Goal: Task Accomplishment & Management: Complete application form

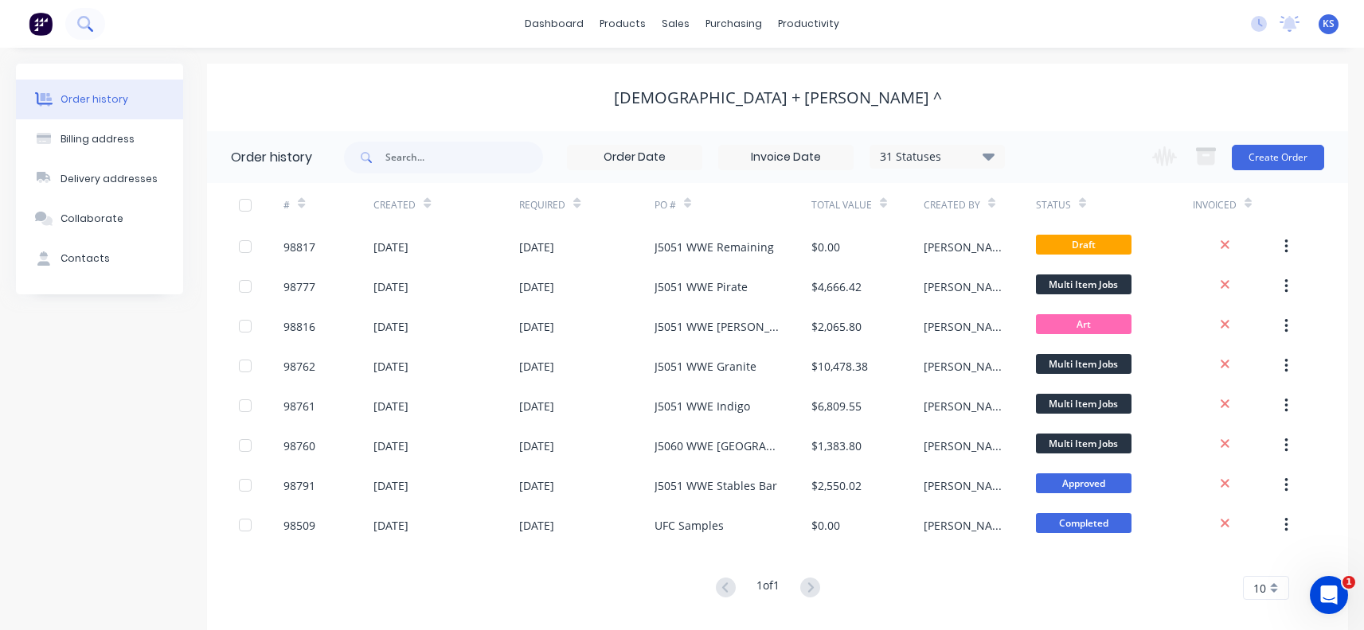
click at [89, 23] on icon at bounding box center [83, 22] width 13 height 13
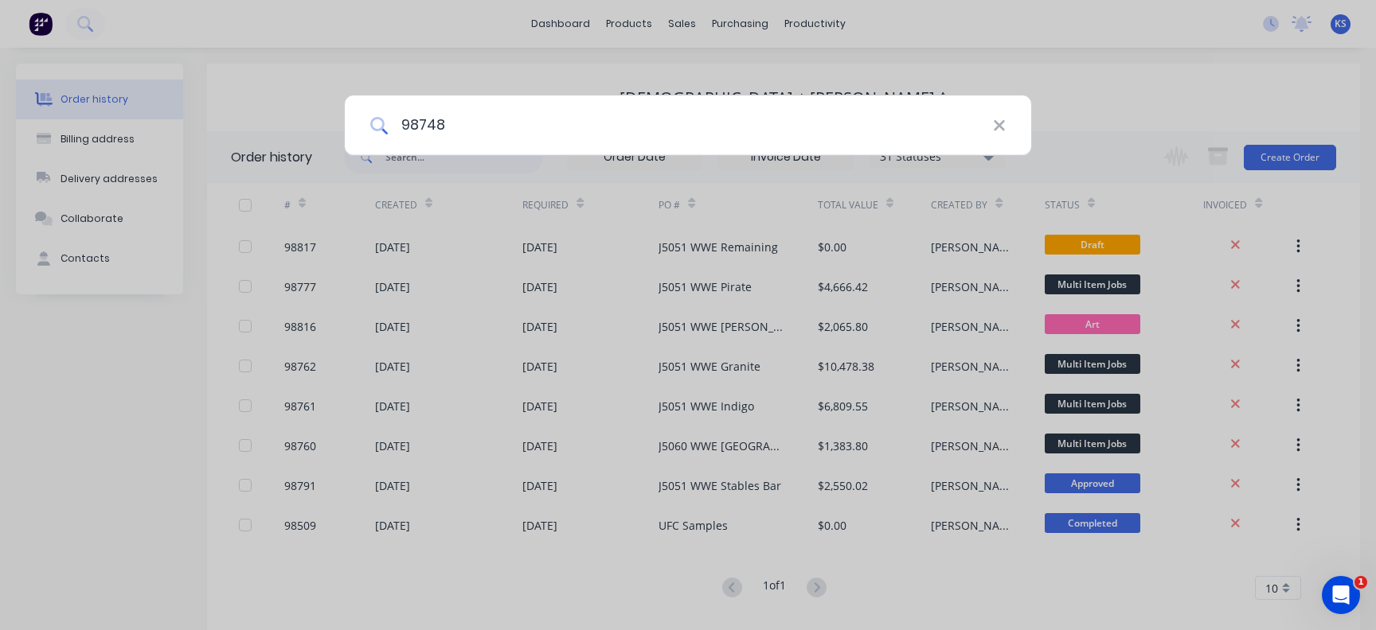
type input "98748"
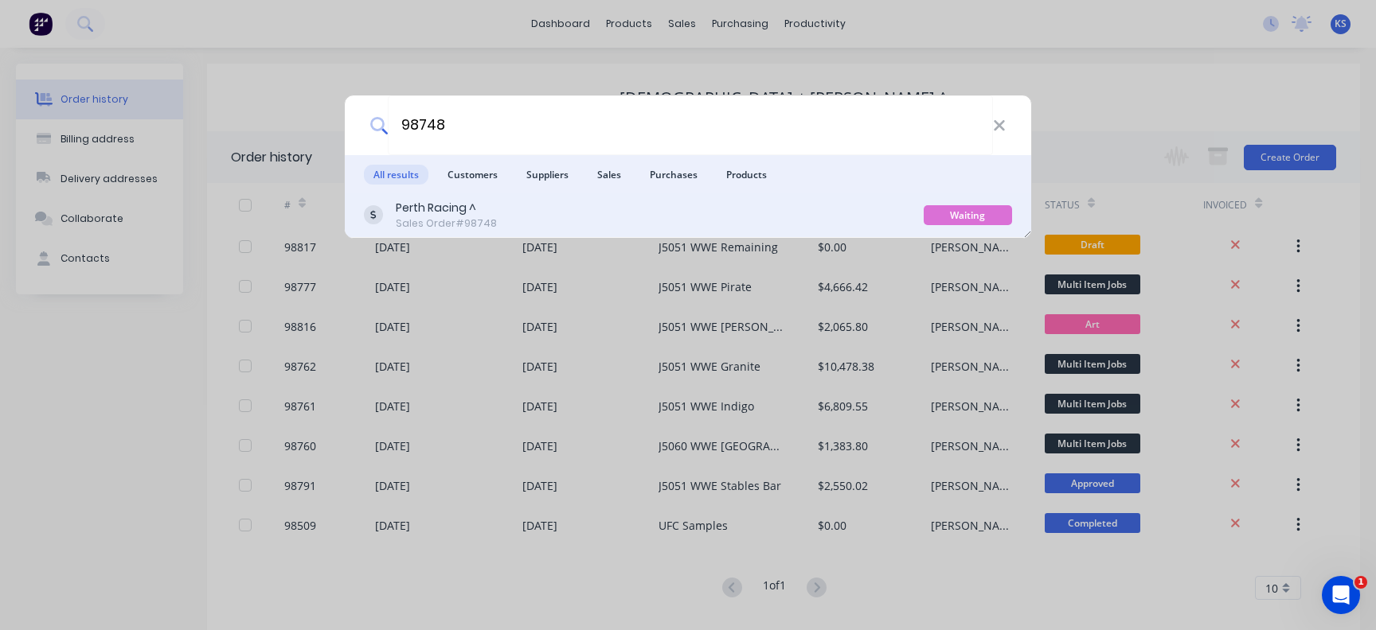
click at [420, 212] on div "Perth Racing ^" at bounding box center [446, 208] width 101 height 17
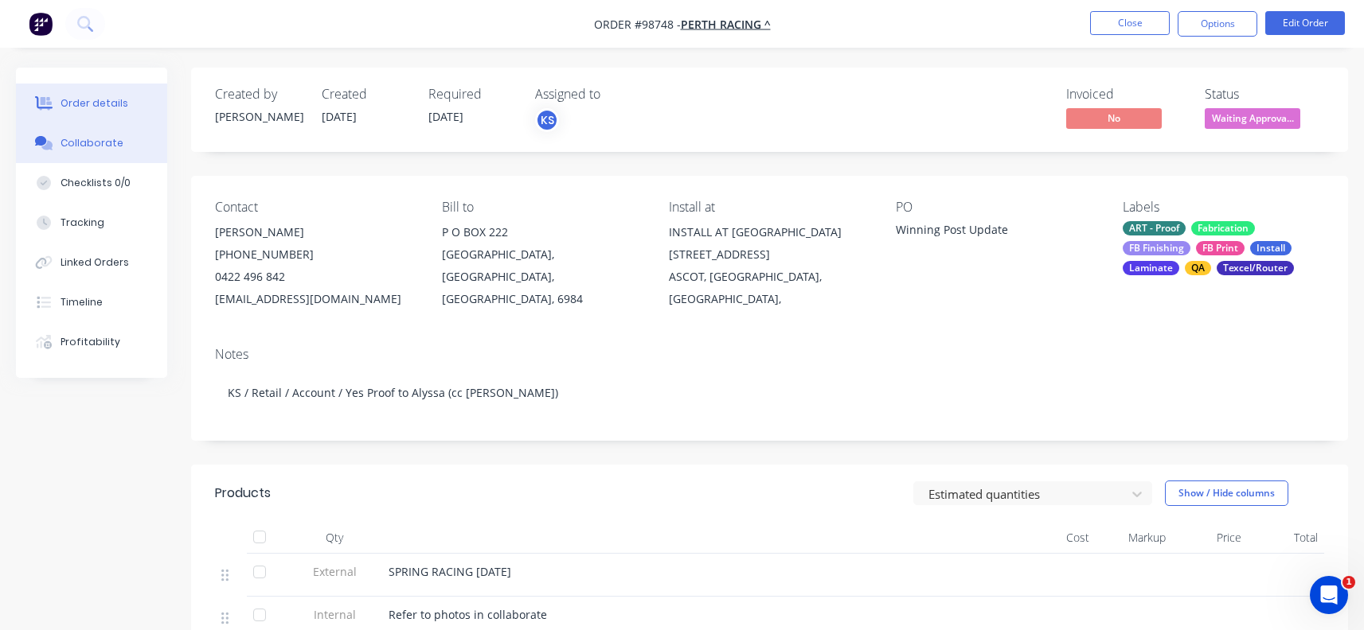
click at [79, 142] on div "Collaborate" at bounding box center [91, 143] width 63 height 14
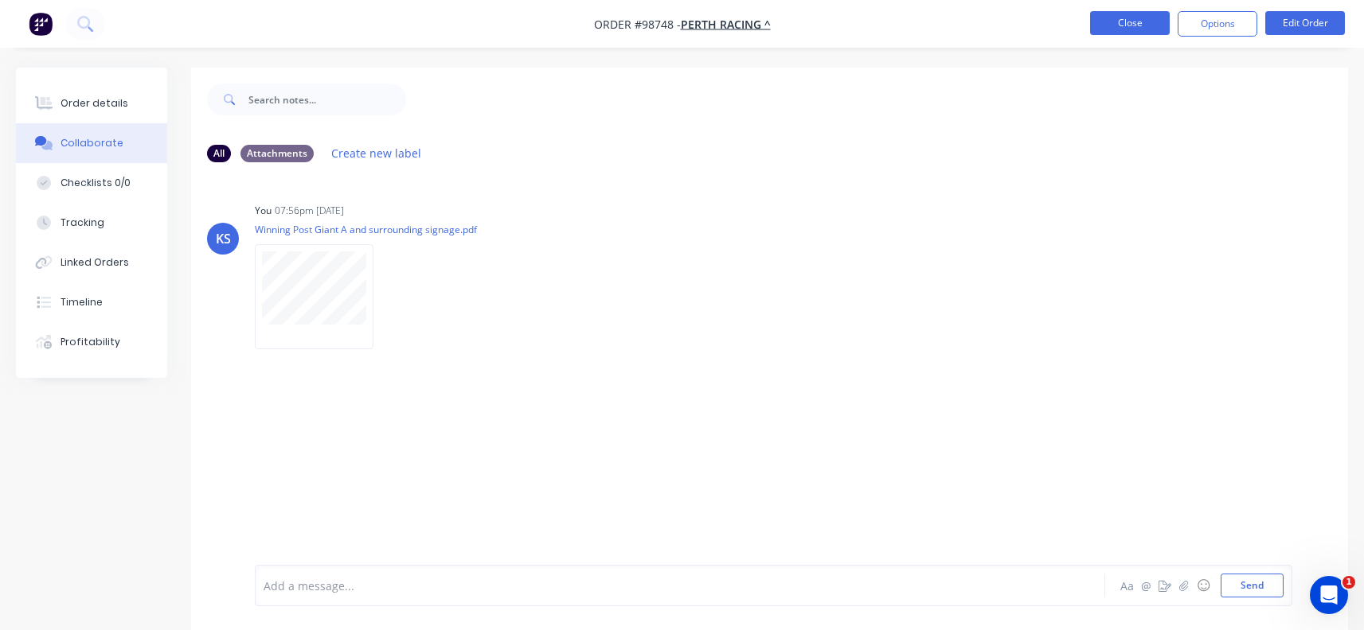
click at [1127, 21] on button "Close" at bounding box center [1130, 23] width 80 height 24
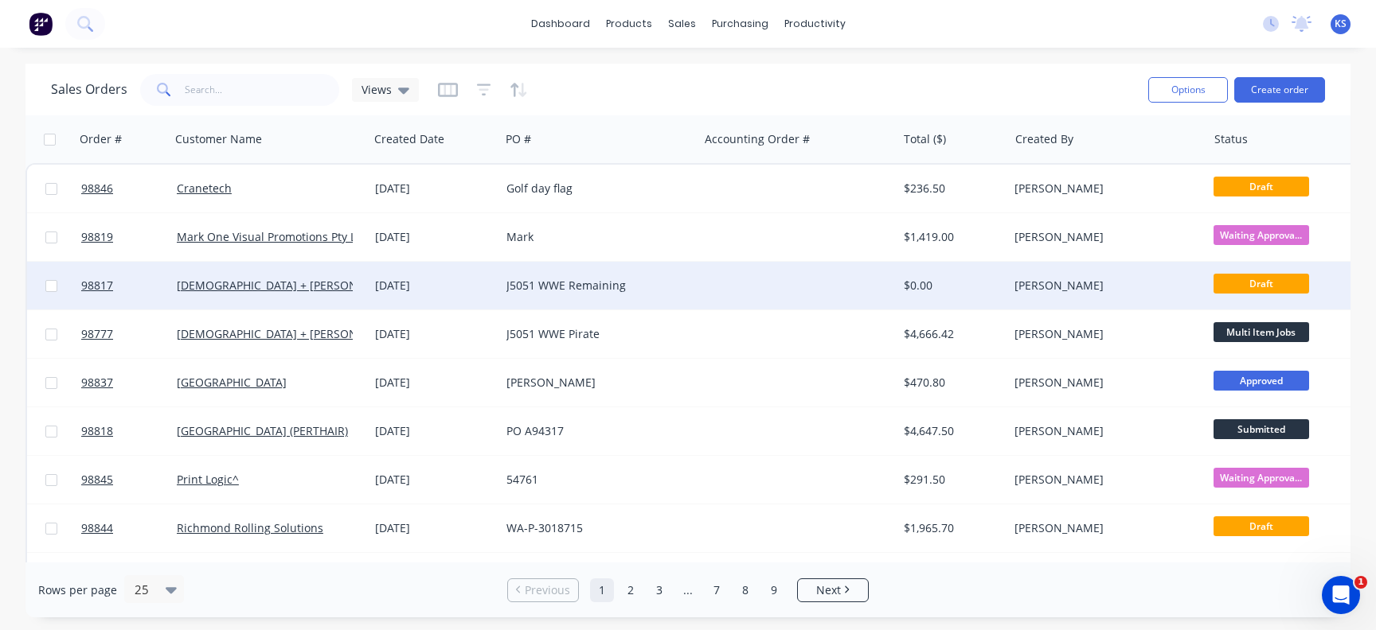
click at [513, 284] on div "J5051 WWE Remaining" at bounding box center [594, 286] width 177 height 16
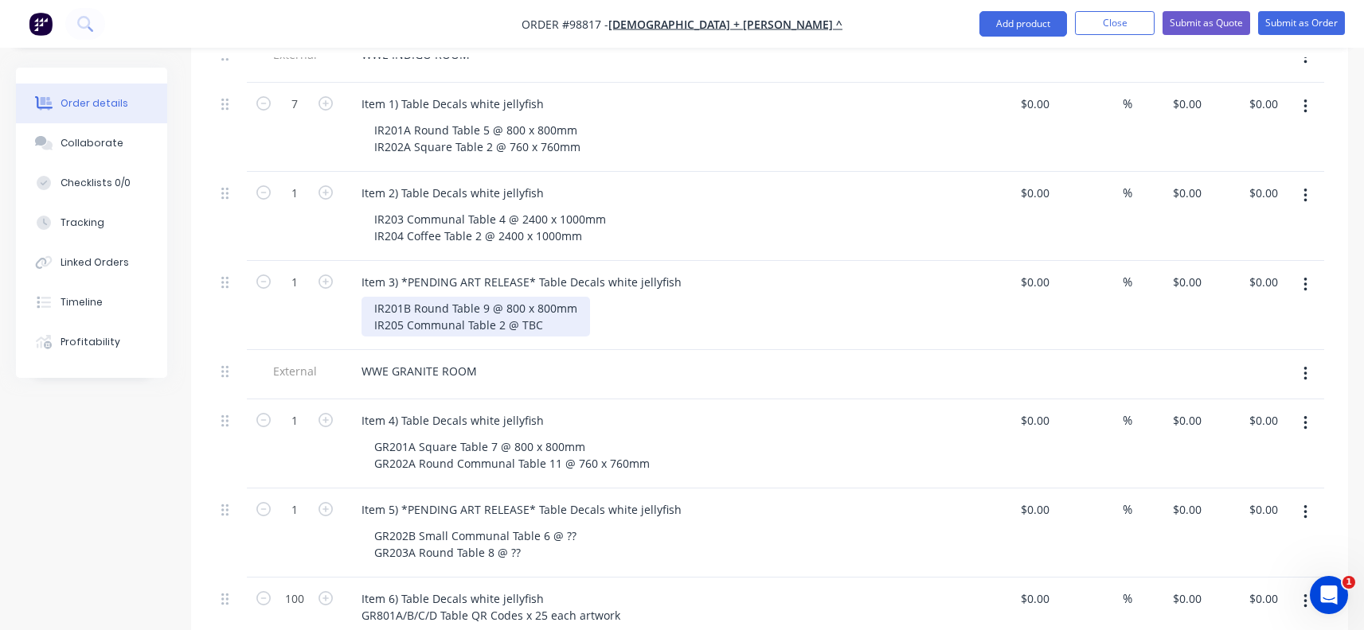
scroll to position [557, 0]
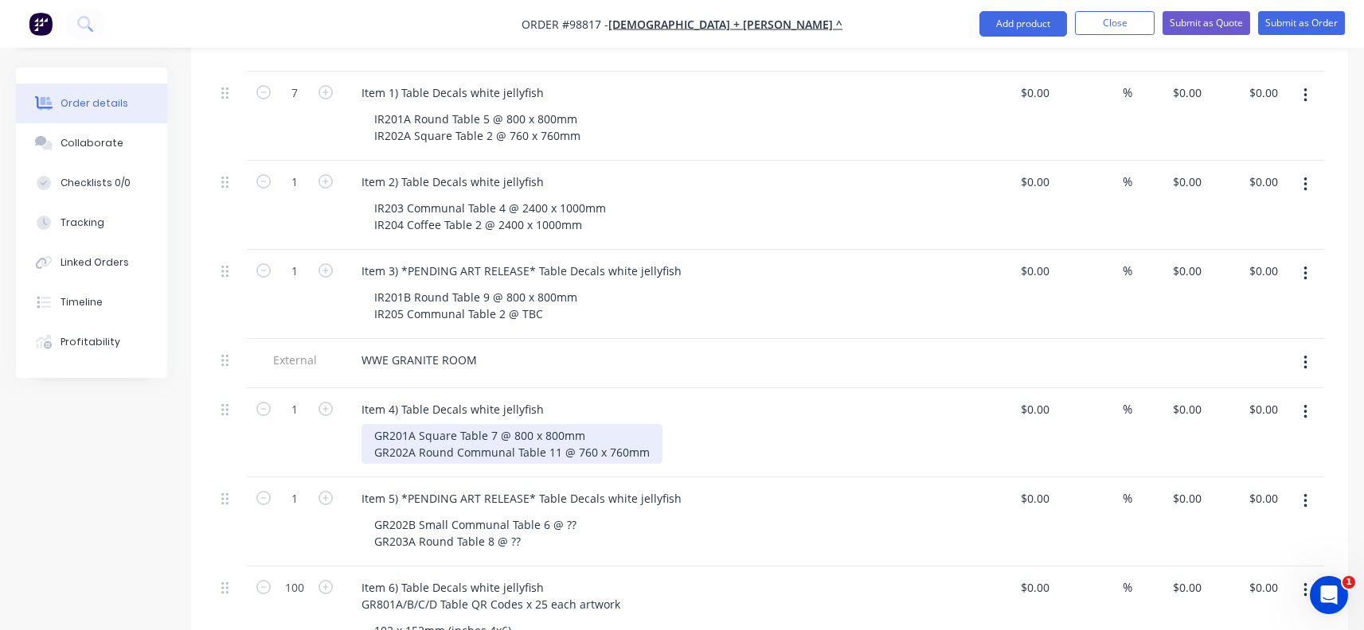
click at [643, 427] on div "GR201A Square Table 7 @ 800 x 800mm GR202A Round Communal Table 11 @ 760 x 760mm" at bounding box center [511, 444] width 301 height 40
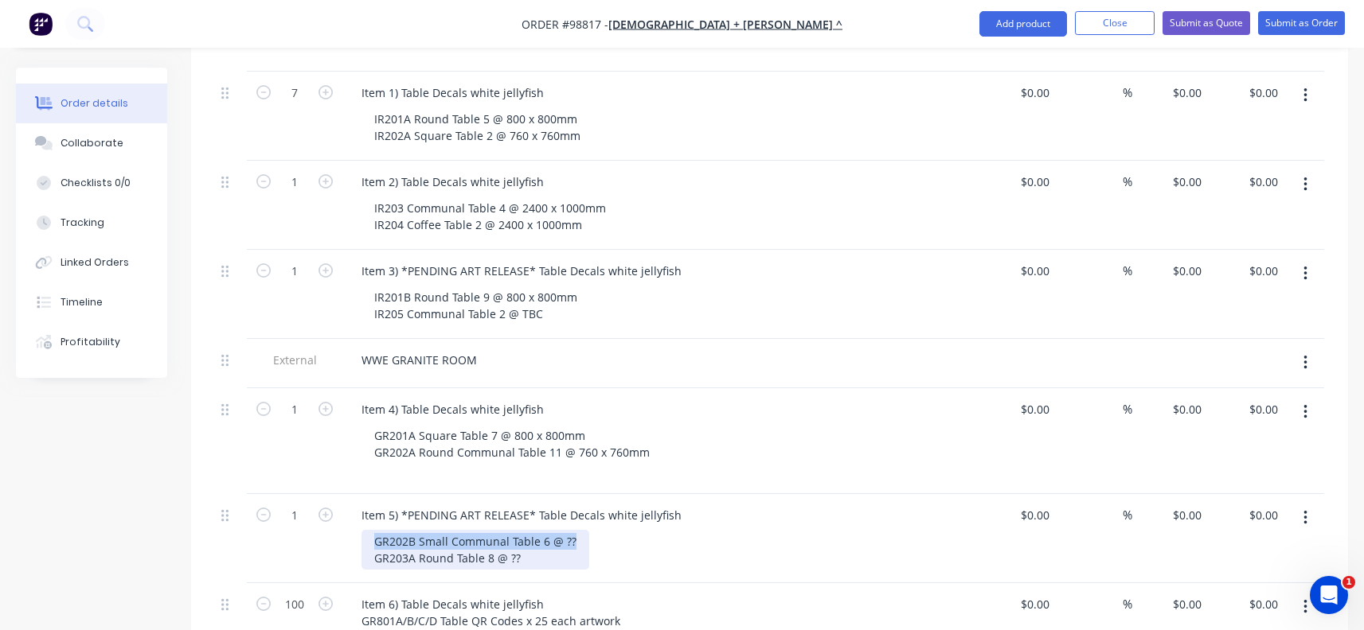
drag, startPoint x: 575, startPoint y: 514, endPoint x: 375, endPoint y: 517, distance: 199.8
click at [375, 530] on div "GR202B Small Communal Table 6 @ ?? GR203A Round Table 8 @ ??" at bounding box center [475, 550] width 228 height 40
copy div "GR202B Small Communal Table 6 @ ??"
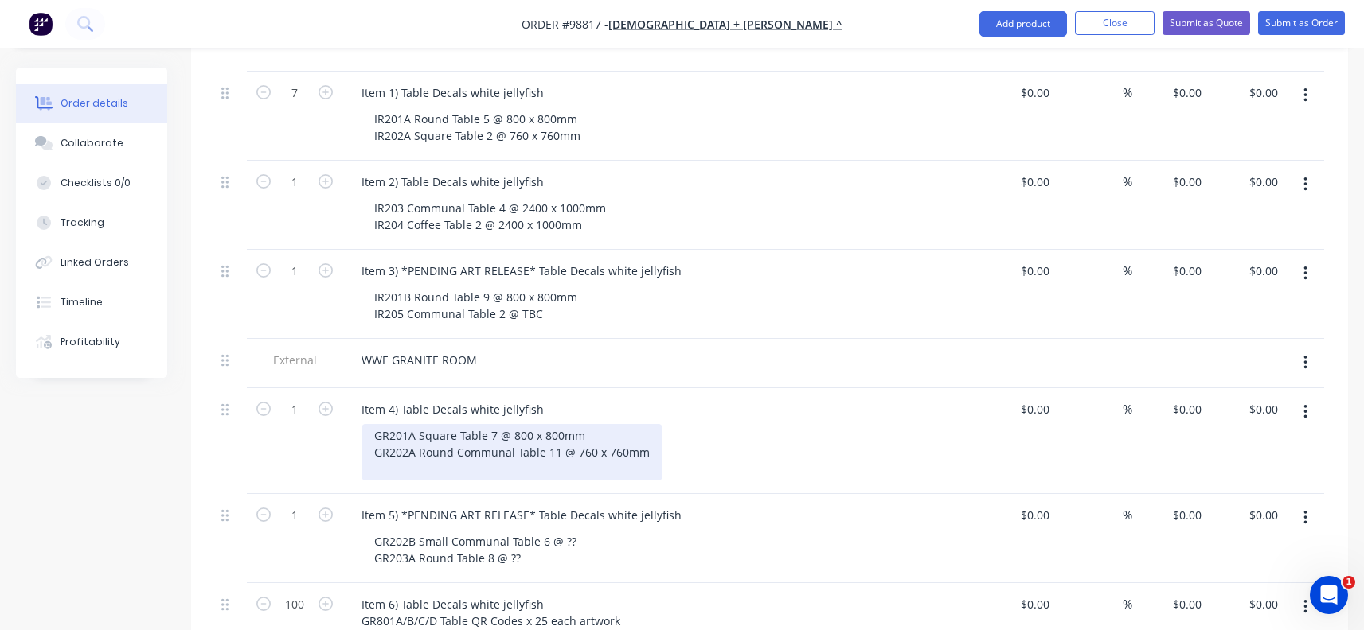
click at [526, 446] on div "GR201A Square Table 7 @ 800 x 800mm GR202A Round Communal Table 11 @ 760 x 760mm" at bounding box center [511, 452] width 301 height 57
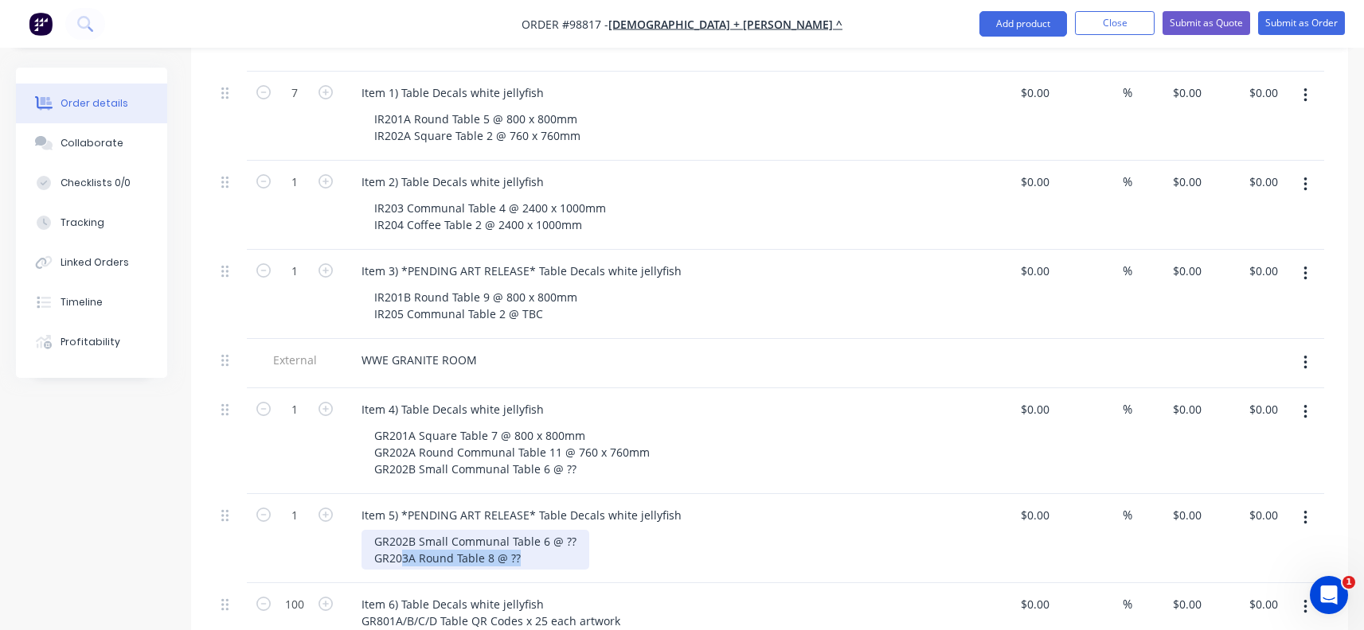
drag, startPoint x: 515, startPoint y: 538, endPoint x: 404, endPoint y: 534, distance: 111.5
click at [404, 534] on div "GR202B Small Communal Table 6 @ ?? GR203A Round Table 8 @ ??" at bounding box center [475, 550] width 228 height 40
drag, startPoint x: 572, startPoint y: 520, endPoint x: 350, endPoint y: 517, distance: 222.1
click at [350, 517] on div "Item 5) *PENDING ART RELEASE* Table Decals white jellyfish GR202B Small Communa…" at bounding box center [660, 538] width 637 height 89
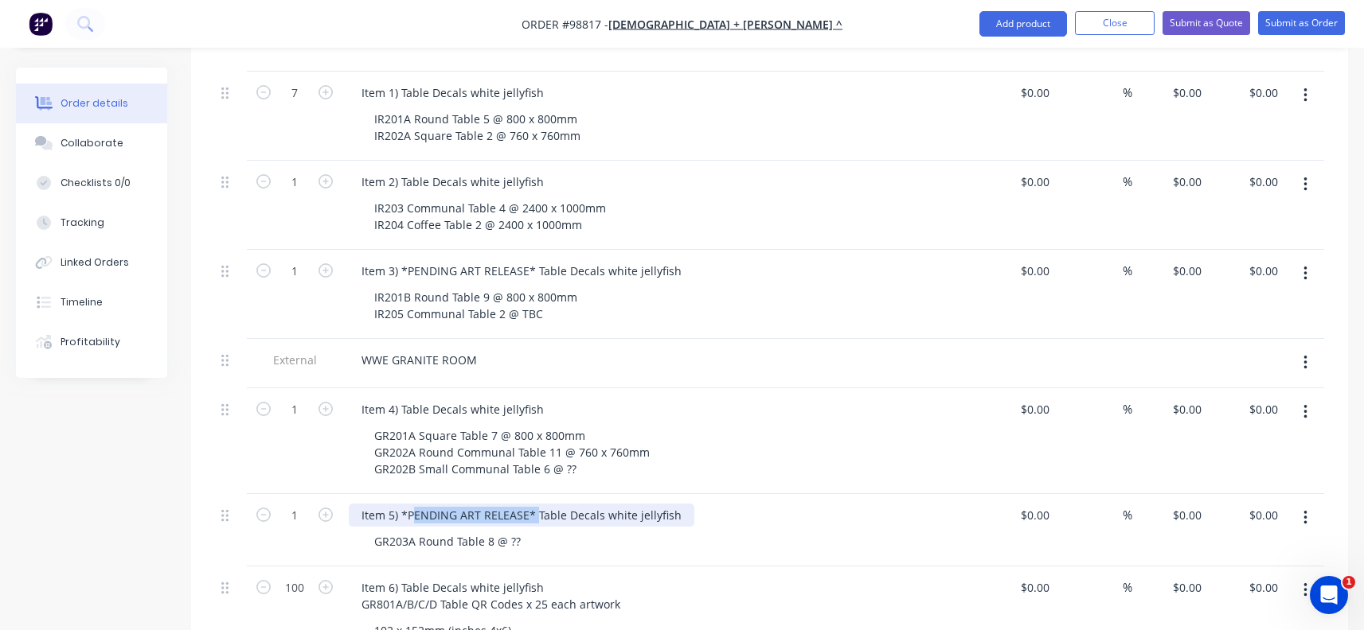
drag, startPoint x: 534, startPoint y: 492, endPoint x: 412, endPoint y: 492, distance: 121.8
click at [412, 504] on div "Item 5) *PENDING ART RELEASE* Table Decals white jellyfish" at bounding box center [521, 515] width 345 height 23
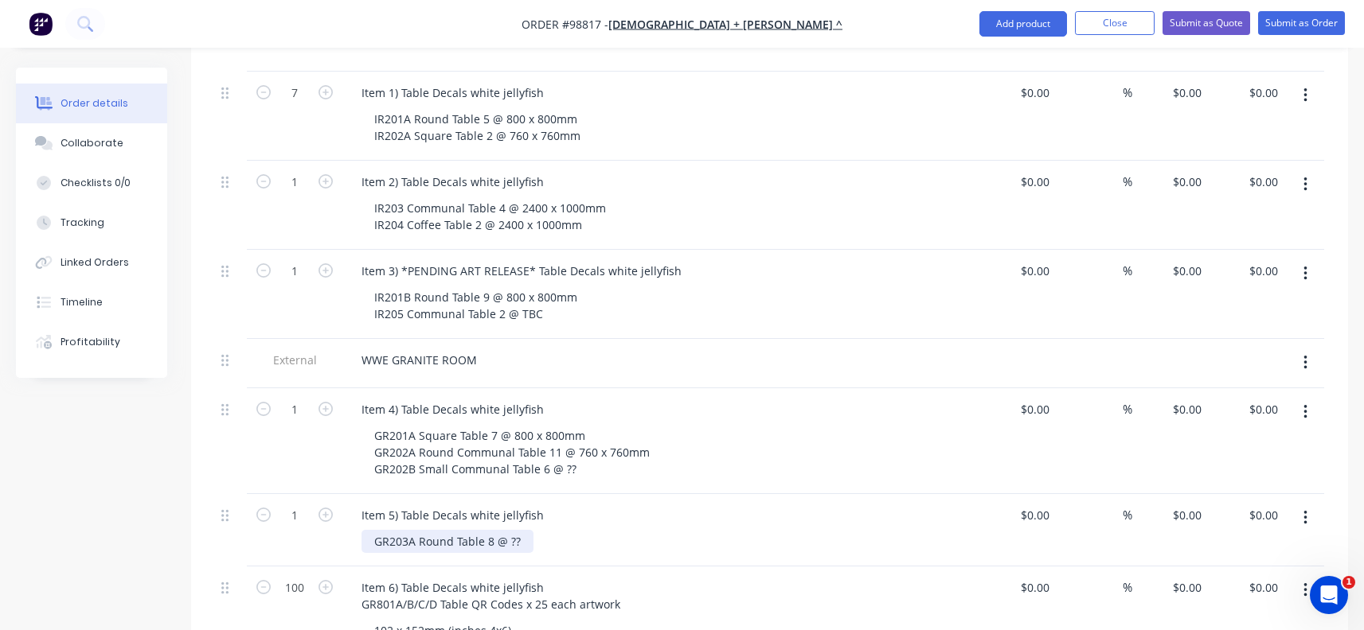
click at [529, 530] on div "GR203A Round Table 8 @ ??" at bounding box center [447, 541] width 172 height 23
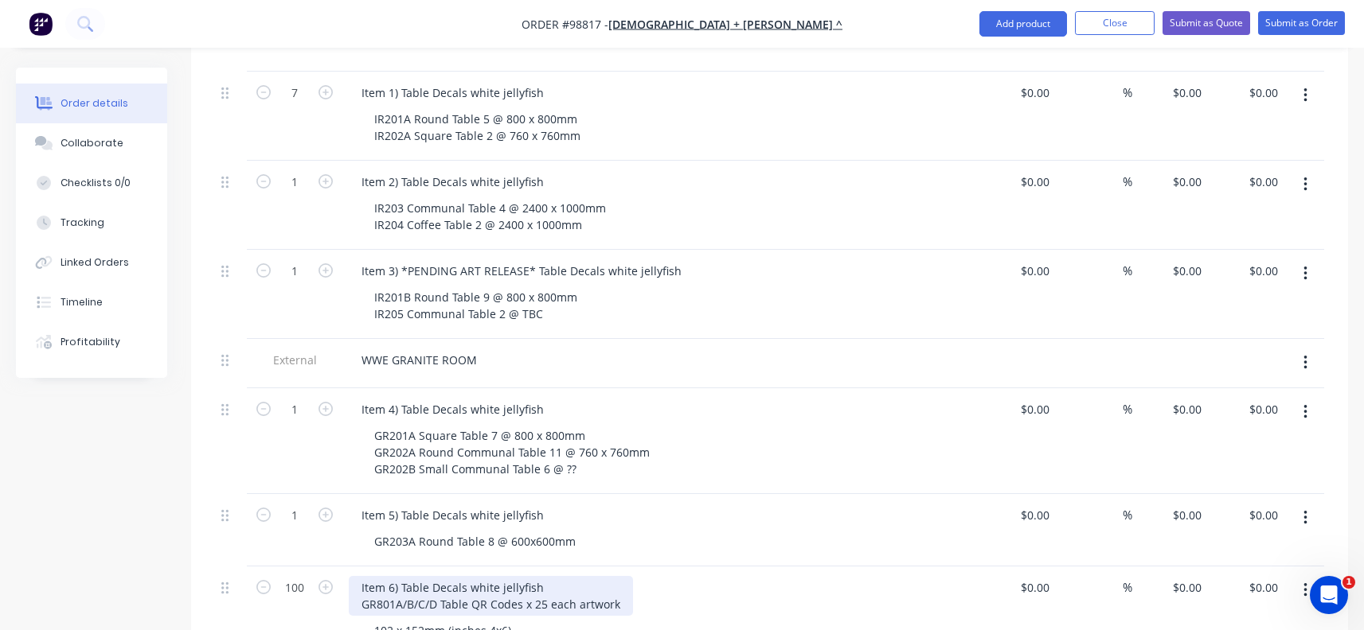
click at [505, 576] on div "Item 6) Table Decals white jellyfish GR801A/B/C/D Table QR Codes x 25 each artw…" at bounding box center [491, 596] width 284 height 40
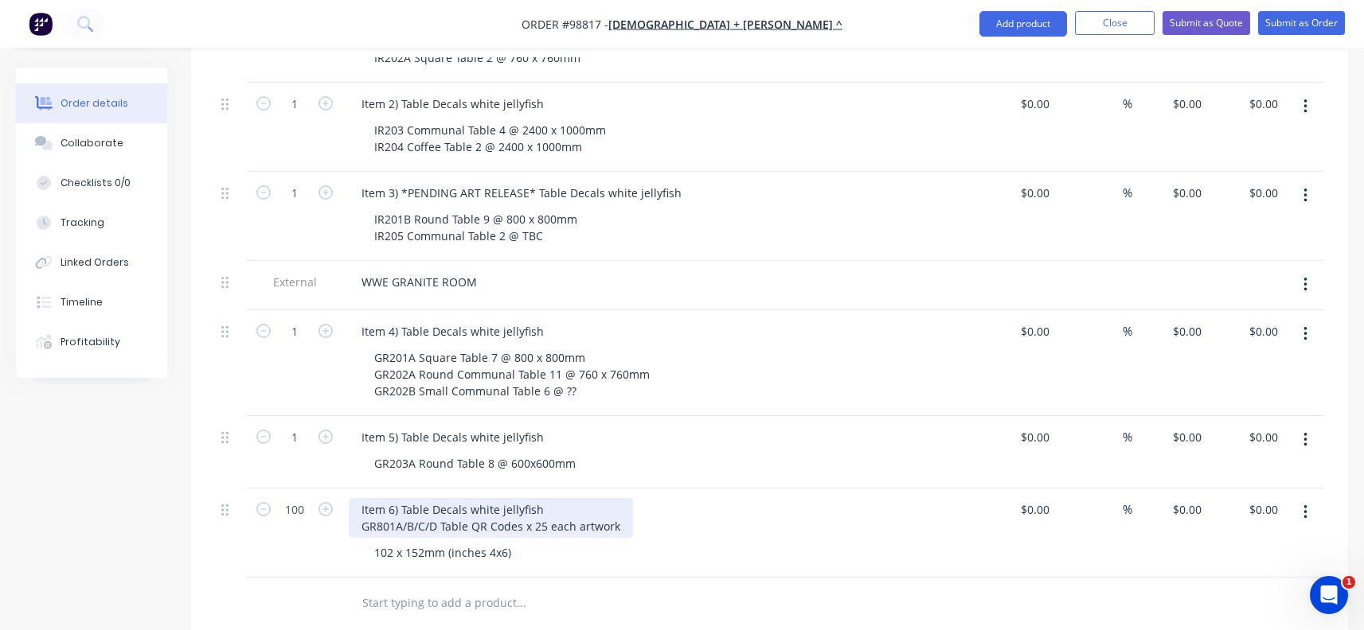
scroll to position [637, 0]
click at [516, 540] on div "102 x 152mm (inches 4x6)" at bounding box center [442, 551] width 162 height 23
click at [408, 502] on div "Item 6) Table Decals white jellyfish GR801A/B/C/D Table QR Codes x 25 each artw…" at bounding box center [491, 517] width 284 height 40
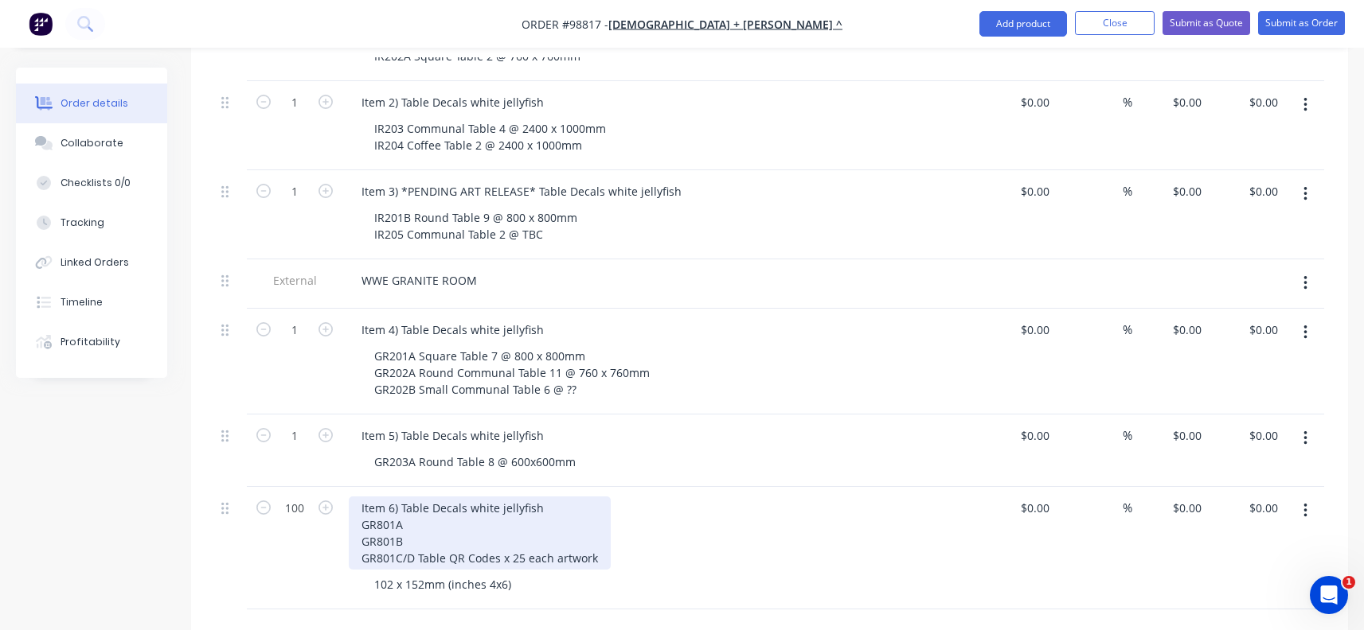
click at [406, 531] on div "Item 6) Table Decals white jellyfish GR801A GR801B GR801C/D Table QR Codes x 25…" at bounding box center [480, 533] width 262 height 73
click at [547, 497] on div "Item 6) Table Decals white jellyfish GR801A GR801B GR801C GR801D Table QR Codes…" at bounding box center [474, 542] width 251 height 90
drag, startPoint x: 584, startPoint y: 571, endPoint x: 407, endPoint y: 566, distance: 177.6
click at [407, 566] on div "Item 6) Table Decals white jellyfish GR801A GR801B GR801C GR801D Table QR Codes…" at bounding box center [474, 542] width 251 height 90
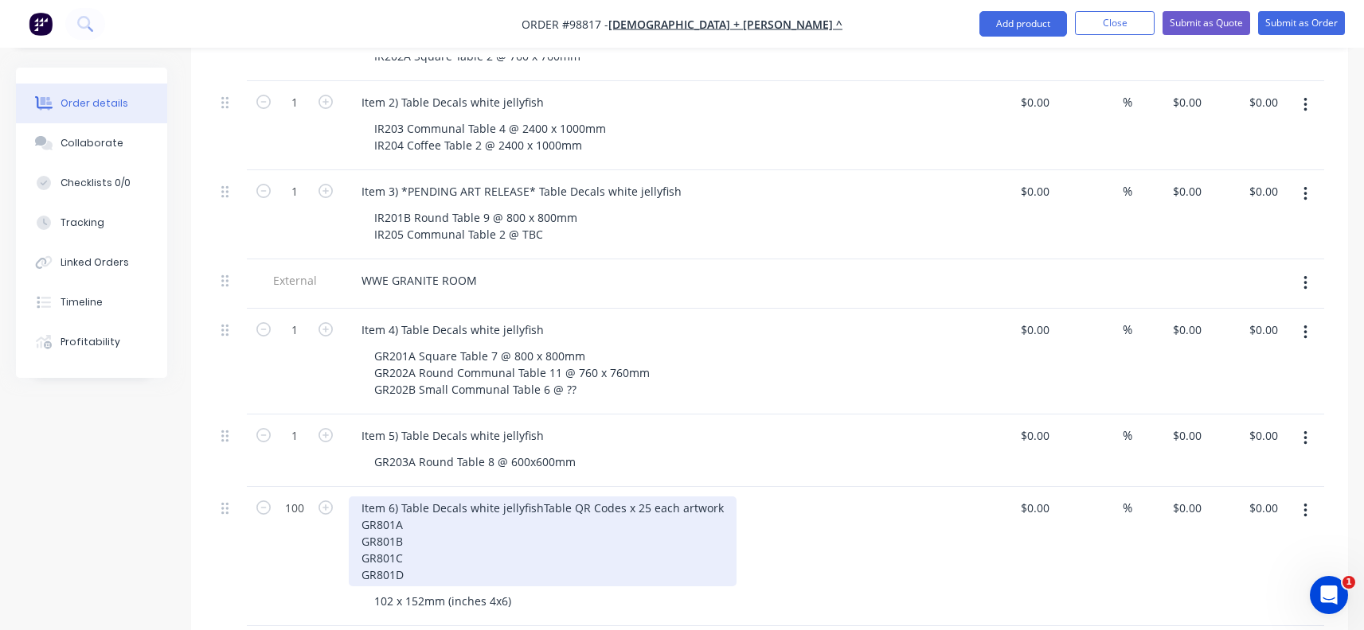
click at [416, 542] on div "Item 6) Table Decals white jellyfish Table QR Codes x 25 each artwork GR801A GR…" at bounding box center [543, 542] width 388 height 90
click at [416, 519] on div "Item 6) Table Decals white jellyfish Table QR Codes x 25 each artwork GR801A GR…" at bounding box center [543, 542] width 388 height 90
click at [407, 538] on div "Item 6) Table Decals white jellyfish Table QR Codes x 25 each artwork GR801A x2…" at bounding box center [543, 542] width 388 height 90
click at [409, 552] on div "Item 6) Table Decals white jellyfish Table QR Codes x 25 each artwork GR801A x2…" at bounding box center [543, 542] width 388 height 90
click at [410, 569] on div "Item 6) Table Decals white jellyfish Table QR Codes x 25 each artwork GR801A x2…" at bounding box center [543, 542] width 388 height 90
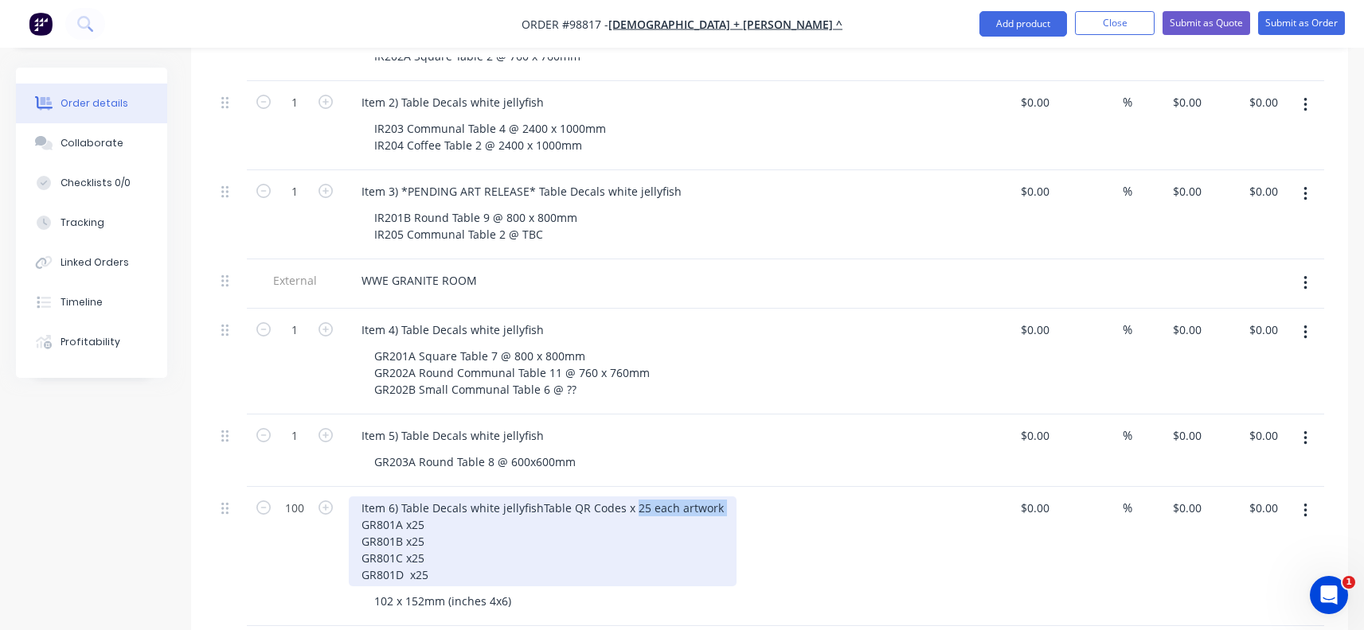
drag, startPoint x: 539, startPoint y: 502, endPoint x: 452, endPoint y: 503, distance: 86.8
click at [452, 503] on div "Item 6) Table Decals white jellyfish Table QR Codes x 25 each artwork GR801A x2…" at bounding box center [543, 542] width 388 height 90
click at [403, 580] on div "Item 6) Table Decals white jellyfish Table QR Codes / 4 artworks GR801A x25 GR8…" at bounding box center [527, 542] width 357 height 90
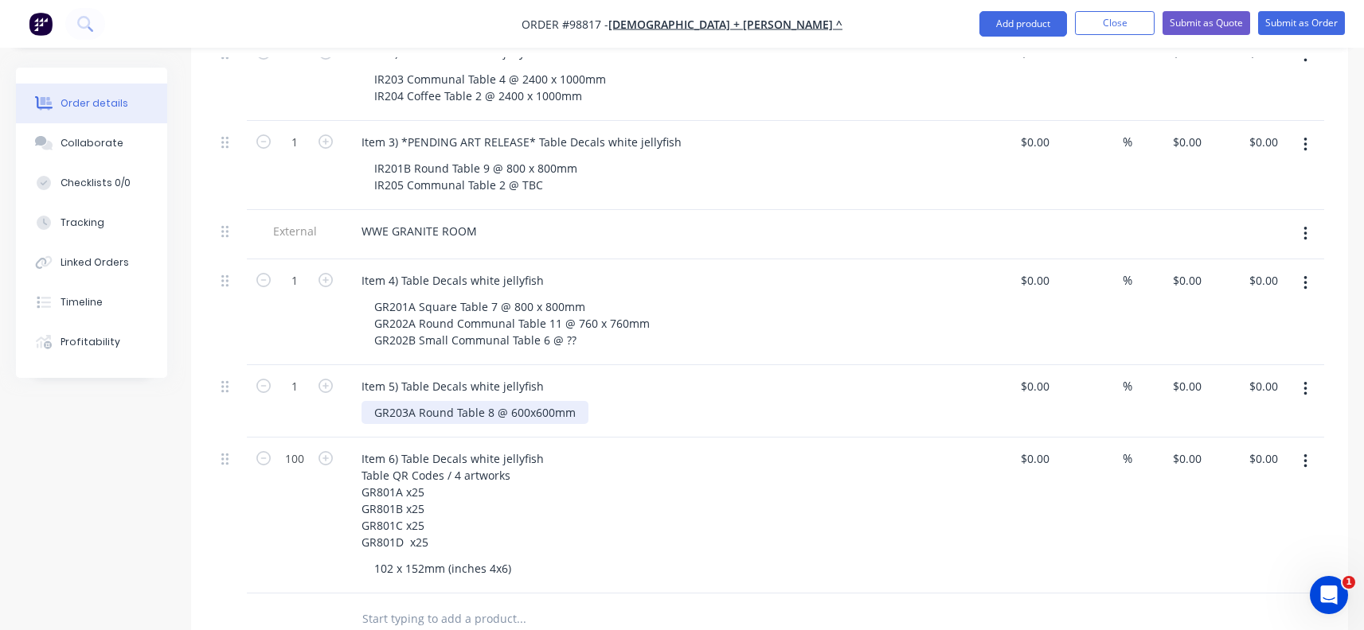
scroll to position [716, 0]
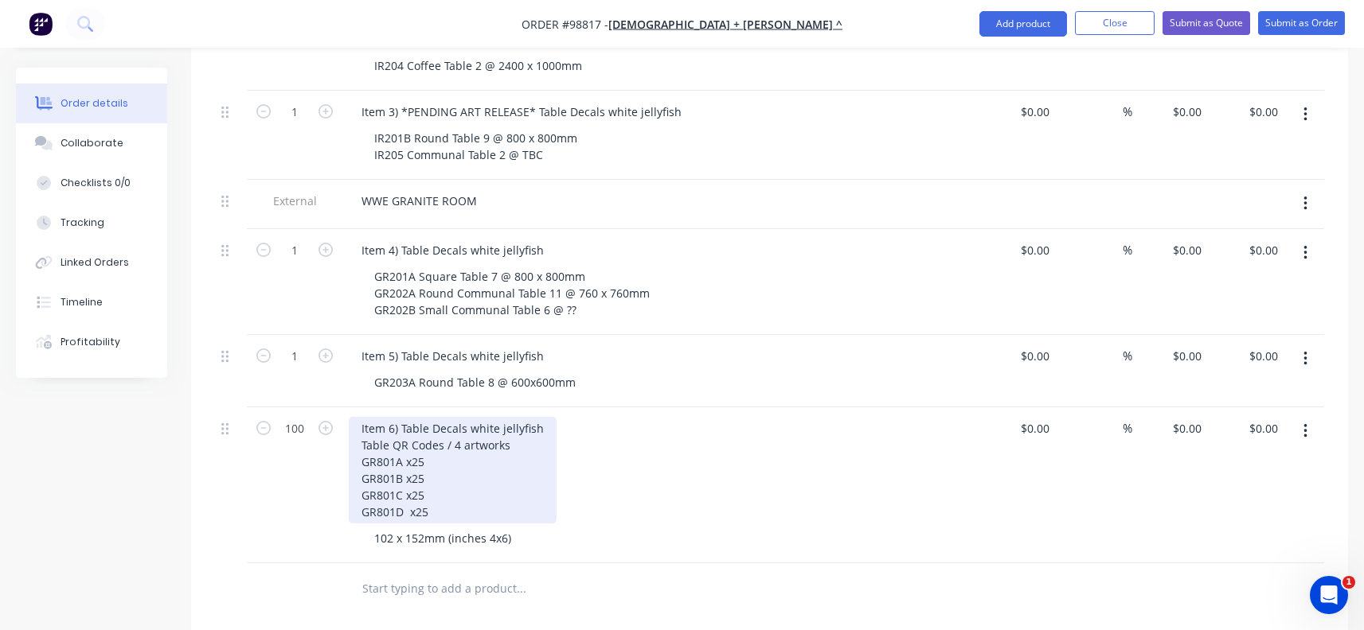
click at [392, 474] on div "Item 6) Table Decals white jellyfish Table QR Codes / 4 artworks GR801A x25 GR8…" at bounding box center [453, 470] width 208 height 107
click at [403, 472] on div "Item 6) Table Decals white jellyfish Table QR Codes / 4 artworks GR801A x25 GR8…" at bounding box center [453, 470] width 208 height 107
click at [400, 488] on div "Item 6) Table Decals white jellyfish Table QR Codes / 4 artworks GR801A x25 GR8…" at bounding box center [453, 470] width 208 height 107
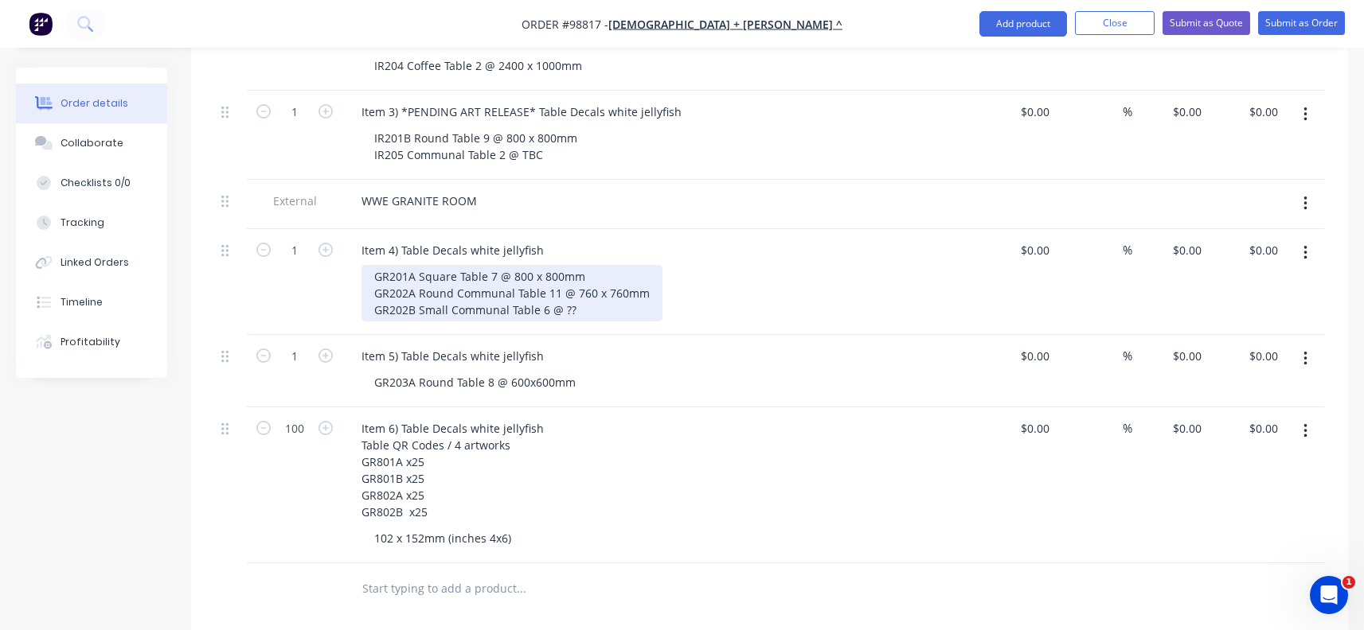
click at [453, 295] on div "GR201A Square Table 7 @ 800 x 800mm GR202A Round Communal Table 11 @ 760 x 760m…" at bounding box center [511, 293] width 301 height 57
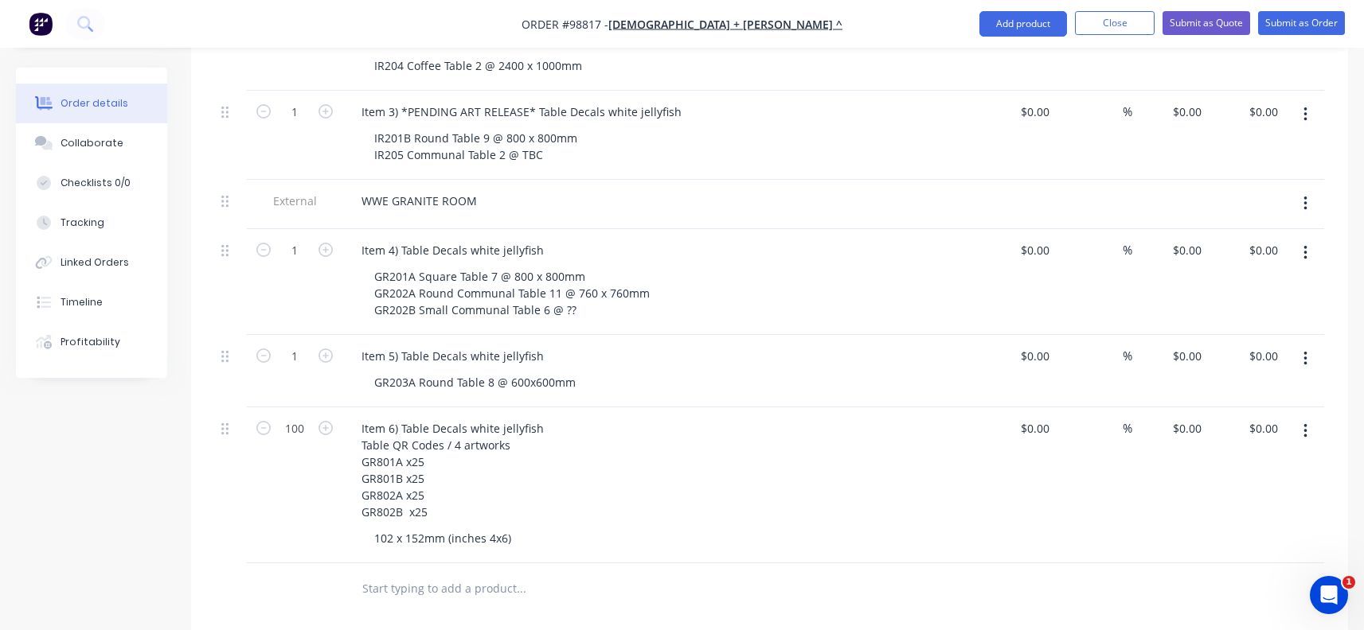
click at [138, 579] on div "Created by [PERSON_NAME] Created [DATE] Required [DATE] Assigned to KS Status D…" at bounding box center [682, 186] width 1332 height 1670
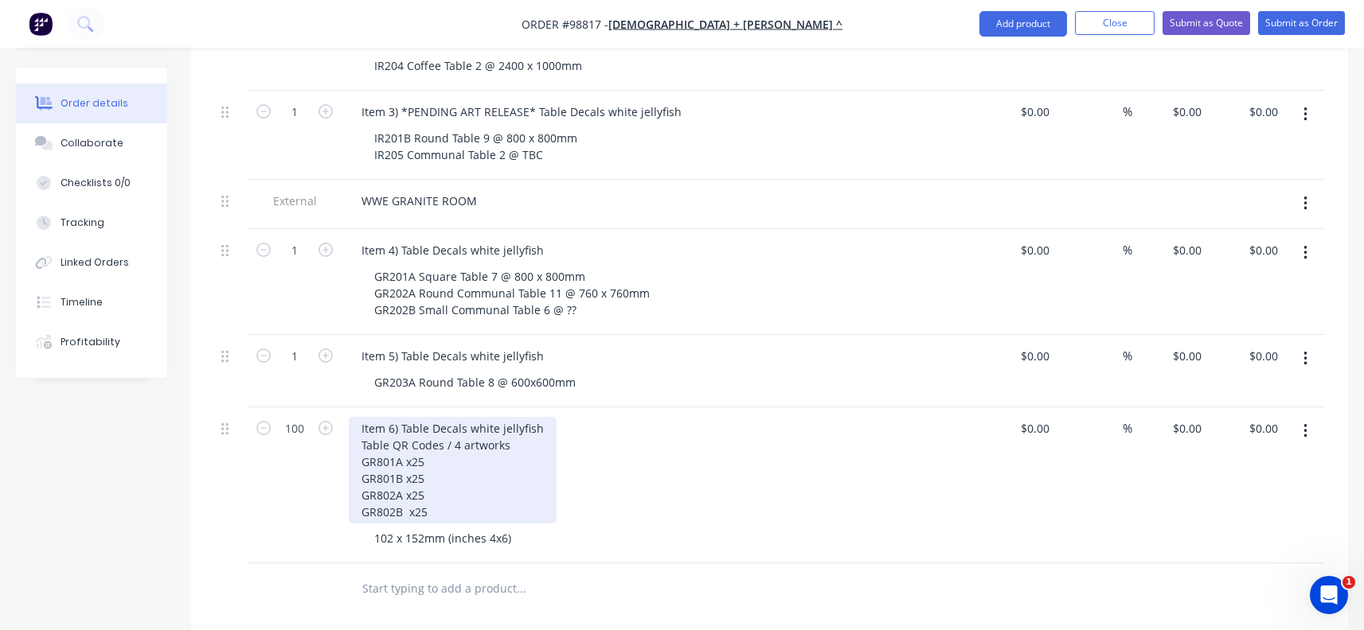
click at [487, 417] on div "Item 6) Table Decals white jellyfish Table QR Codes / 4 artworks GR801A x25 GR8…" at bounding box center [453, 470] width 208 height 107
click at [447, 423] on div "Item 6) Table Decals white jellyfish Table QR Codes / 4 artworks GR801A x25 GR8…" at bounding box center [453, 470] width 208 height 107
drag, startPoint x: 541, startPoint y: 406, endPoint x: 470, endPoint y: 404, distance: 70.1
click at [470, 417] on div "Item 6) Table Decals white jellyfish Table QR Codes / 4 artworks GR801A x25 GR8…" at bounding box center [453, 470] width 208 height 107
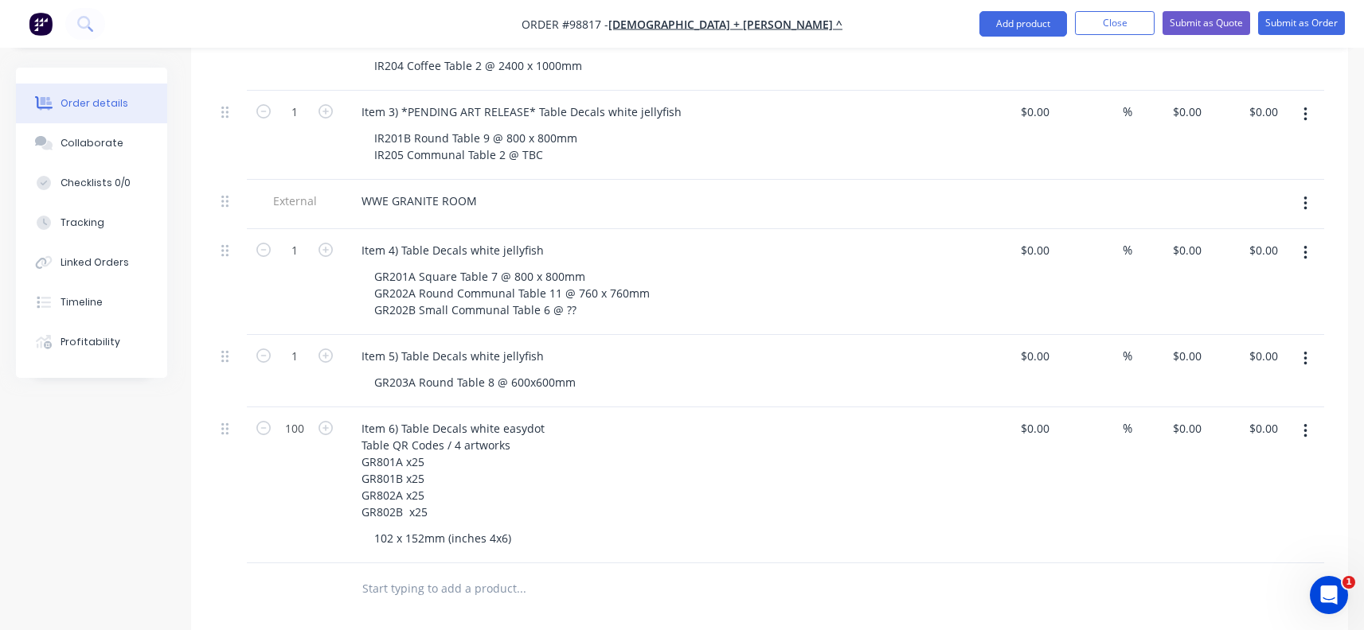
click at [470, 573] on input "text" at bounding box center [520, 589] width 318 height 32
click at [460, 573] on input "text" at bounding box center [520, 589] width 318 height 32
click at [437, 573] on input "text" at bounding box center [520, 589] width 318 height 32
click at [413, 573] on input "text" at bounding box center [520, 589] width 318 height 32
click at [377, 573] on input "text" at bounding box center [520, 589] width 318 height 32
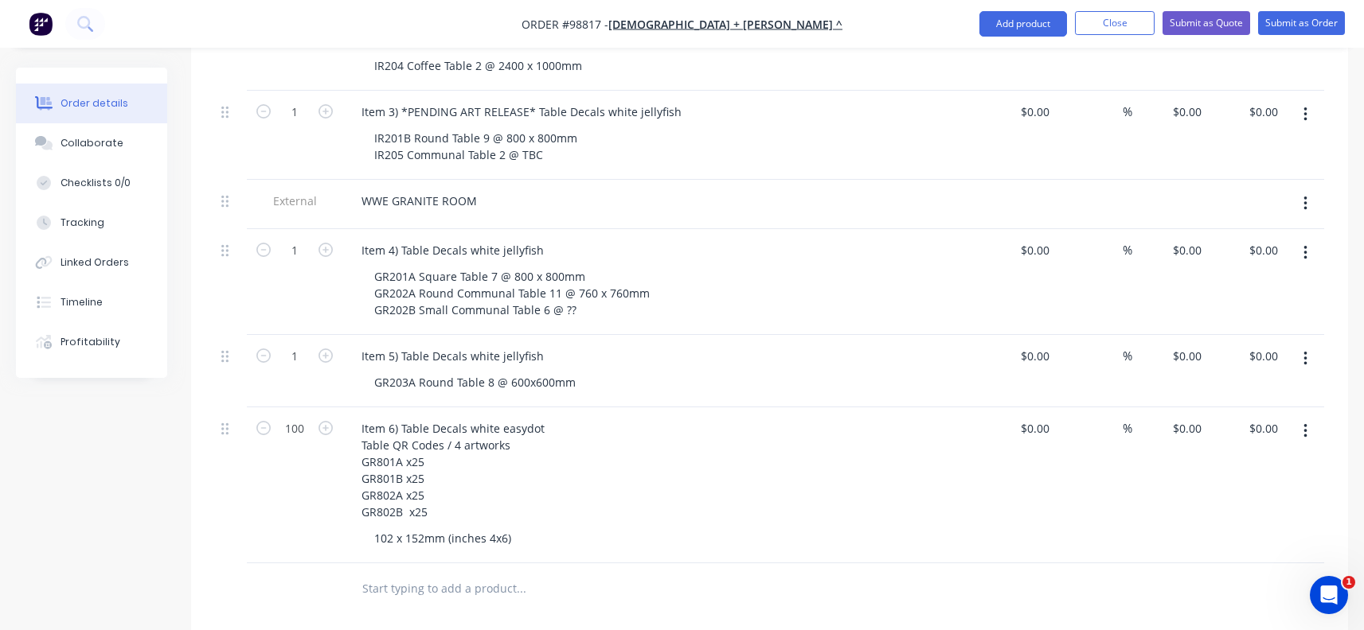
click at [416, 573] on input "text" at bounding box center [520, 589] width 318 height 32
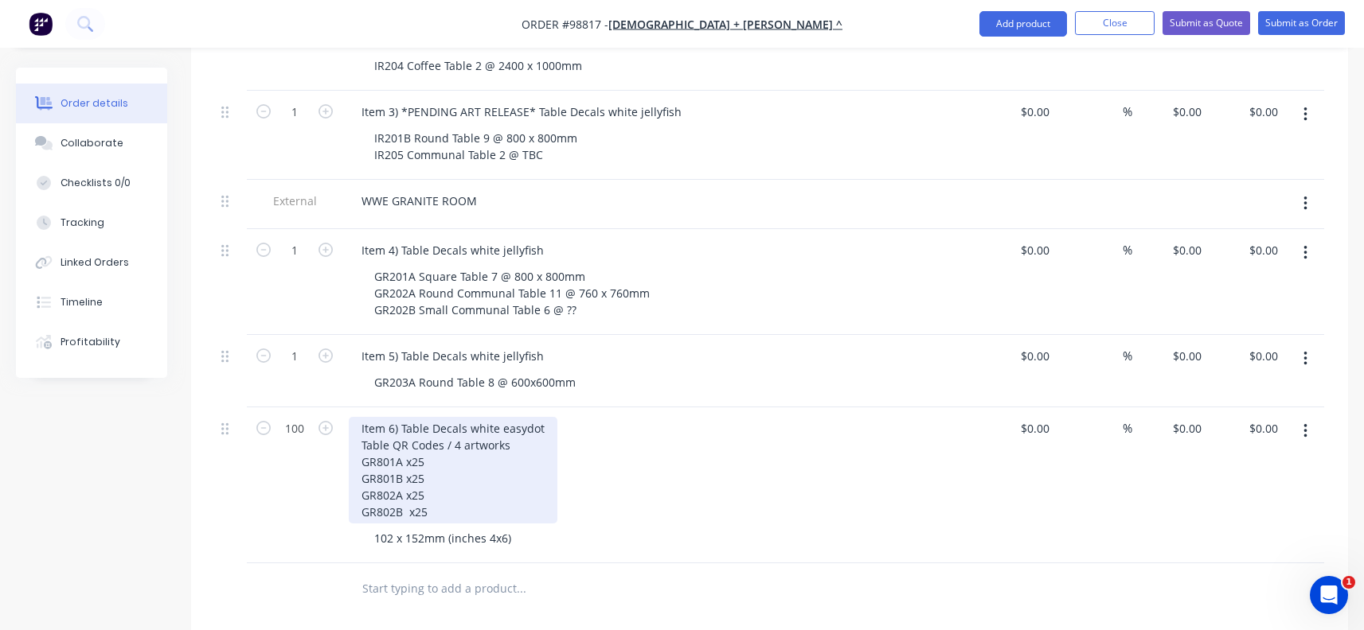
click at [546, 417] on div "Item 6) Table Decals white easydot Table QR Codes / 4 artworks GR801A x25 GR801…" at bounding box center [453, 470] width 209 height 107
drag, startPoint x: 546, startPoint y: 407, endPoint x: 469, endPoint y: 402, distance: 77.4
click at [469, 417] on div "Item 6) Table Decals white easydot Table QR Codes / 4 artworks GR801A x25 GR801…" at bounding box center [453, 470] width 209 height 107
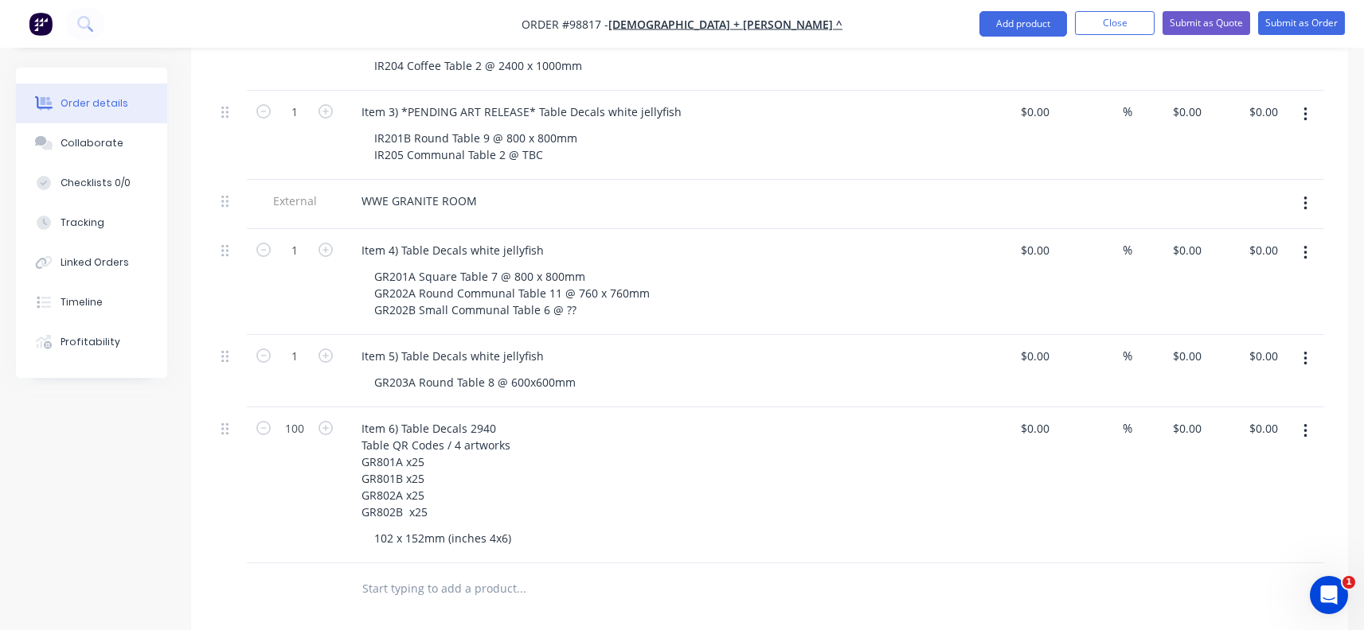
click at [1303, 106] on icon "button" at bounding box center [1305, 115] width 4 height 18
click at [1226, 209] on div "Delete" at bounding box center [1248, 220] width 123 height 23
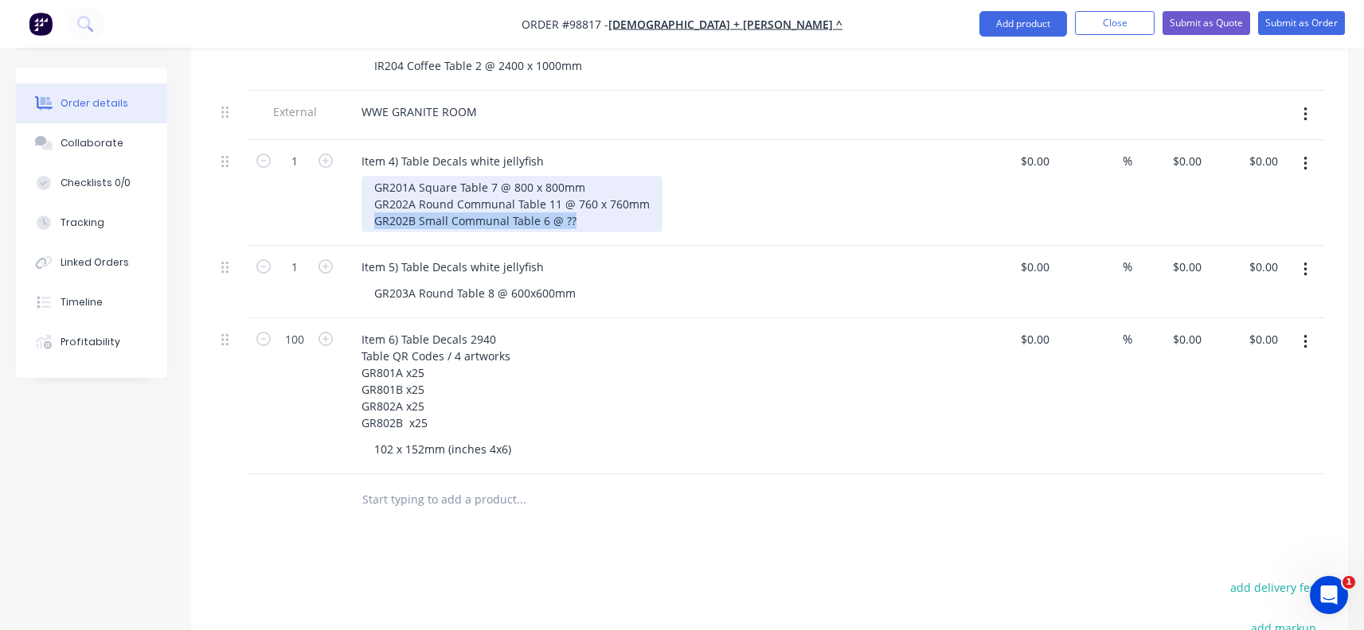
drag, startPoint x: 583, startPoint y: 199, endPoint x: 346, endPoint y: 201, distance: 236.4
click at [346, 201] on div "Item 4) Table Decals white jellyfish GR201A Square Table 7 @ 800 x 800mm GR202A…" at bounding box center [660, 193] width 637 height 106
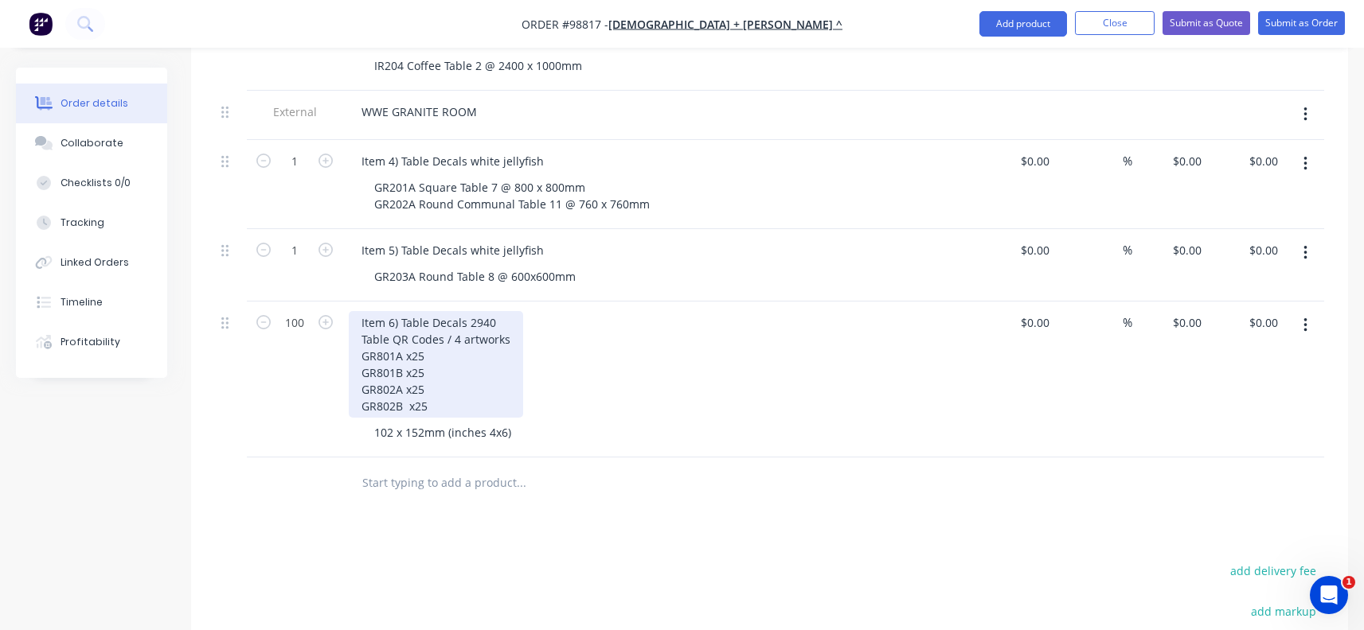
click at [394, 311] on div "Item 6) Table Decals 2940 Table QR Codes / 4 artworks GR801A x25 GR801B x25 GR8…" at bounding box center [436, 364] width 174 height 107
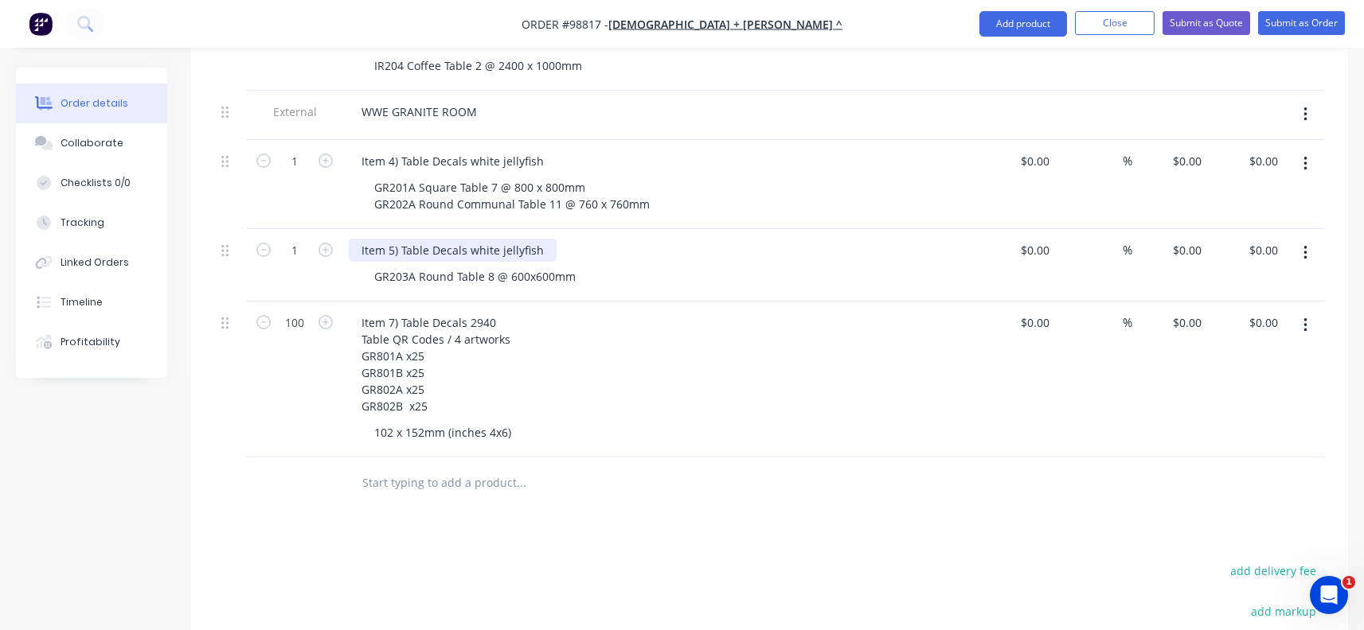
click at [391, 239] on div "Item 5) Table Decals white jellyfish" at bounding box center [453, 250] width 208 height 23
click at [392, 239] on div "Item 5) Table Decals white jellyfish" at bounding box center [453, 250] width 208 height 23
click at [371, 467] on input "text" at bounding box center [520, 483] width 318 height 32
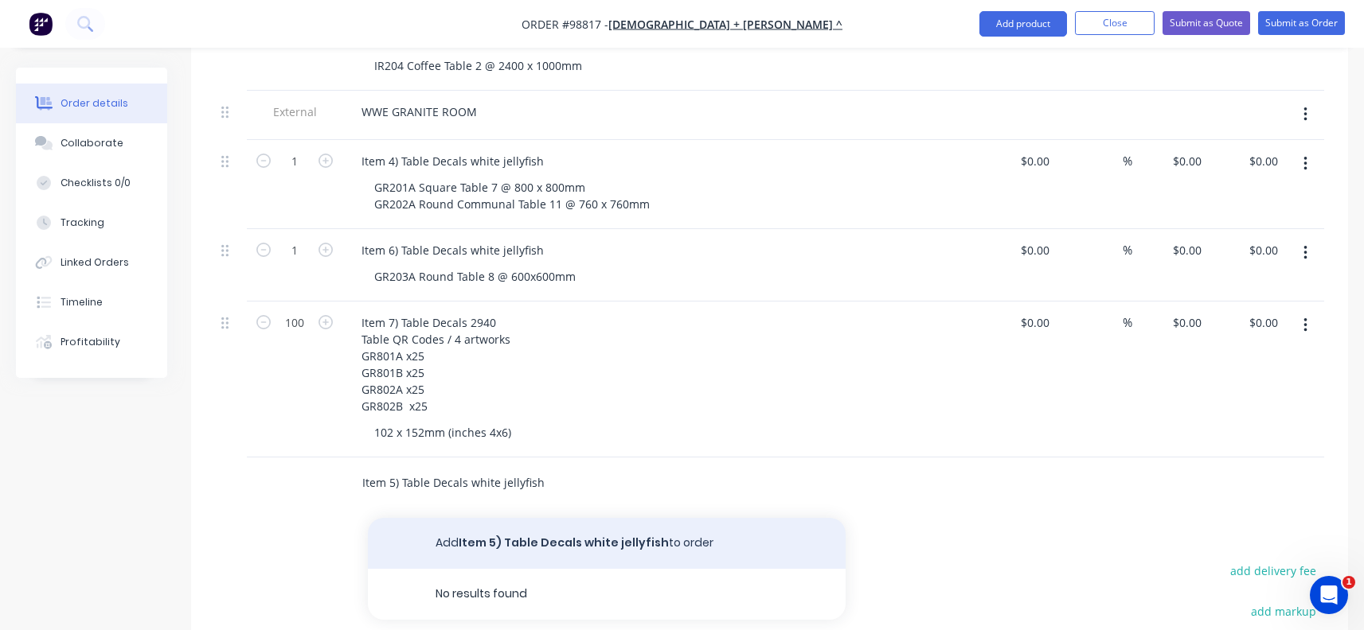
type input "Item 5) Table Decals white jellyfish"
click at [470, 525] on button "Add Item 5) Table Decals white jellyfish to order" at bounding box center [607, 543] width 478 height 51
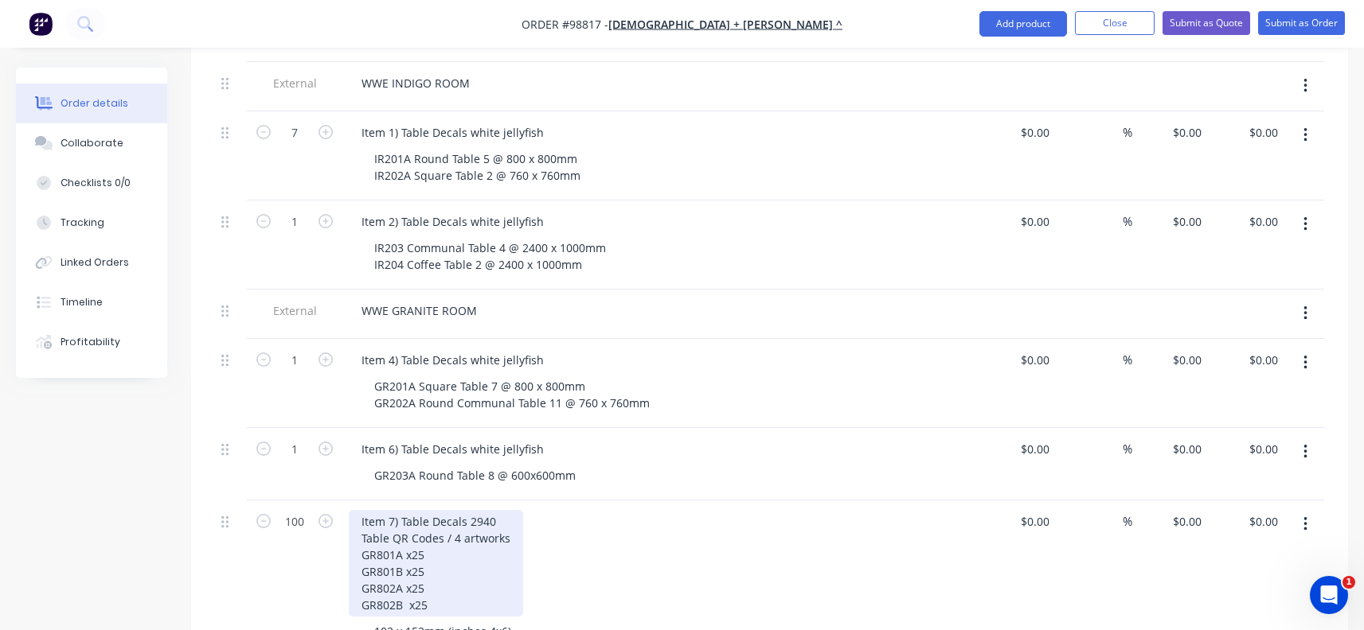
scroll to position [478, 0]
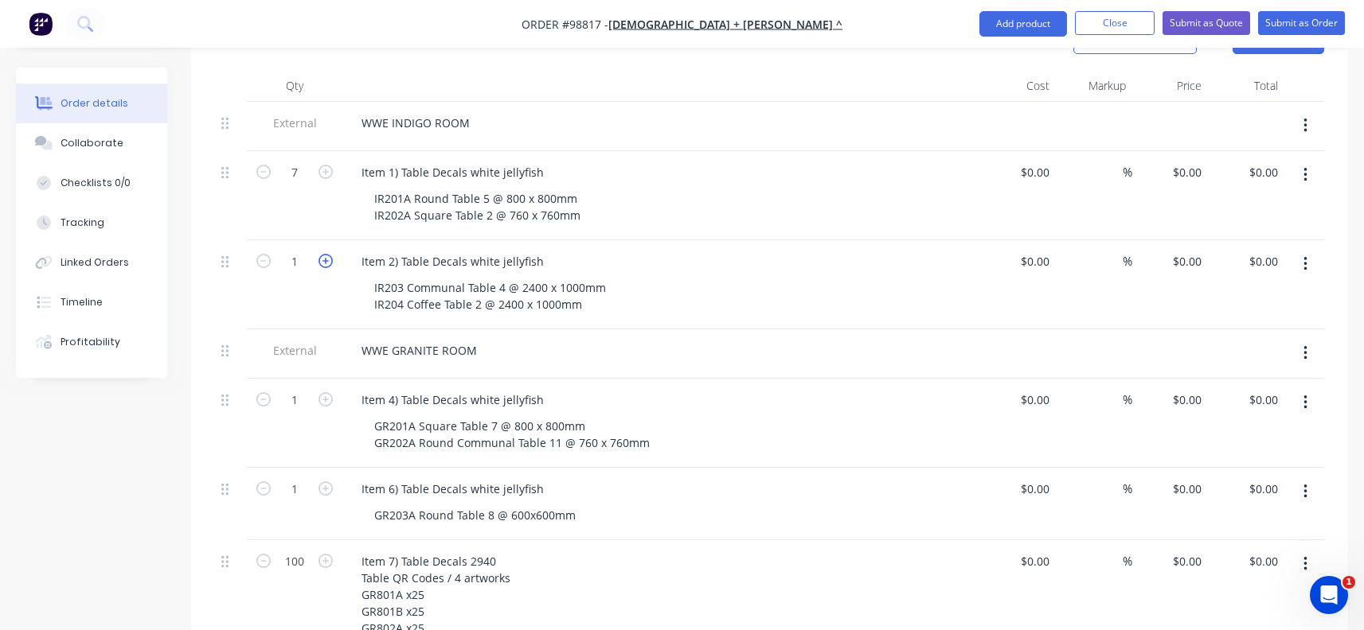
click at [322, 254] on icon "button" at bounding box center [325, 261] width 14 height 14
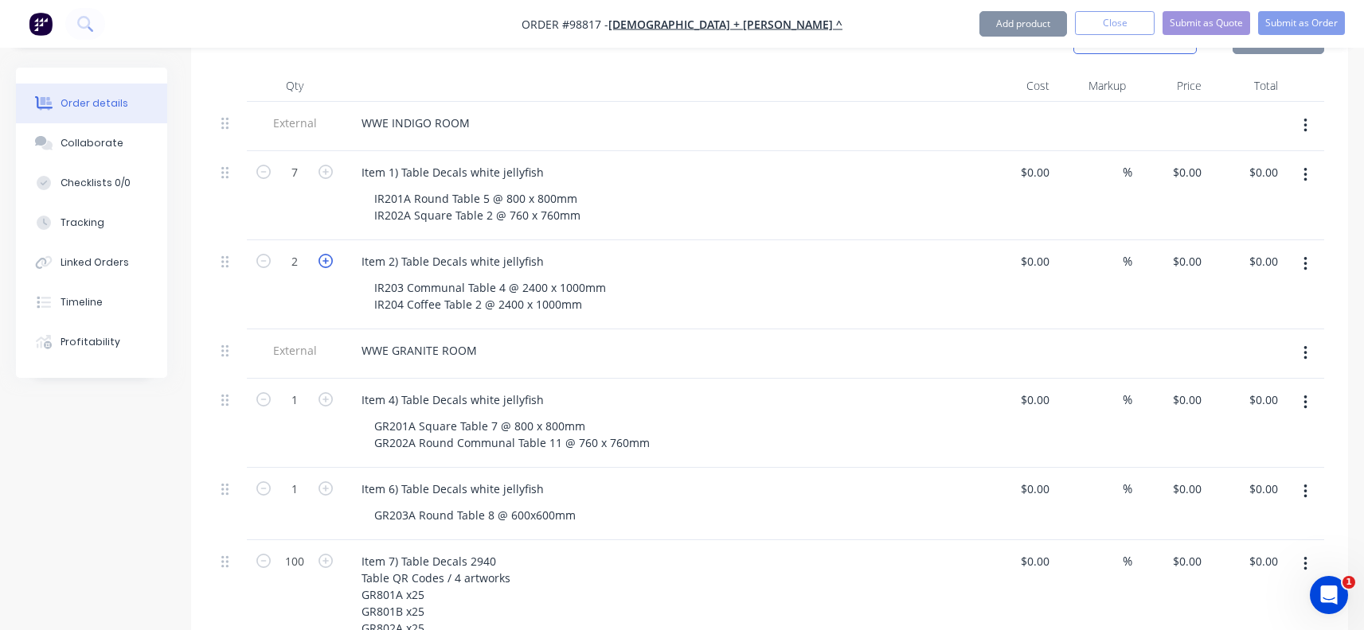
click at [322, 254] on icon "button" at bounding box center [325, 261] width 14 height 14
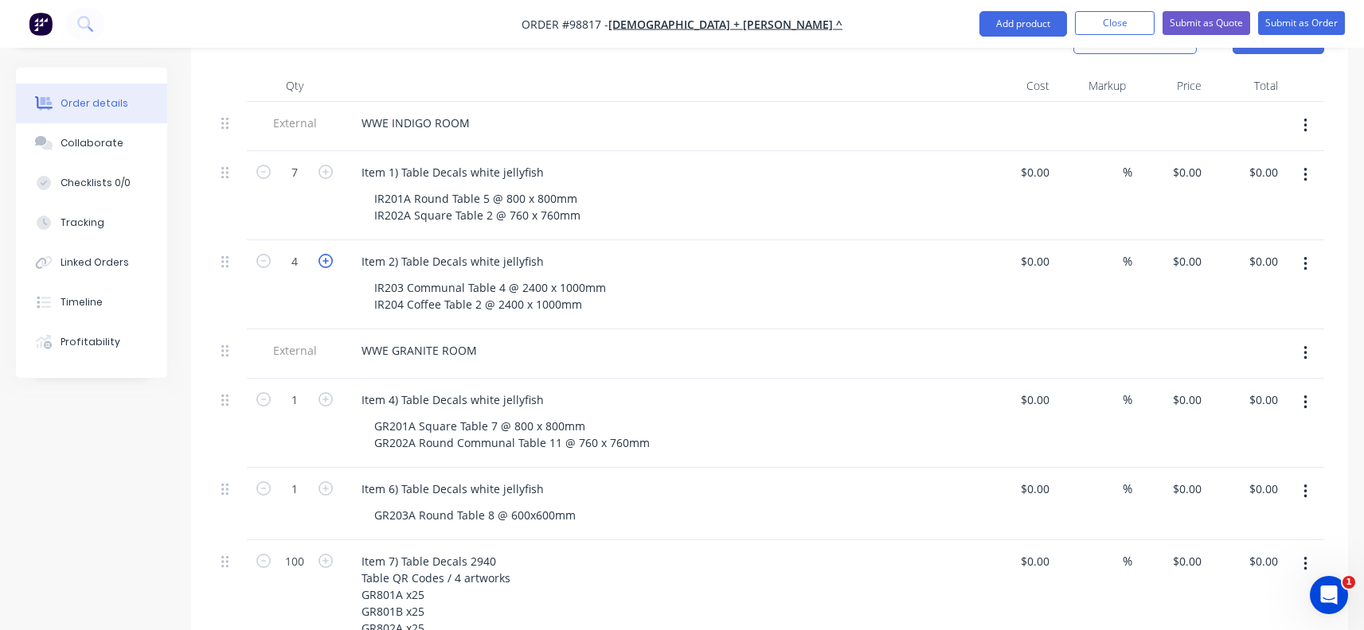
click at [322, 254] on icon "button" at bounding box center [325, 261] width 14 height 14
type input "6"
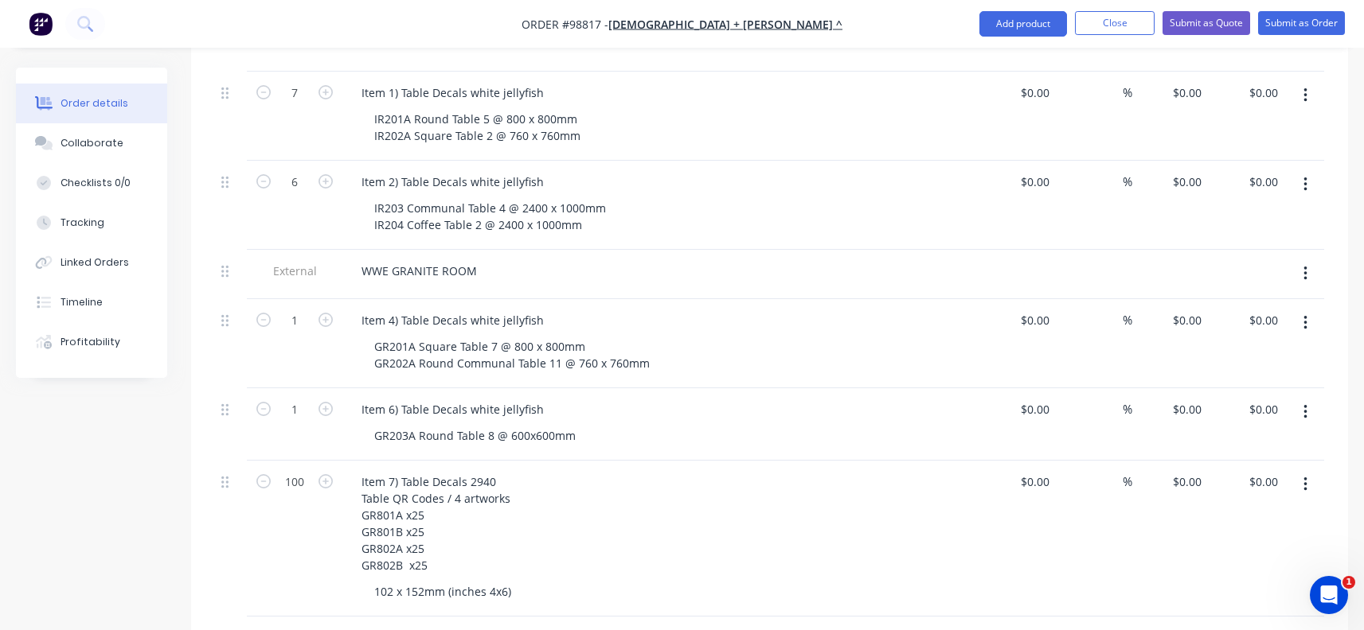
scroll to position [637, 0]
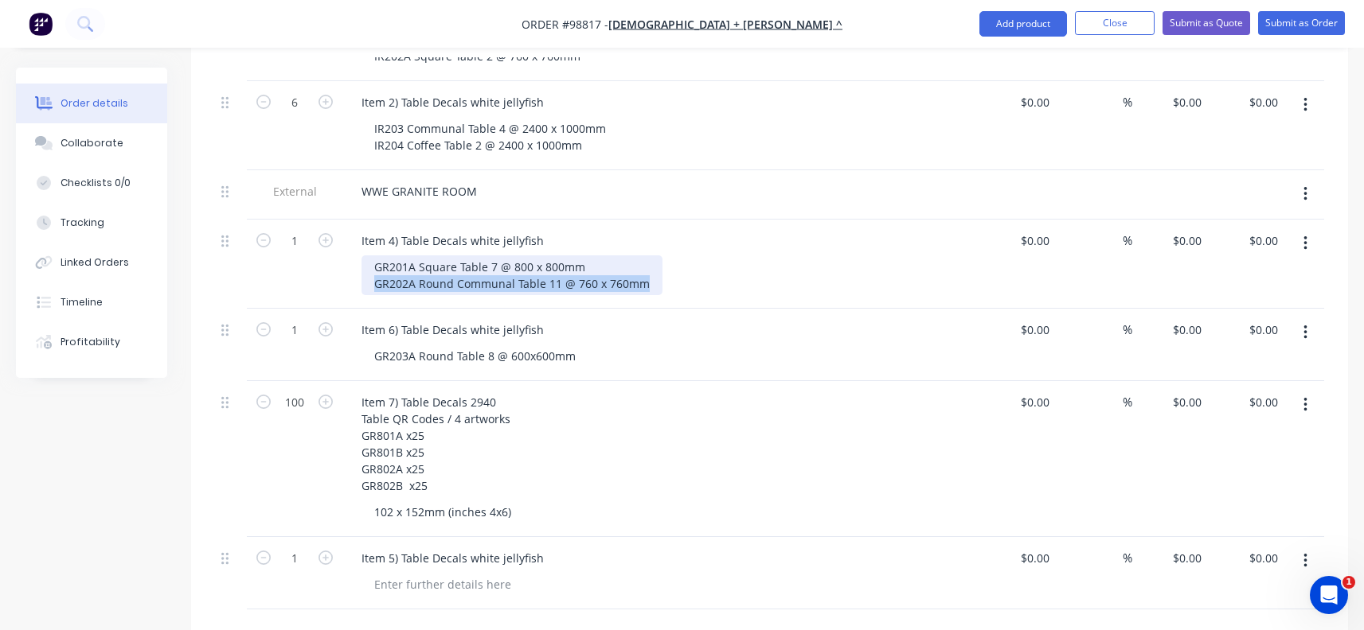
drag, startPoint x: 646, startPoint y: 260, endPoint x: 369, endPoint y: 255, distance: 277.1
click at [369, 256] on div "GR201A Square Table 7 @ 800 x 800mm GR202A Round Communal Table 11 @ 760 x 760mm" at bounding box center [511, 276] width 301 height 40
copy div "GR202A Round Communal Table 11 @ 760 x 760mm"
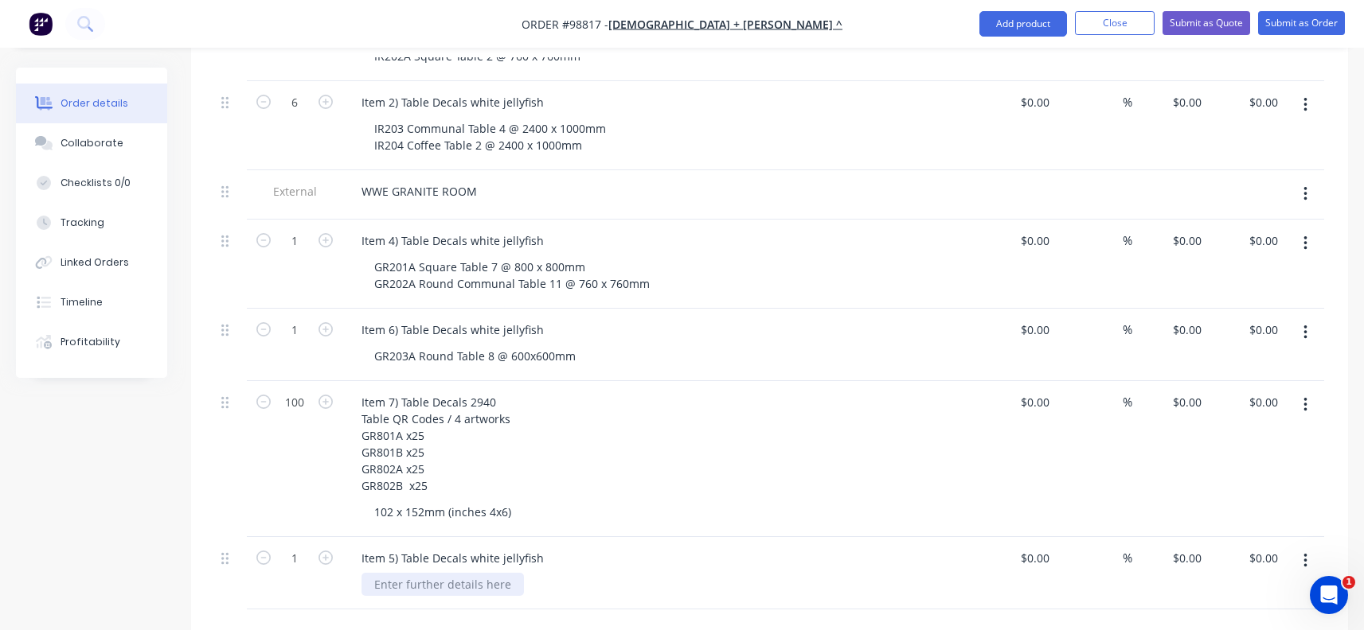
click at [386, 573] on div at bounding box center [442, 584] width 162 height 23
paste div
click at [544, 547] on div "Item 5) Table Decals white jellyfish" at bounding box center [453, 558] width 208 height 23
drag, startPoint x: 543, startPoint y: 578, endPoint x: 373, endPoint y: 576, distance: 170.4
click at [373, 590] on div "GR202A Round Communal Table 11 @ 760 x 760mm" at bounding box center [511, 601] width 301 height 23
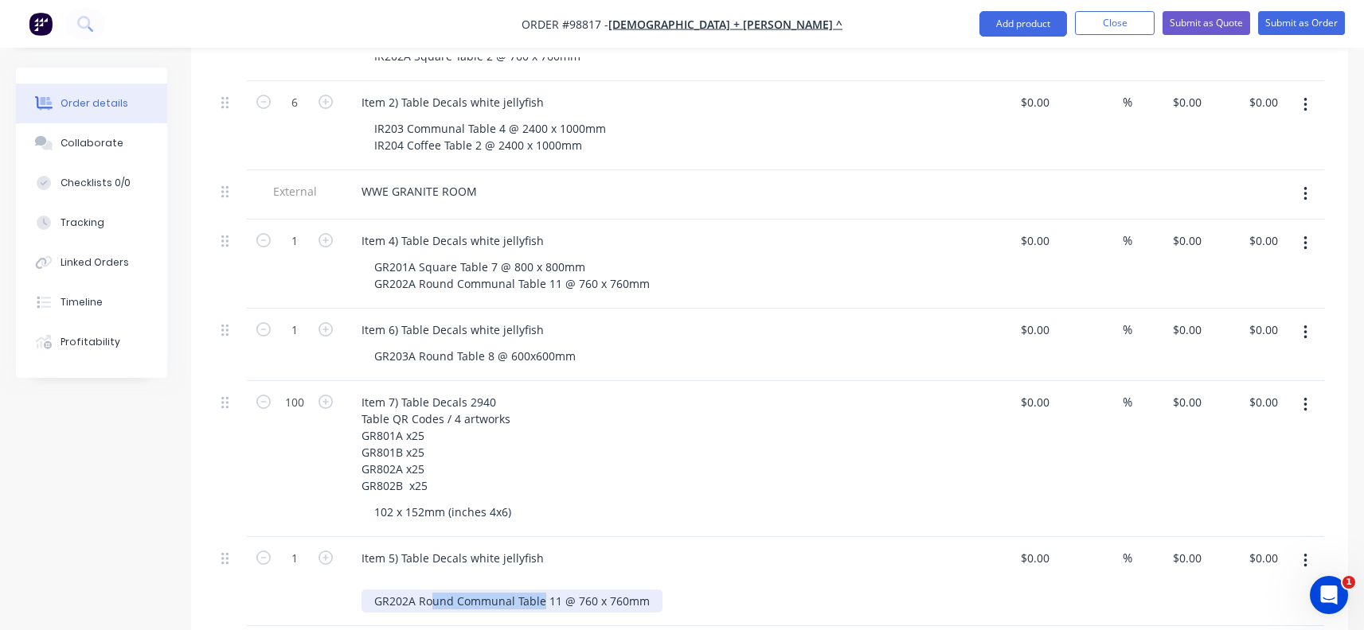
click at [495, 590] on div "GR202A Round Communal Table 11 @ 760 x 760mm" at bounding box center [511, 601] width 301 height 23
drag, startPoint x: 540, startPoint y: 580, endPoint x: 363, endPoint y: 580, distance: 176.7
click at [365, 590] on div "GR202A Round Communal Table 11 @ 760 x 760mm" at bounding box center [511, 601] width 301 height 23
copy div "GR202A Round Communal Table"
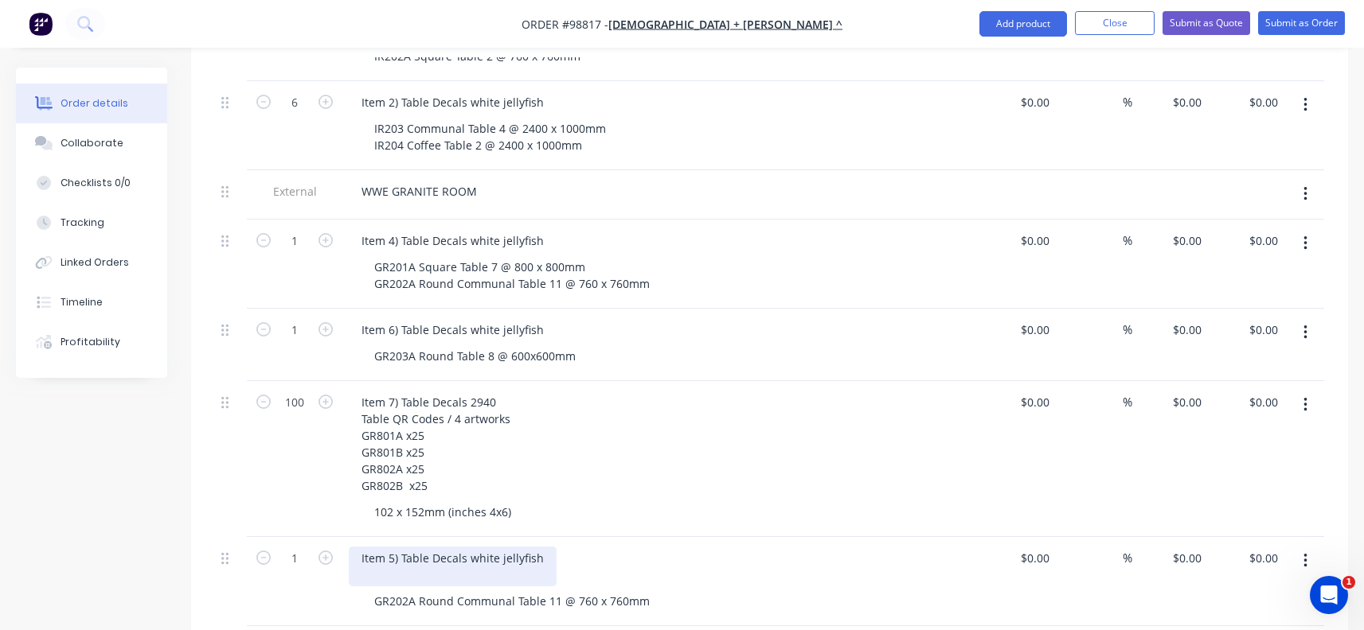
click at [379, 552] on div "Item 5) Table Decals white jellyfish" at bounding box center [453, 567] width 208 height 40
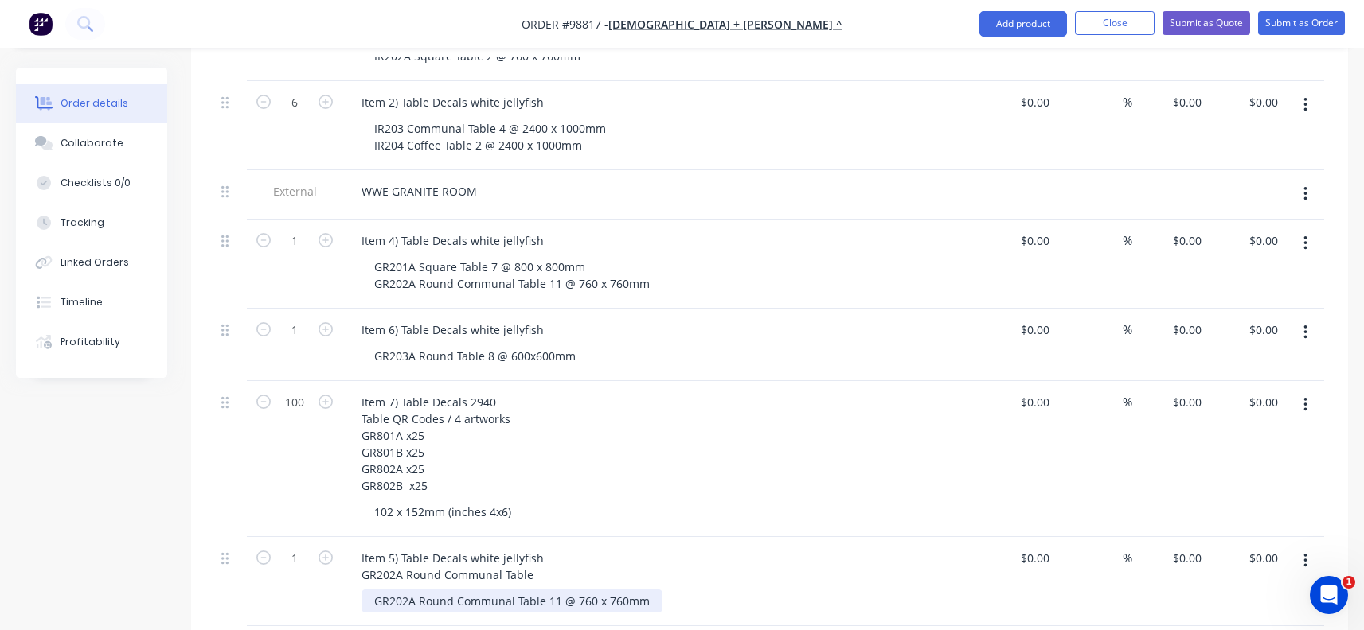
click at [513, 590] on div "GR202A Round Communal Table 11 @ 760 x 760mm" at bounding box center [511, 601] width 301 height 23
drag, startPoint x: 534, startPoint y: 580, endPoint x: 361, endPoint y: 582, distance: 173.6
click at [363, 590] on div "GR202A Round Communal Table 11 @ 760 x 760mm" at bounding box center [511, 601] width 301 height 23
click at [295, 547] on input "1" at bounding box center [294, 559] width 41 height 24
type input "11"
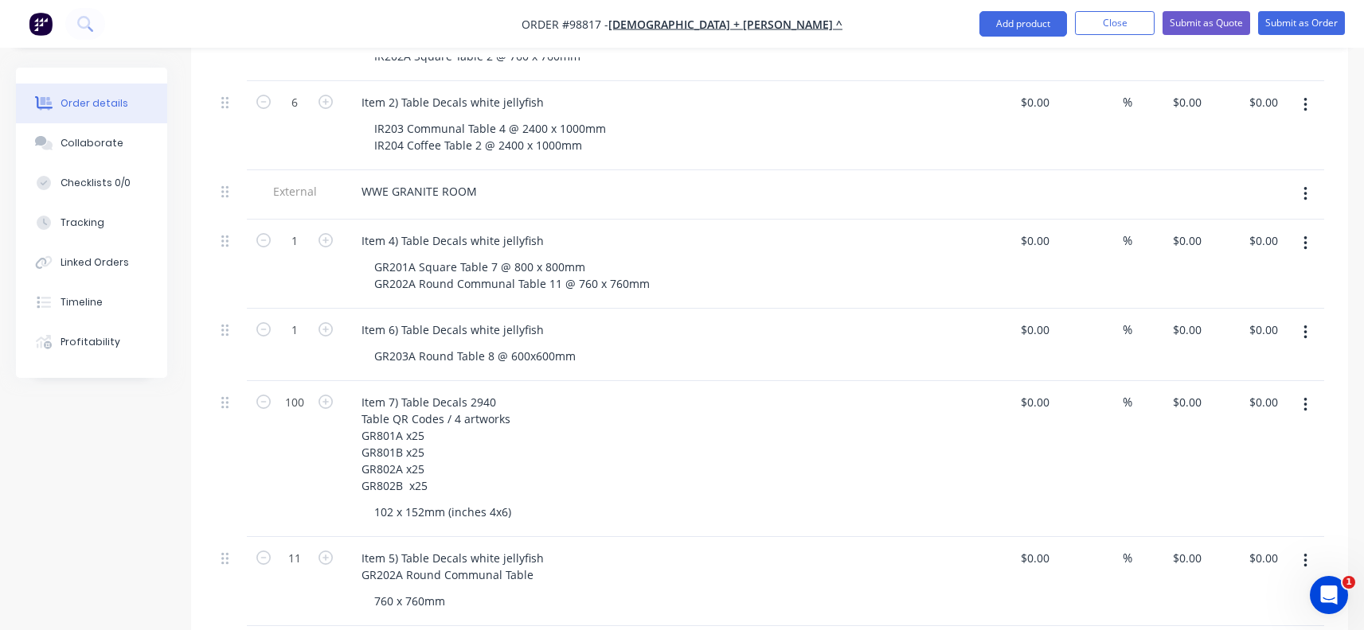
click at [516, 590] on div "760 x 760mm" at bounding box center [666, 601] width 611 height 23
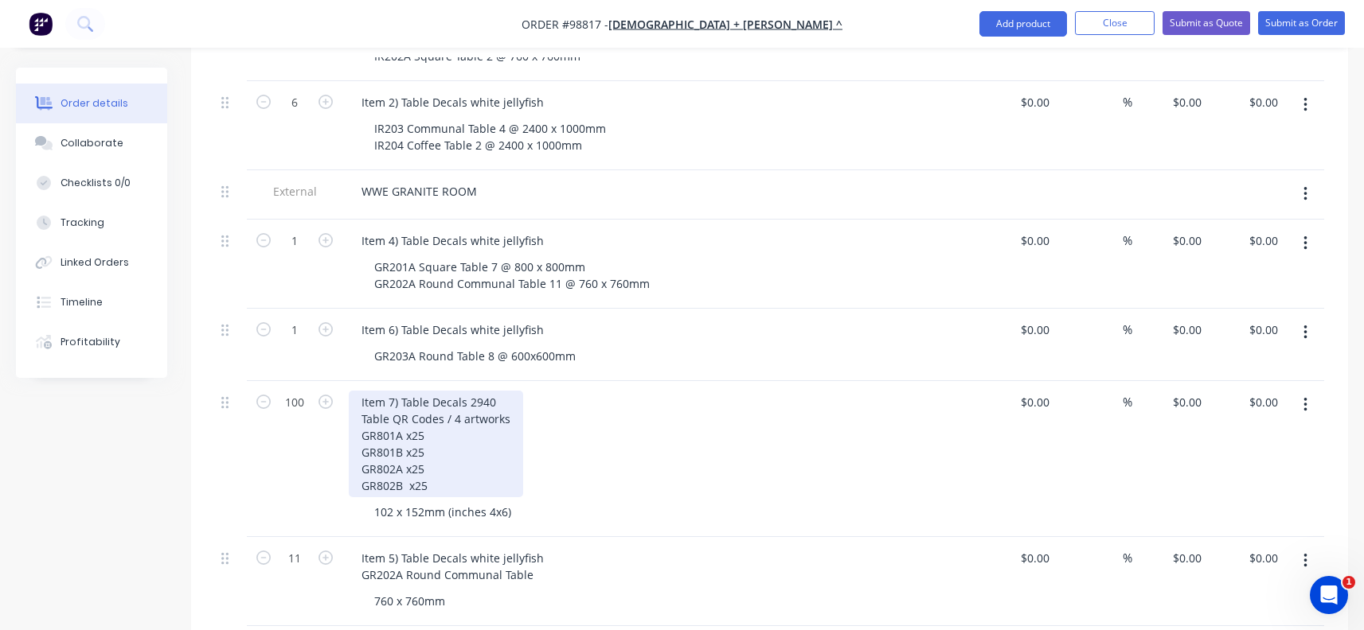
click at [466, 391] on div "Item 7) Table Decals 2940 Table QR Codes / 4 artworks GR801A x25 GR801B x25 GR8…" at bounding box center [436, 444] width 174 height 107
click at [483, 391] on div "Item 7) Table Decals on SAV 3 2940 Table QR Codes / 4 artworks GR801A x25 GR801…" at bounding box center [455, 444] width 213 height 107
click at [358, 394] on div "Item 7) Table Decals on SAV 3 2940 Table QR Codes / 4 artworks GR801A x25 GR801…" at bounding box center [455, 444] width 213 height 107
click at [362, 397] on div "Item 7) Table Decals on SAV 3 2940 Table QR Codes / 4 artworks GR801A x25 GR801…" at bounding box center [453, 444] width 209 height 107
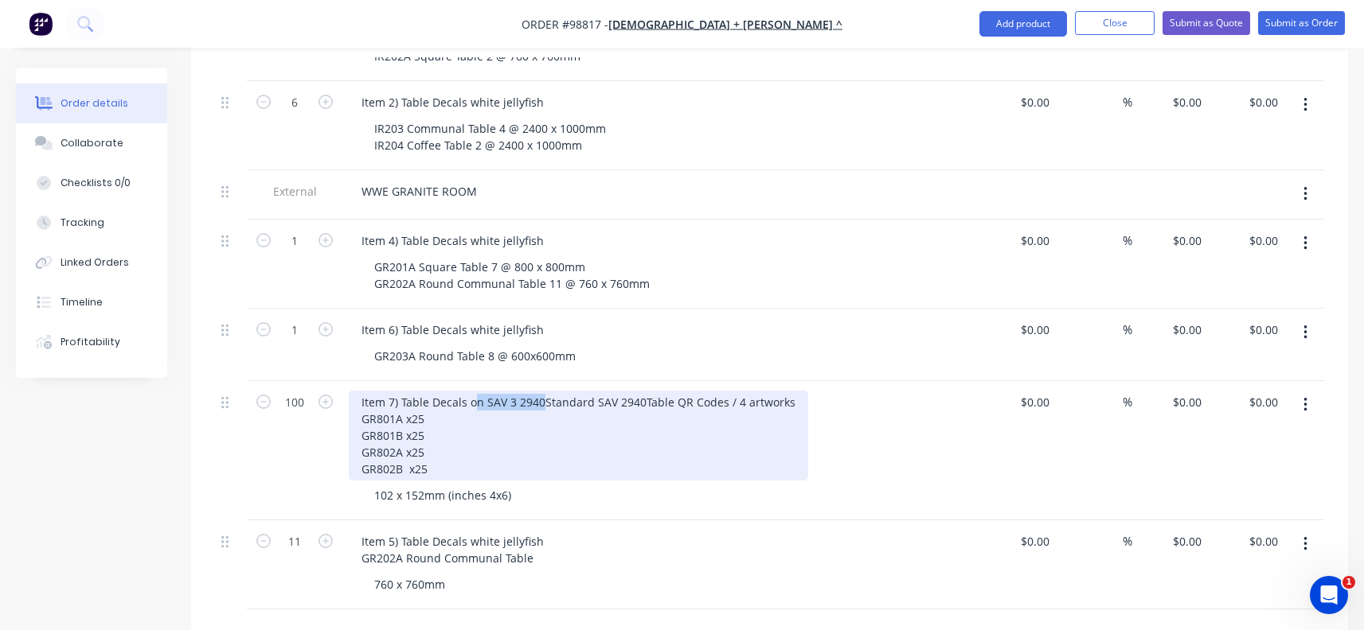
drag, startPoint x: 540, startPoint y: 381, endPoint x: 476, endPoint y: 381, distance: 63.7
click at [476, 391] on div "Item 7) Table Decals on SAV 3 2940 Standard SAV 2940 Table QR Codes / 4 artwork…" at bounding box center [578, 436] width 459 height 90
drag, startPoint x: 449, startPoint y: 413, endPoint x: 359, endPoint y: 413, distance: 90.0
click at [359, 413] on div "Item 7) Table QR Codes Standard SAV 2940 Table QR Codes / 4 artworks GR801A x25…" at bounding box center [548, 436] width 398 height 90
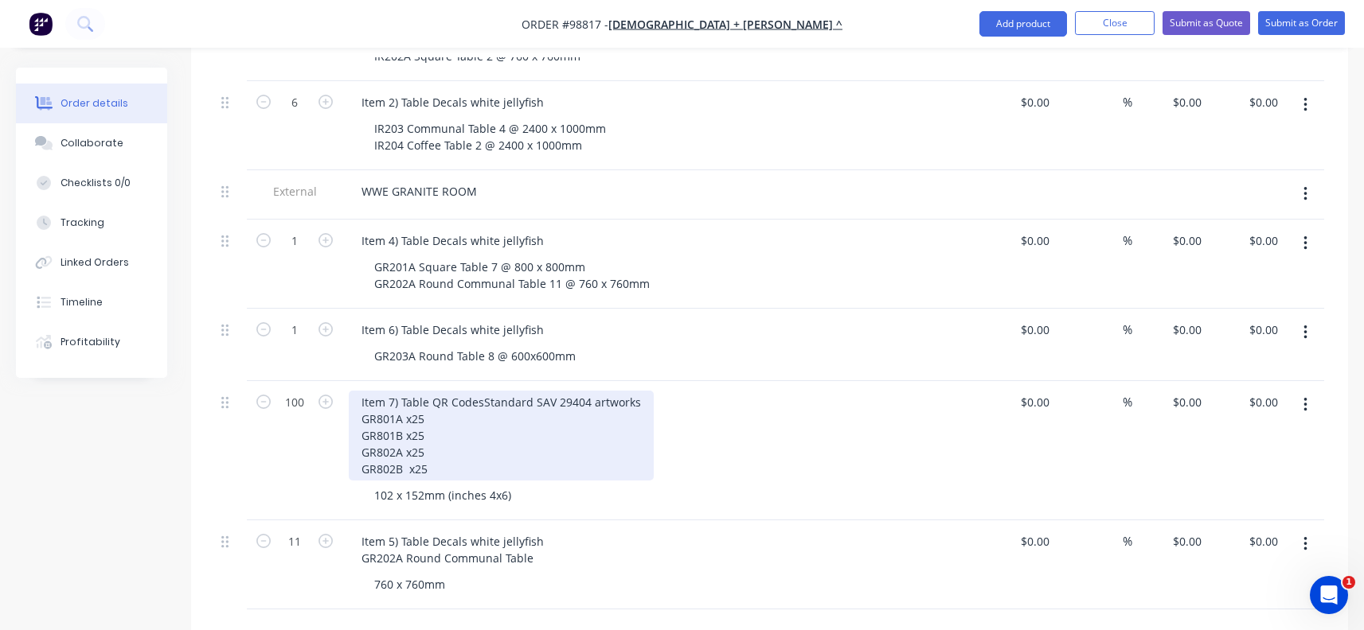
click at [432, 415] on div "Item 7) Table QR Codes Standard SAV 2940 4 artworks GR801A x25 GR801B x25 GR802…" at bounding box center [501, 436] width 305 height 90
click at [441, 409] on div "Item 7) Table QR Codes Standard SAV 2940 4 artworks GR801A x25 GR801B x25 GR802…" at bounding box center [501, 436] width 305 height 90
click at [406, 479] on div "Item 7) Table QR Codes Standard SAV 2940 4 artworks / 25 of each GR801A x25 GR8…" at bounding box center [534, 436] width 370 height 90
click at [426, 477] on div "Item 7) Table QR Codes Standard SAV 2940 4 artworks / 25 of each GR801A x25 GR8…" at bounding box center [534, 436] width 370 height 90
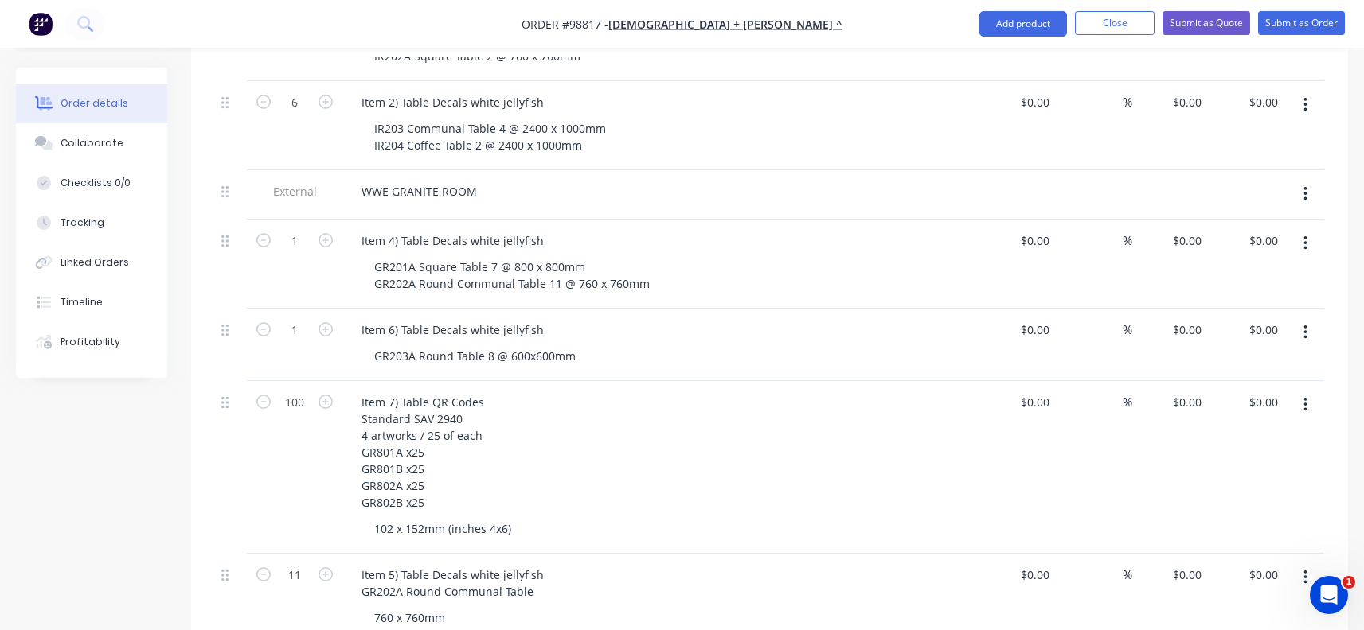
click at [522, 459] on div "Item 7) Table QR Codes Standard SAV 2940 4 artworks / 25 of each GR801A x25 GR8…" at bounding box center [661, 452] width 624 height 123
click at [498, 391] on div "Item 7) Table QR Codes Standard SAV 2940 4 artworks / 25 of each GR801A x25 GR8…" at bounding box center [661, 452] width 624 height 123
click at [535, 318] on div "Item 6) Table Decals white jellyfish" at bounding box center [453, 329] width 208 height 23
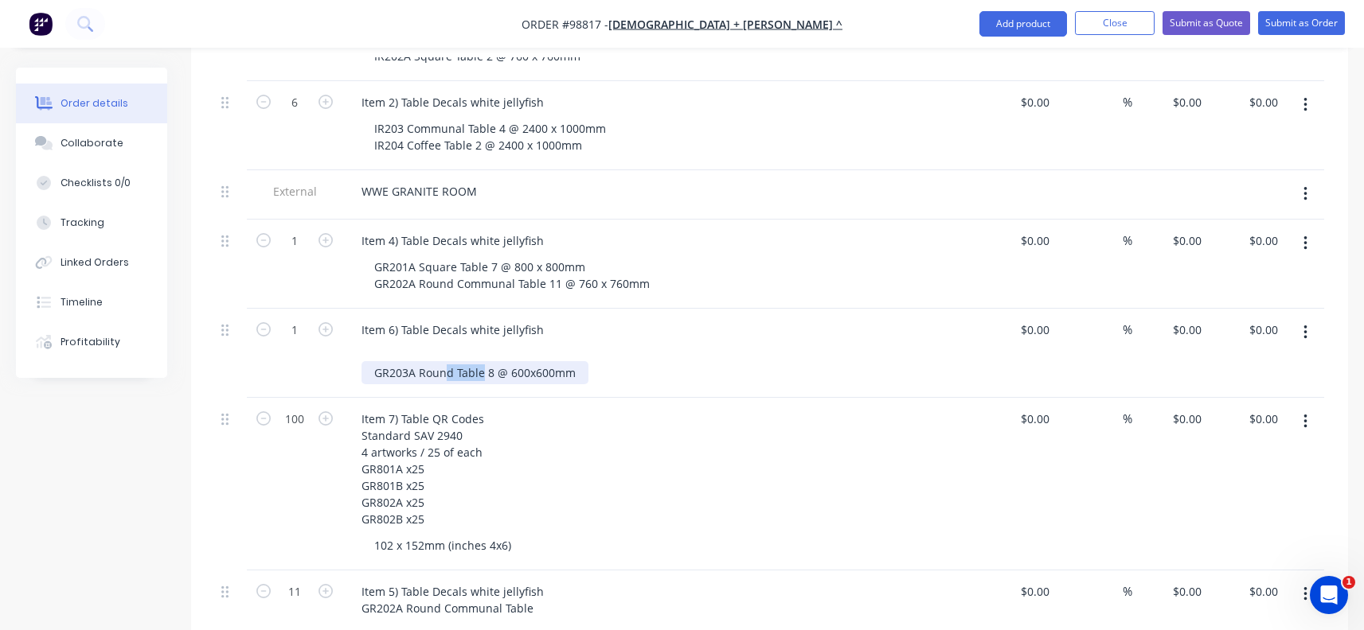
drag, startPoint x: 481, startPoint y: 347, endPoint x: 366, endPoint y: 347, distance: 114.6
click at [366, 361] on div "GR203A Round Table 8 @ 600x600mm" at bounding box center [474, 372] width 227 height 23
click at [441, 361] on div "GR203A Round Table 8 @ 600x600mm" at bounding box center [474, 372] width 227 height 23
drag, startPoint x: 481, startPoint y: 349, endPoint x: 357, endPoint y: 351, distance: 123.4
click at [357, 351] on div "Item 6) Table Decals white jellyfish GR203A Round Table 8 @ 600x600mm" at bounding box center [660, 353] width 637 height 89
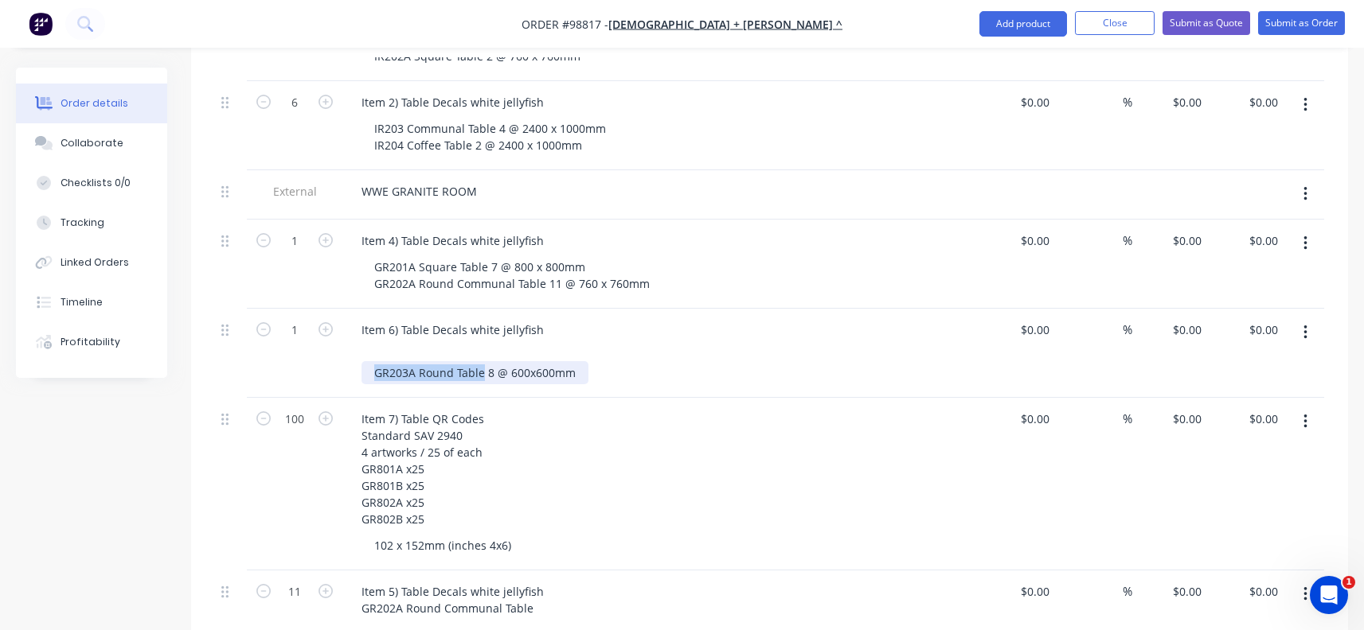
copy div "GR203A Round Table"
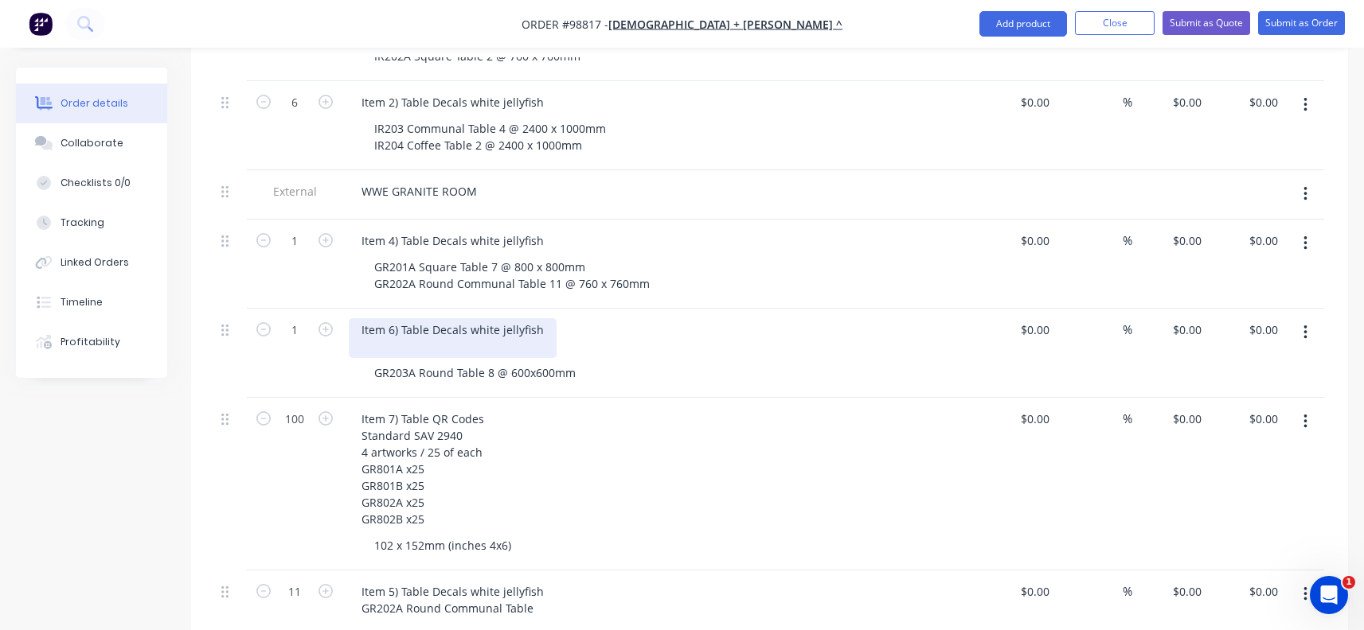
click at [390, 322] on div "Item 6) Table Decals white jellyfish" at bounding box center [453, 338] width 208 height 40
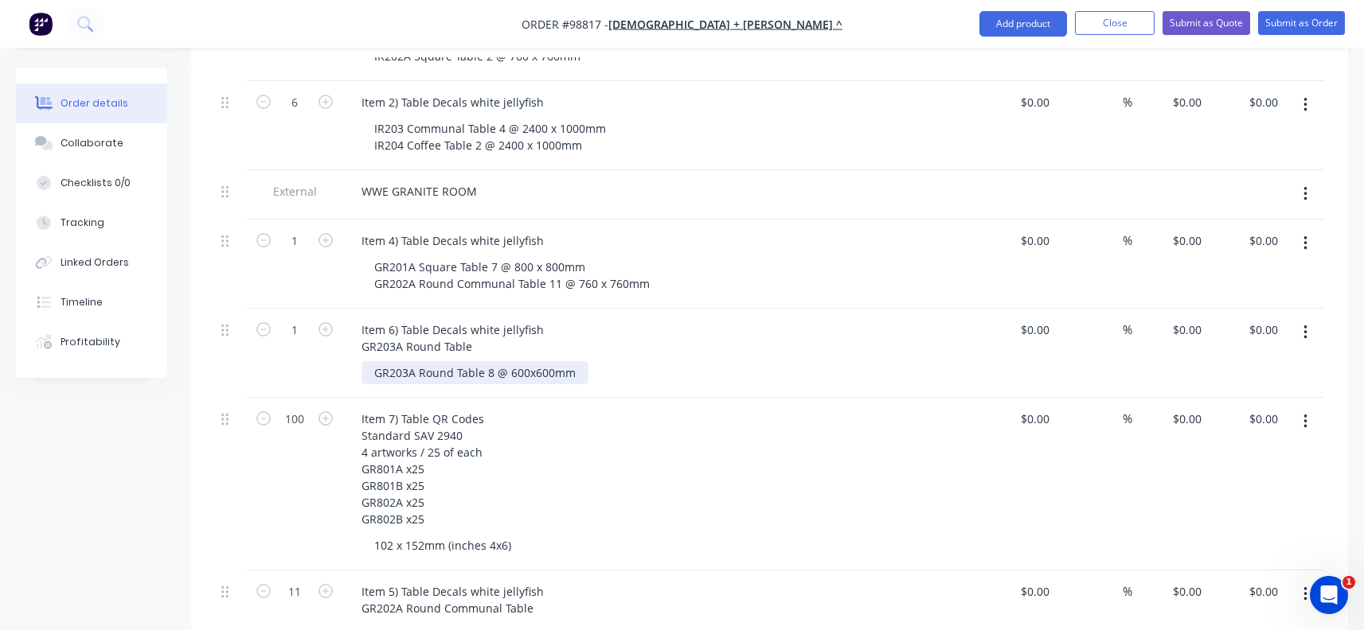
click at [481, 361] on div "GR203A Round Table 8 @ 600x600mm" at bounding box center [474, 372] width 227 height 23
click at [473, 361] on div "GR203A Round Table 8 @ 600x600mm" at bounding box center [474, 372] width 227 height 23
click at [305, 318] on input "1" at bounding box center [294, 330] width 41 height 24
type input "8"
click at [573, 319] on div "Item 6) Table Decals white jellyfish GR203A Round Table" at bounding box center [661, 338] width 624 height 40
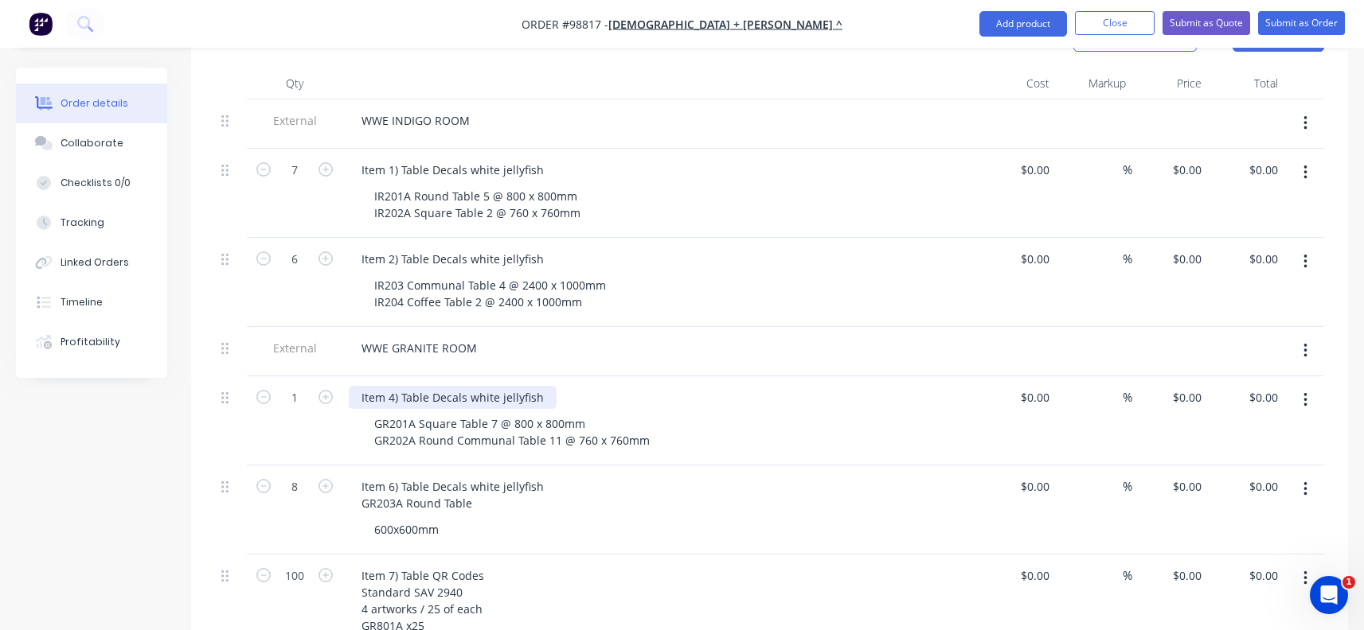
scroll to position [478, 0]
click at [541, 250] on div "Item 2) Table Decals white jellyfish" at bounding box center [453, 261] width 208 height 23
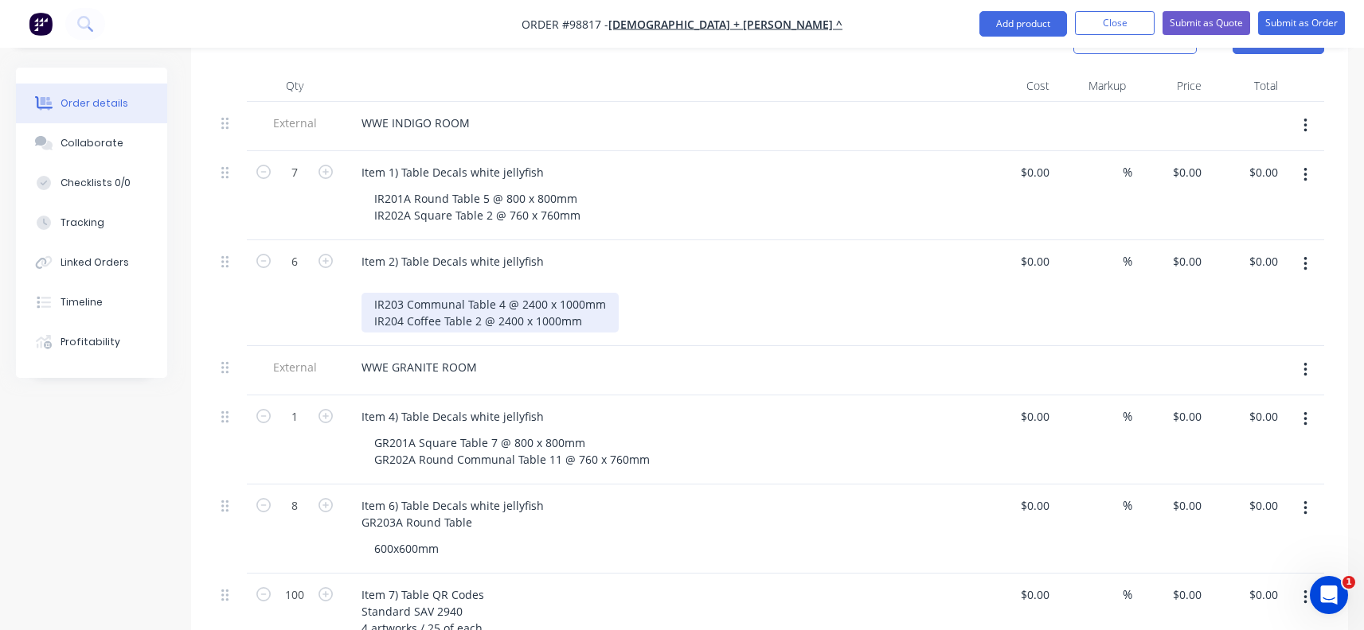
click at [484, 293] on div "IR203 Communal Table 4 @ 2400 x 1000mm IR204 Coffee Table 2 @ 2400 x 1000mm" at bounding box center [489, 313] width 257 height 40
drag, startPoint x: 491, startPoint y: 279, endPoint x: 356, endPoint y: 280, distance: 135.3
click at [356, 280] on div "Item 2) Table Decals white jellyfish IR203 Communal Table 4 @ 2400 x 1000mm IR2…" at bounding box center [660, 293] width 637 height 106
copy div "IR203 Communal Table"
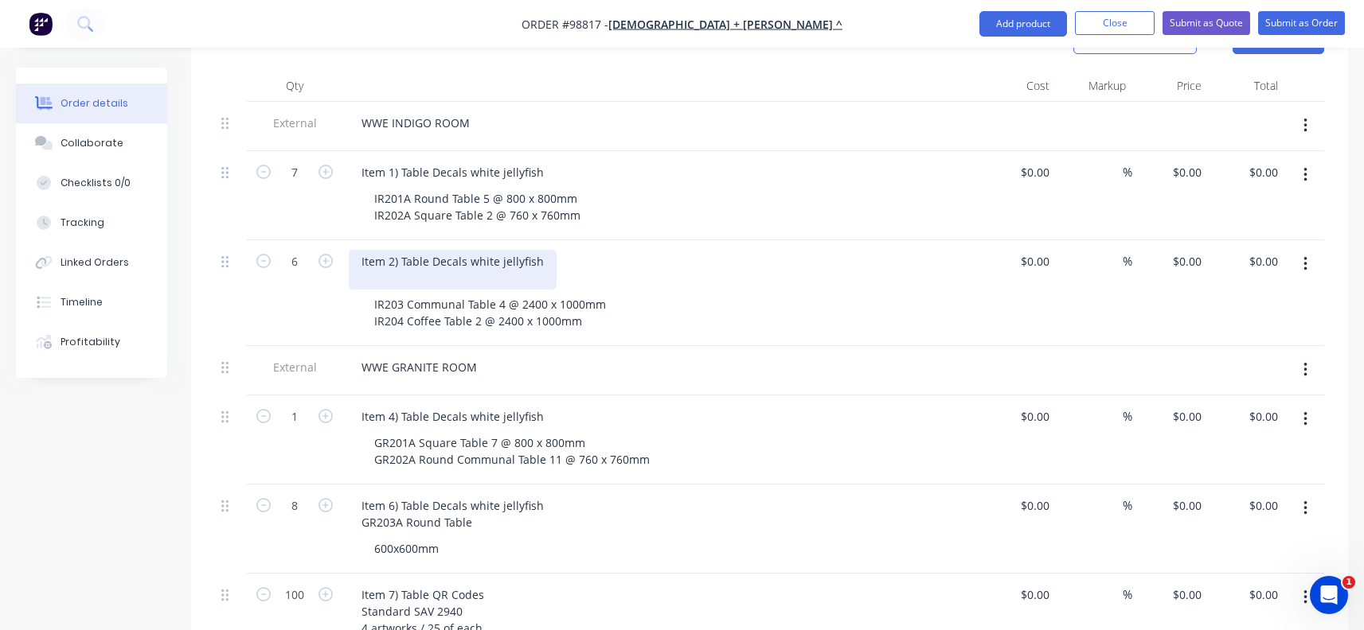
click at [388, 257] on div "Item 2) Table Decals white jellyfish" at bounding box center [453, 270] width 208 height 40
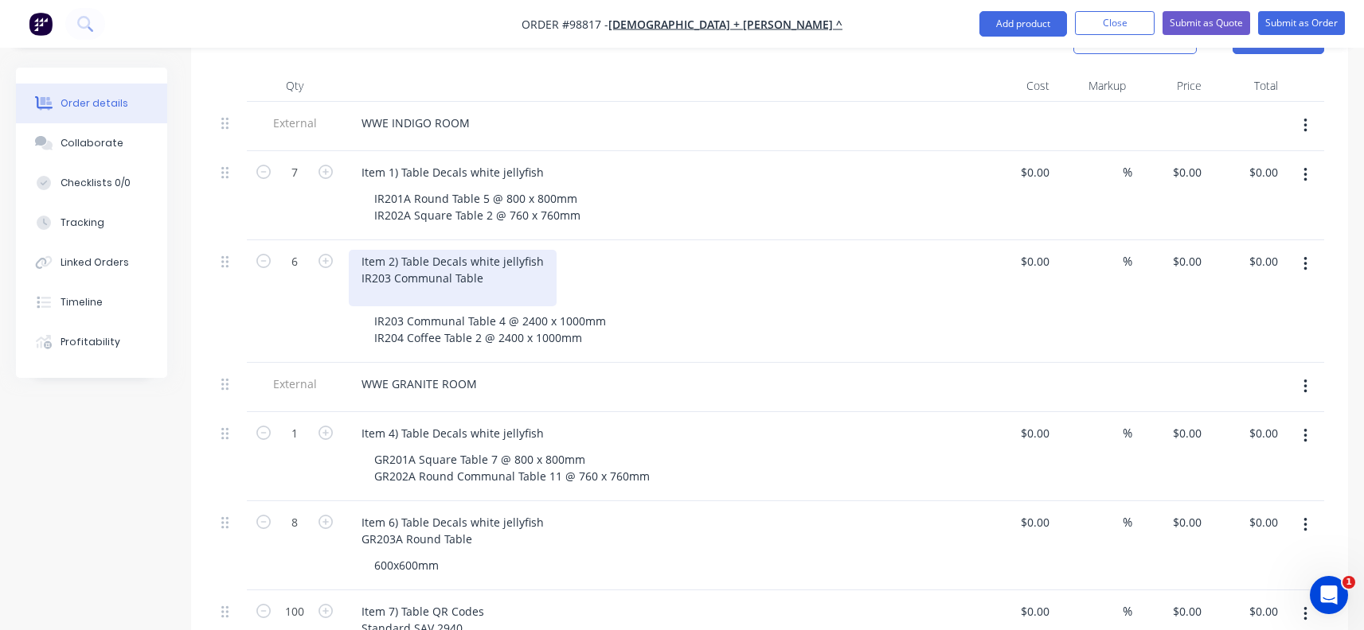
click at [494, 260] on div "Item 2) Table Decals white jellyfish IR203 Communal Table" at bounding box center [453, 278] width 208 height 57
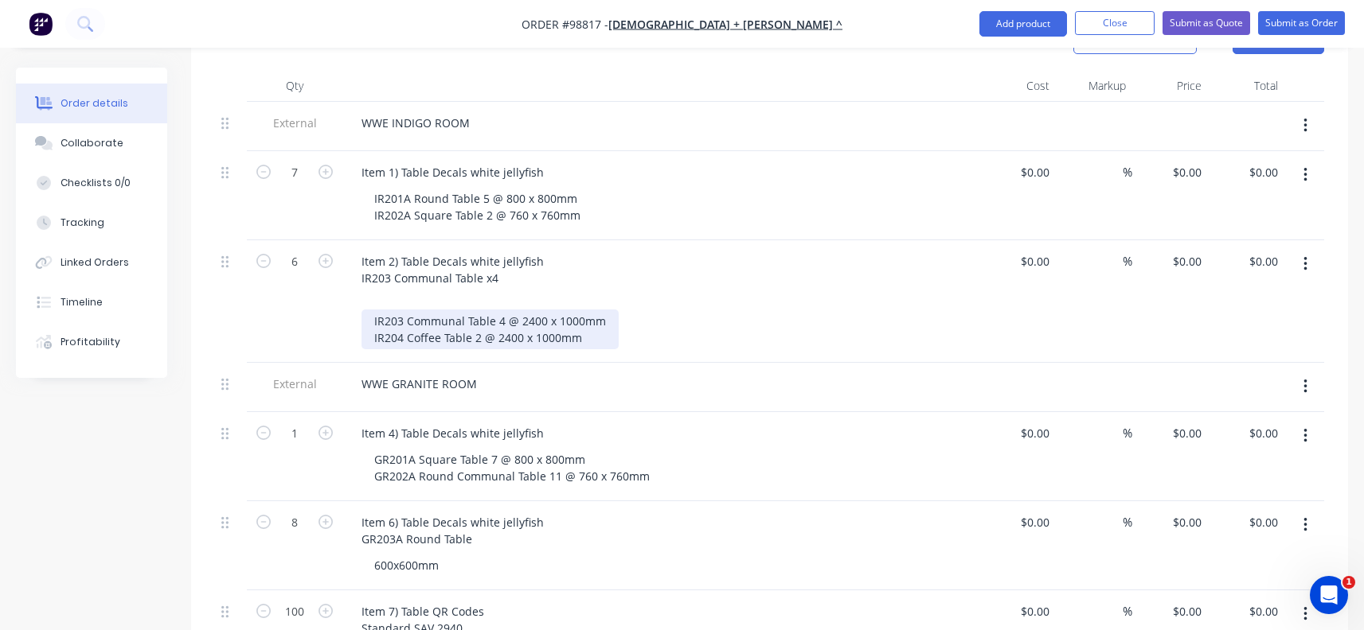
click at [436, 314] on div "Item 2) Table Decals white jellyfish IR203 Communal Table x4 IR203 Communal Tab…" at bounding box center [660, 301] width 637 height 123
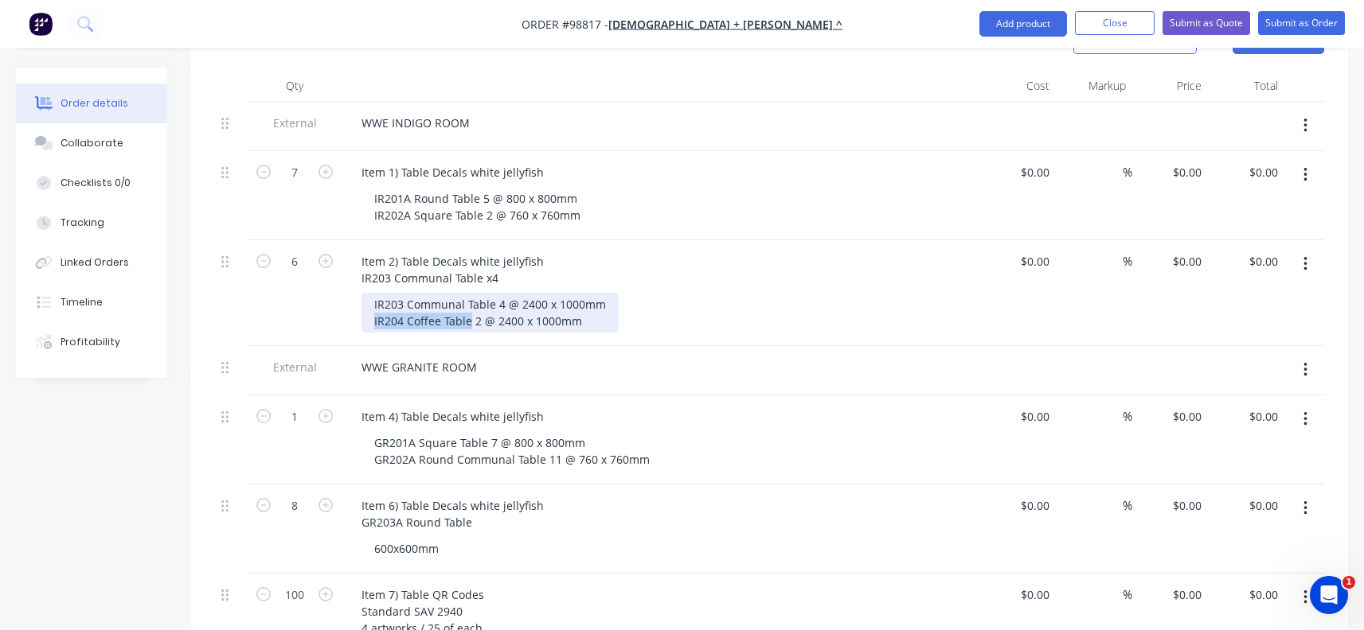
drag, startPoint x: 471, startPoint y: 296, endPoint x: 367, endPoint y: 294, distance: 104.3
click at [367, 294] on div "IR203 Communal Table 4 @ 2400 x 1000mm IR204 Coffee Table 2 @ 2400 x 1000mm" at bounding box center [489, 313] width 257 height 40
copy div "IR204 Coffee Table"
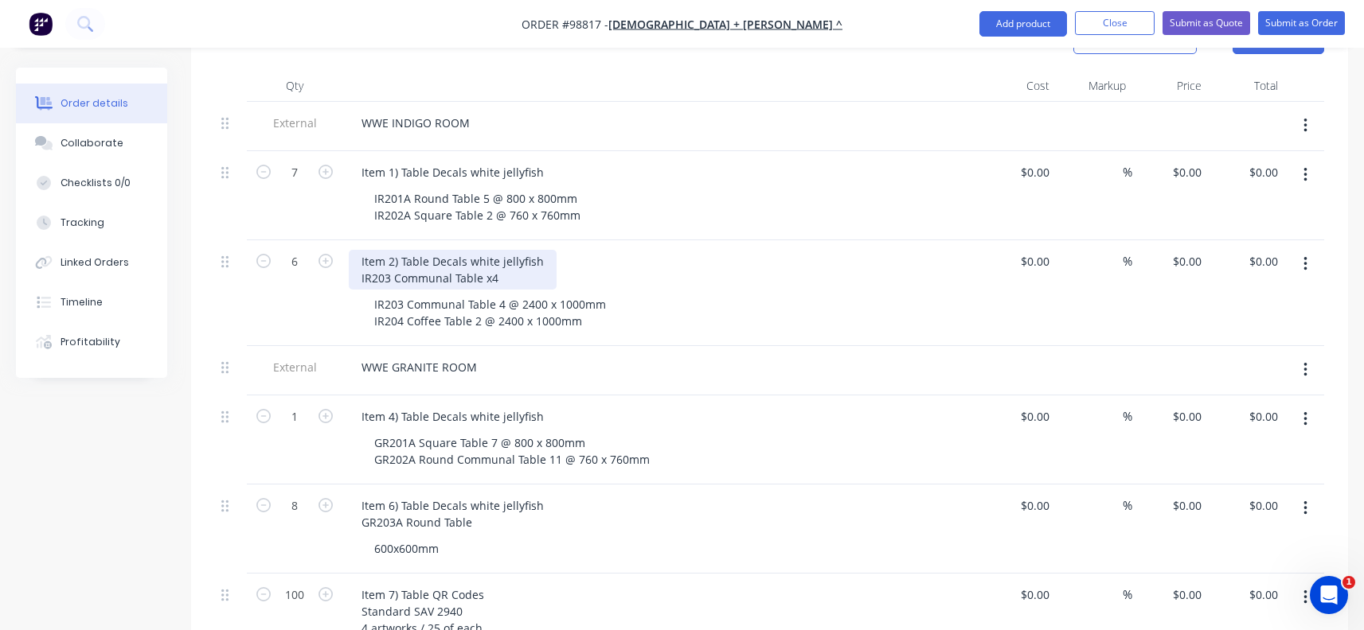
click at [497, 256] on div "Item 2) Table Decals white jellyfish IR203 Communal Table x4" at bounding box center [453, 270] width 208 height 40
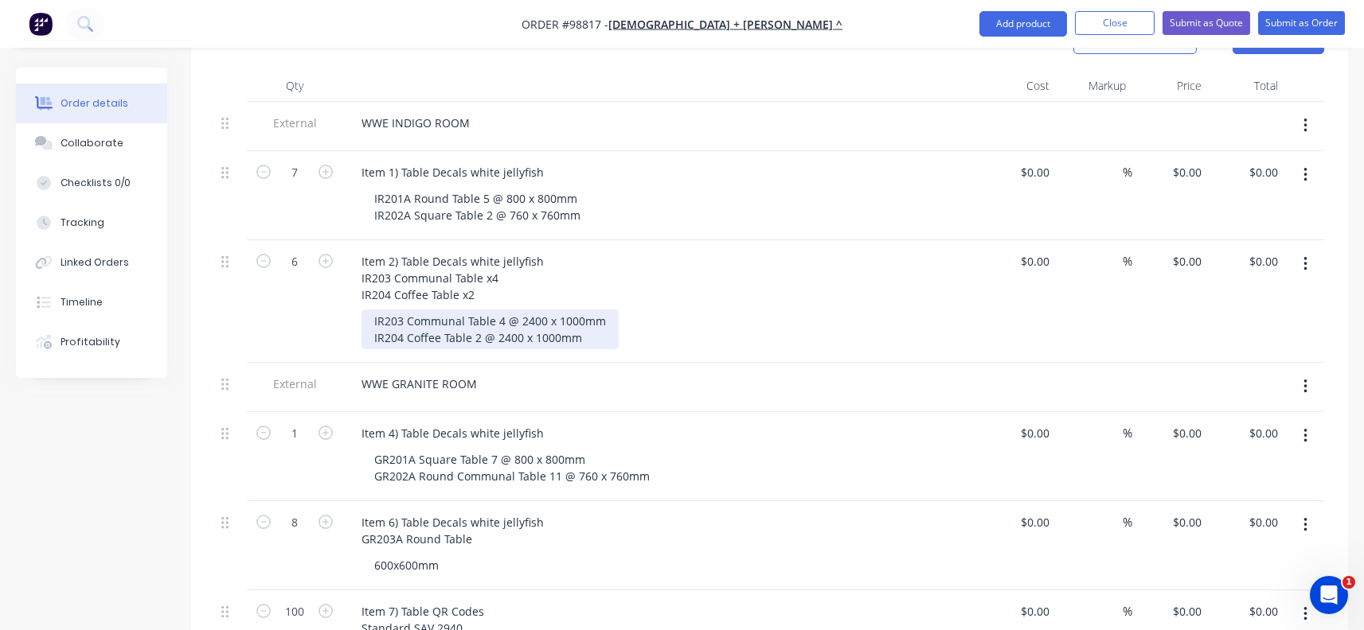
drag, startPoint x: 501, startPoint y: 299, endPoint x: 433, endPoint y: 297, distance: 67.7
click at [433, 310] on div "IR203 Communal Table 4 @ 2400 x 1000mm IR204 Coffee Table 2 @ 2400 x 1000mm" at bounding box center [489, 330] width 257 height 40
click at [373, 310] on div "IR203 Communal Table 4 @ 2400 x 1000mm IR204 Coffee Table 2 @ 2400 x 1000mm" at bounding box center [489, 330] width 257 height 40
click at [545, 311] on div "2400 x 1000mm IR204 Coffee Table 2 @ 2400 x 1000mm" at bounding box center [477, 330] width 233 height 40
drag, startPoint x: 576, startPoint y: 314, endPoint x: 371, endPoint y: 318, distance: 204.6
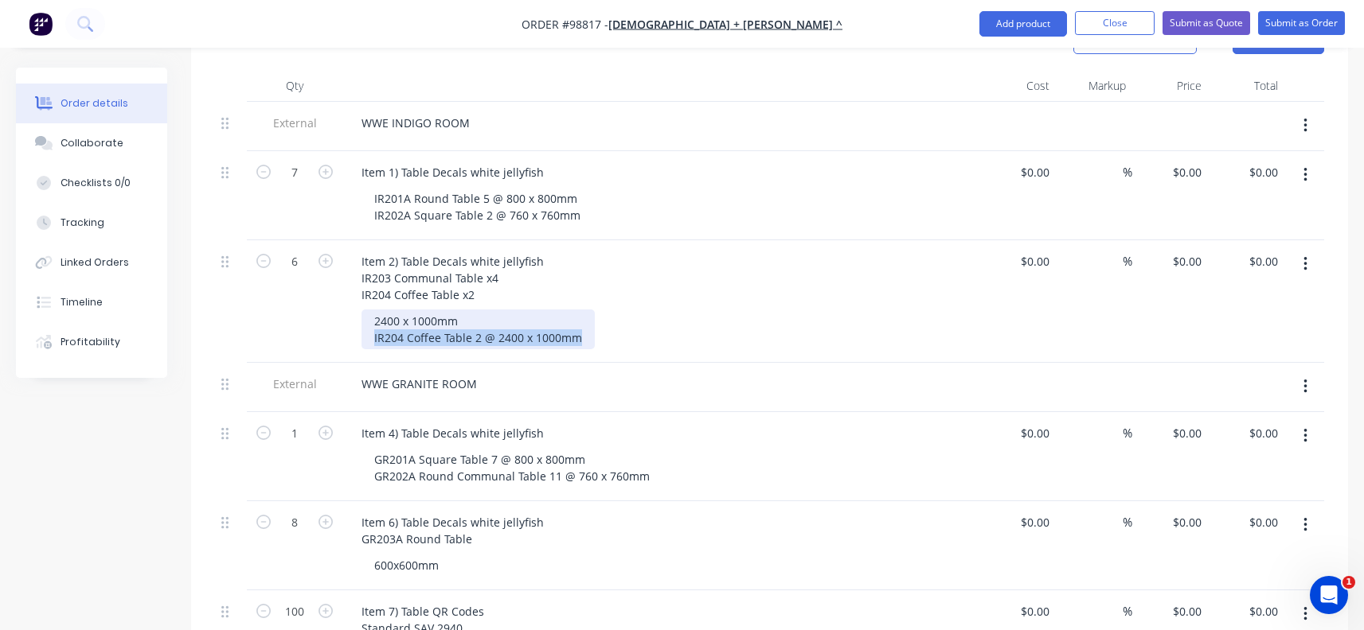
click at [371, 318] on div "2400 x 1000mm IR204 Coffee Table 2 @ 2400 x 1000mm" at bounding box center [477, 330] width 233 height 40
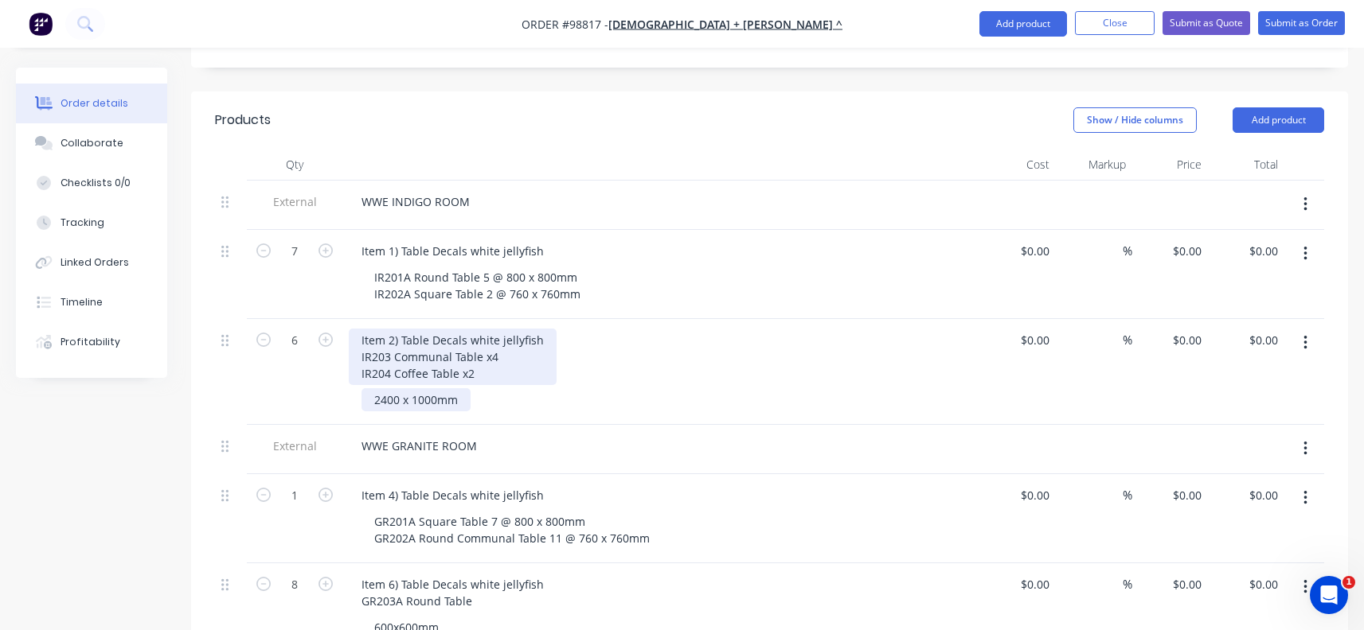
scroll to position [398, 0]
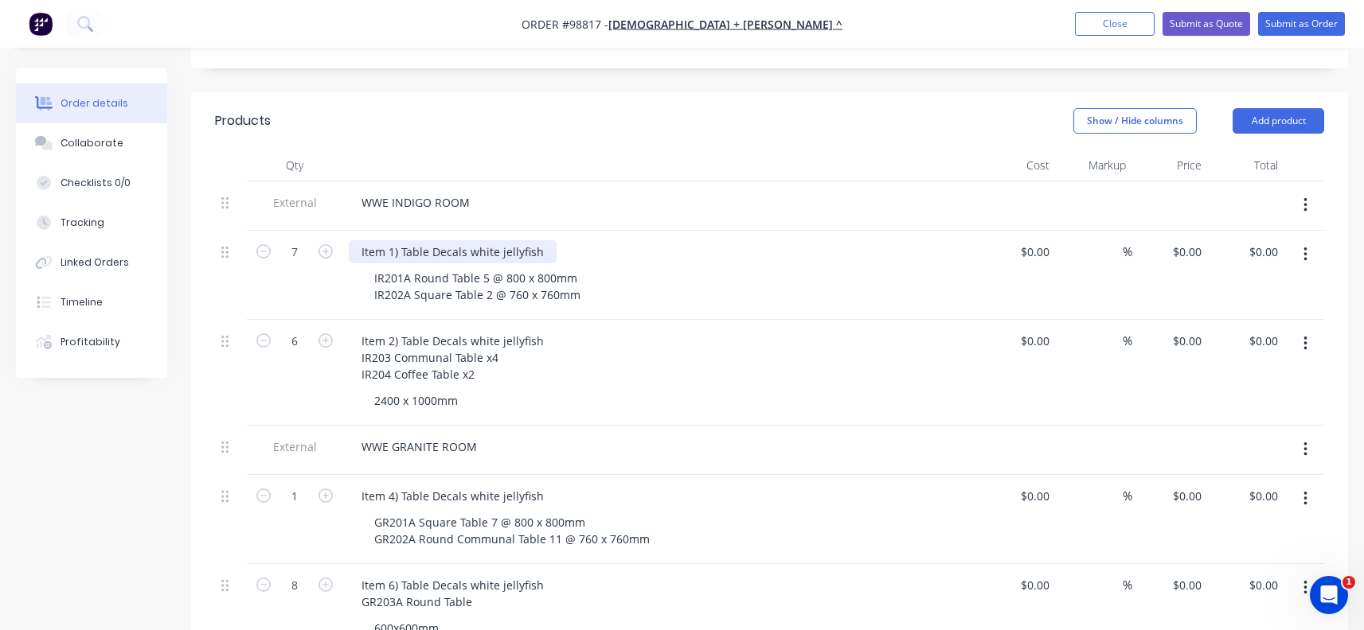
click at [462, 240] on div "Item 1) Table Decals white jellyfish" at bounding box center [453, 251] width 208 height 23
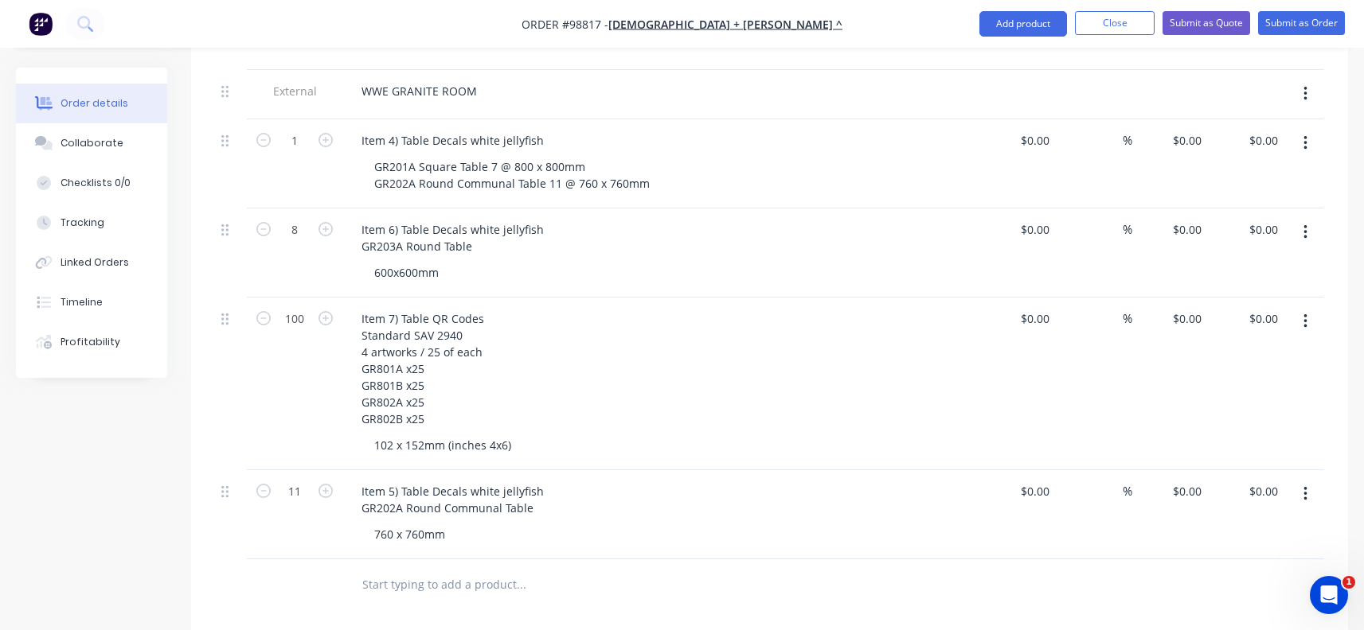
scroll to position [796, 0]
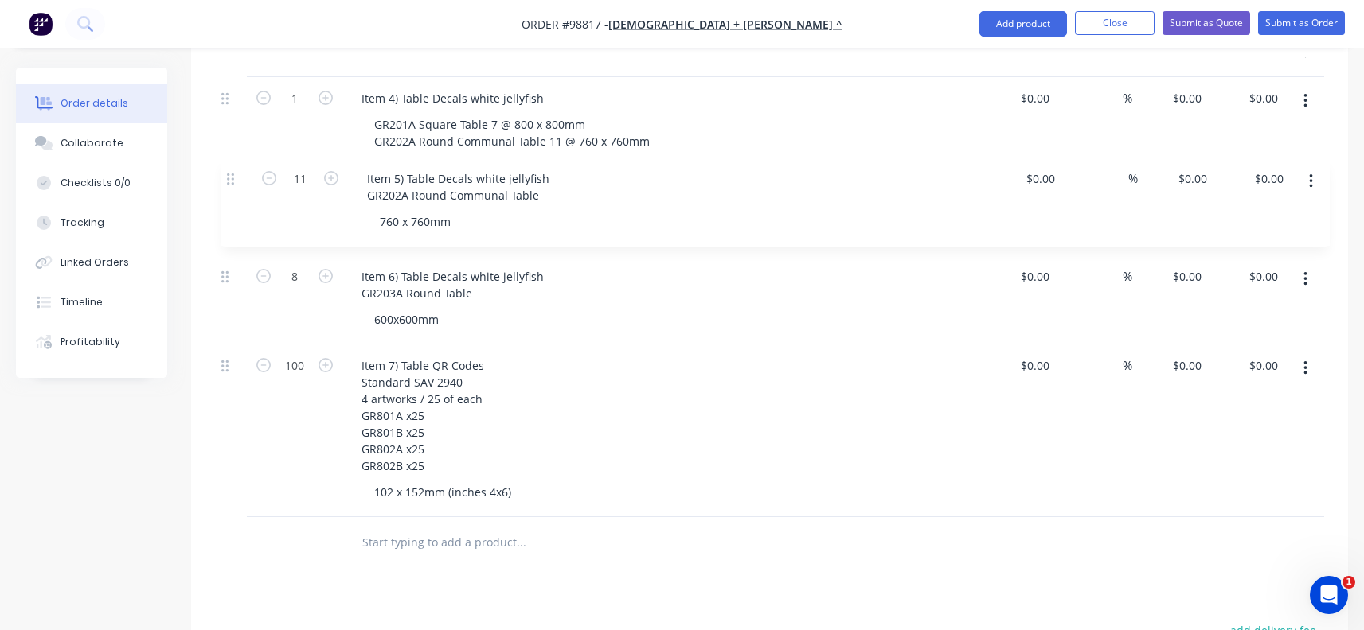
drag, startPoint x: 223, startPoint y: 434, endPoint x: 228, endPoint y: 181, distance: 252.4
click at [228, 181] on div "External WWE INDIGO ROOM 7 Item 1) Table Decals white jellyfish IR201A Round Ta…" at bounding box center [769, 150] width 1109 height 734
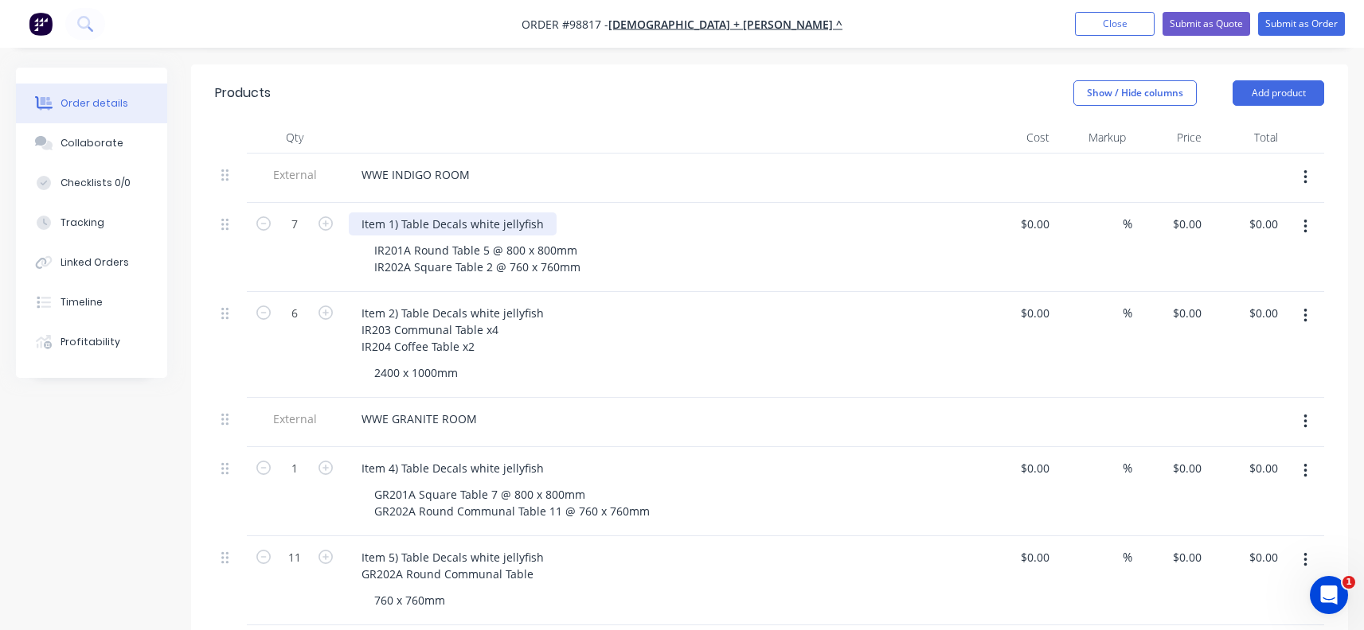
scroll to position [478, 0]
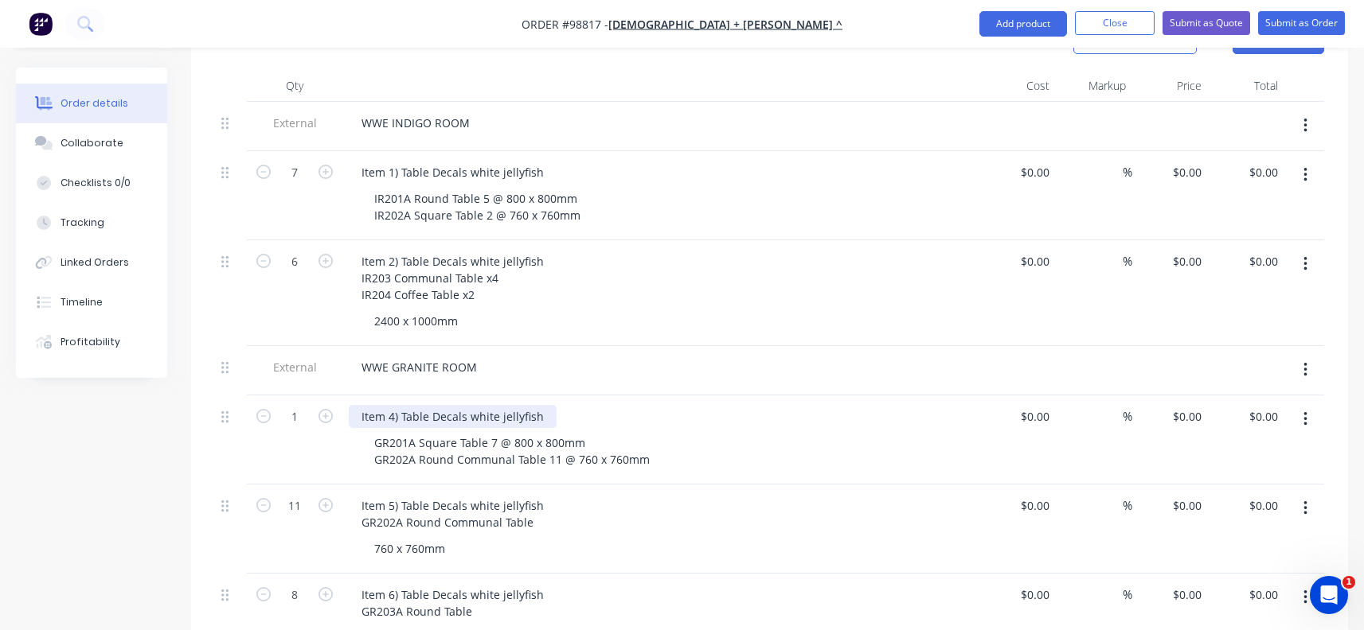
click at [390, 405] on div "Item 4) Table Decals white jellyfish" at bounding box center [453, 416] width 208 height 23
click at [392, 405] on div "Item 4) Table Decals white jellyfish" at bounding box center [453, 416] width 208 height 23
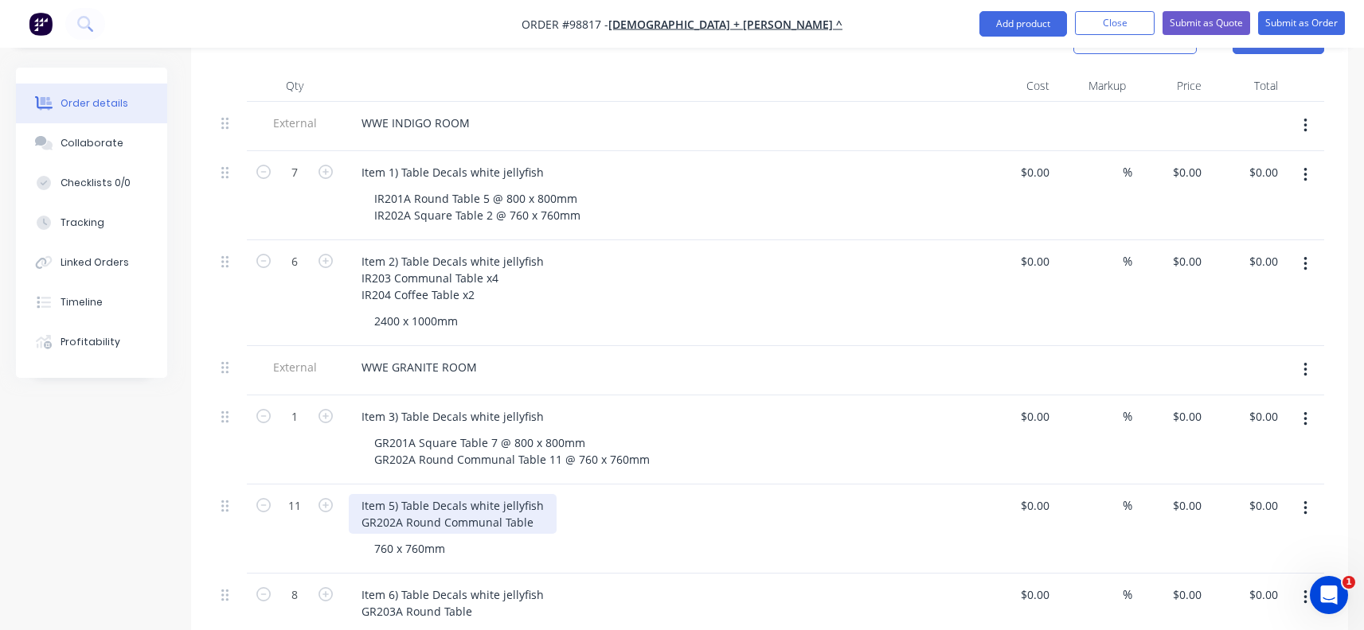
click at [389, 494] on div "Item 5) Table Decals white jellyfish GR202A Round Communal Table" at bounding box center [453, 514] width 208 height 40
click at [394, 494] on div "Item 5) Table Decals white jellyfish GR202A Round Communal Table" at bounding box center [453, 514] width 208 height 40
click at [381, 574] on div "Item 6) Table Decals white jellyfish GR203A Round Table 600x600mm" at bounding box center [660, 618] width 637 height 89
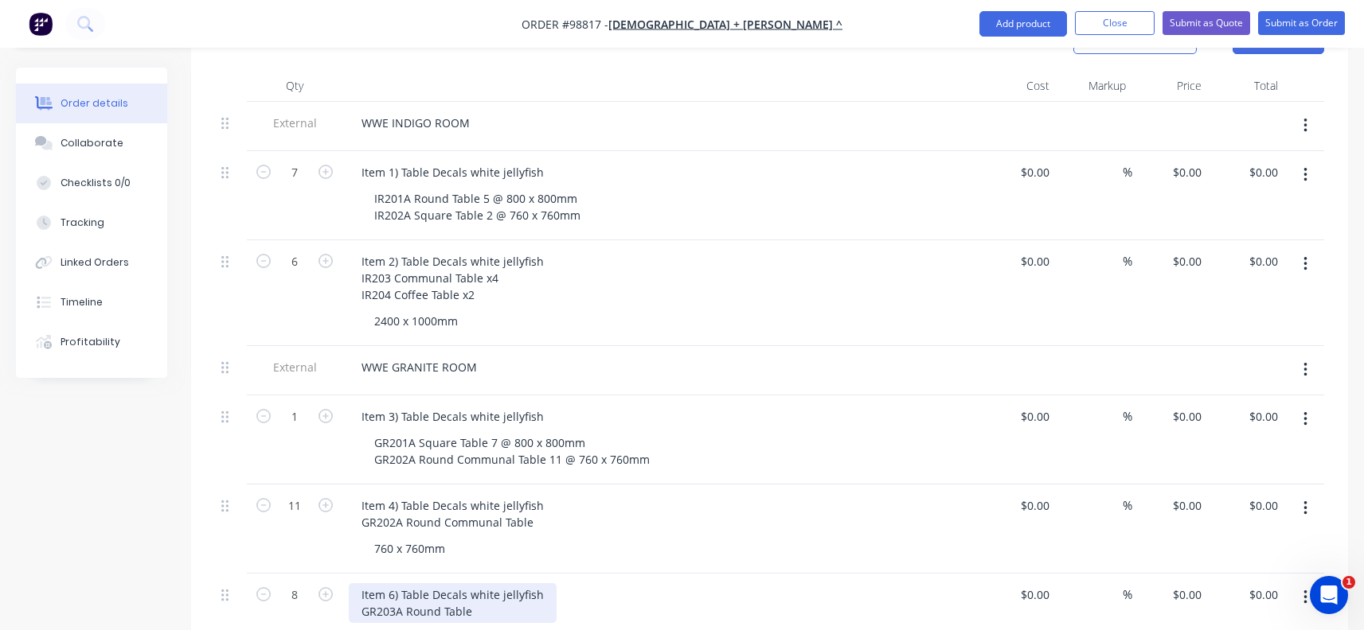
click at [387, 583] on div "Item 6) Table Decals white jellyfish GR203A Round Table" at bounding box center [453, 603] width 208 height 40
click at [394, 583] on div "Item 6) Table Decals white jellyfish GR203A Round Table" at bounding box center [453, 603] width 208 height 40
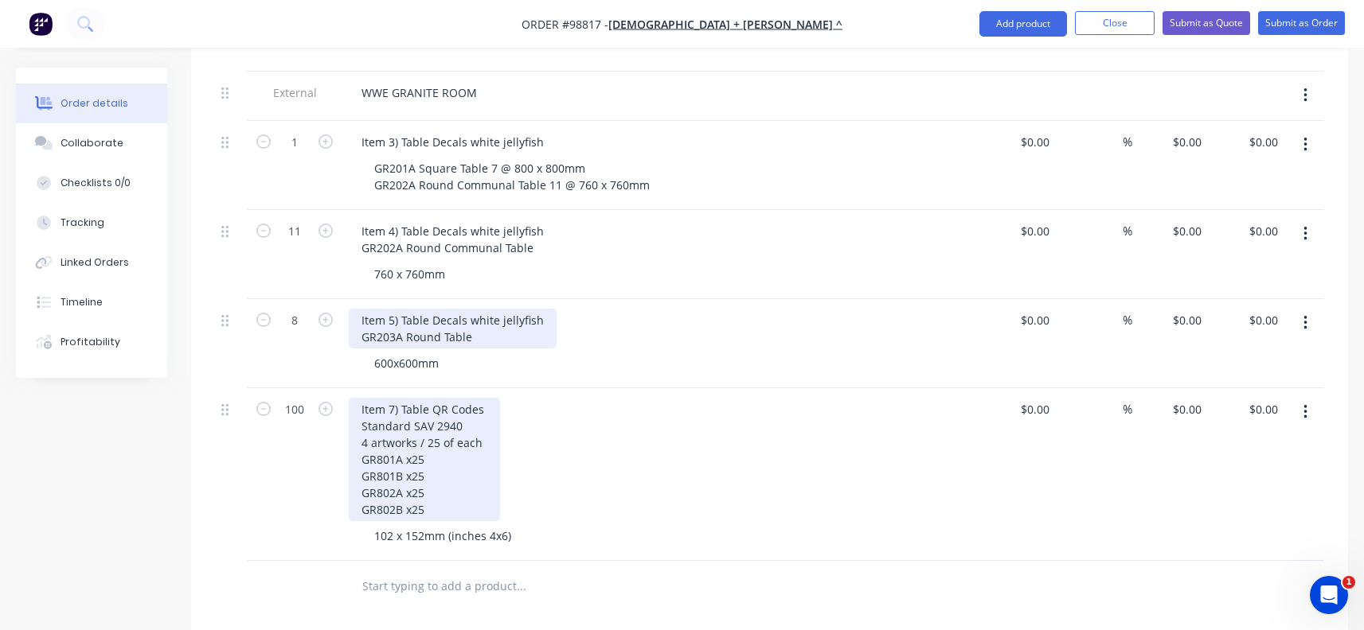
scroll to position [796, 0]
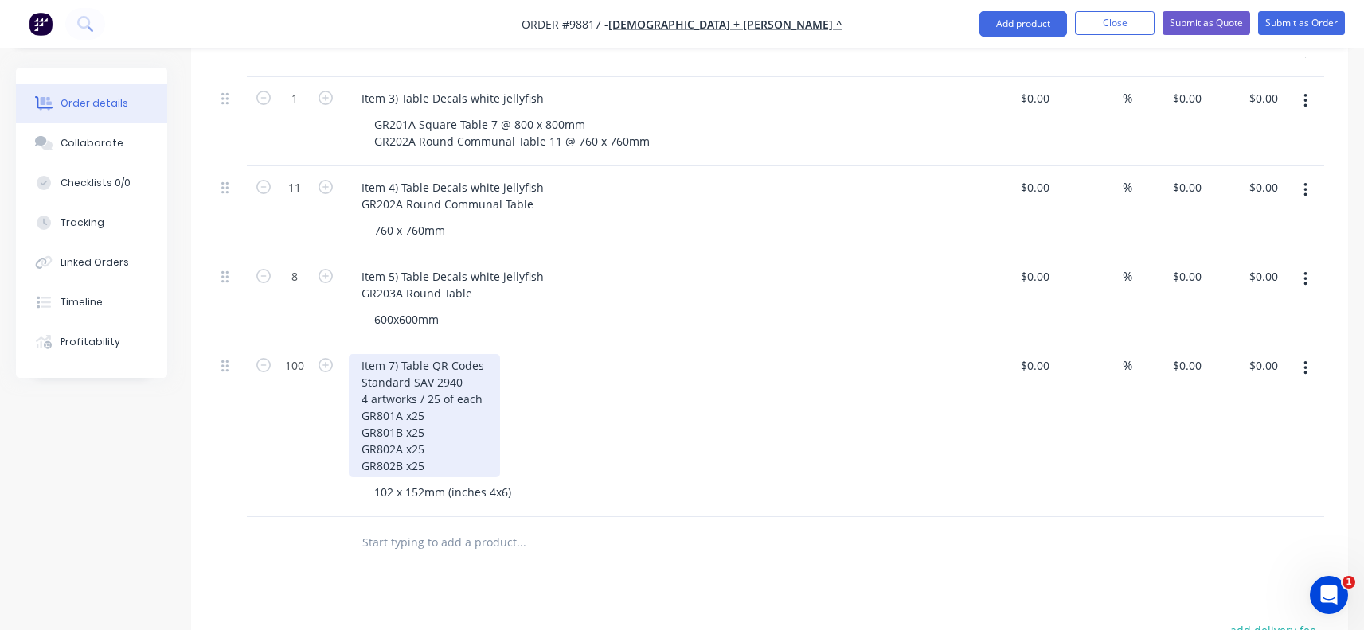
click at [392, 354] on div "Item 7) Table QR Codes Standard SAV 2940 4 artworks / 25 of each GR801A x25 GR8…" at bounding box center [424, 415] width 151 height 123
click at [393, 354] on div "Item 7) Table QR Codes Standard SAV 2940 4 artworks / 25 of each GR801A x25 GR8…" at bounding box center [424, 415] width 151 height 123
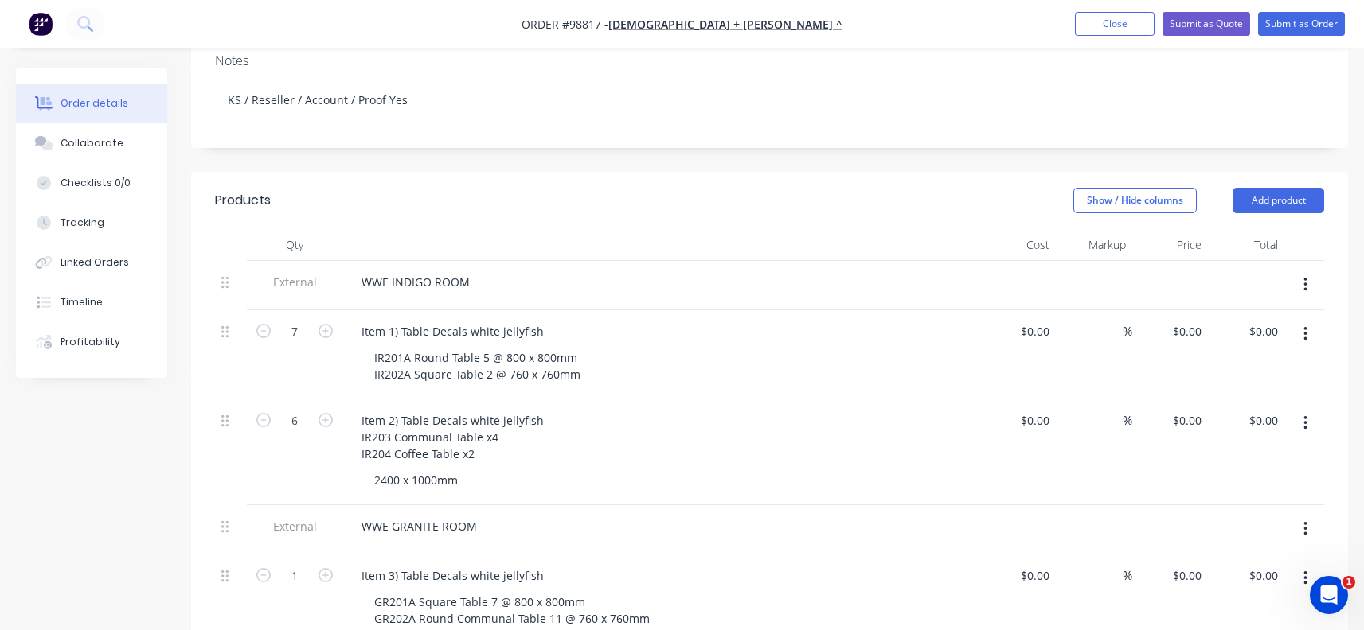
scroll to position [398, 0]
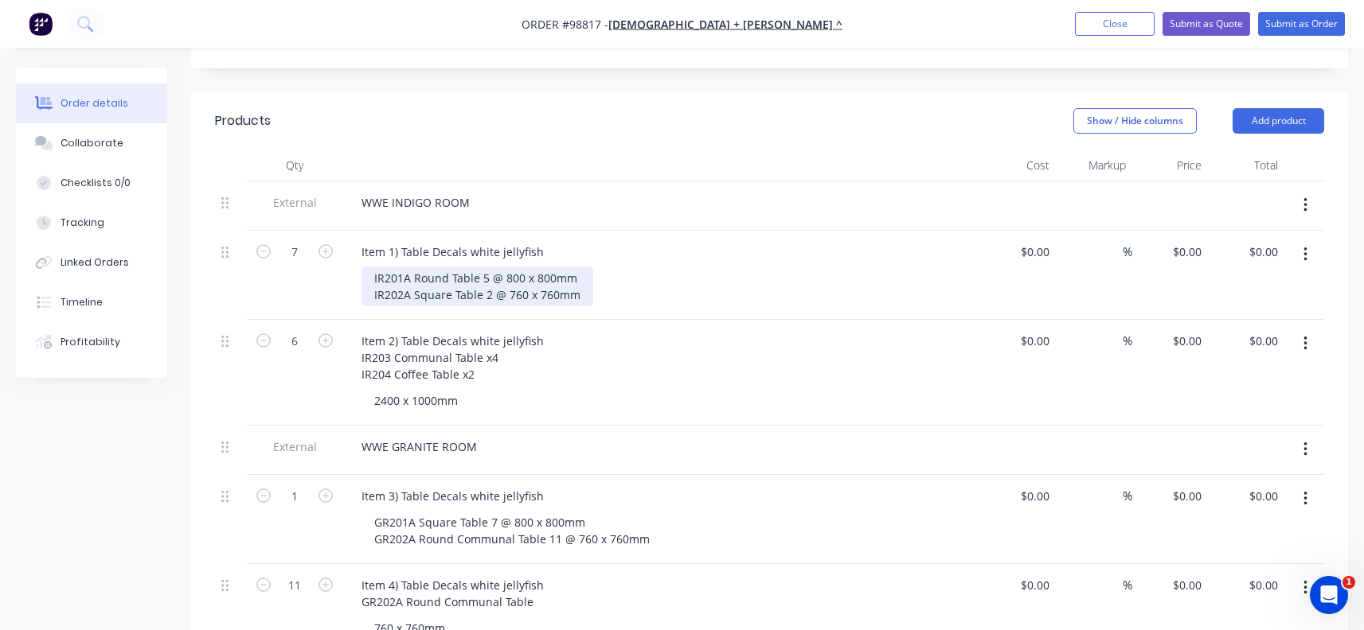
click at [524, 267] on div "IR201A Round Table 5 @ 800 x 800mm IR202A Square Table 2 @ 760 x 760mm" at bounding box center [477, 287] width 232 height 40
click at [532, 267] on div "IR201A Round Table 5 @ 800x 800mm IR202A Square Table 2 @ 760 x 760mm" at bounding box center [477, 287] width 232 height 40
click at [525, 271] on div "IR201A Round Table 5 @ 800x800mm IR202A Square Table 2 @ 760 x 760mm" at bounding box center [477, 287] width 232 height 40
click at [533, 271] on div "IR201A Round Table 5 @ 800x800mm IR202A Square Table 2 @ 760x 760mm" at bounding box center [475, 287] width 228 height 40
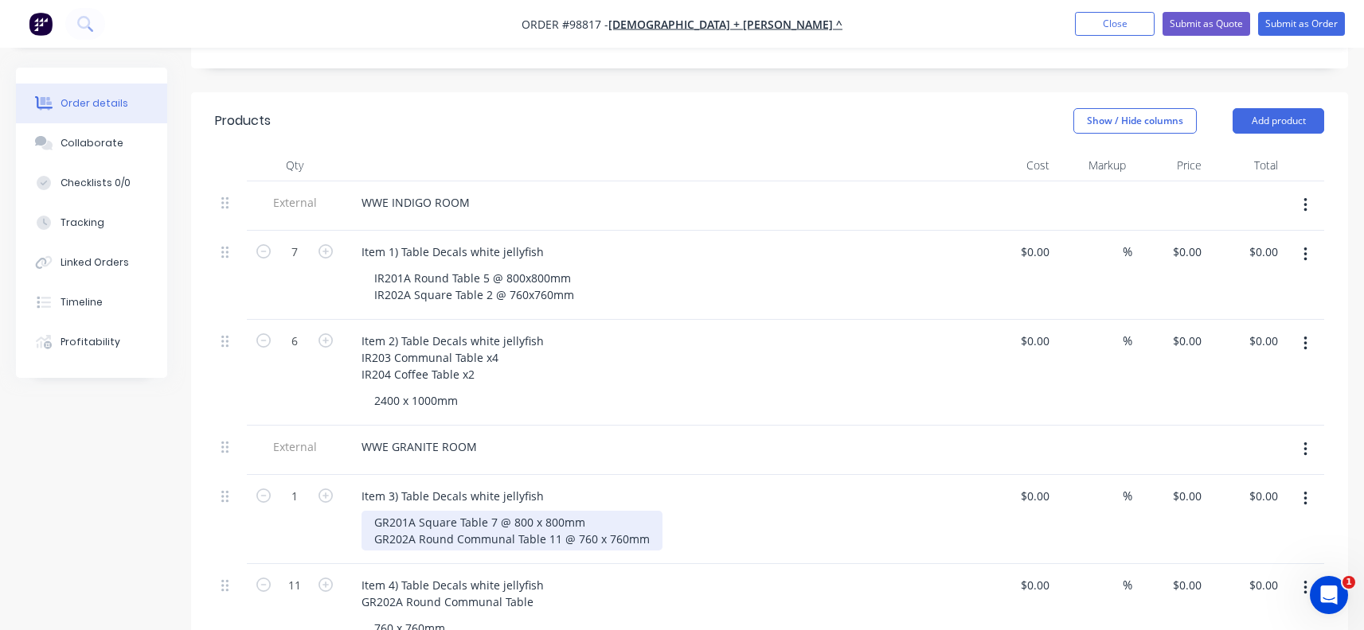
click at [568, 513] on div "GR201A Square Table 7 @ 800 x 800mm GR202A Round Communal Table 11 @ 760 x 760mm" at bounding box center [511, 531] width 301 height 40
drag, startPoint x: 645, startPoint y: 514, endPoint x: 370, endPoint y: 513, distance: 274.6
click at [370, 513] on div "GR201A Square Table 7 @ 800 x 800mm GR202A Round Communal Table 11 @ 760 x 760mm" at bounding box center [511, 531] width 301 height 40
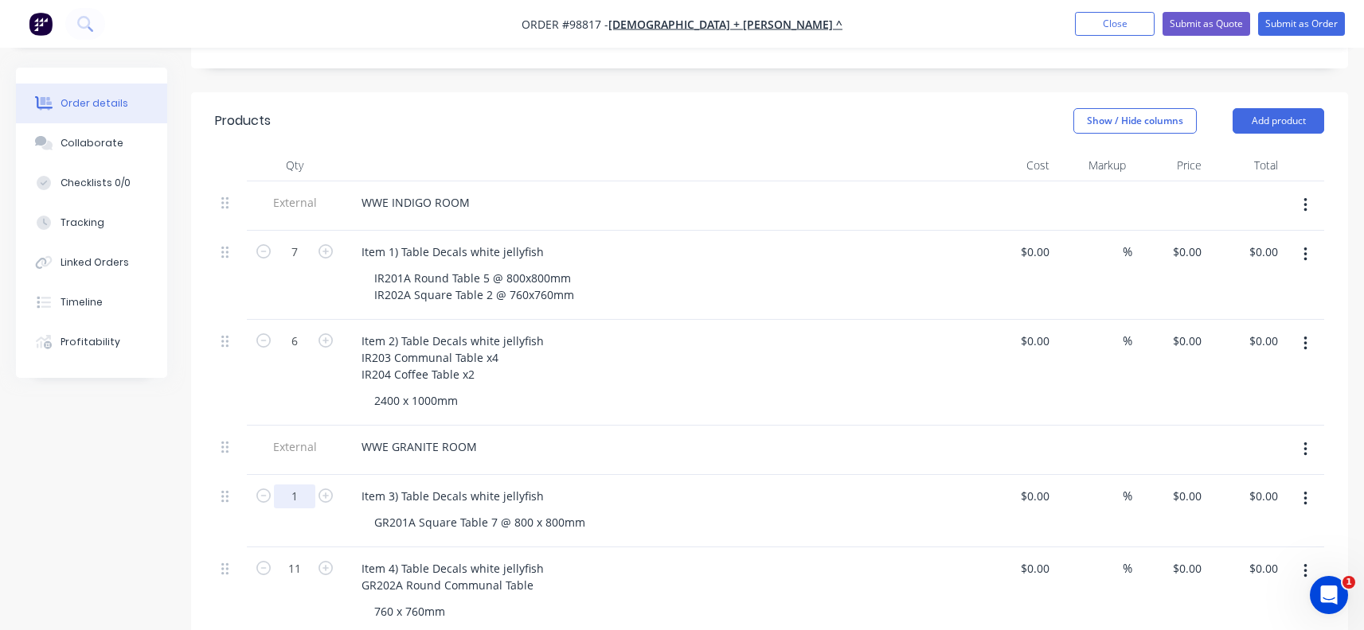
click at [304, 485] on input "1" at bounding box center [294, 497] width 41 height 24
type input "7"
click at [504, 511] on div "GR201A Square Table 7 @ 800 x 800mm" at bounding box center [479, 522] width 236 height 23
click at [537, 485] on div "Item 3) Table Decals white jellyfish" at bounding box center [453, 496] width 208 height 23
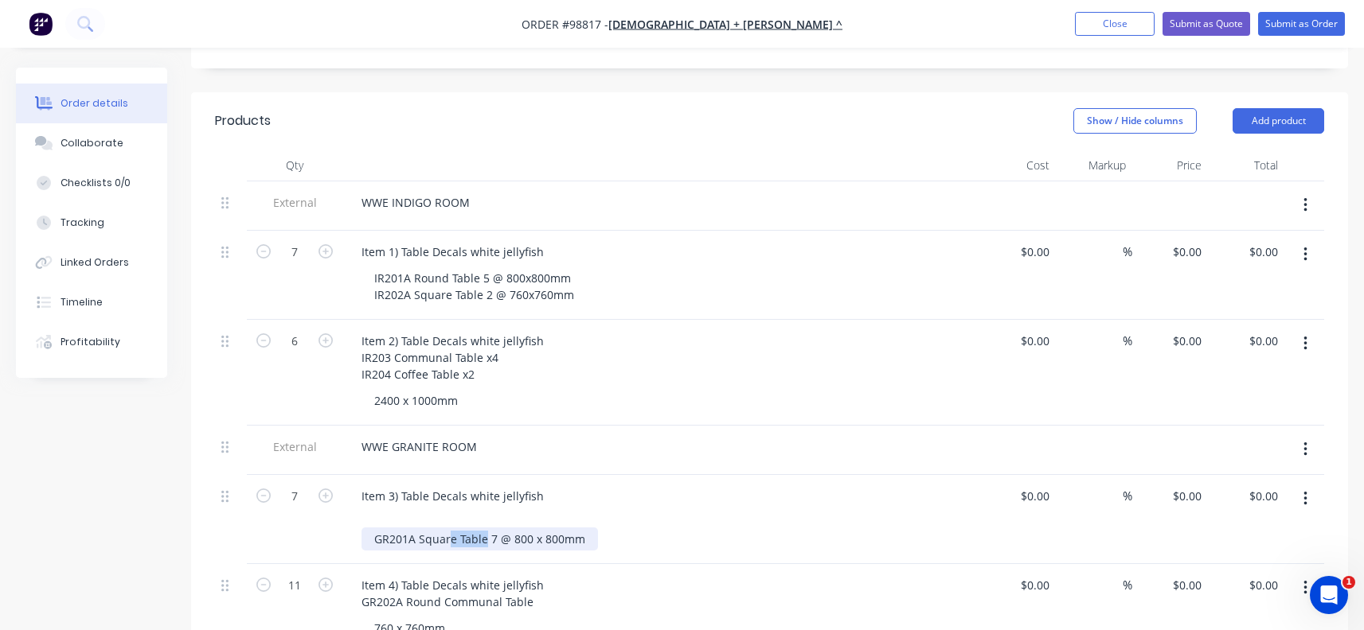
drag, startPoint x: 485, startPoint y: 516, endPoint x: 364, endPoint y: 516, distance: 121.0
click at [364, 528] on div "GR201A Square Table 7 @ 800 x 800mm" at bounding box center [479, 539] width 236 height 23
click at [447, 528] on div "GR201A Square Table 7 @ 800 x 800mm" at bounding box center [479, 539] width 236 height 23
drag, startPoint x: 482, startPoint y: 514, endPoint x: 355, endPoint y: 515, distance: 127.4
click at [355, 515] on div "Item 3) Table Decals white jellyfish GR201A Square Table 7 @ 800 x 800mm" at bounding box center [660, 519] width 637 height 89
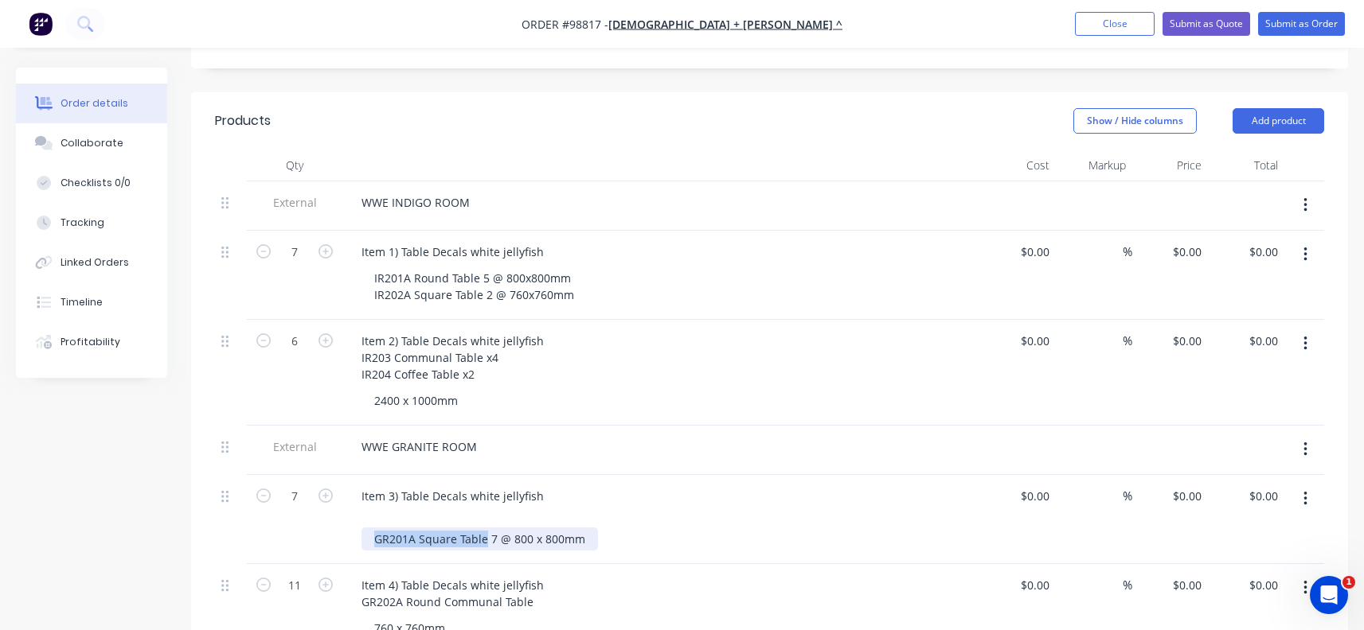
copy div "GR201A Square Table"
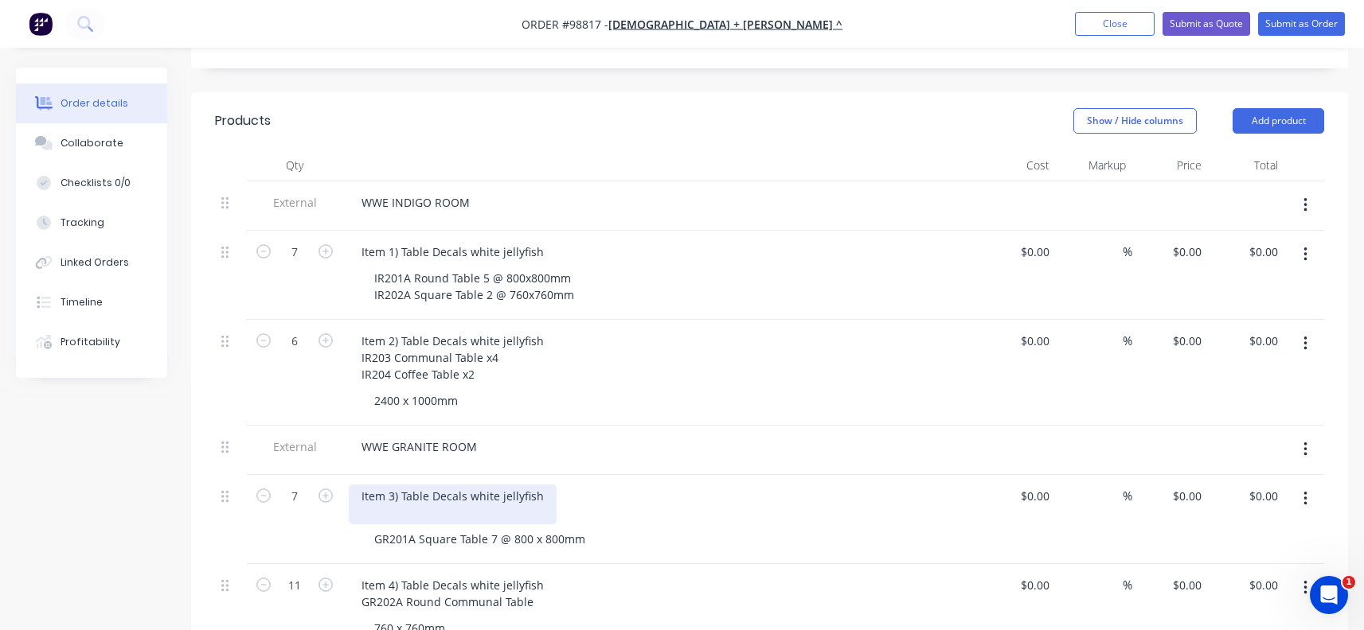
click at [379, 490] on div "Item 3) Table Decals white jellyfish" at bounding box center [453, 505] width 208 height 40
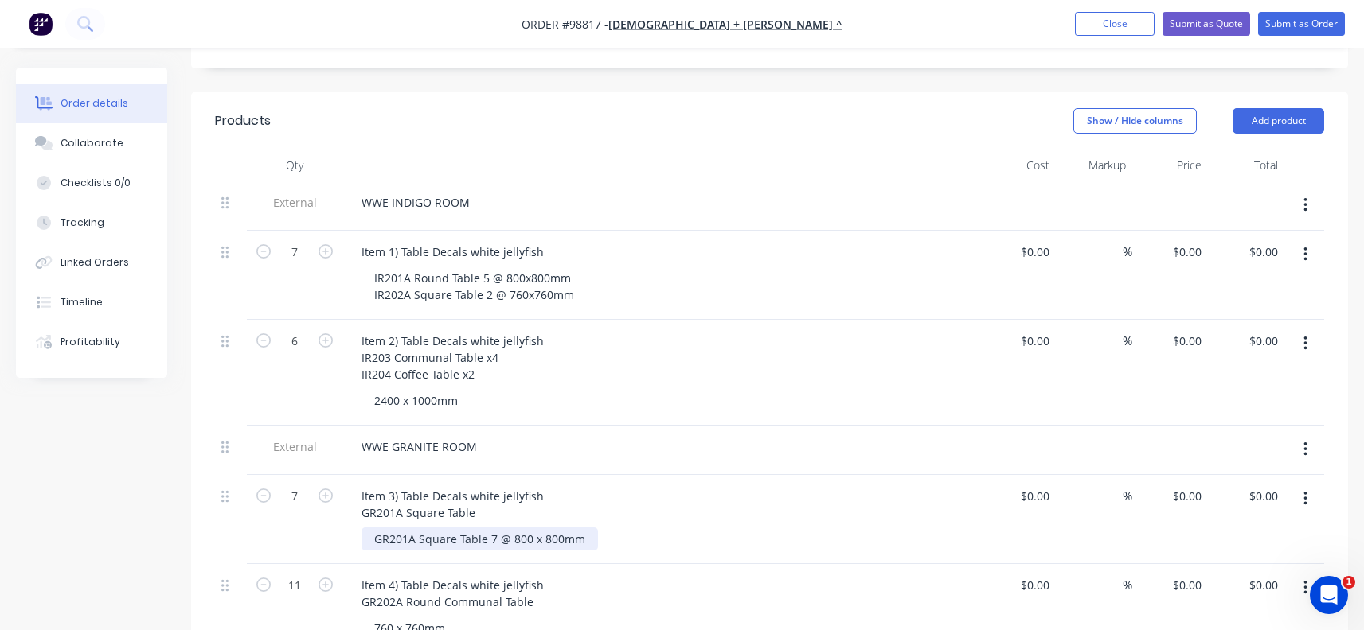
click at [494, 528] on div "GR201A Square Table 7 @ 800 x 800mm" at bounding box center [479, 539] width 236 height 23
click at [493, 528] on div "GR201A Square Table 7 @ 800 x 800mm" at bounding box center [479, 539] width 236 height 23
click at [538, 535] on div "Item 3) Table Decals white jellyfish GR201A Square Table 800 x 800mm" at bounding box center [660, 519] width 637 height 89
click at [403, 485] on div "Item 3) Table Decals white jellyfish GR201A Square Table" at bounding box center [453, 505] width 208 height 40
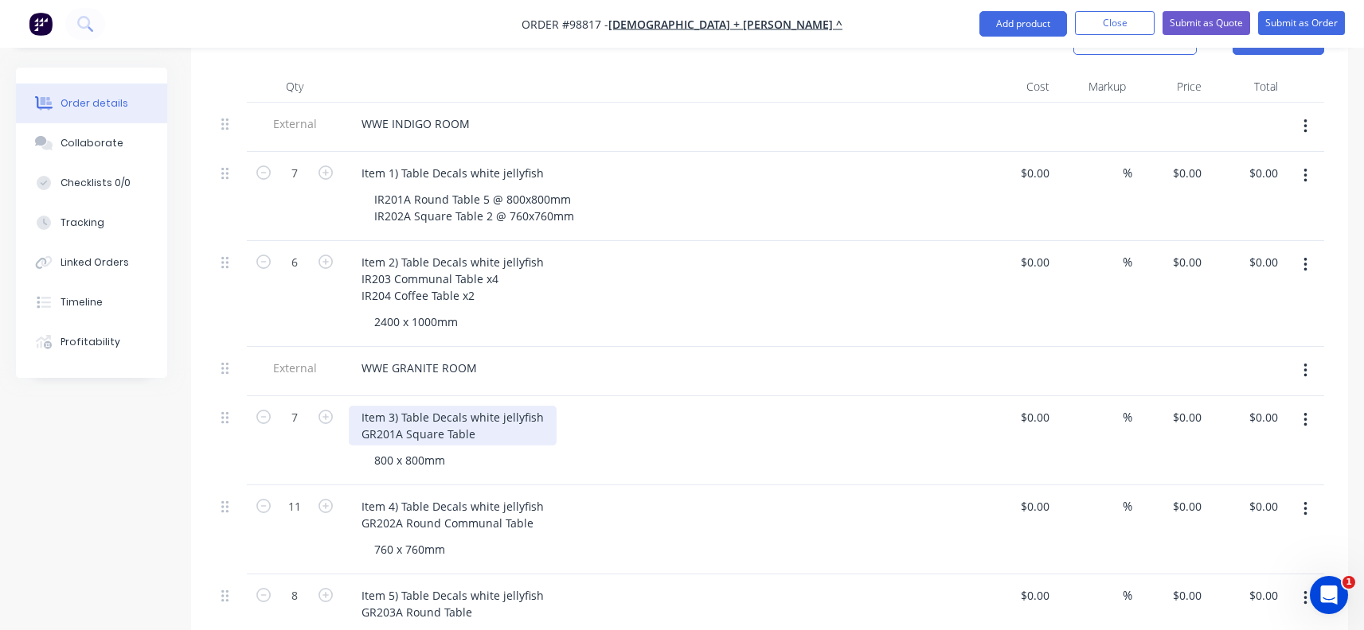
scroll to position [478, 0]
click at [374, 448] on div "800 x 800mm" at bounding box center [409, 459] width 96 height 23
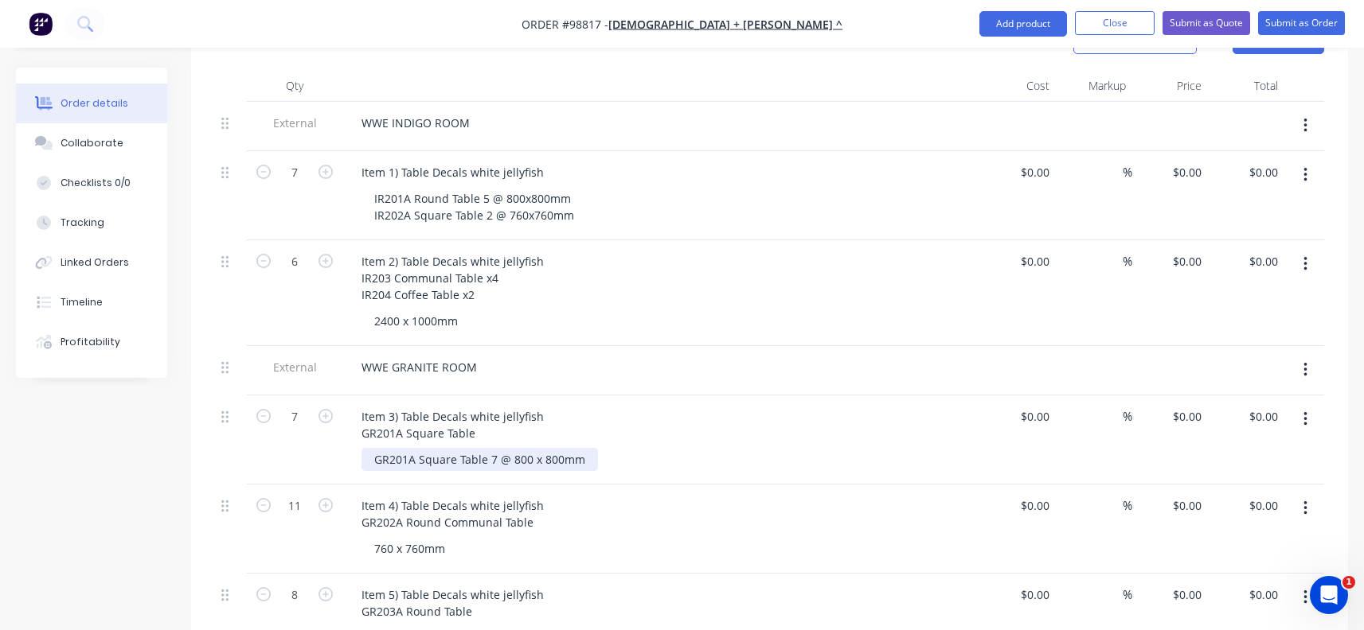
click at [580, 448] on div "GR201A Square Table 7 @ 800 x 800mm" at bounding box center [479, 459] width 236 height 23
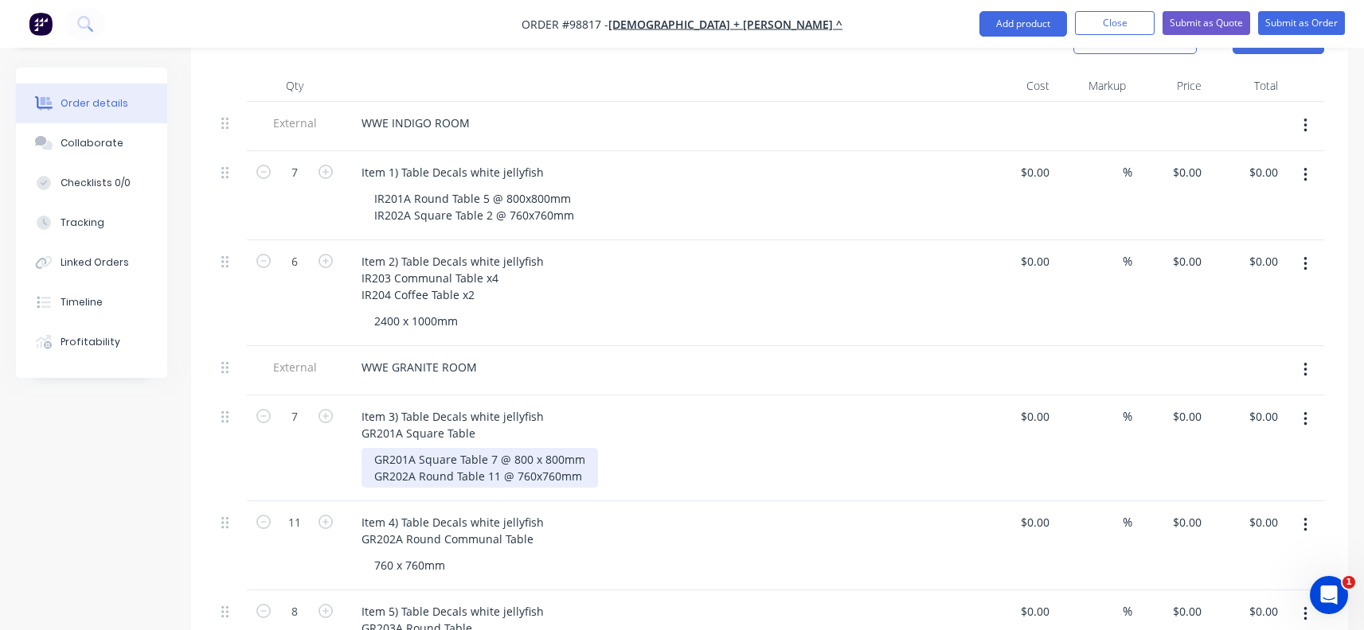
click at [530, 448] on div "GR201A Square Table 7 @ 800 x 800mm GR202A Round Table 11 @ 760x760mm" at bounding box center [479, 468] width 236 height 40
click at [538, 448] on div "GR201A Square Table 7 @ 800x 800mm GR202A Round Table 11 @ 760x760mm" at bounding box center [477, 468] width 233 height 40
click at [292, 405] on input "7" at bounding box center [294, 417] width 41 height 24
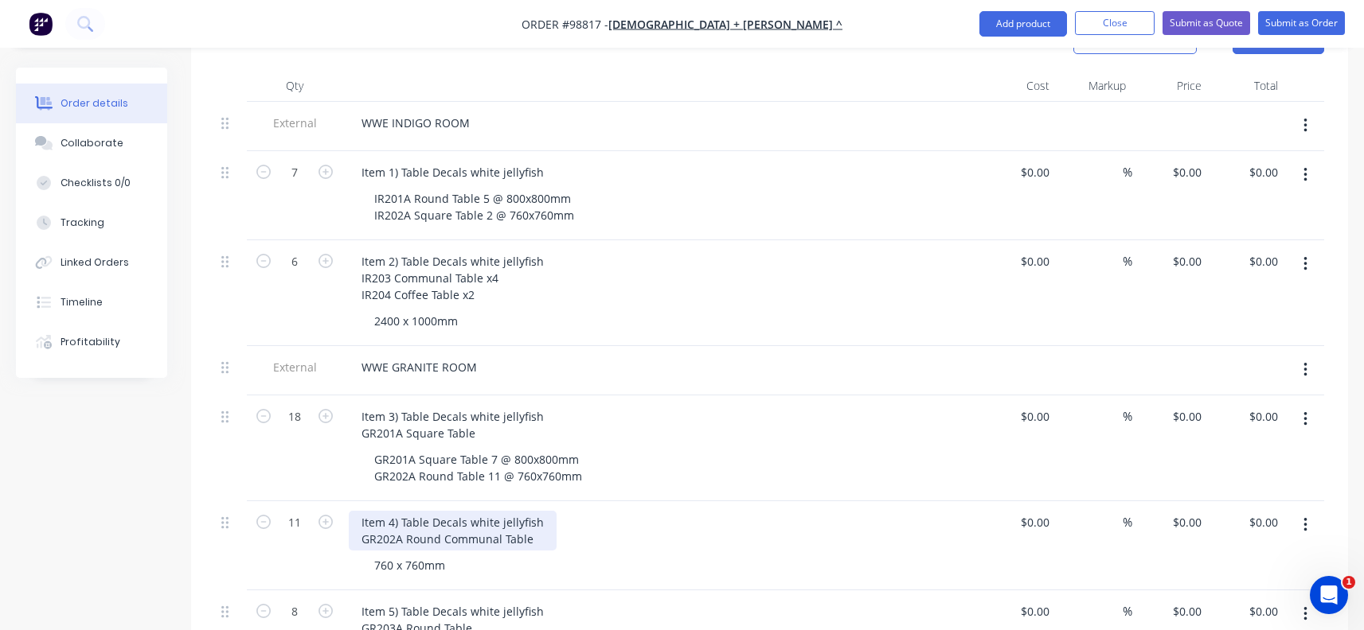
click at [427, 522] on div "Item 4) Table Decals white jellyfish GR202A Round Communal Table" at bounding box center [453, 531] width 208 height 40
click at [1299, 511] on button "button" at bounding box center [1304, 525] width 37 height 29
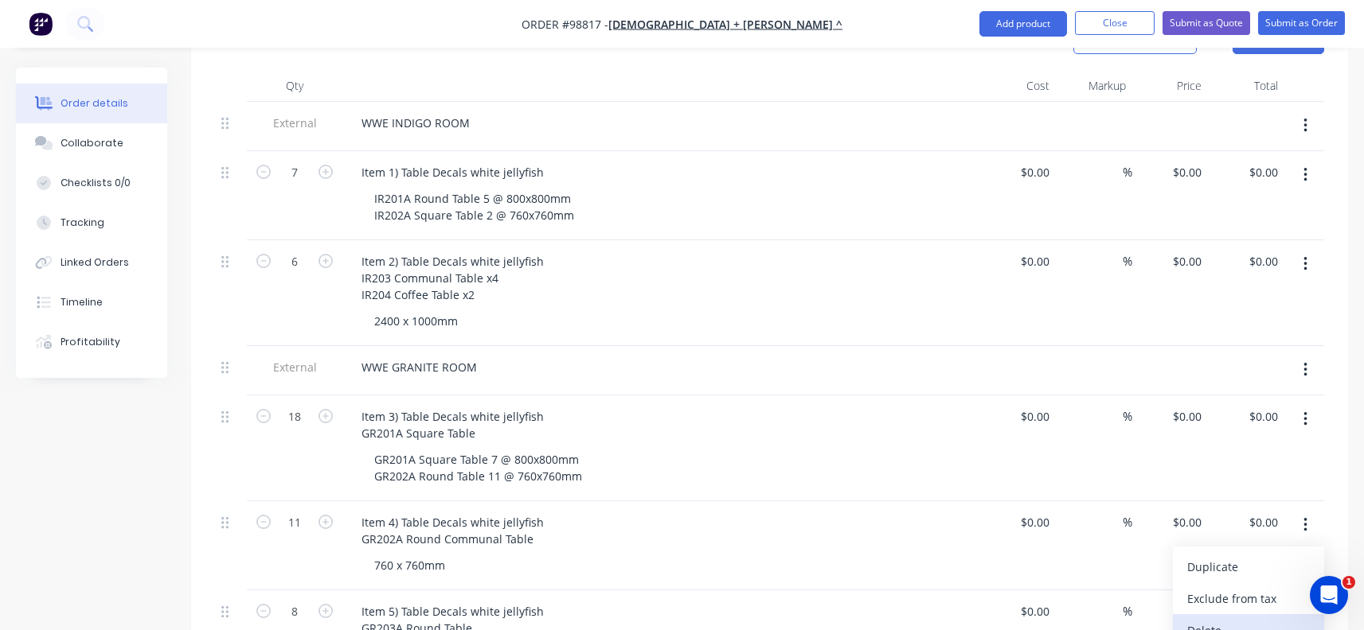
click at [1238, 619] on div "Delete" at bounding box center [1248, 630] width 123 height 23
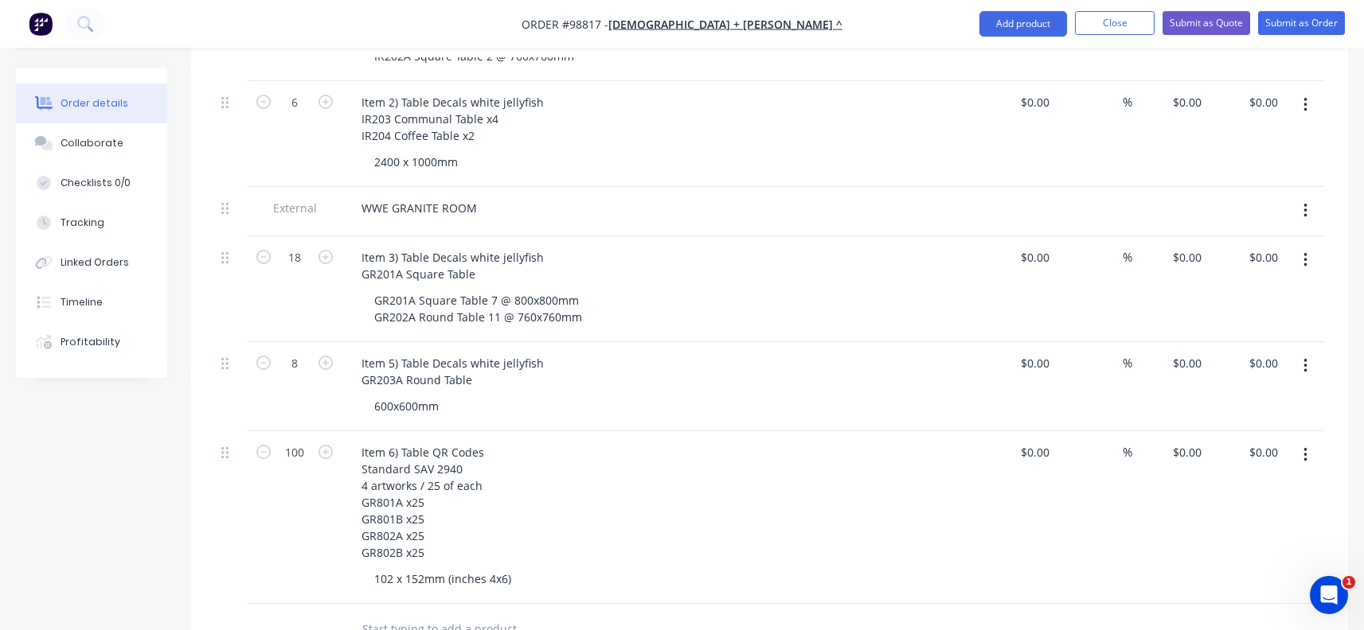
scroll to position [557, 0]
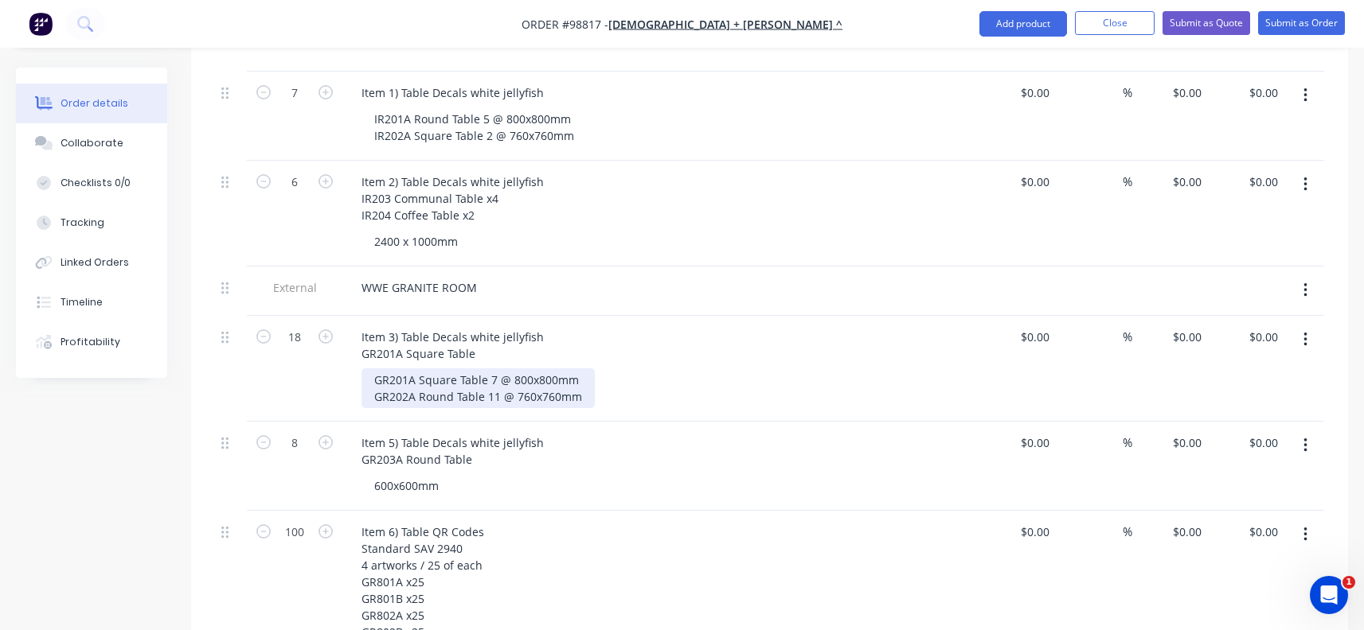
click at [577, 375] on div "GR201A Square Table 7 @ 800x800mm GR202A Round Table 11 @ 760x760mm" at bounding box center [477, 389] width 233 height 40
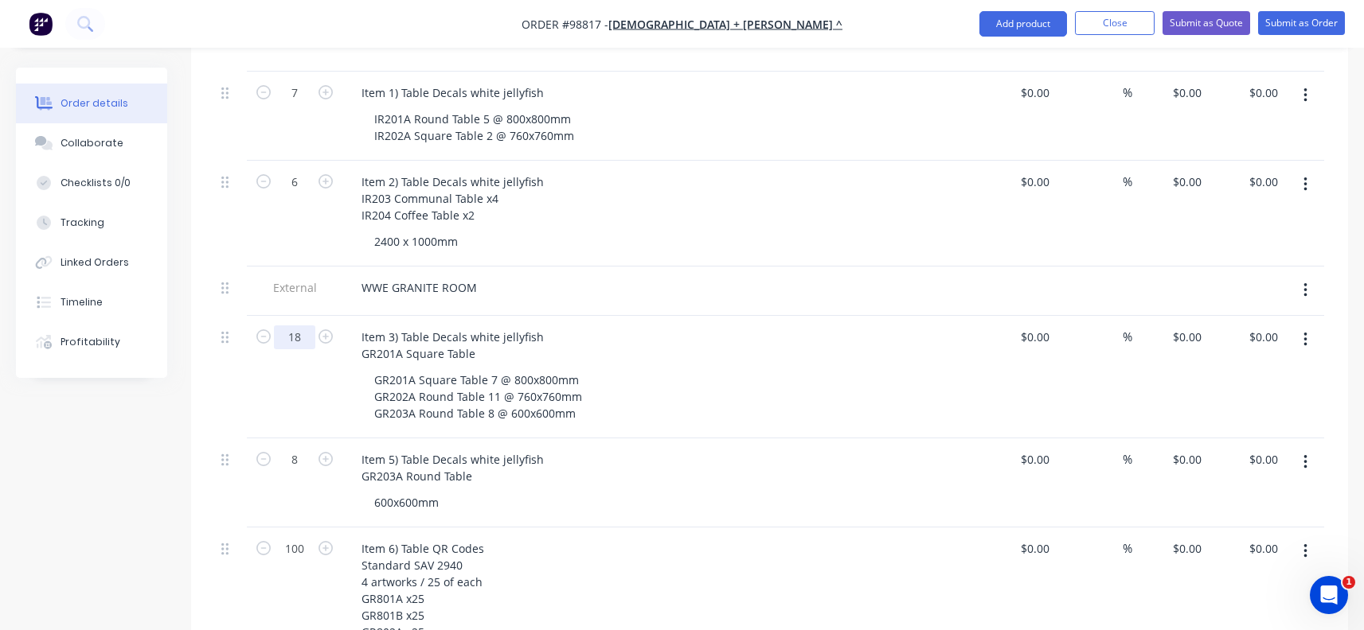
click at [302, 326] on input "18" at bounding box center [294, 338] width 41 height 24
type input "26"
click at [648, 491] on div "600x600mm" at bounding box center [666, 502] width 611 height 23
click at [1302, 448] on button "button" at bounding box center [1304, 462] width 37 height 29
click at [1218, 556] on div "Delete" at bounding box center [1248, 567] width 123 height 23
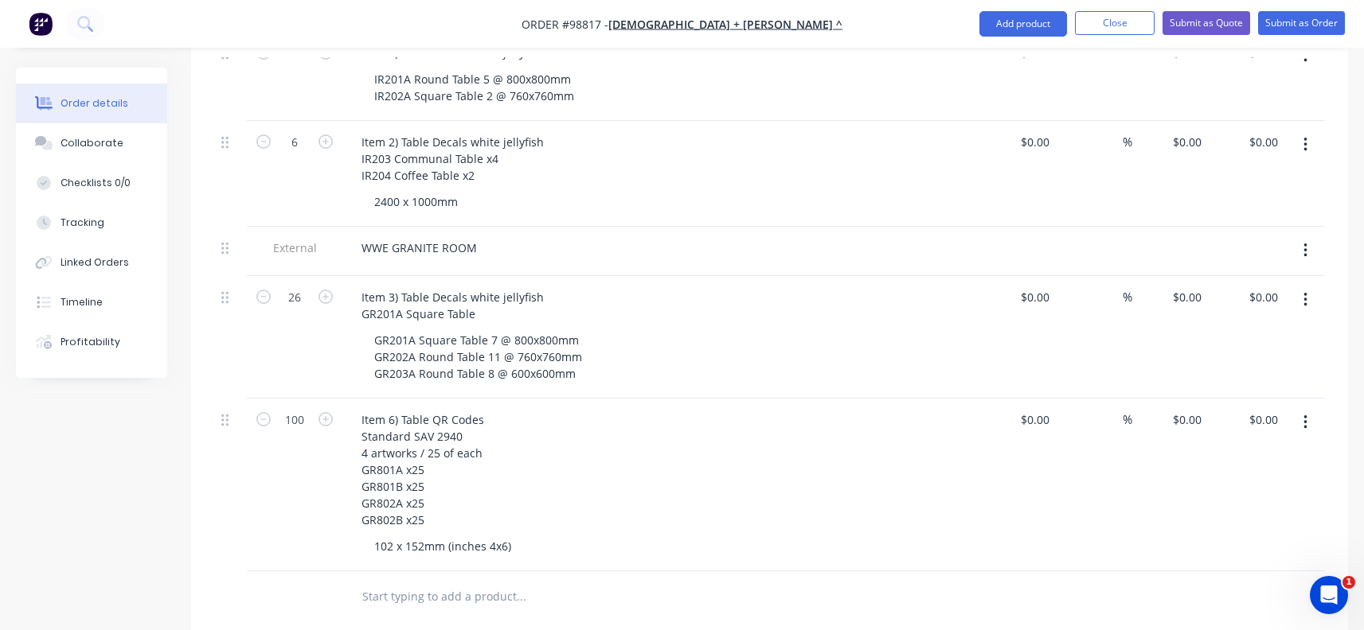
scroll to position [637, 0]
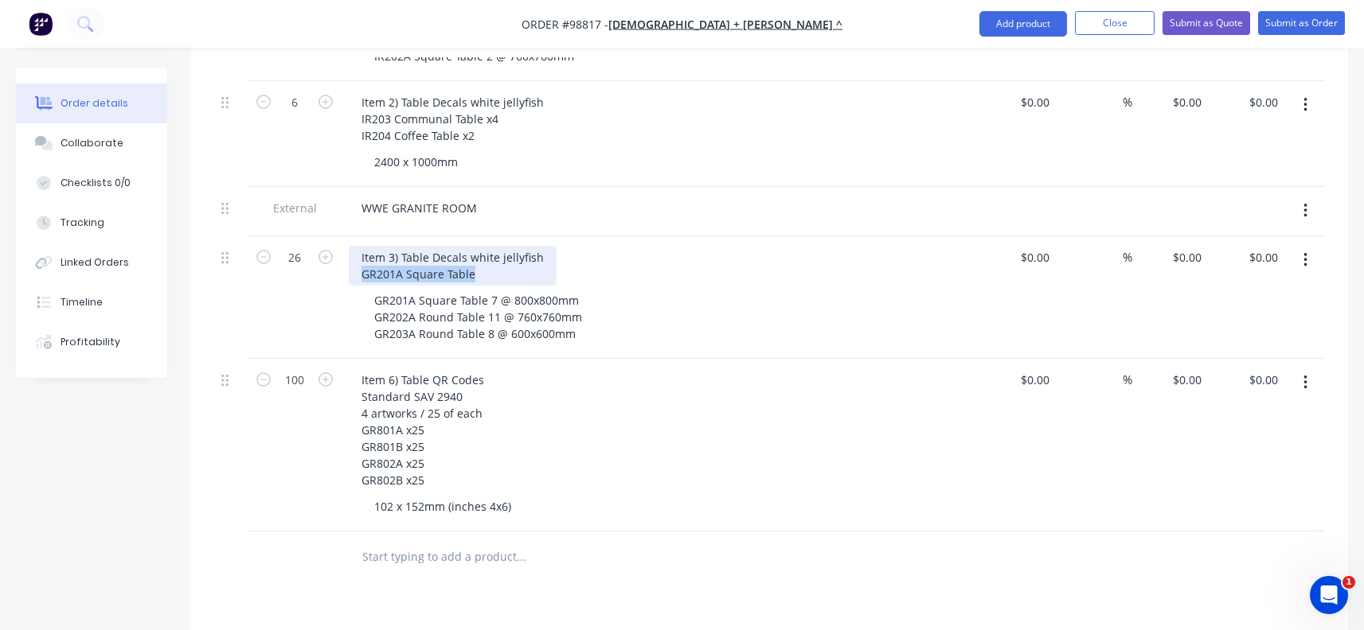
drag, startPoint x: 478, startPoint y: 250, endPoint x: 363, endPoint y: 252, distance: 115.4
click at [363, 252] on div "Item 3) Table Decals white jellyfish GR201A Square Table" at bounding box center [453, 266] width 208 height 40
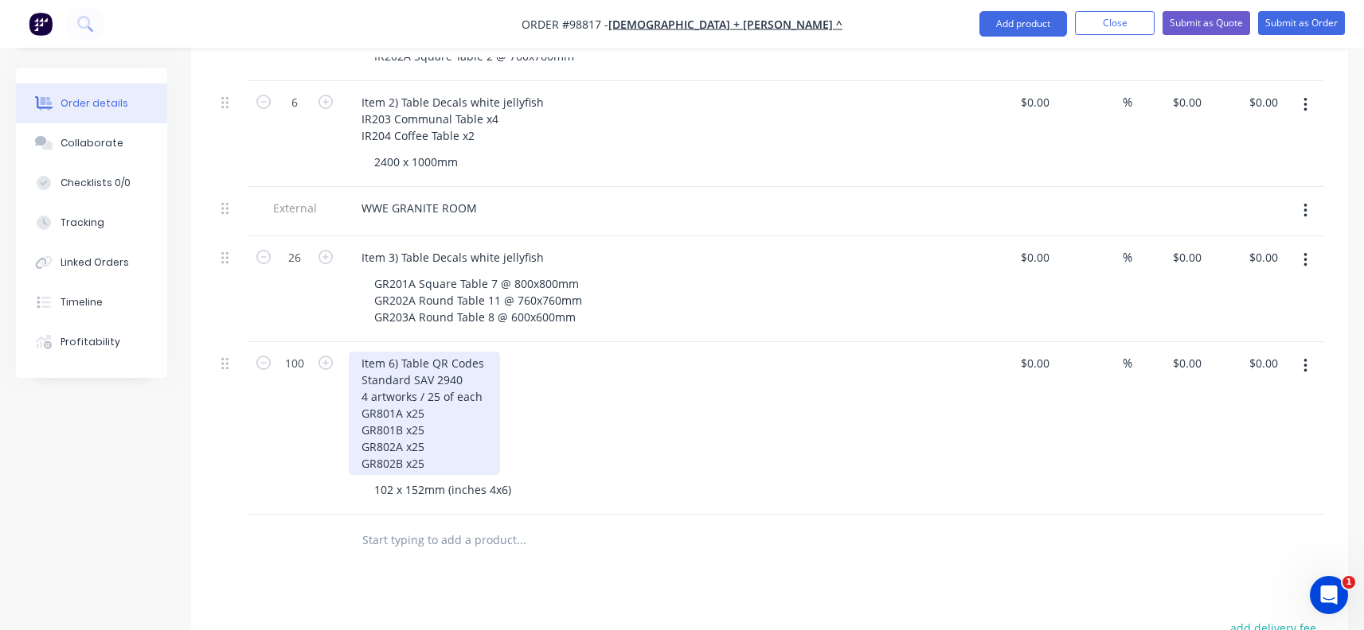
click at [401, 391] on div "Item 6) Table QR Codes Standard SAV 2940 4 artworks / 25 of each GR801A x25 GR8…" at bounding box center [424, 413] width 151 height 123
click at [447, 389] on div "Item 6) Table QR Codes Standard SAV 2940 4 artworks / 25 of each GR801AB x25 GR…" at bounding box center [424, 413] width 151 height 123
drag, startPoint x: 427, startPoint y: 406, endPoint x: 344, endPoint y: 410, distance: 82.9
click at [344, 410] on div "Item 6) Table QR Codes Standard SAV 2940 4 artworks / 25 of each GR801AB x25 of…" at bounding box center [660, 428] width 637 height 173
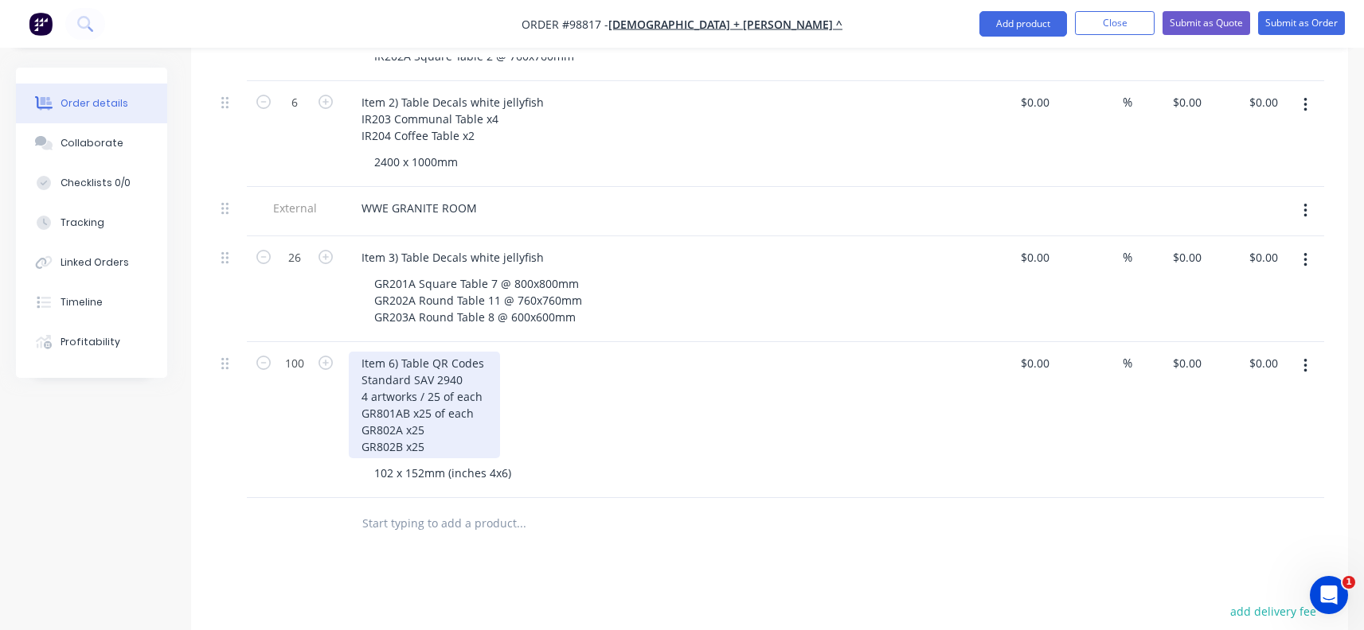
click at [400, 407] on div "Item 6) Table QR Codes Standard SAV 2940 4 artworks / 25 of each GR801AB x25 of…" at bounding box center [424, 405] width 151 height 107
click at [432, 427] on div "Item 6) Table QR Codes Standard SAV 2940 4 artworks / 25 of each GR801AB x25 of…" at bounding box center [424, 405] width 151 height 107
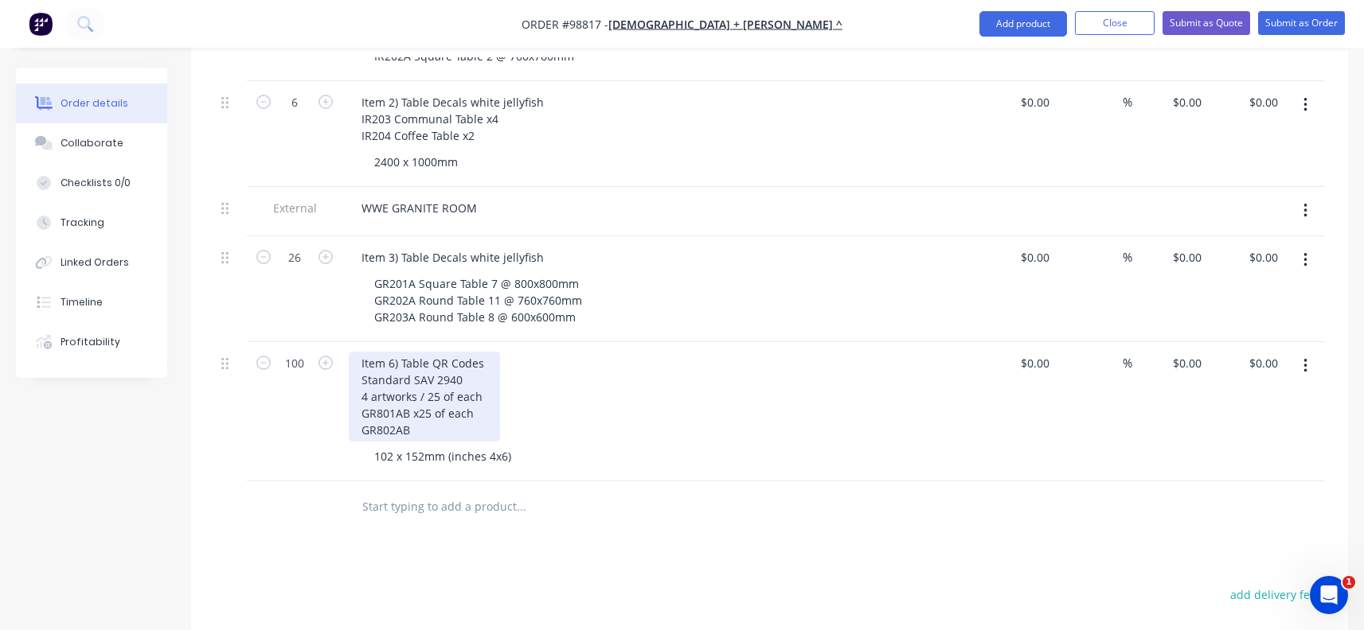
click at [478, 393] on div "Item 6) Table QR Codes Standard SAV 2940 4 artworks / 25 of each GR801AB x25 of…" at bounding box center [424, 397] width 151 height 90
click at [478, 393] on div "Item 6) Table QR Codes Standard SAV 2940 4 artworks / 25 of each GR801AB GR802AB" at bounding box center [424, 397] width 151 height 90
click at [443, 407] on div "Item 6) Table QR Codes Standard SAV 2940 4 artworks / 25 of each GR801AB GR802AB" at bounding box center [424, 397] width 151 height 90
click at [393, 352] on div "Item 6) Table QR Codes Standard SAV 2940 4 artworks / 25 of each GR801AB GR802AB" at bounding box center [424, 397] width 151 height 90
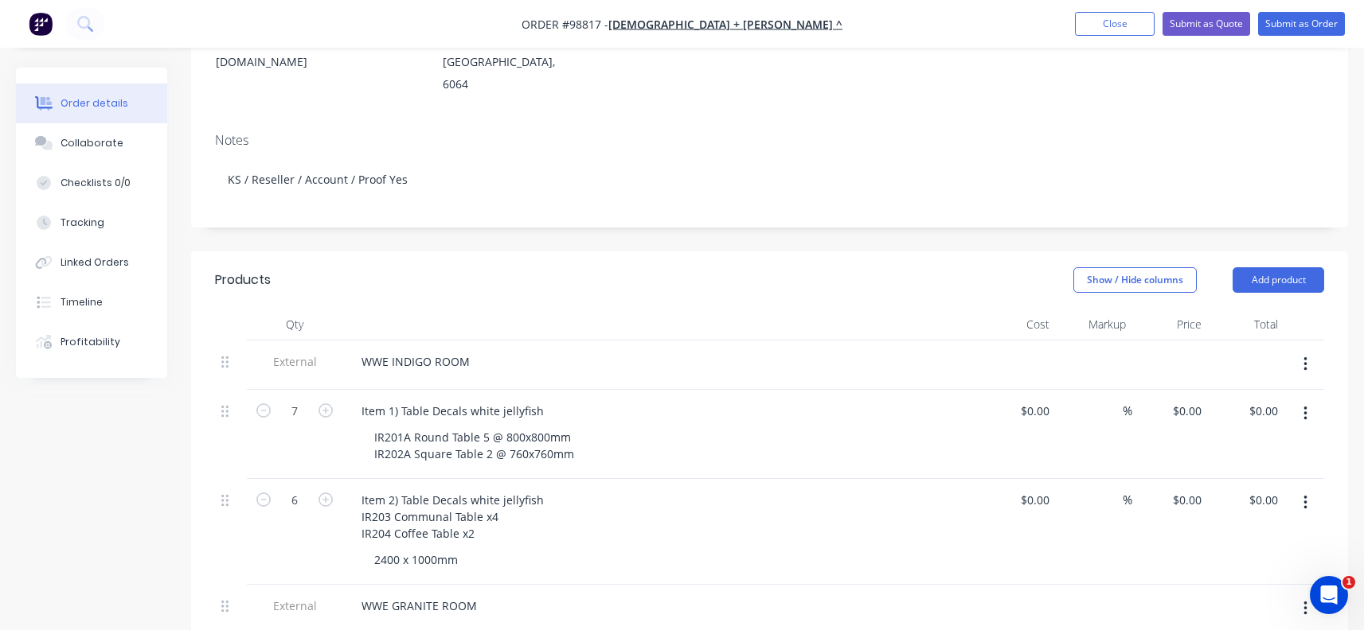
scroll to position [0, 0]
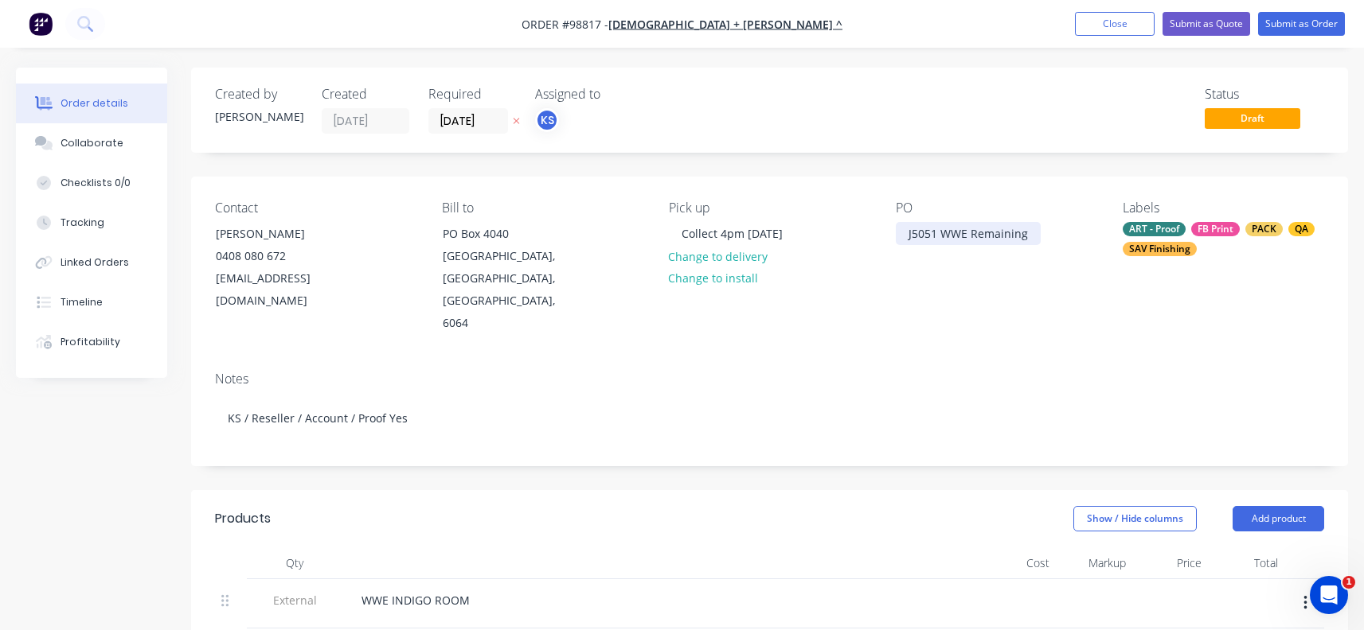
drag, startPoint x: 962, startPoint y: 228, endPoint x: 999, endPoint y: 232, distance: 37.6
click at [962, 228] on div "J5051 WWE Remaining" at bounding box center [968, 233] width 145 height 23
click at [1026, 234] on div "J5051 WWE Remaining" at bounding box center [968, 233] width 145 height 23
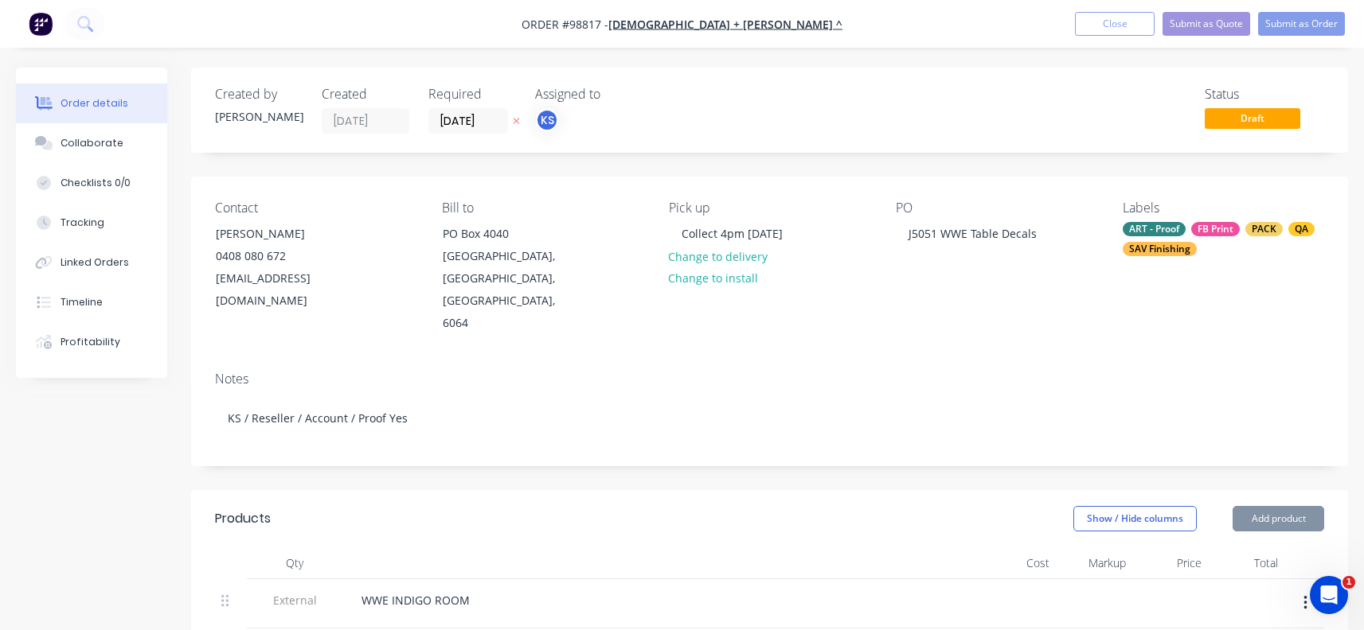
click at [825, 359] on div "Notes KS / Reseller / Account / Proof Yes" at bounding box center [769, 412] width 1157 height 107
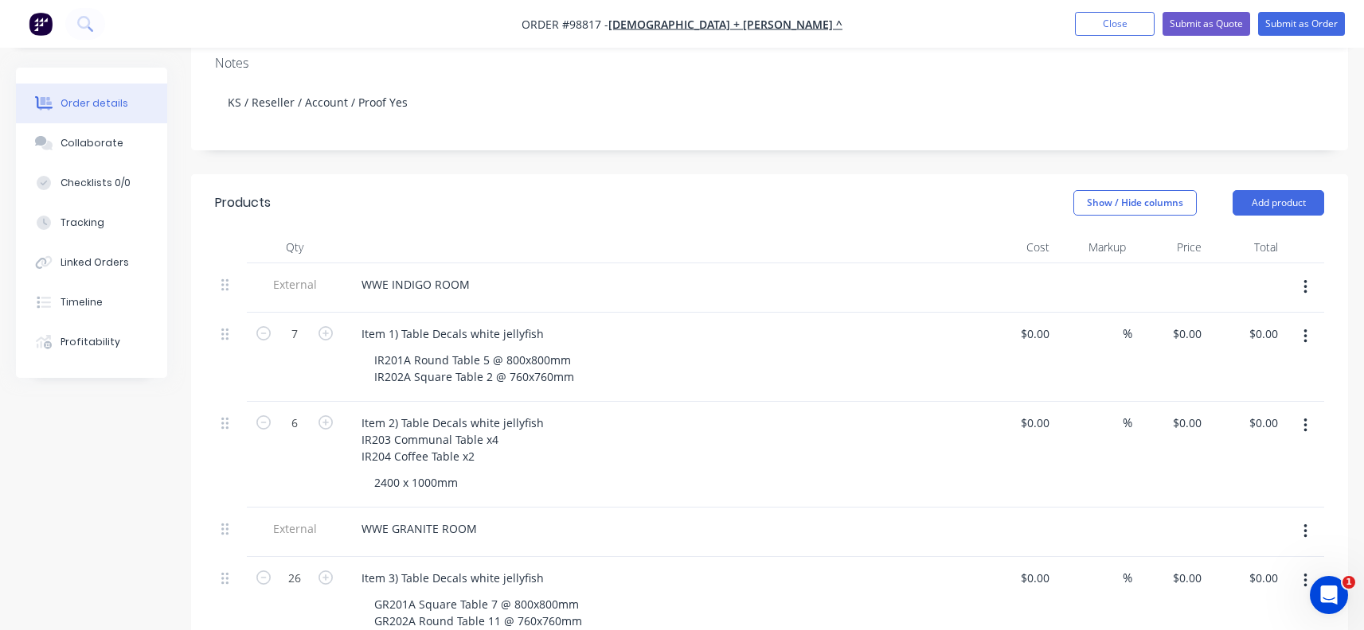
scroll to position [318, 0]
click at [1263, 409] on input "0.00" at bounding box center [1265, 420] width 37 height 23
type input "864"
type input "$144.00"
type input "$864.00"
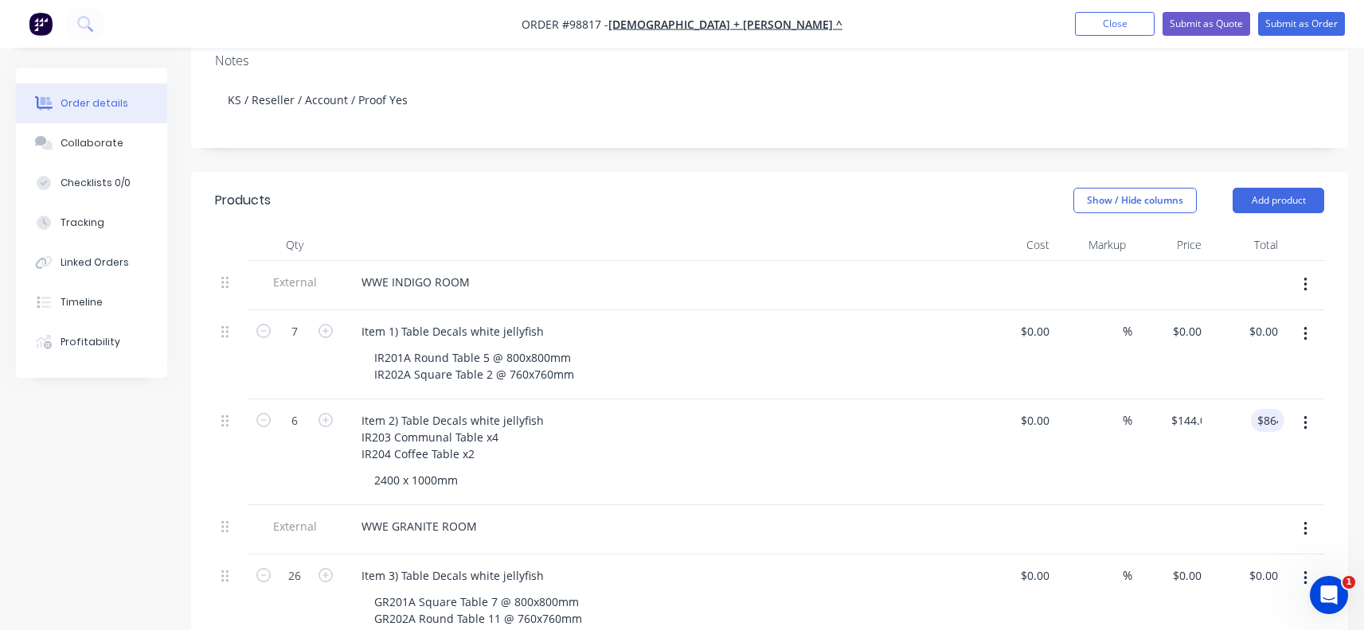
click at [1231, 430] on div "$864.00 864" at bounding box center [1246, 453] width 76 height 106
click at [1273, 320] on input "0.00" at bounding box center [1269, 331] width 30 height 23
type input "261"
type input "$37.2857"
type input "$261.00"
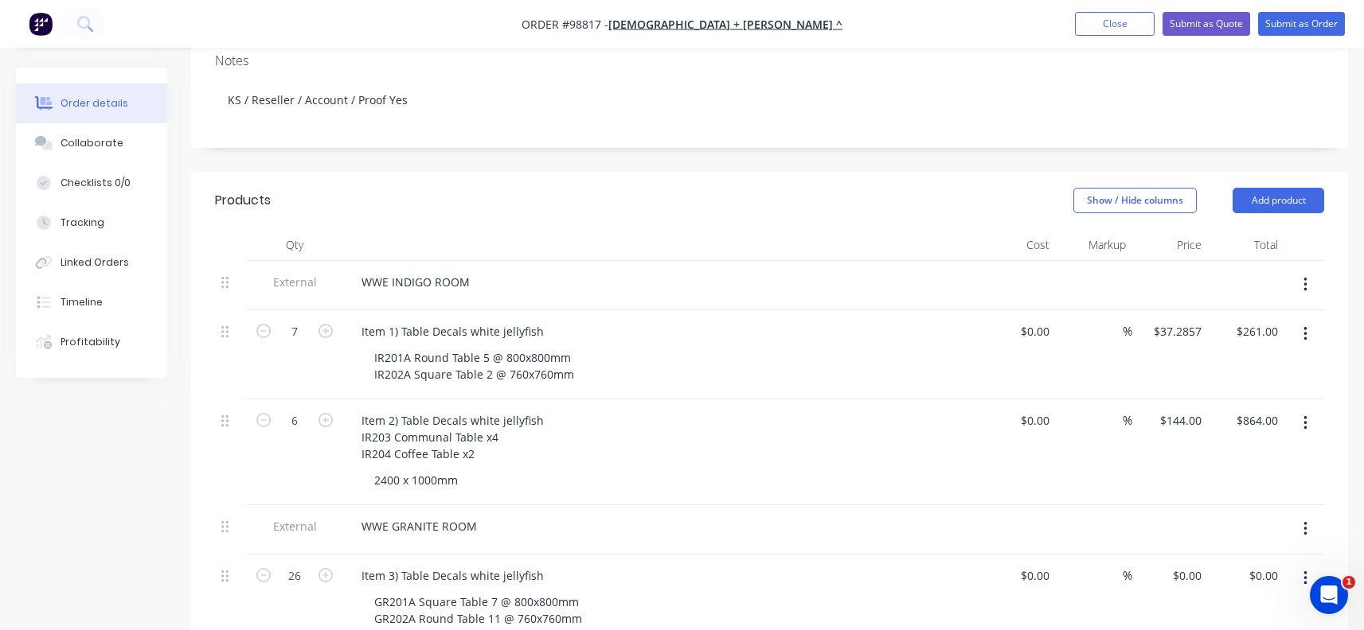
click at [1259, 339] on div "$261.00 $261.00" at bounding box center [1246, 354] width 76 height 89
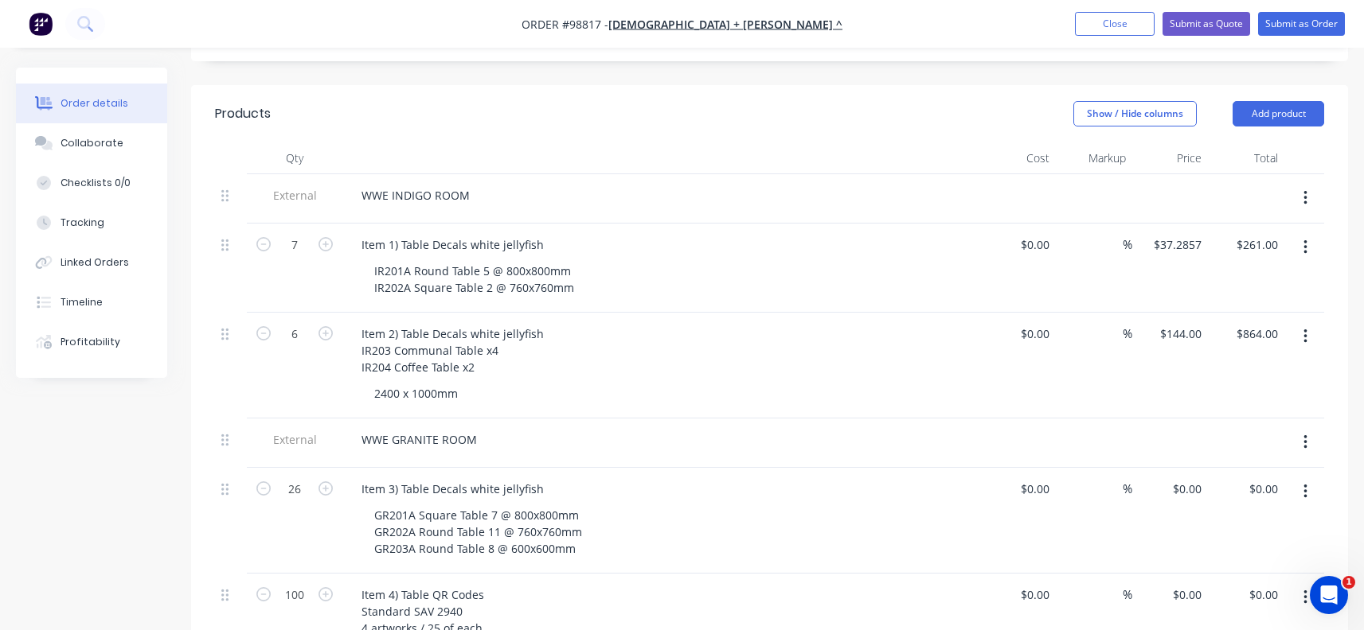
scroll to position [478, 0]
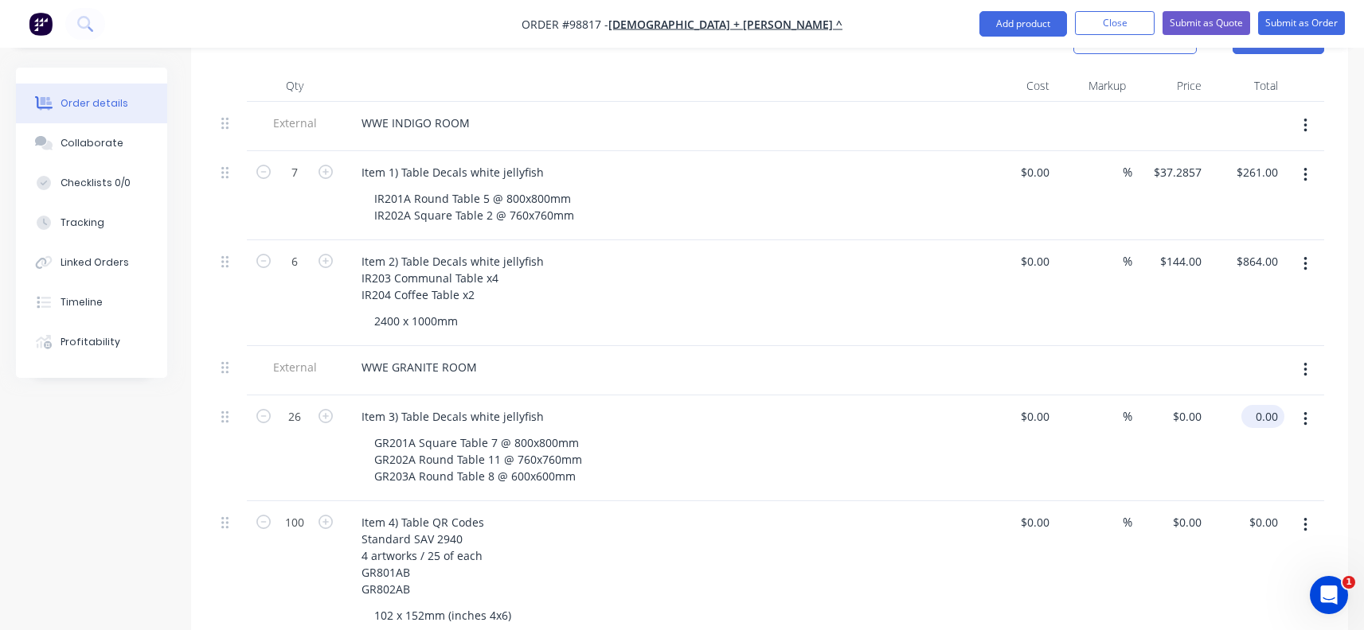
click at [1263, 405] on input "0.00" at bounding box center [1265, 416] width 37 height 23
type input "823"
type input "$31.6538"
click at [1240, 433] on div "$823.00 823" at bounding box center [1246, 449] width 76 height 106
click at [1251, 405] on input "823.00" at bounding box center [1259, 416] width 49 height 23
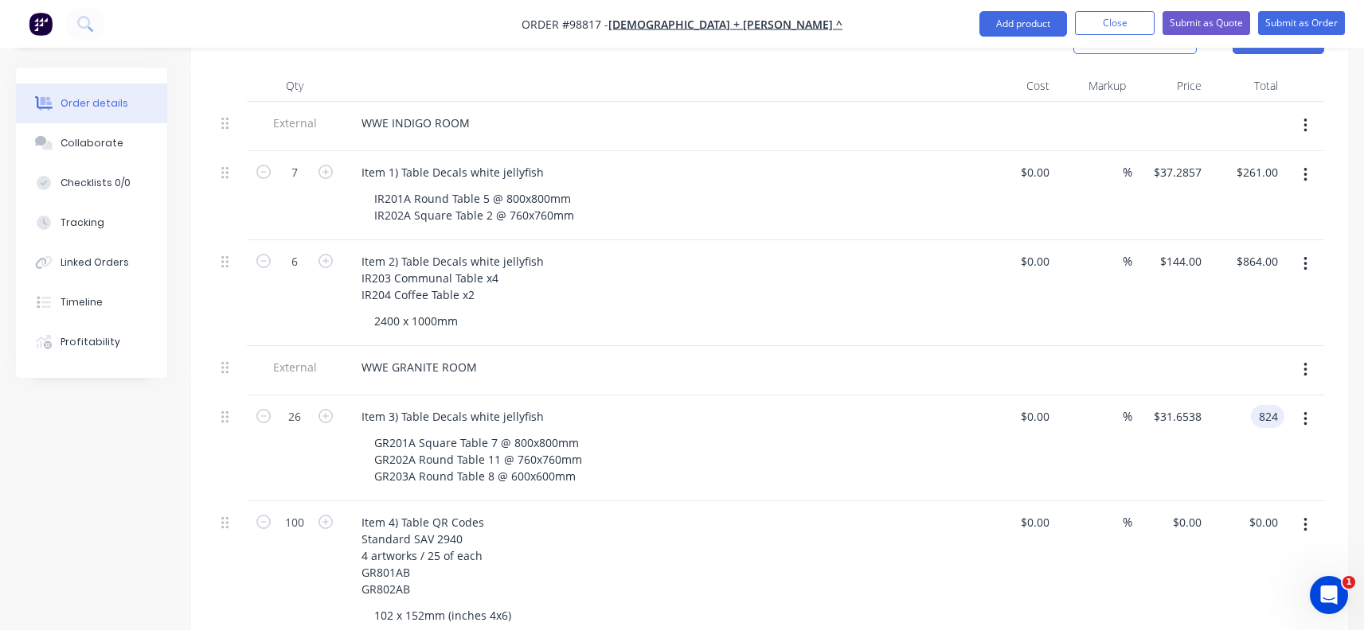
type input "824"
type input "$31.6923"
click at [1244, 423] on div "$824.00 $824.00" at bounding box center [1246, 449] width 76 height 106
click at [1251, 405] on input "824.00" at bounding box center [1259, 416] width 49 height 23
type input "823"
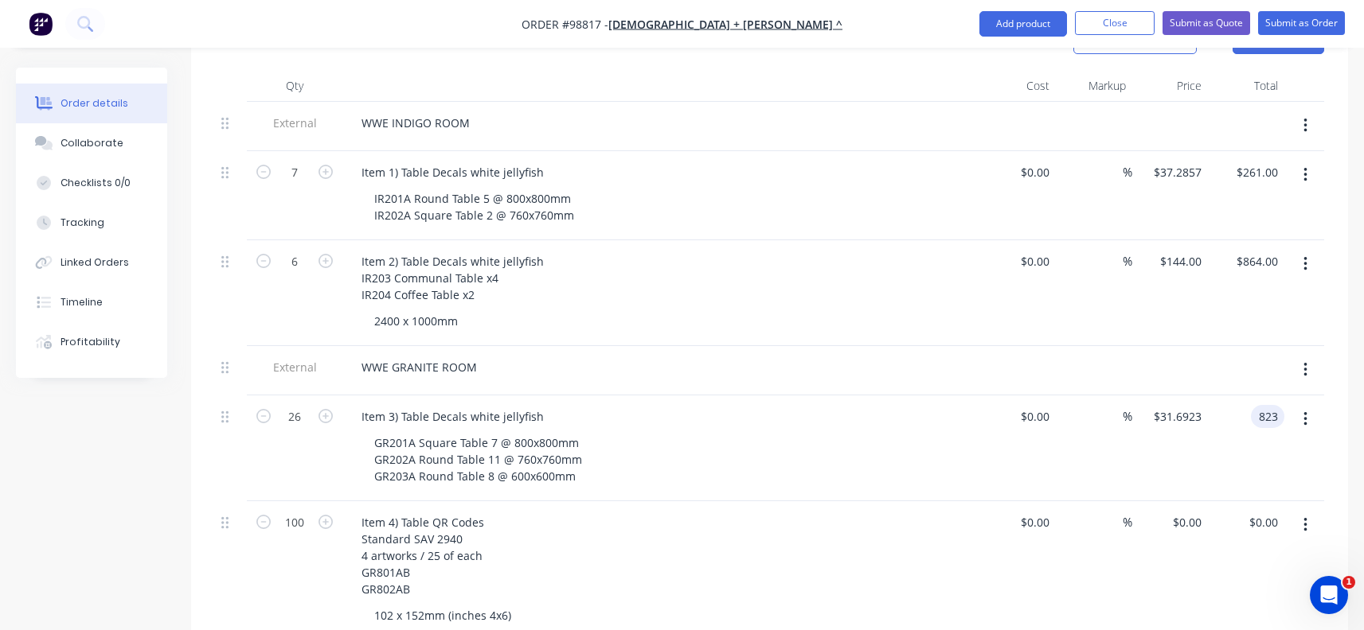
type input "$31.6538"
type input "$823.00"
click at [1237, 418] on div "$823.00 823" at bounding box center [1246, 449] width 76 height 106
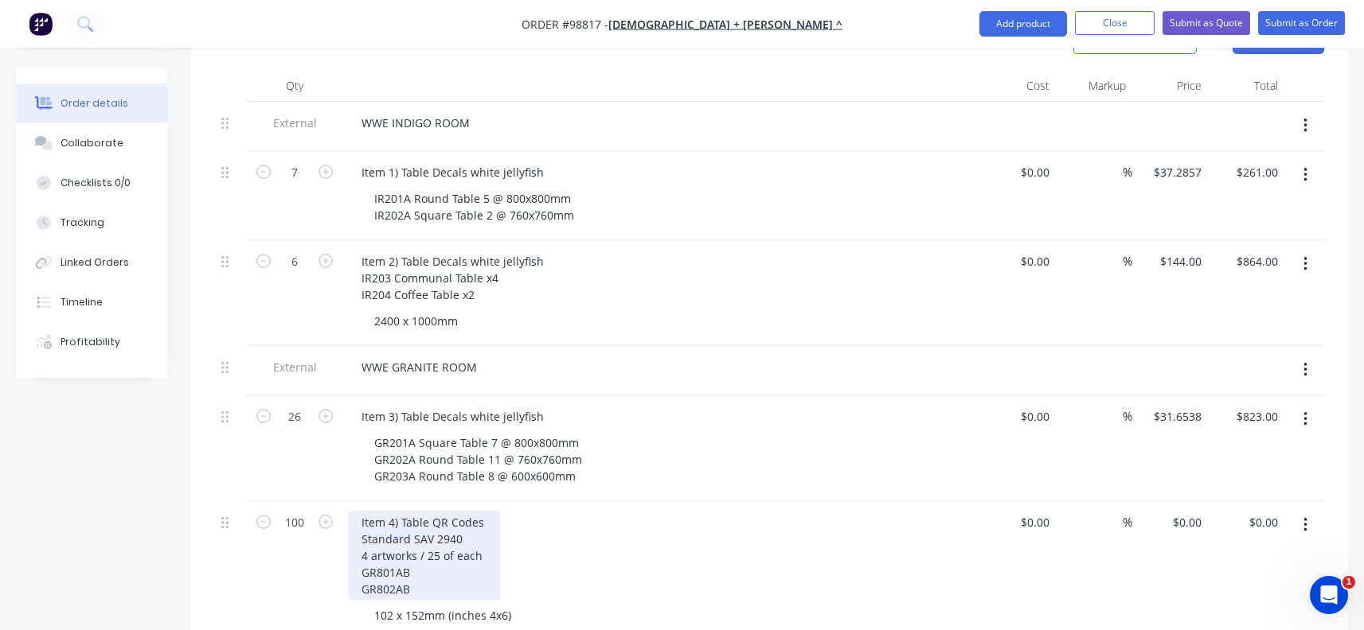
click at [461, 520] on div "Item 4) Table QR Codes Standard SAV 2940 4 artworks / 25 of each GR801AB GR802AB" at bounding box center [424, 556] width 151 height 90
click at [461, 519] on div "Item 4) Table QR Codes Standard SAV 2940 4 artworks / 25 of each GR801AB GR802AB" at bounding box center [424, 556] width 151 height 90
click at [412, 517] on div "Item 4) Table QR Codes Standard SAV (3302) 4 artworks / 25 of each GR801AB GR80…" at bounding box center [424, 556] width 151 height 90
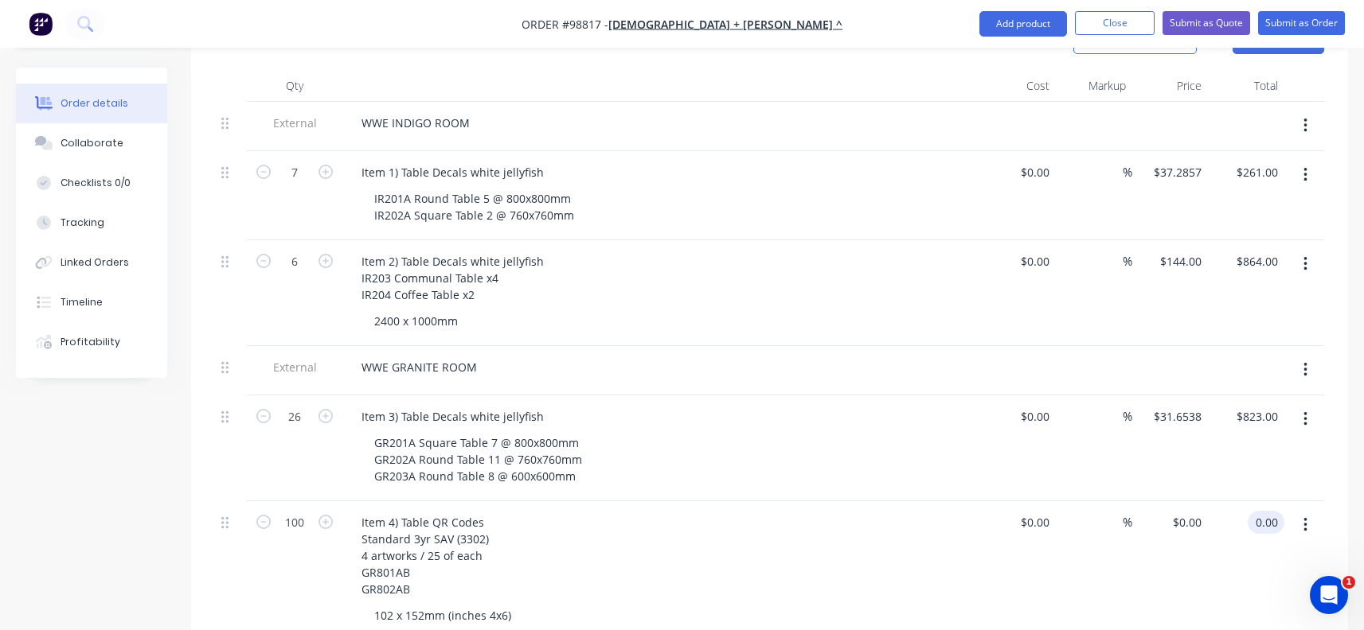
click at [1267, 511] on input "0.00" at bounding box center [1269, 522] width 30 height 23
type input "62"
type input "$0.62"
click at [1226, 575] on div "$62.00 62" at bounding box center [1246, 571] width 76 height 139
click at [1259, 511] on input "62.00" at bounding box center [1265, 522] width 37 height 23
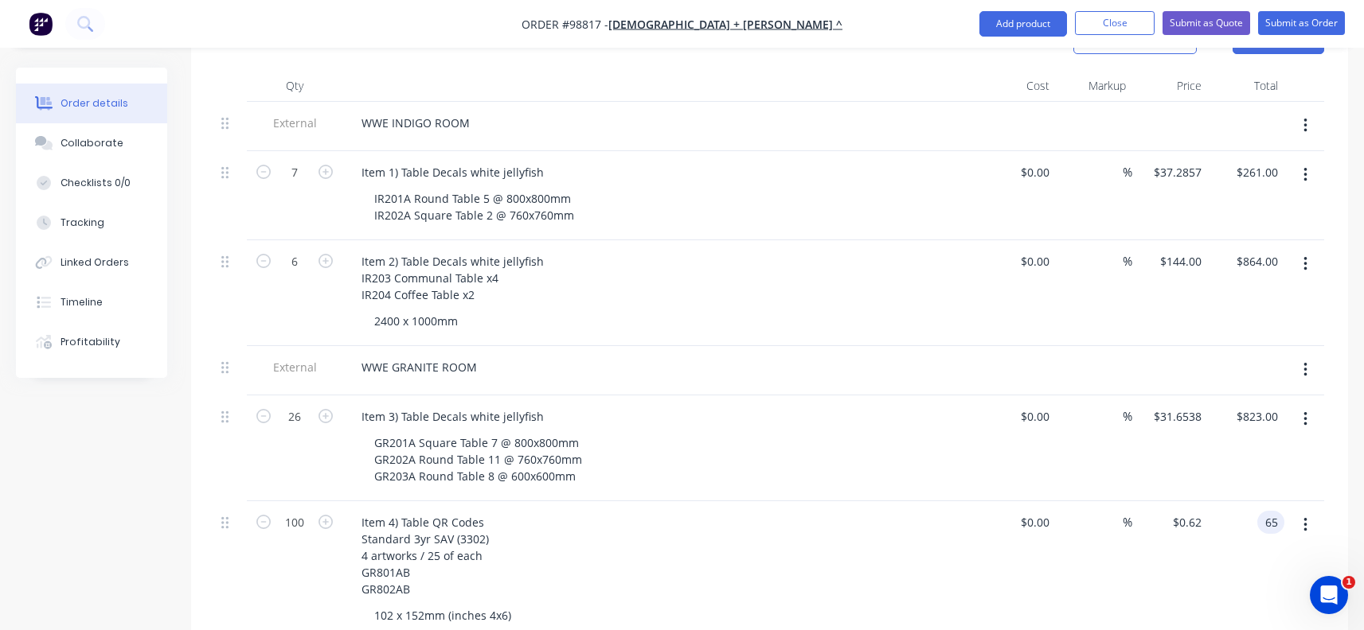
type input "65"
type input "$0.65"
click at [1191, 587] on div "$0.65 $0.62" at bounding box center [1170, 571] width 76 height 139
click at [1181, 548] on div "$0.65 $0.65" at bounding box center [1170, 571] width 76 height 139
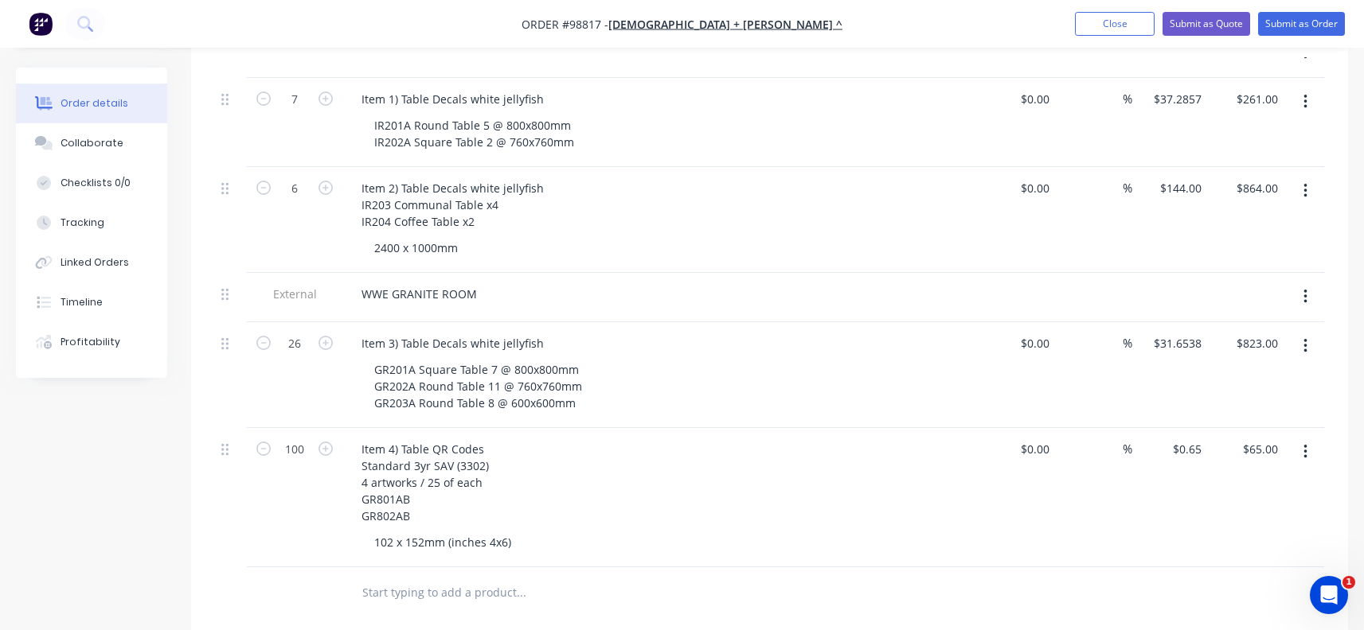
scroll to position [557, 0]
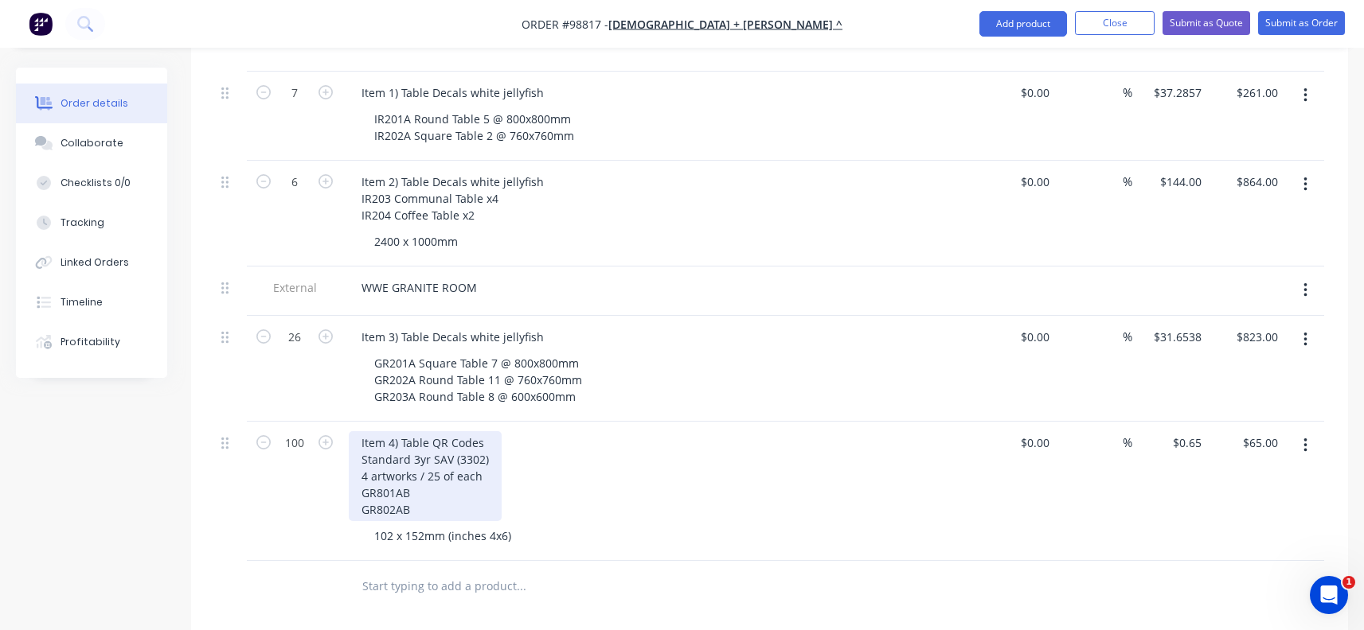
click at [494, 436] on div "Item 4) Table QR Codes Standard 3yr SAV (3302) 4 artworks / 25 of each GR801AB …" at bounding box center [425, 476] width 153 height 90
click at [490, 450] on div "Item 4) Table QR Codes Standard 3yr SAV (3302) - kiss cut 4 artworks / 25 of ea…" at bounding box center [450, 476] width 203 height 90
click at [531, 439] on div "Item 4) Table QR Codes Standard 3yr SAV (3302) - kiss cut 4 artworks / 25 of ea…" at bounding box center [450, 476] width 203 height 90
click at [534, 439] on div "Item 4) Table QR Codes Standard 3yr SAV (3302) - kiss cut 4 artworks / 25 of ea…" at bounding box center [450, 476] width 203 height 90
click at [495, 438] on div "Item 4) Table QR Codes Standard 3yr SAV (3302) - kiss cut 4 artworks / 25 of ea…" at bounding box center [450, 476] width 203 height 90
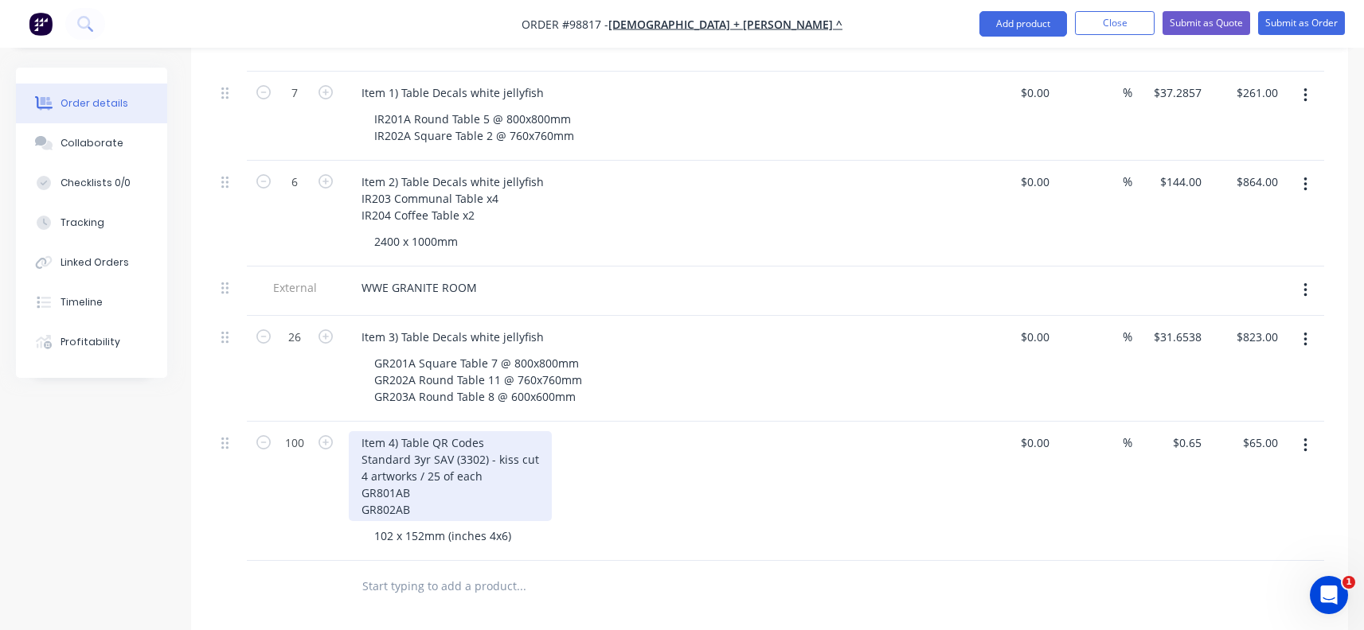
click at [537, 441] on div "Item 4) Table QR Codes Standard 3yr SAV (3302) - kiss cut 4 artworks / 25 of ea…" at bounding box center [450, 476] width 203 height 90
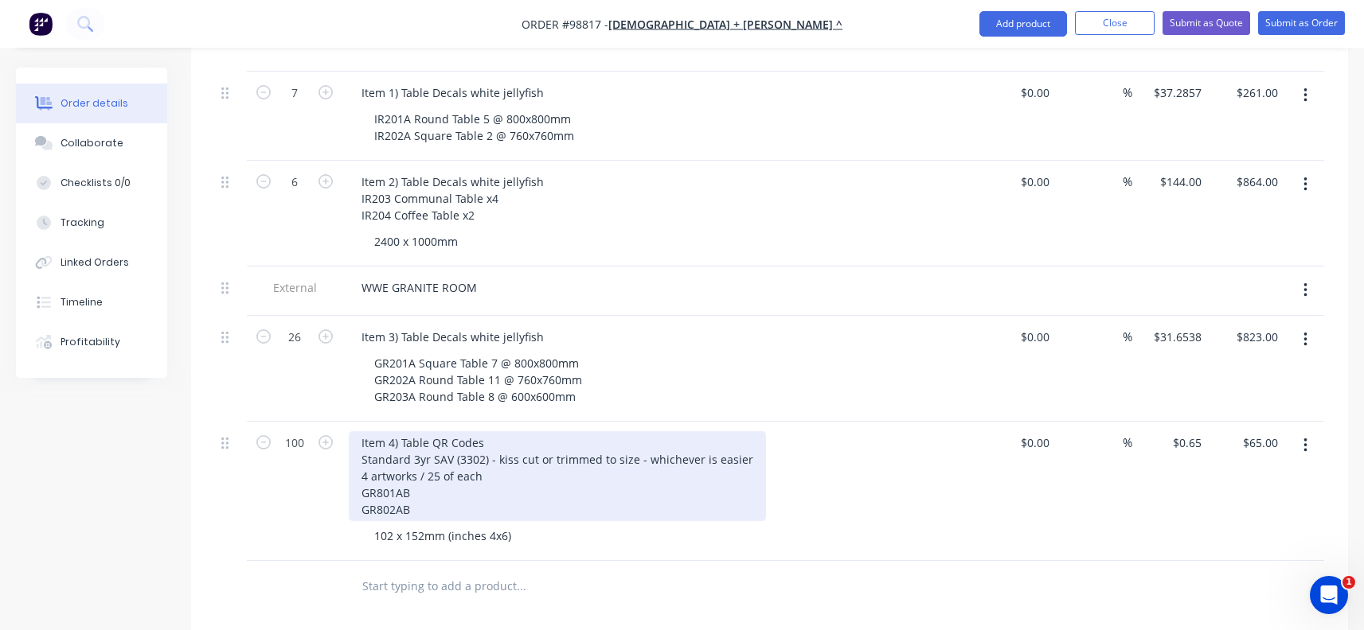
click at [523, 459] on div "Item 4) Table QR Codes Standard 3yr SAV (3302) - kiss cut or trimmed to size - …" at bounding box center [557, 476] width 417 height 90
click at [521, 458] on div "Item 4) Table QR Codes Standard 3yr SAV (3302) - kiss cut or trimmed to size - …" at bounding box center [557, 476] width 417 height 90
click at [489, 431] on div "Item 4) Table QR Codes Standard 3yr SAV (3302) - kiss cut or trimmed to size - …" at bounding box center [557, 476] width 417 height 90
click at [506, 454] on div "Item 4) Table QR Codes Standard 3yr SAV (3302) - kiss cut or trimmed to size - …" at bounding box center [557, 476] width 417 height 90
click at [514, 484] on div "Item 4) Table QR Codes Standard 3yr SAV (3302) - kiss cut or trimmed to size - …" at bounding box center [557, 476] width 417 height 90
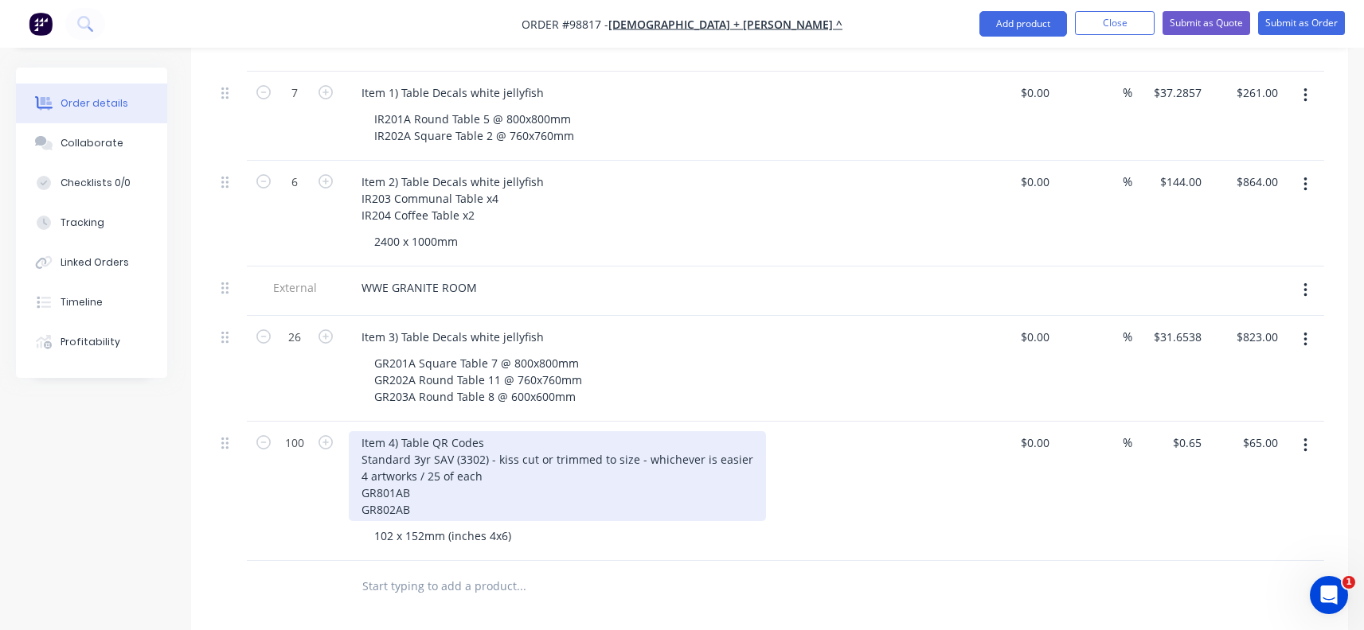
click at [738, 437] on div "Item 4) Table QR Codes Standard 3yr SAV (3302) - kiss cut or trimmed to size - …" at bounding box center [557, 476] width 417 height 90
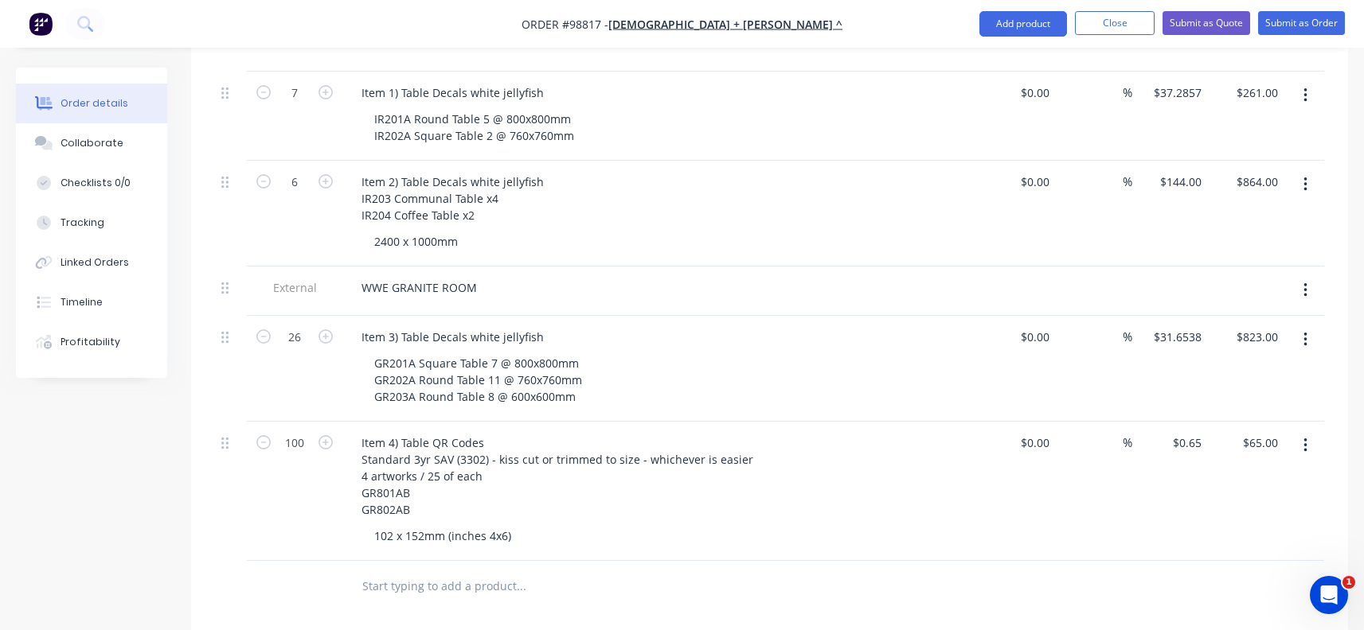
click at [639, 525] on div "102 x 152mm (inches 4x6)" at bounding box center [666, 536] width 611 height 23
click at [1269, 431] on input "65.00" at bounding box center [1262, 442] width 43 height 23
type input "85"
type input "$0.85"
type input "$85.00"
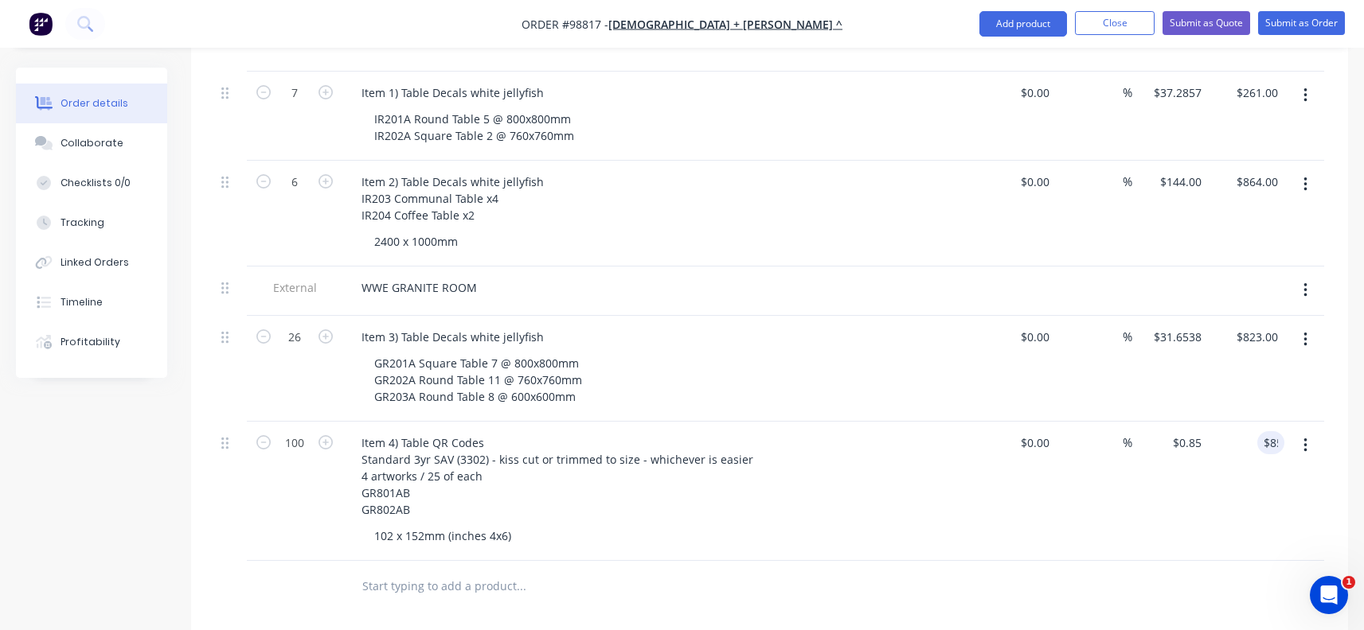
click at [1200, 483] on div "$0.85 $0.65" at bounding box center [1170, 491] width 76 height 139
click at [1102, 490] on div "%" at bounding box center [1094, 491] width 76 height 139
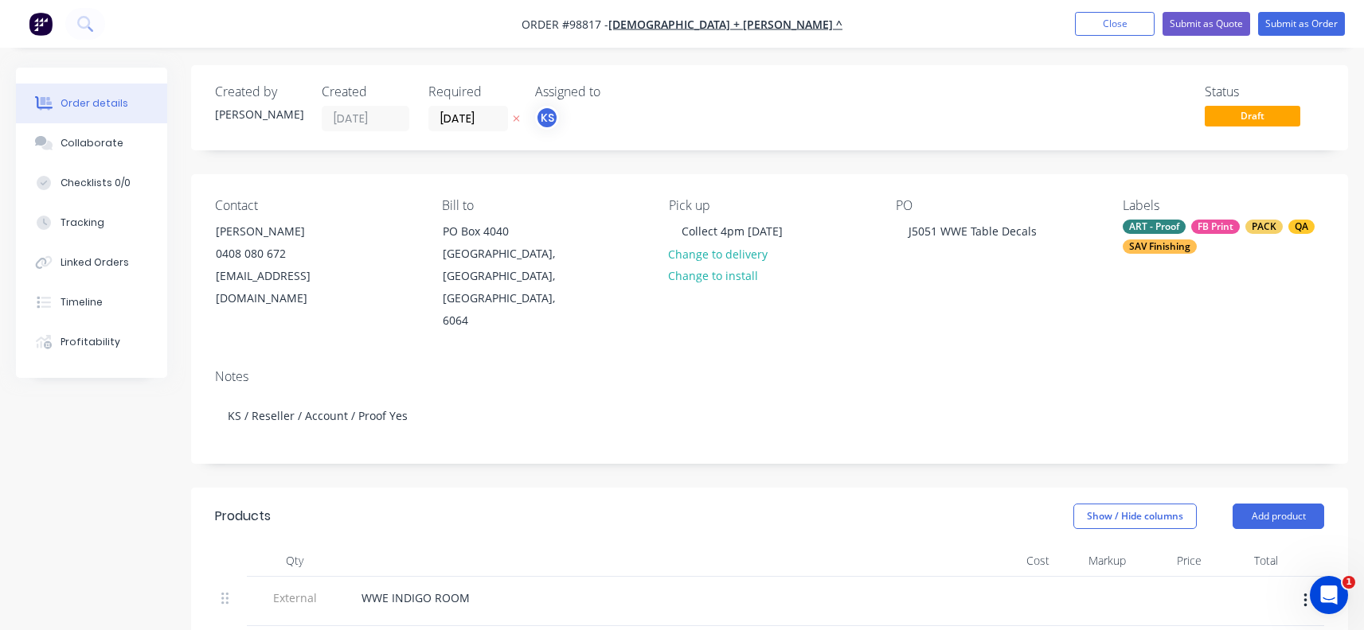
scroll to position [0, 0]
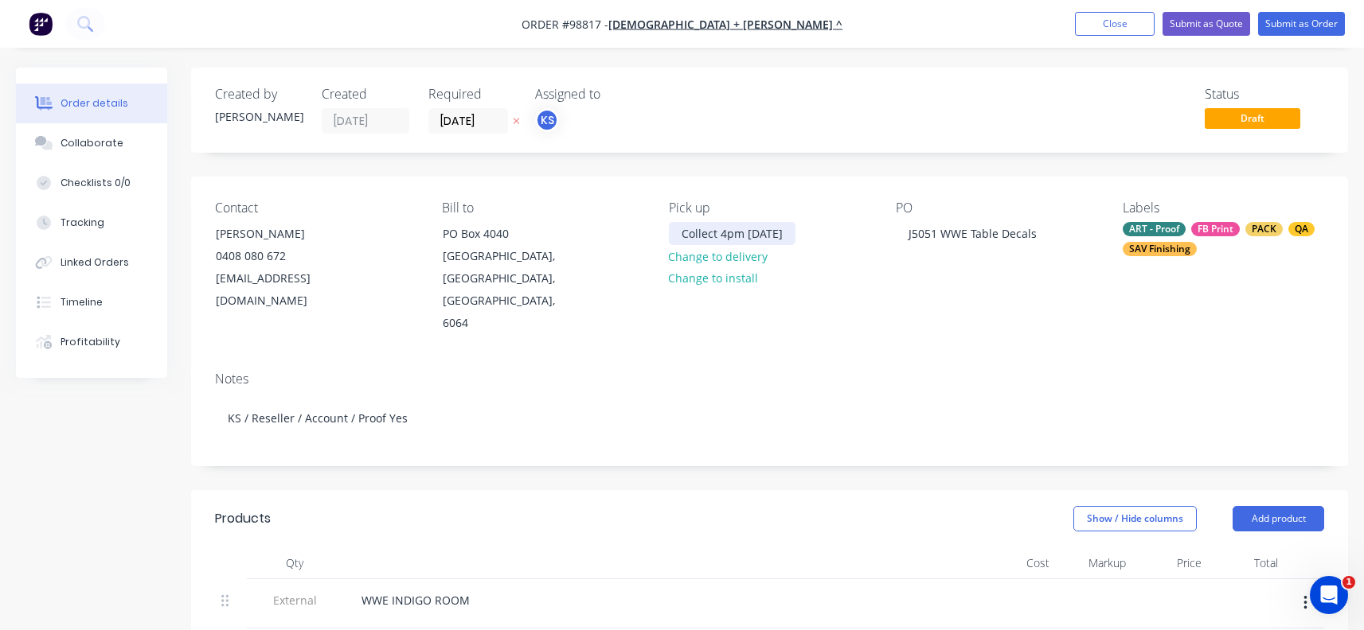
click at [748, 232] on div "Collect 4pm [DATE]" at bounding box center [732, 233] width 127 height 23
click at [720, 231] on div "Collect 4pm [DATE]" at bounding box center [732, 233] width 127 height 23
click at [776, 233] on div "Collect 1pm [DATE]" at bounding box center [732, 233] width 127 height 23
click at [461, 123] on input "[DATE]" at bounding box center [468, 121] width 78 height 24
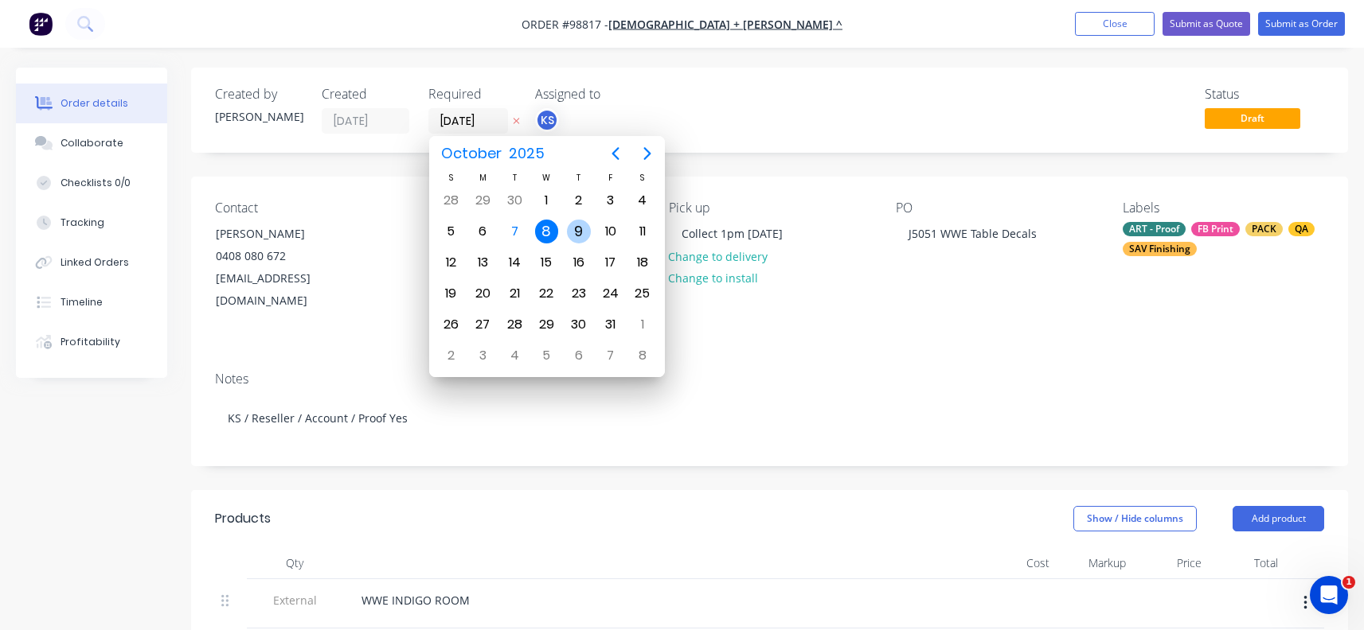
click at [581, 226] on div "9" at bounding box center [579, 232] width 24 height 24
type input "[DATE]"
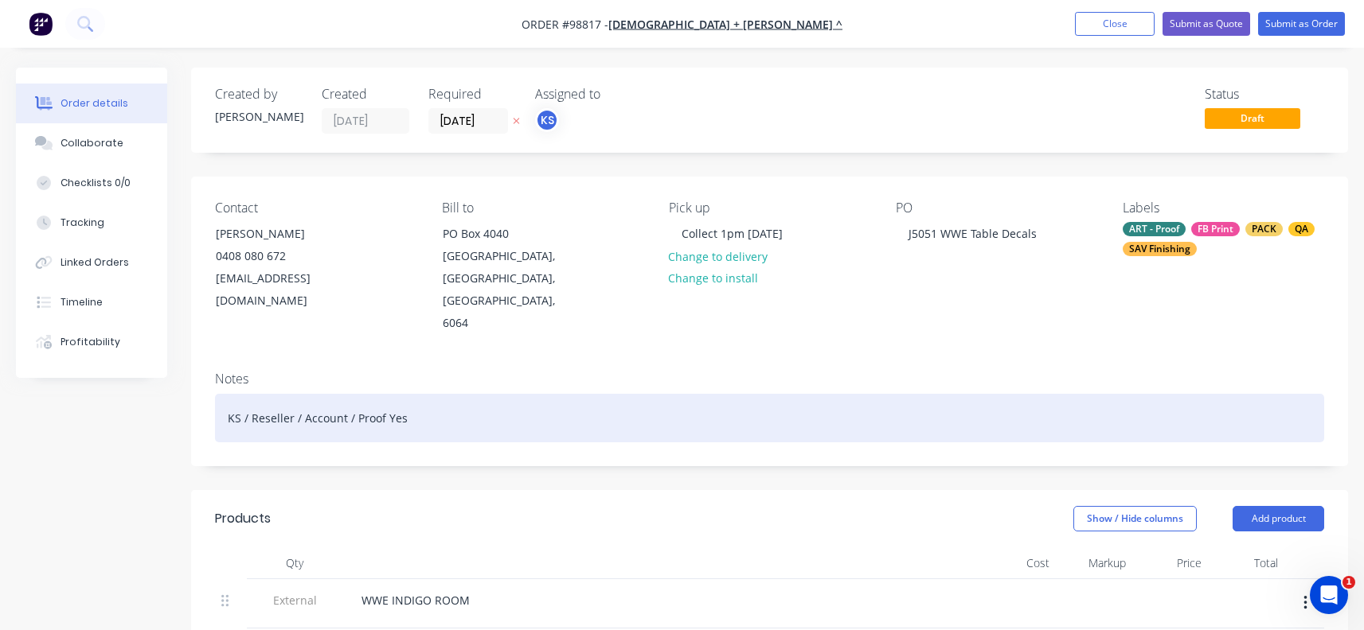
click at [439, 395] on div "KS / Reseller / Account / Proof Yes" at bounding box center [769, 418] width 1109 height 49
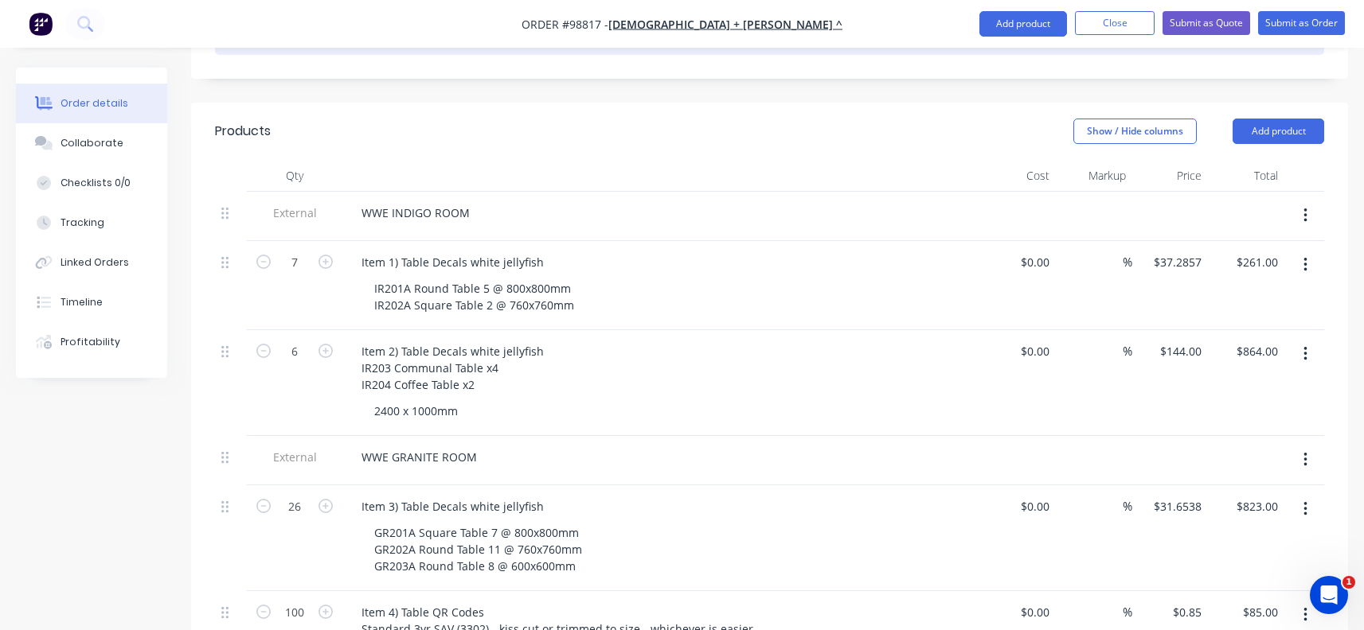
scroll to position [318, 0]
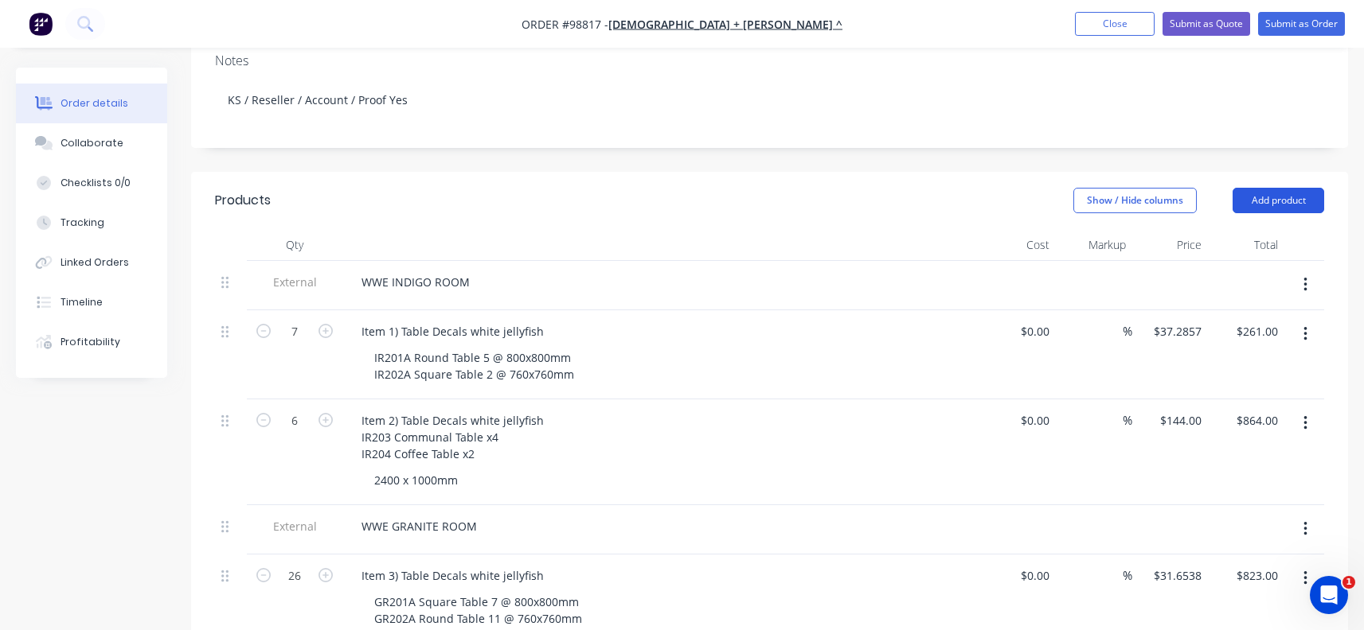
click at [1294, 188] on button "Add product" at bounding box center [1278, 200] width 92 height 25
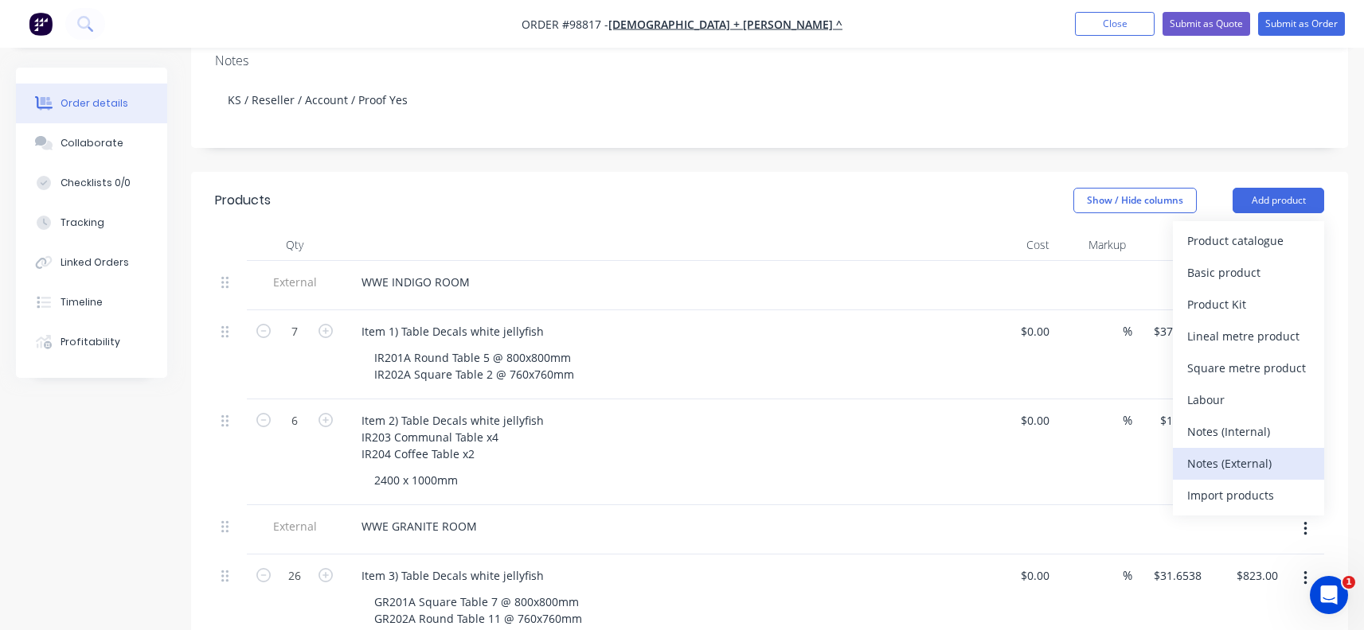
click at [1235, 452] on div "Notes (External)" at bounding box center [1248, 463] width 123 height 23
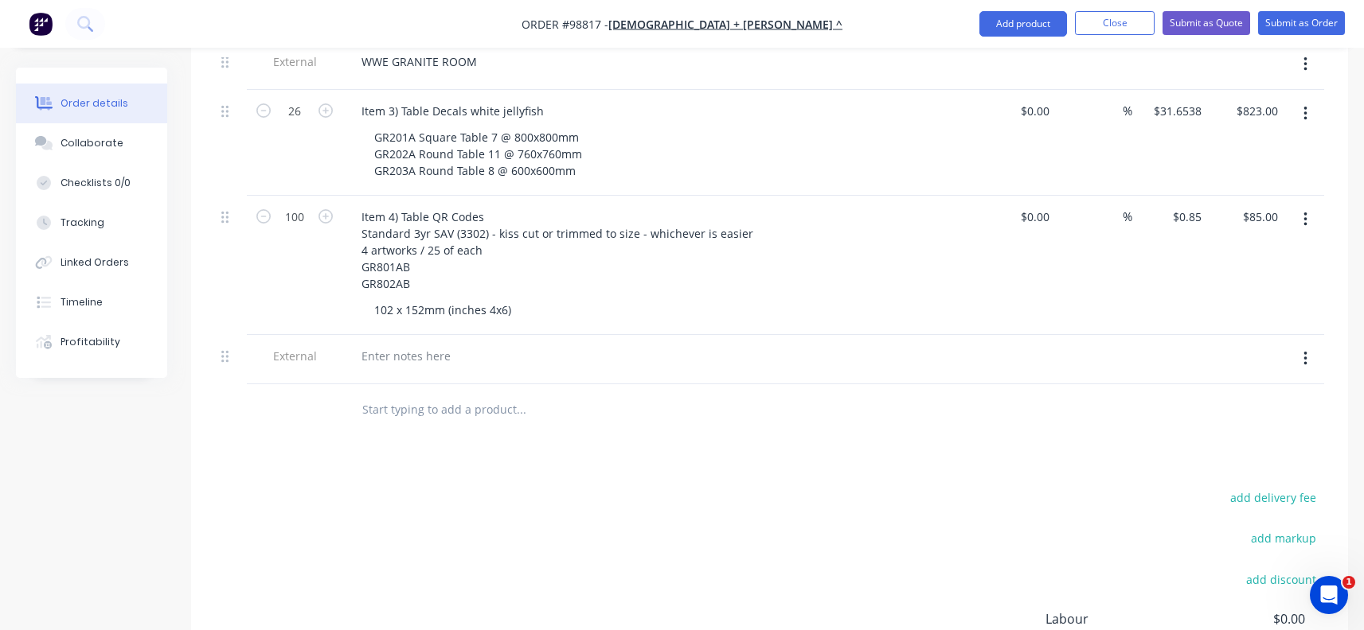
scroll to position [796, 0]
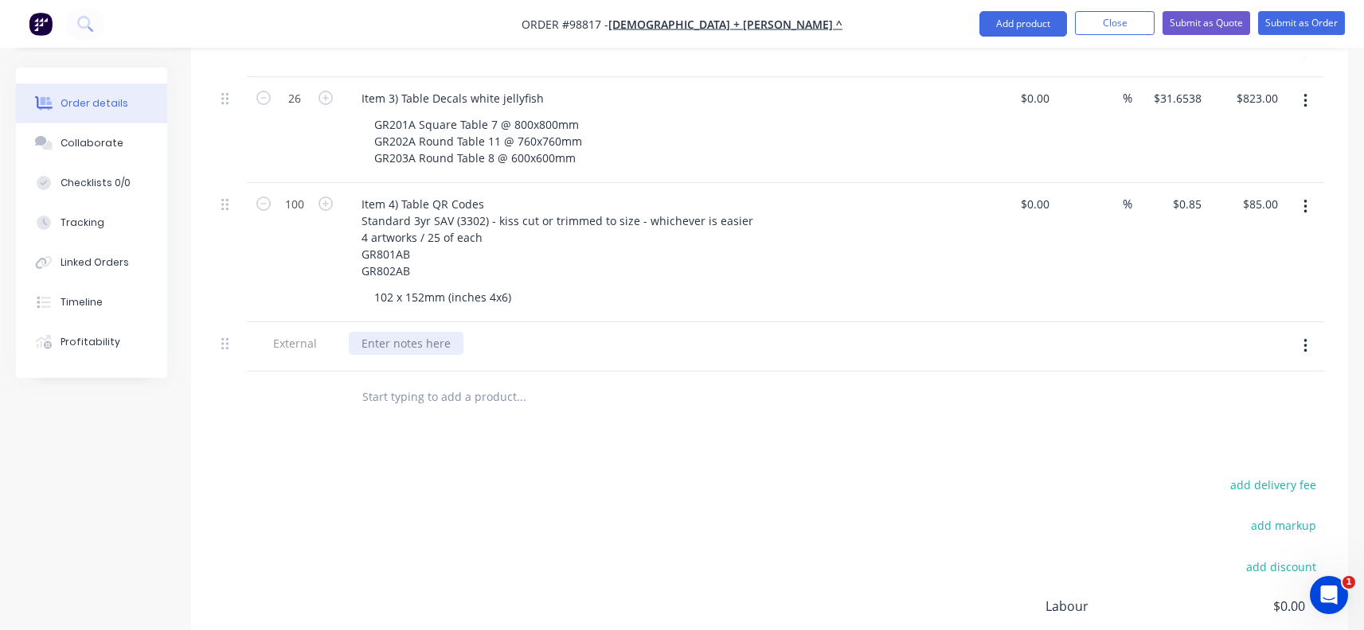
click at [403, 332] on div at bounding box center [406, 343] width 115 height 23
click at [400, 397] on div at bounding box center [628, 398] width 573 height 52
click at [231, 332] on div at bounding box center [230, 342] width 19 height 21
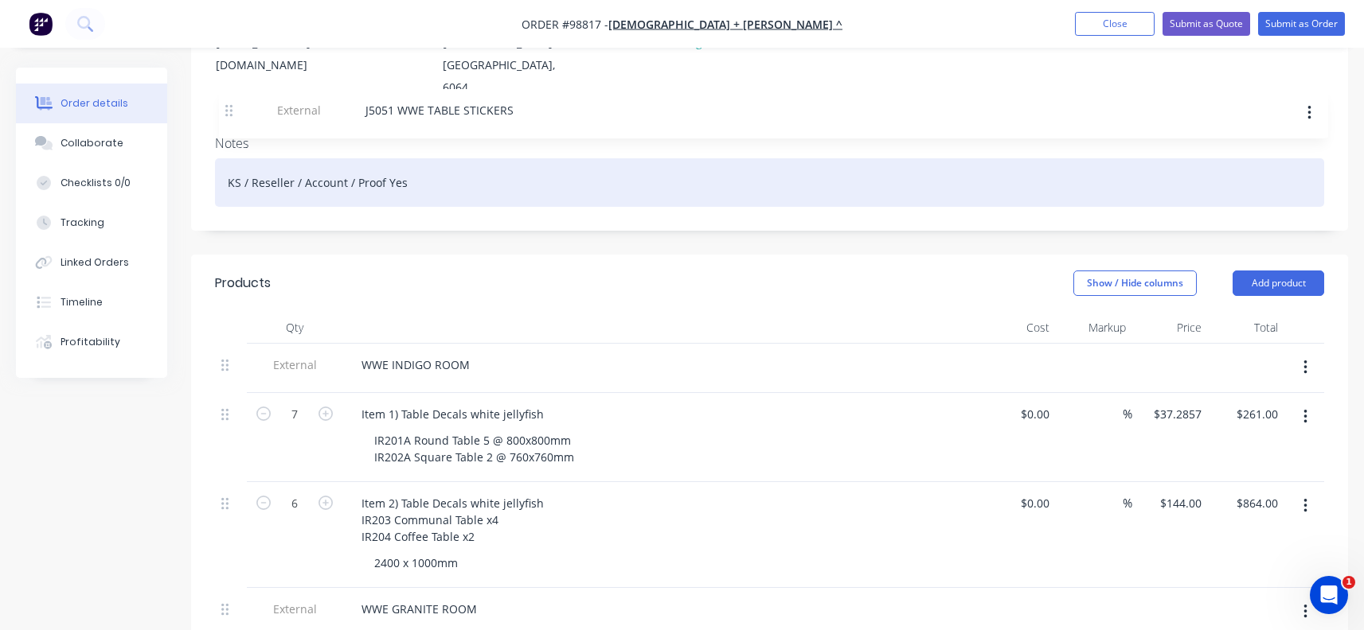
scroll to position [202, 0]
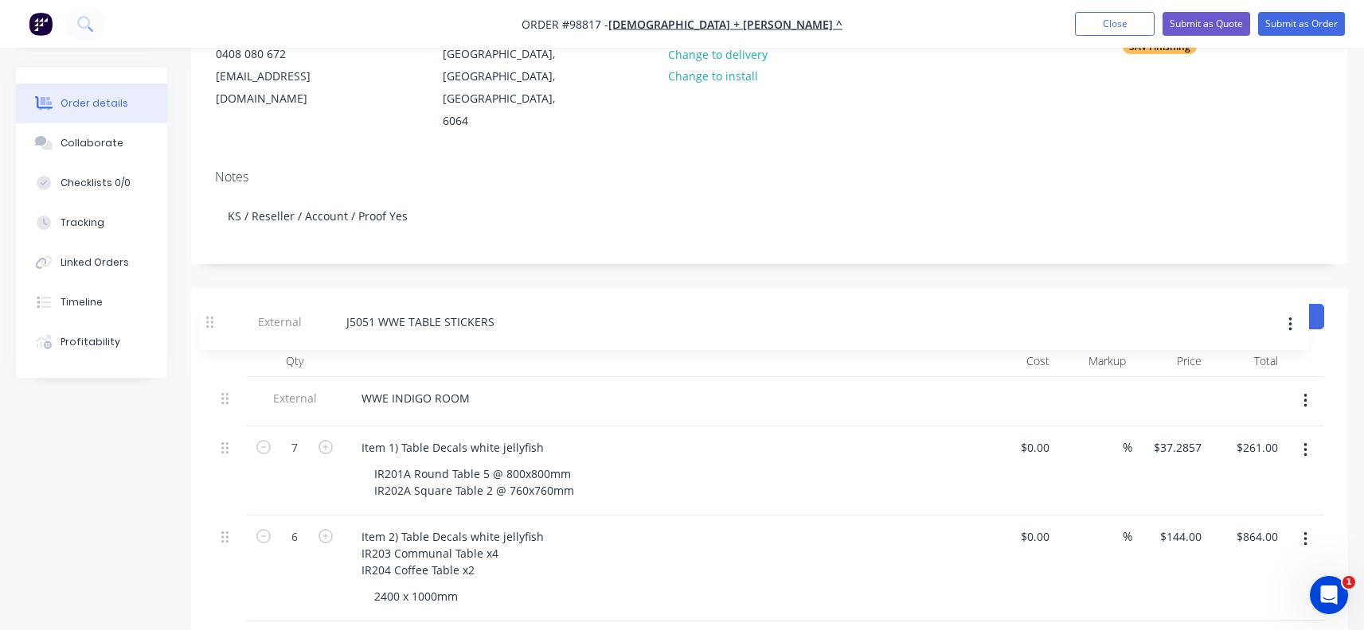
drag, startPoint x: 231, startPoint y: 324, endPoint x: 216, endPoint y: 320, distance: 15.6
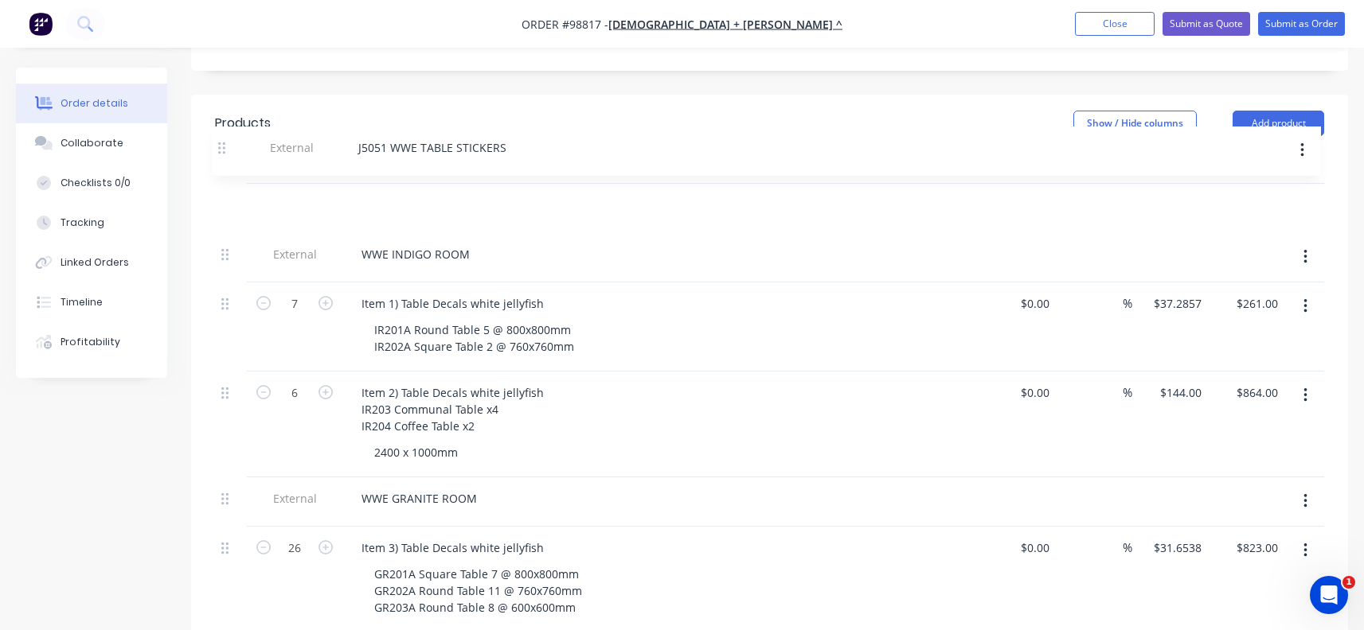
scroll to position [392, 0]
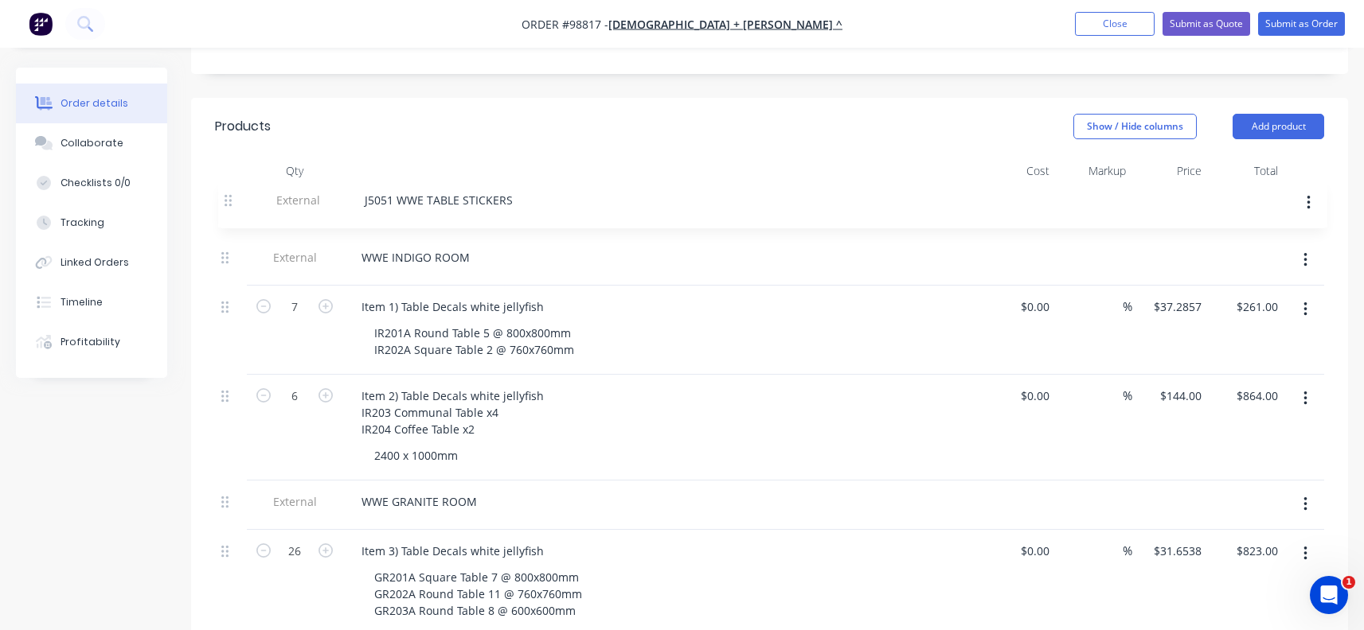
drag, startPoint x: 224, startPoint y: 357, endPoint x: 228, endPoint y: 194, distance: 163.2
click at [228, 194] on div "External WWE INDIGO ROOM 7 Item 1) Table Decals white jellyfish IR201A Round Ta…" at bounding box center [769, 481] width 1109 height 588
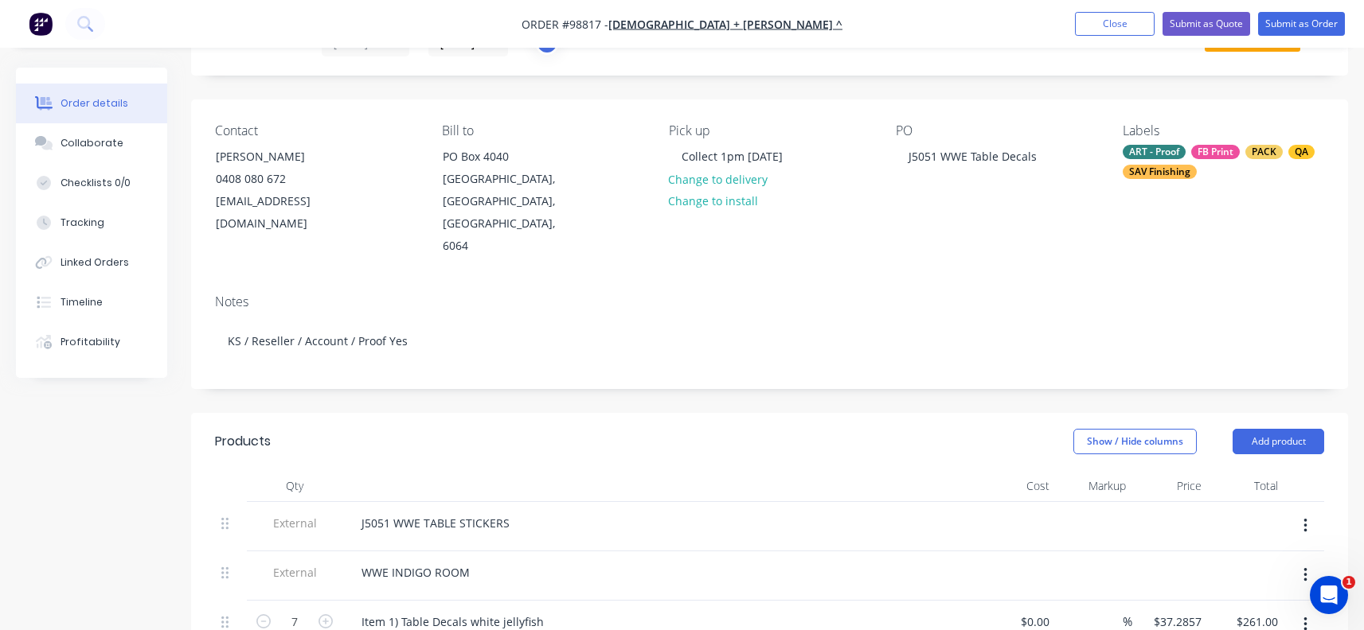
scroll to position [74, 0]
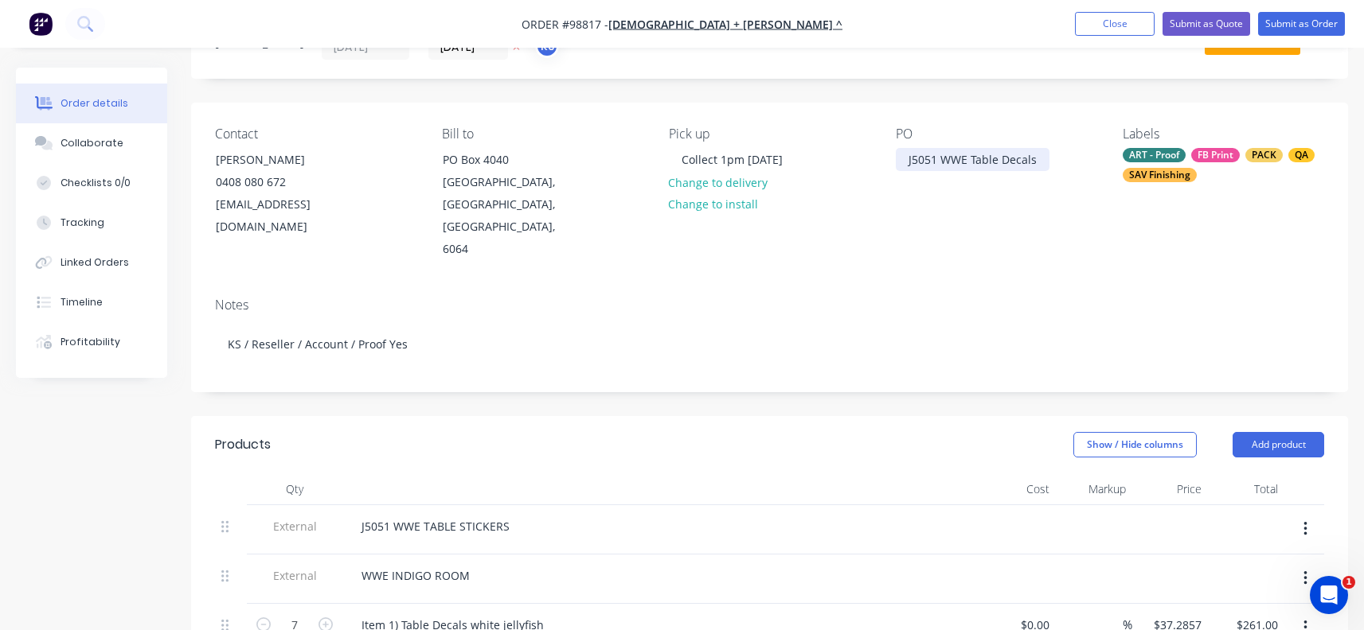
click at [1032, 157] on div "J5051 WWE Table Decals" at bounding box center [973, 159] width 154 height 23
click at [468, 515] on div "J5051 WWE TABLE STICKERS" at bounding box center [436, 526] width 174 height 23
click at [508, 515] on div "J5051 WWE TABLE STICKERS" at bounding box center [436, 526] width 174 height 23
click at [331, 568] on span "External" at bounding box center [294, 576] width 83 height 17
click at [495, 515] on div "J5051 WWE TABLE DECALS" at bounding box center [431, 526] width 164 height 23
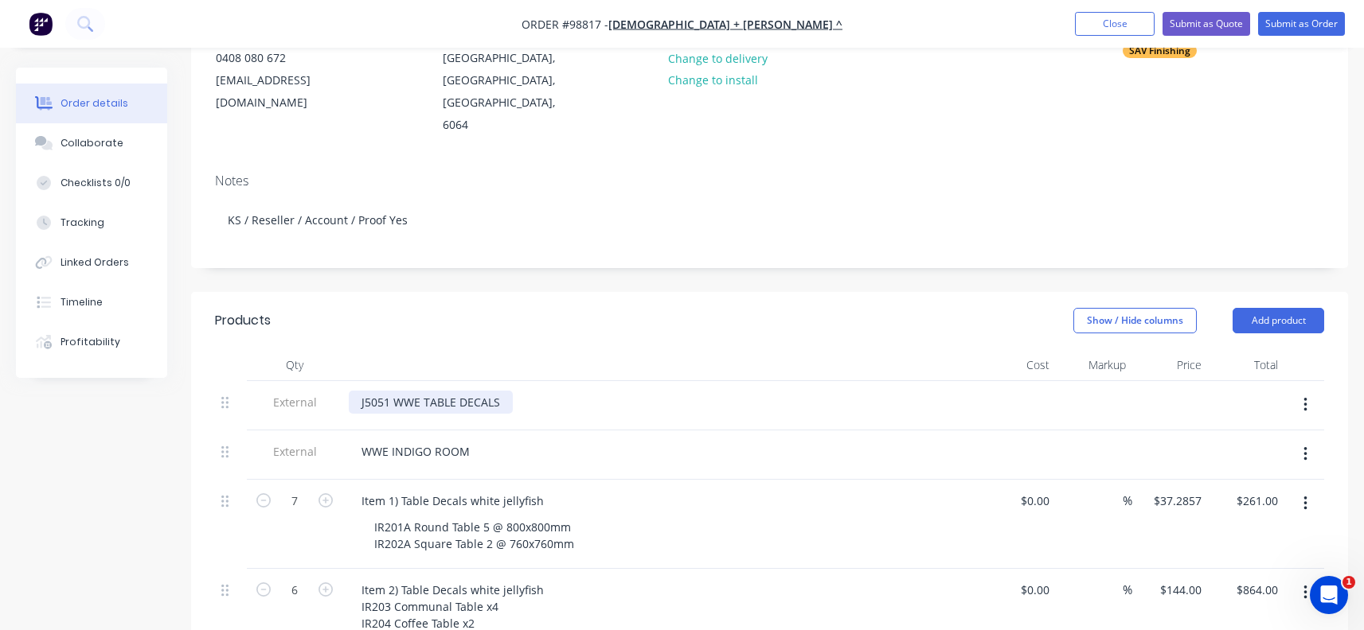
scroll to position [233, 0]
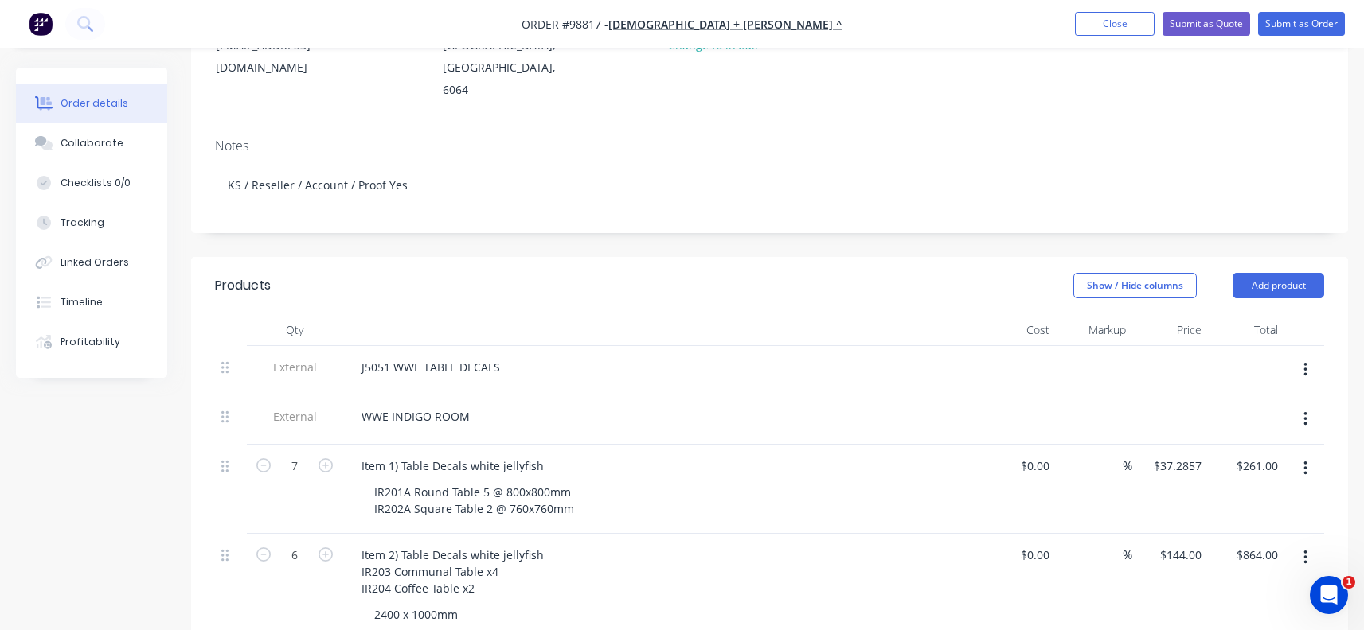
click at [589, 491] on div "IR201A Round Table 5 @ 800x800mm IR202A Square Table 2 @ 760x760mm" at bounding box center [666, 501] width 611 height 40
click at [388, 405] on div "WWE INDIGO ROOM" at bounding box center [416, 416] width 134 height 23
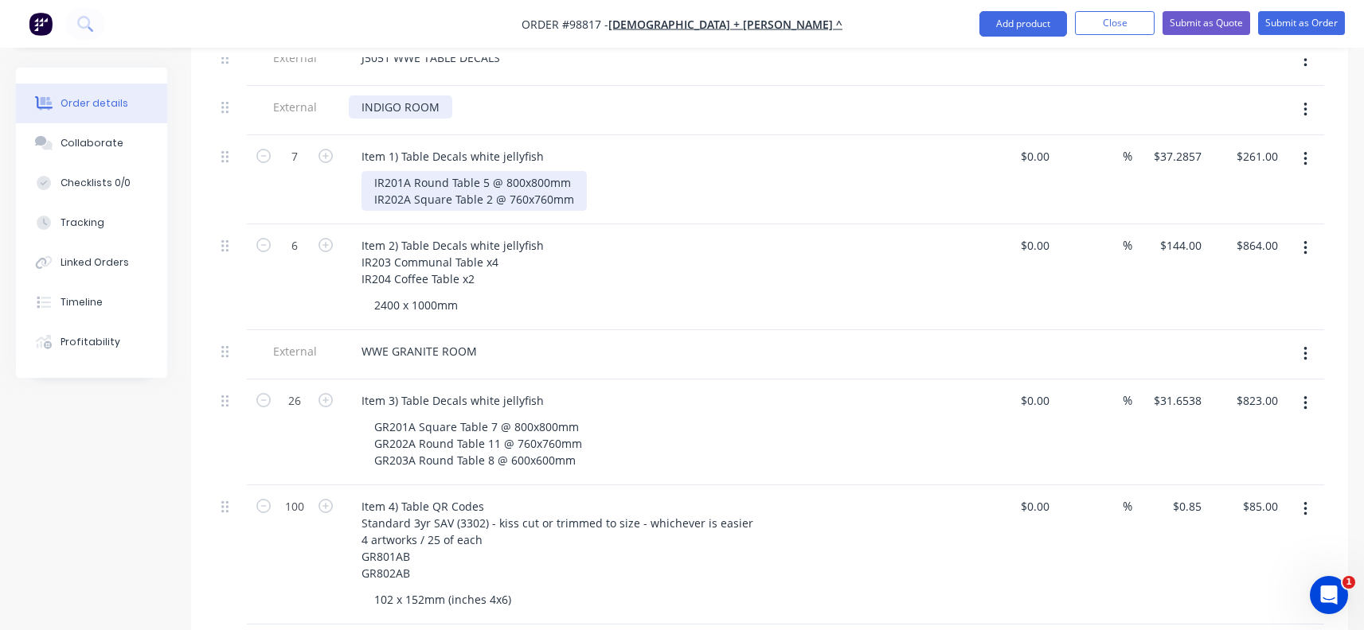
scroll to position [552, 0]
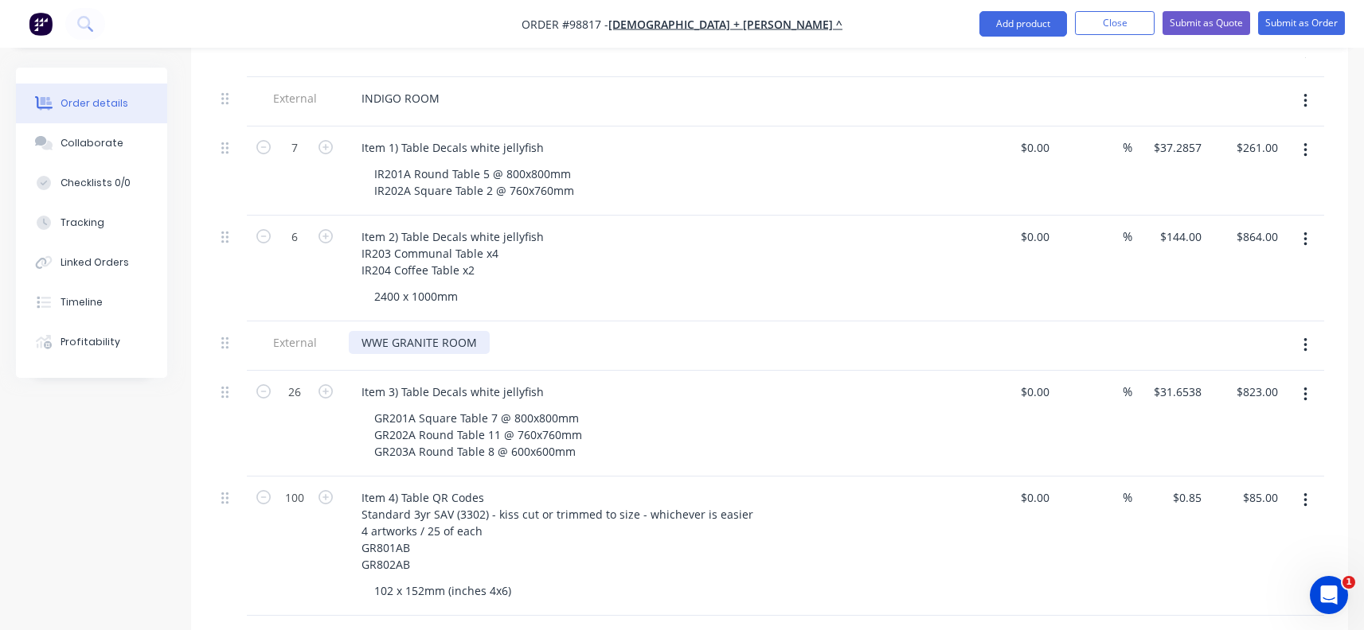
click at [394, 331] on div "WWE GRANITE ROOM" at bounding box center [419, 342] width 141 height 23
click at [519, 580] on div "102 x 152mm (inches 4x6)" at bounding box center [442, 591] width 162 height 23
click at [302, 569] on div "100" at bounding box center [295, 546] width 96 height 139
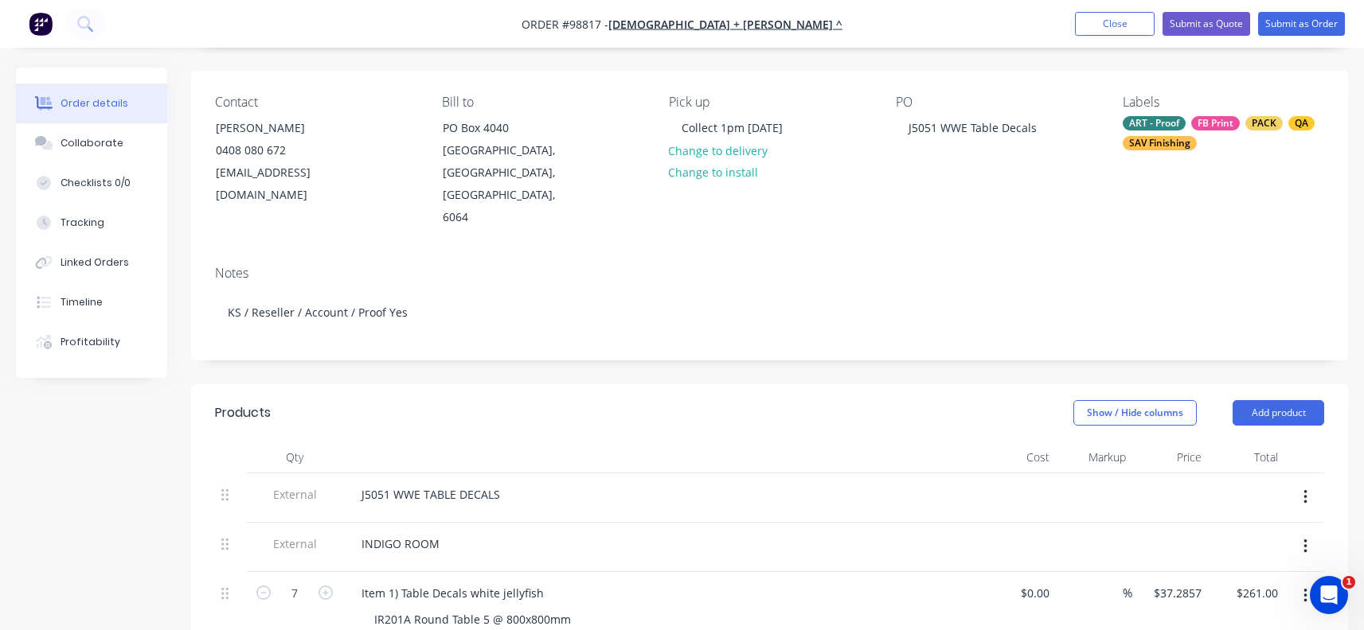
scroll to position [80, 0]
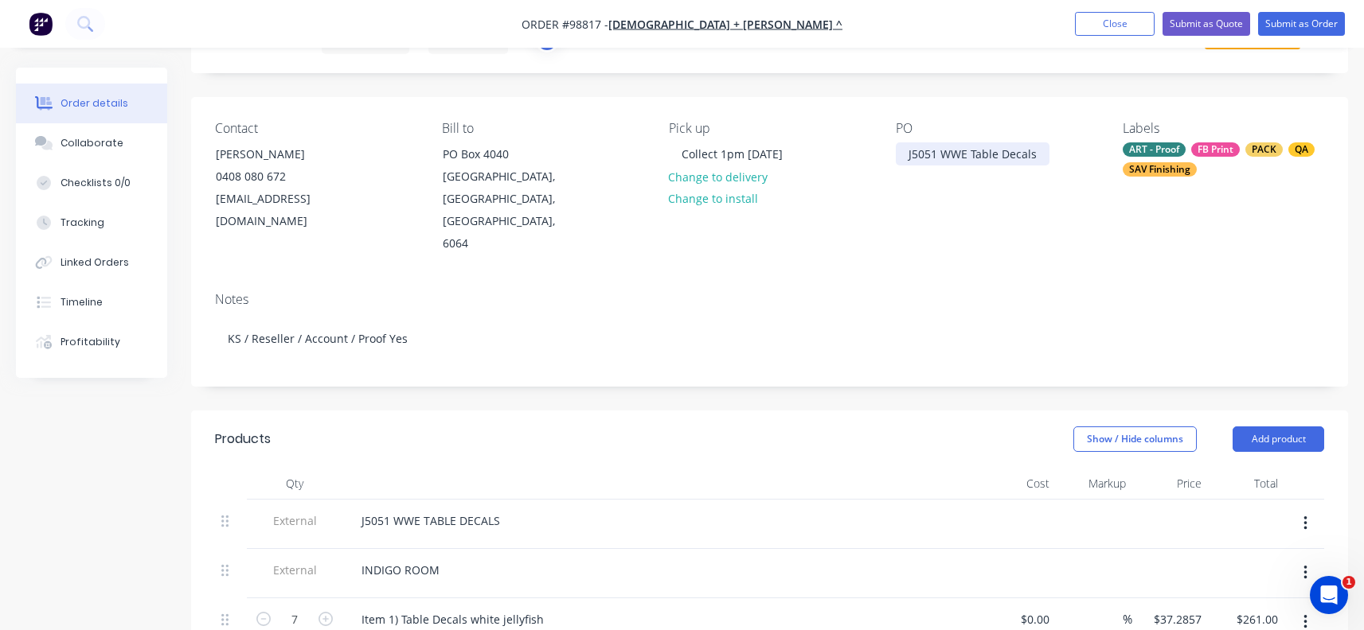
click at [1028, 154] on div "J5051 WWE Table Decals" at bounding box center [973, 153] width 154 height 23
drag, startPoint x: 497, startPoint y: 495, endPoint x: 427, endPoint y: 496, distance: 70.1
click at [427, 509] on div "J5051 WWE TABLE DECALS" at bounding box center [431, 520] width 164 height 23
click at [461, 509] on div "J5051 WWE TABLE DECALS" at bounding box center [431, 520] width 164 height 23
click at [463, 509] on div "J5051 WWE IR + GR STICKERS" at bounding box center [438, 520] width 179 height 23
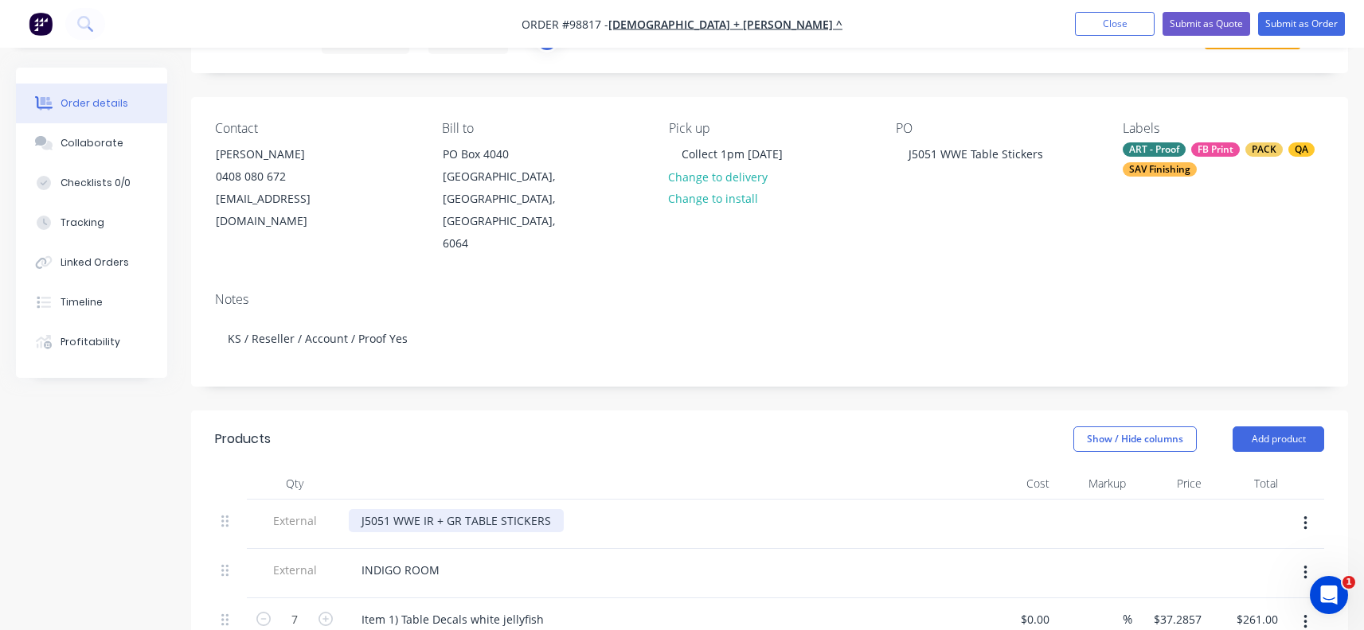
scroll to position [159, 0]
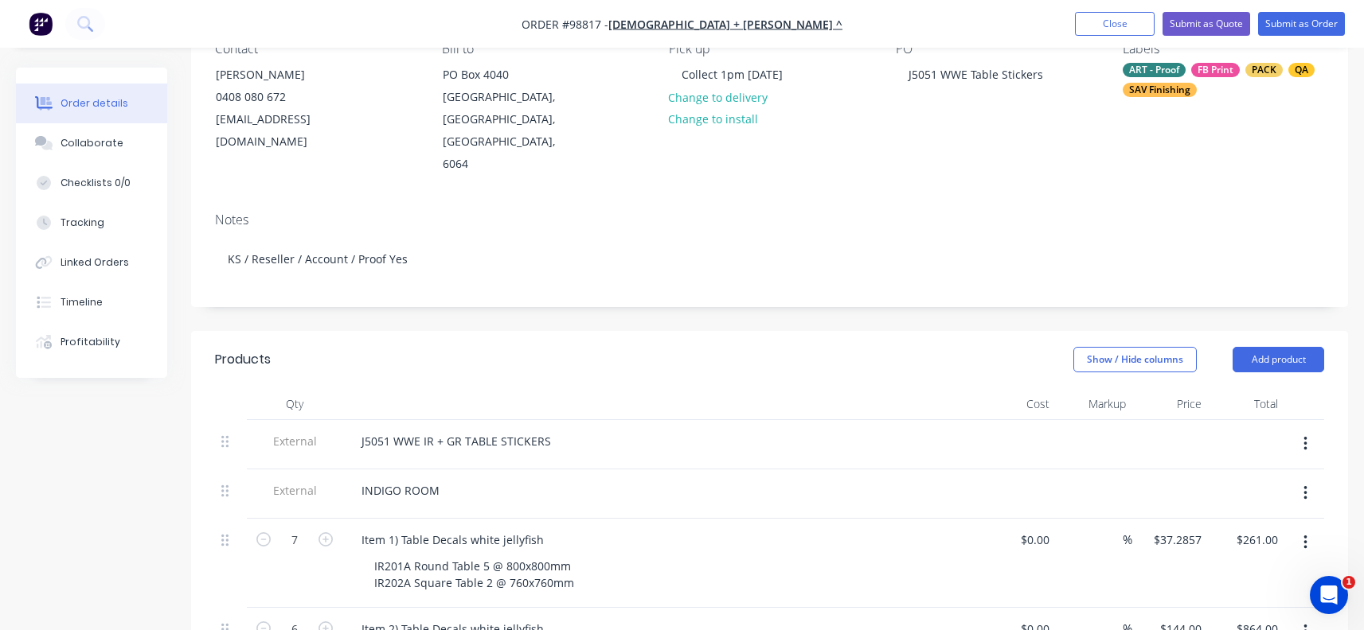
click at [1300, 479] on button "button" at bounding box center [1304, 493] width 37 height 29
click at [1243, 556] on div "Delete" at bounding box center [1248, 567] width 123 height 23
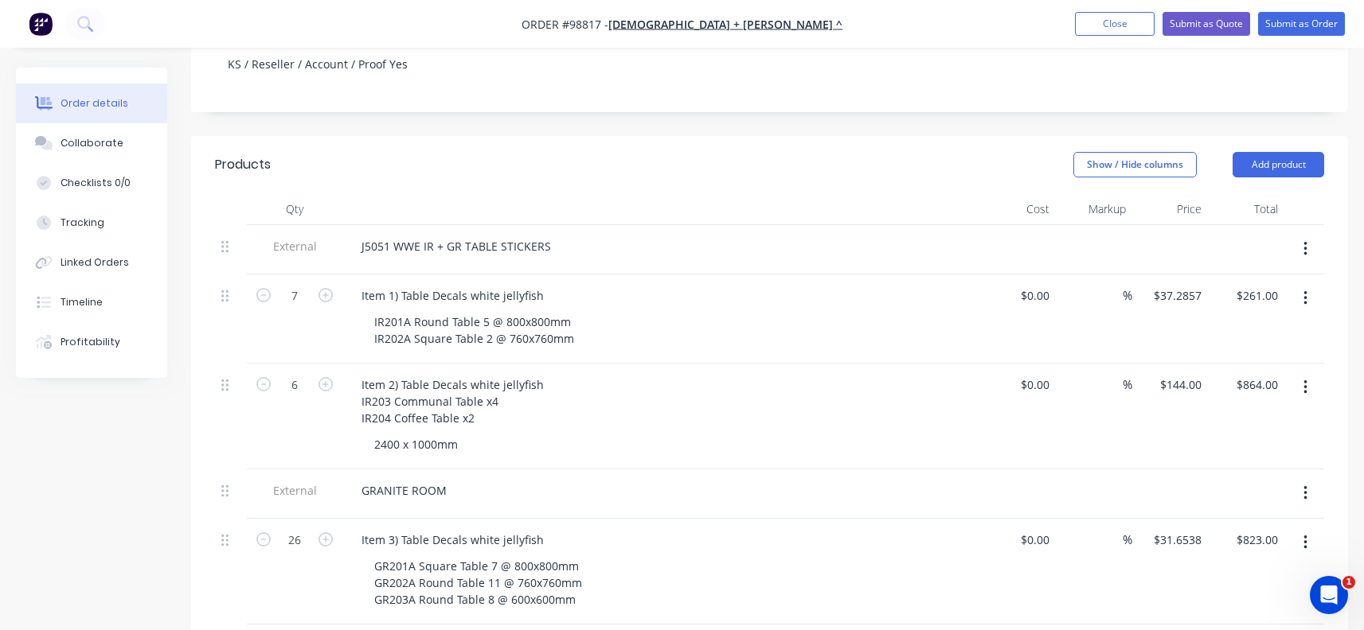
scroll to position [398, 0]
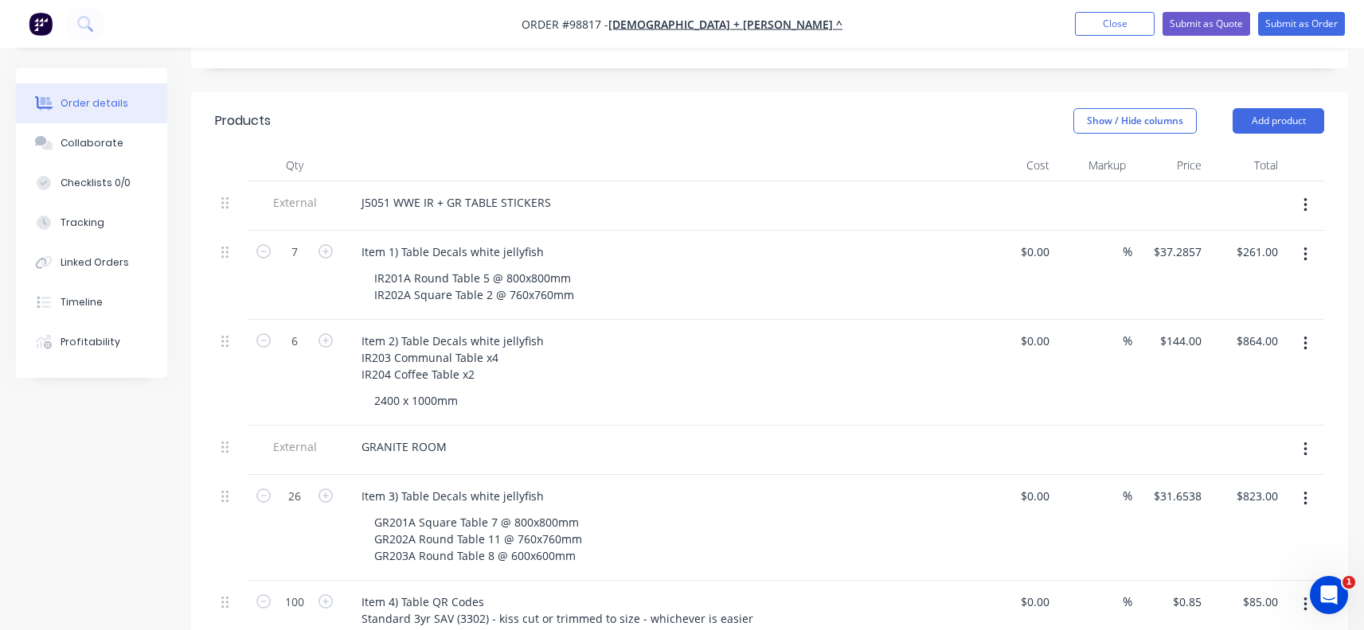
click at [1302, 435] on button "button" at bounding box center [1304, 449] width 37 height 29
click at [1203, 512] on div "Delete" at bounding box center [1248, 523] width 123 height 23
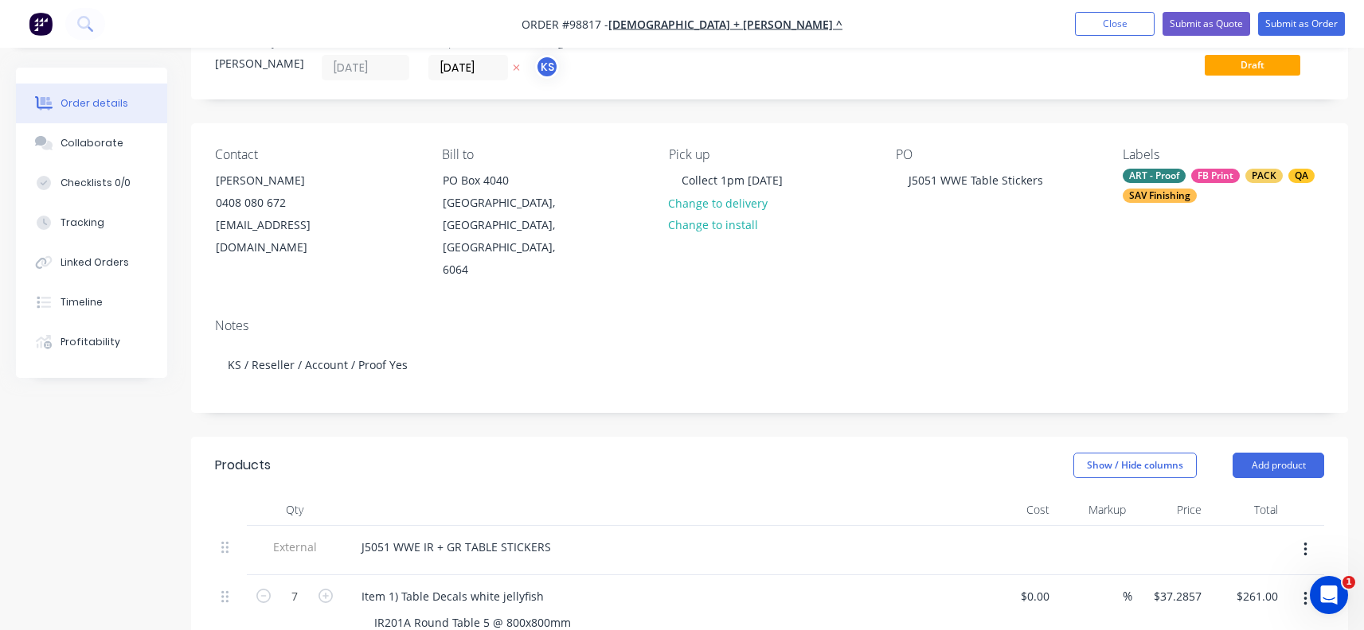
scroll to position [0, 0]
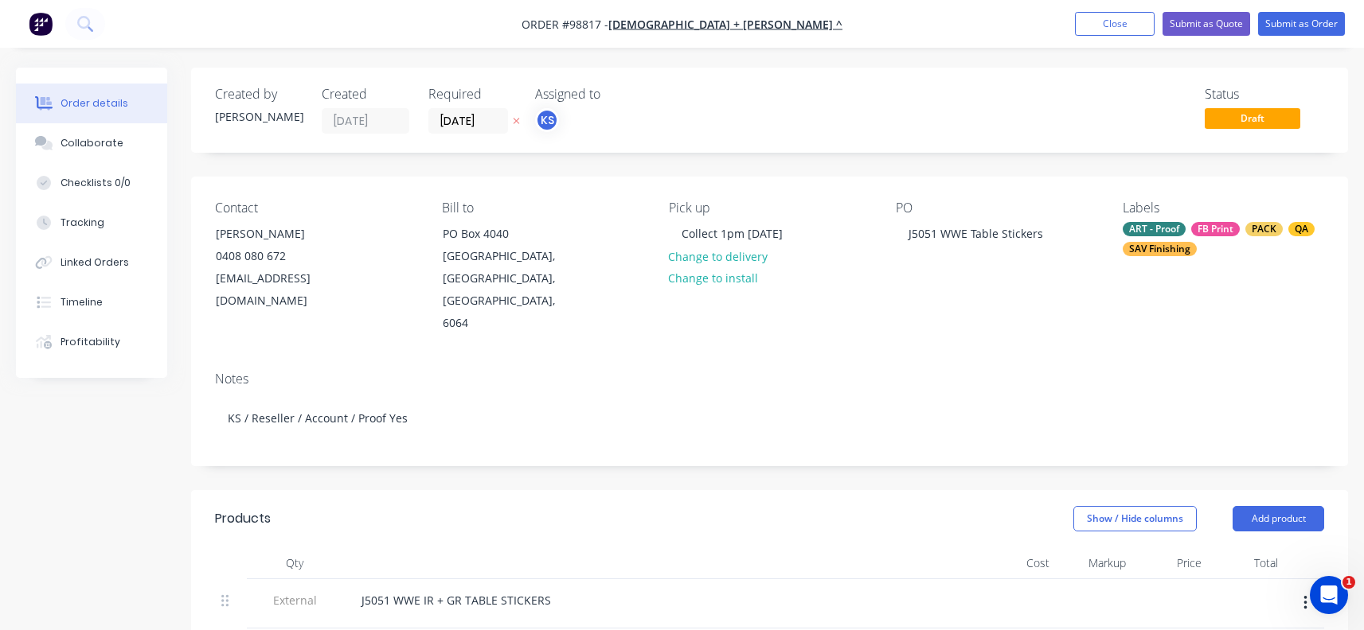
click at [228, 306] on div "Contact [PERSON_NAME] [PHONE_NUMBER] [EMAIL_ADDRESS][DOMAIN_NAME]" at bounding box center [315, 268] width 201 height 135
click at [213, 300] on div "Contact [PERSON_NAME] [PHONE_NUMBER] [EMAIL_ADDRESS][DOMAIN_NAME] Bill to [GEOG…" at bounding box center [769, 268] width 1157 height 182
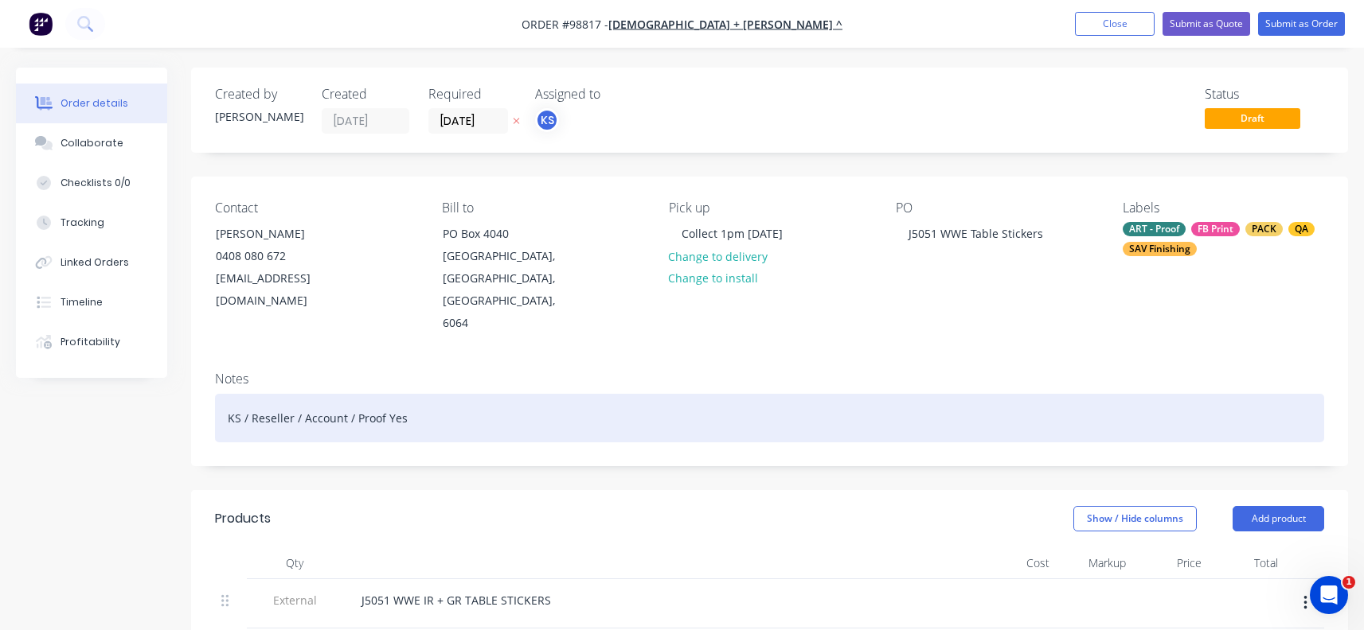
click at [366, 394] on div "KS / Reseller / Account / Proof Yes" at bounding box center [769, 418] width 1109 height 49
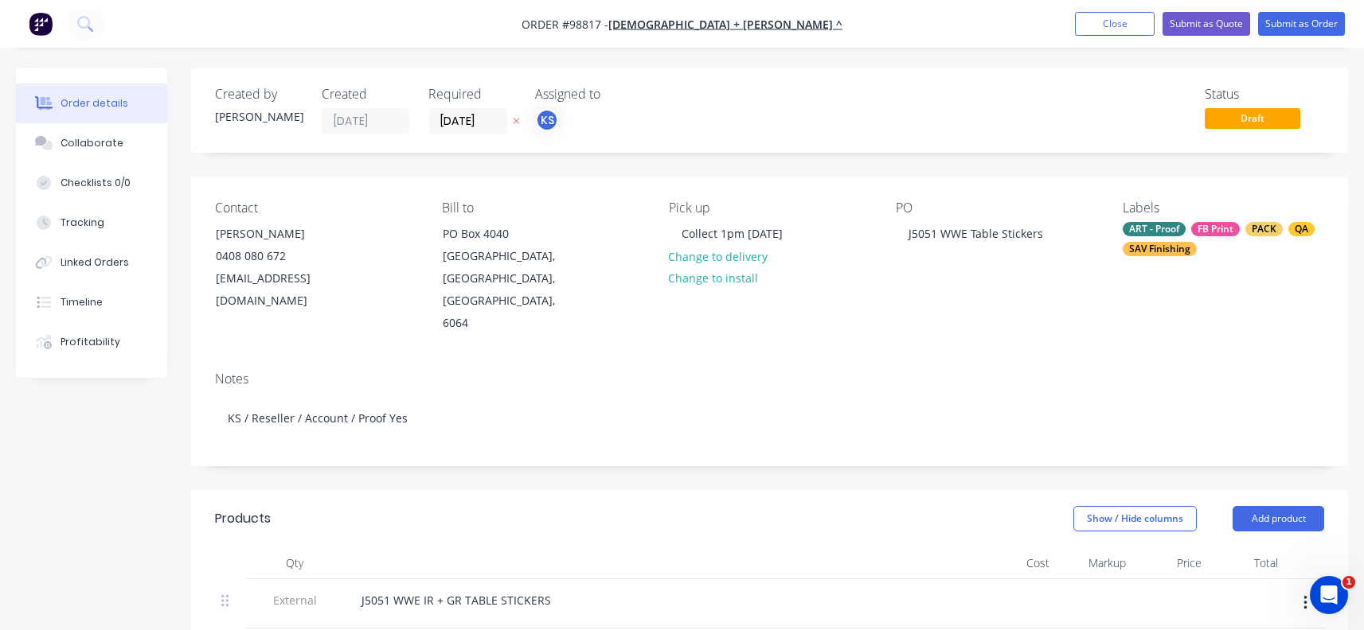
click at [366, 441] on div "Notes KS / Reseller / Account / Proof Yes" at bounding box center [769, 412] width 1157 height 107
click at [264, 439] on div "Notes KS / Reseller / Account / Proof Yes" at bounding box center [769, 412] width 1157 height 107
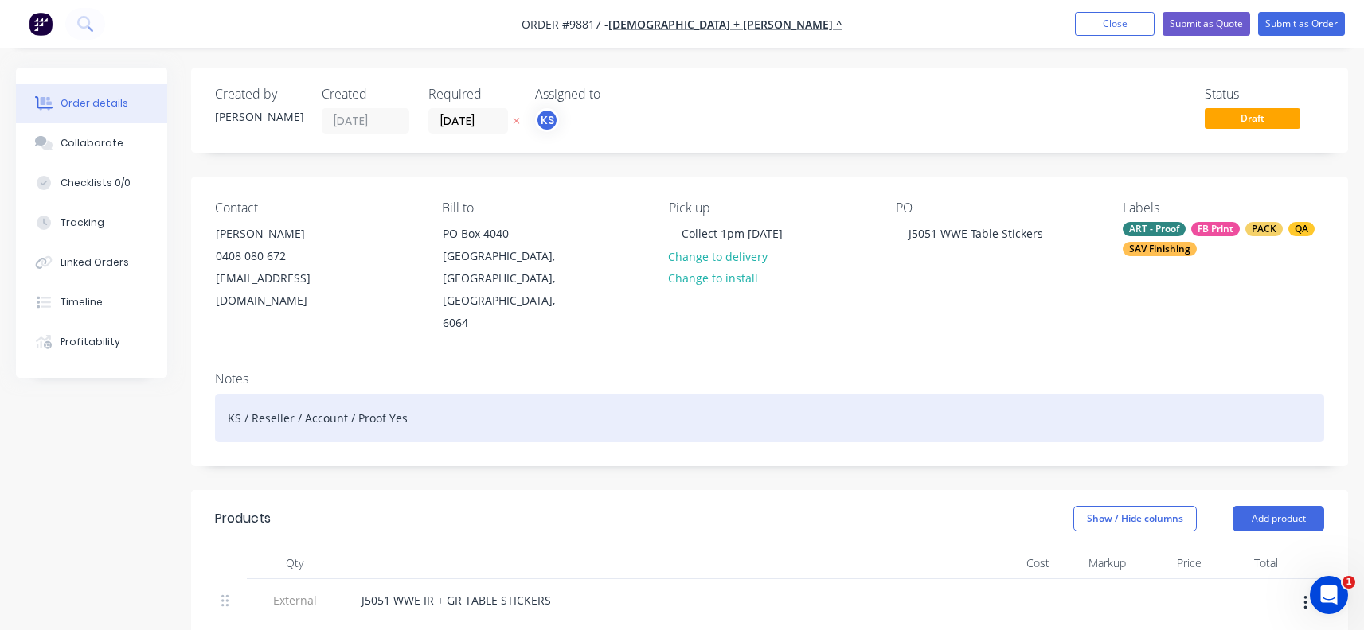
click at [235, 397] on div "KS / Reseller / Account / Proof Yes" at bounding box center [769, 418] width 1109 height 49
click at [255, 397] on div "KS / Reseller / Account / Proof Yes" at bounding box center [769, 418] width 1109 height 49
click at [318, 394] on div "KS / Reseller / Account / Proof Yes" at bounding box center [769, 418] width 1109 height 49
drag, startPoint x: 411, startPoint y: 396, endPoint x: 185, endPoint y: 388, distance: 225.4
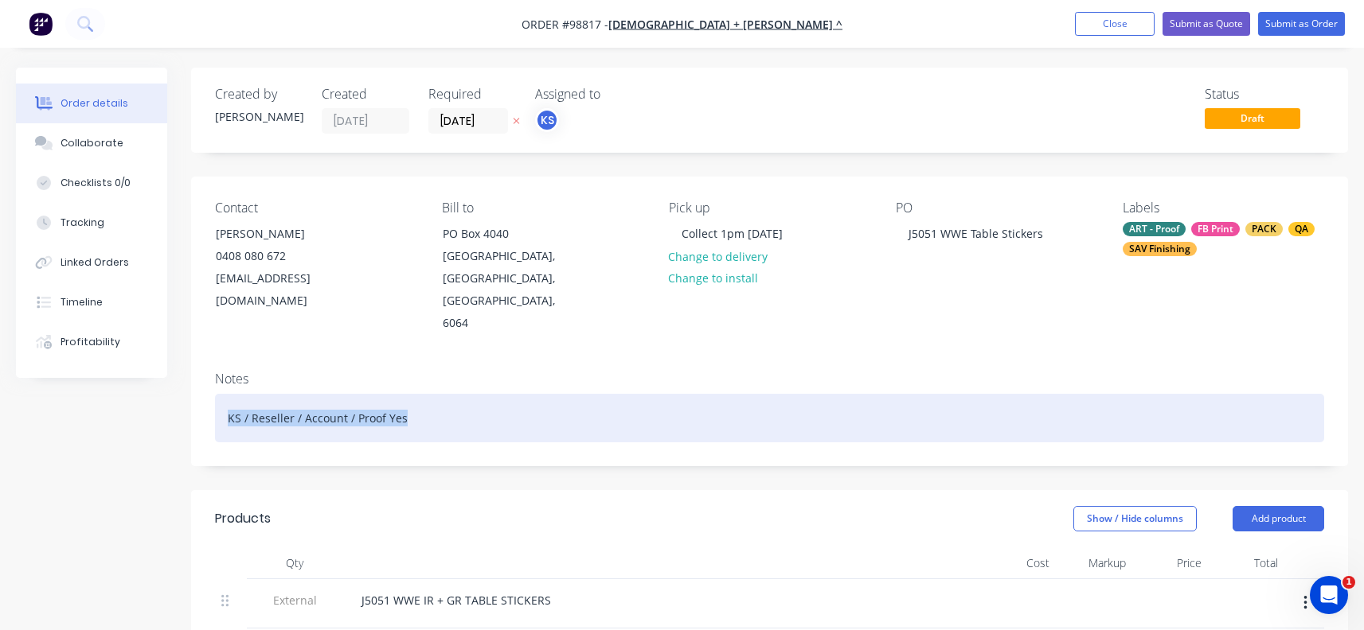
click at [283, 411] on div "KS / Reseller / Account / Proof Yes" at bounding box center [769, 418] width 1109 height 49
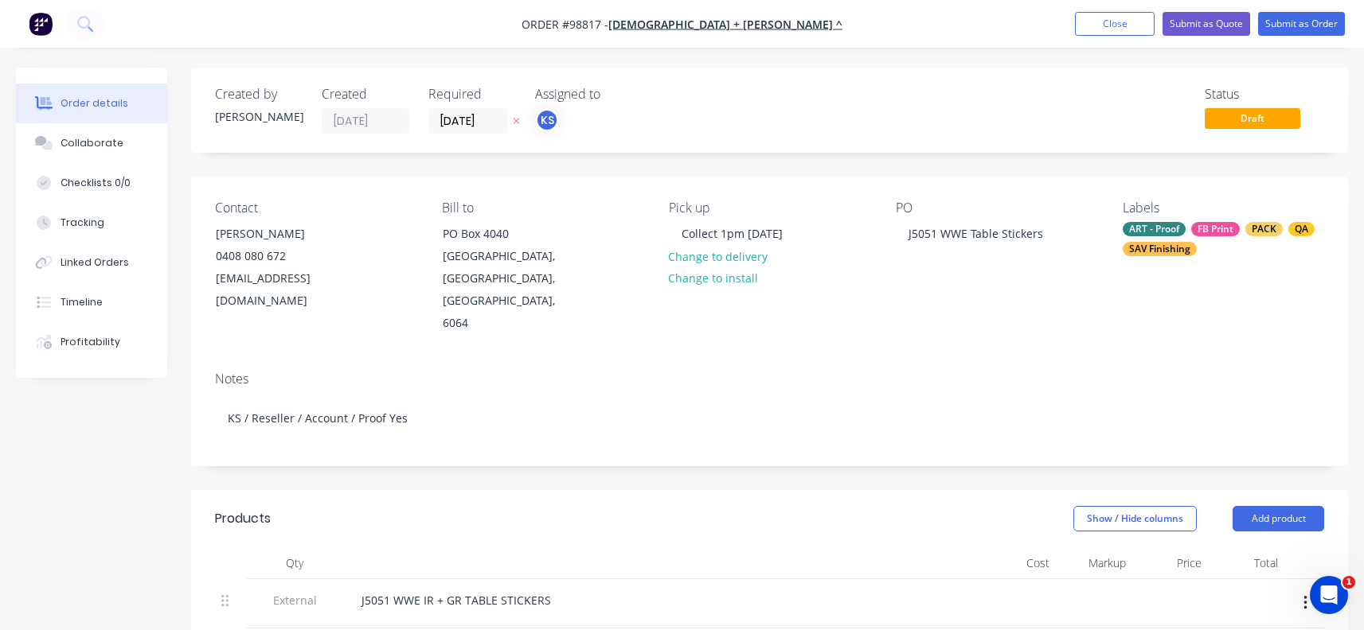
click at [330, 517] on header "Products Show / Hide columns Add product" at bounding box center [769, 518] width 1157 height 57
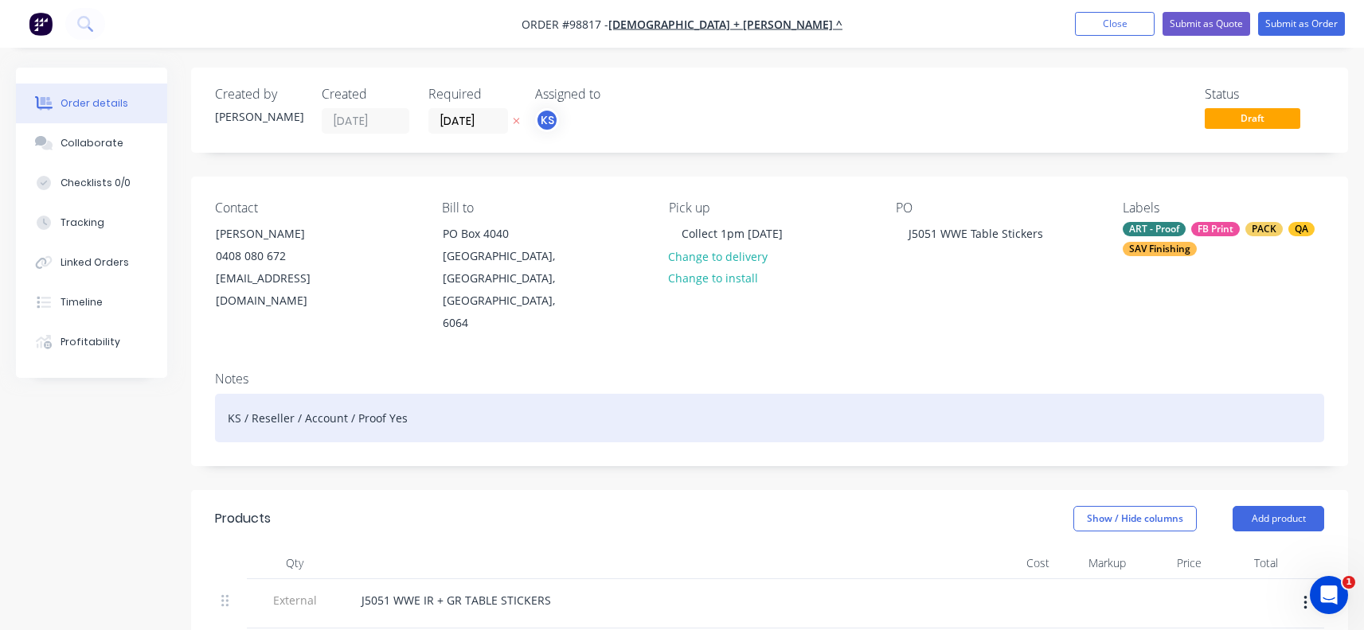
click at [365, 399] on div "KS / Reseller / Account / Proof Yes" at bounding box center [769, 418] width 1109 height 49
click at [408, 394] on div "KS / Reseller / Account / Proof Yes" at bounding box center [769, 418] width 1109 height 49
click at [295, 394] on div "KS / Reseller / Account / Proof Yes" at bounding box center [769, 418] width 1109 height 49
click at [275, 395] on div "KS / Reseller / Account / Proof Yes" at bounding box center [769, 418] width 1109 height 49
click at [261, 394] on div "KS / Reseller / Account / Proof Yes" at bounding box center [769, 418] width 1109 height 49
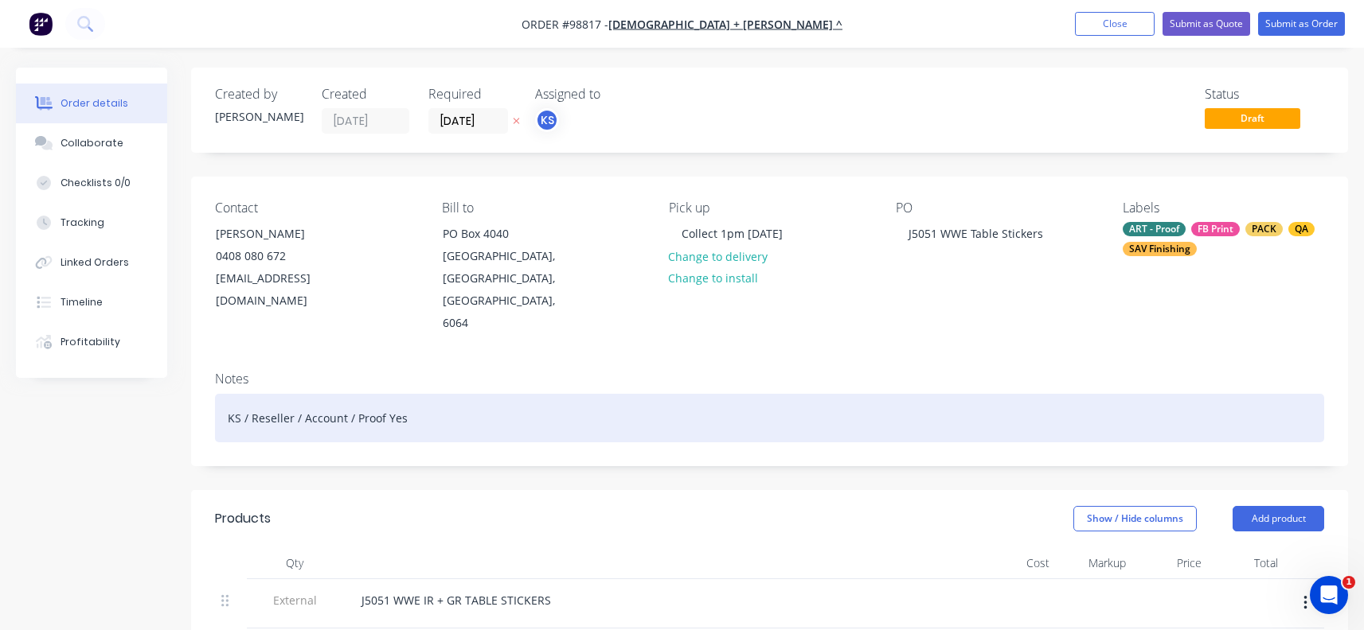
click at [373, 394] on div "KS / Reseller / Account / Proof Yes" at bounding box center [769, 418] width 1109 height 49
click at [397, 395] on div "KS / Reseller / Account / Proof Yes" at bounding box center [769, 418] width 1109 height 49
click at [329, 400] on div "KS / Reseller / Account / Proof Yes" at bounding box center [769, 418] width 1109 height 49
drag, startPoint x: 407, startPoint y: 392, endPoint x: 238, endPoint y: 400, distance: 168.9
click at [238, 400] on div "KS / Reseller / Account / Proof Yes" at bounding box center [769, 418] width 1109 height 49
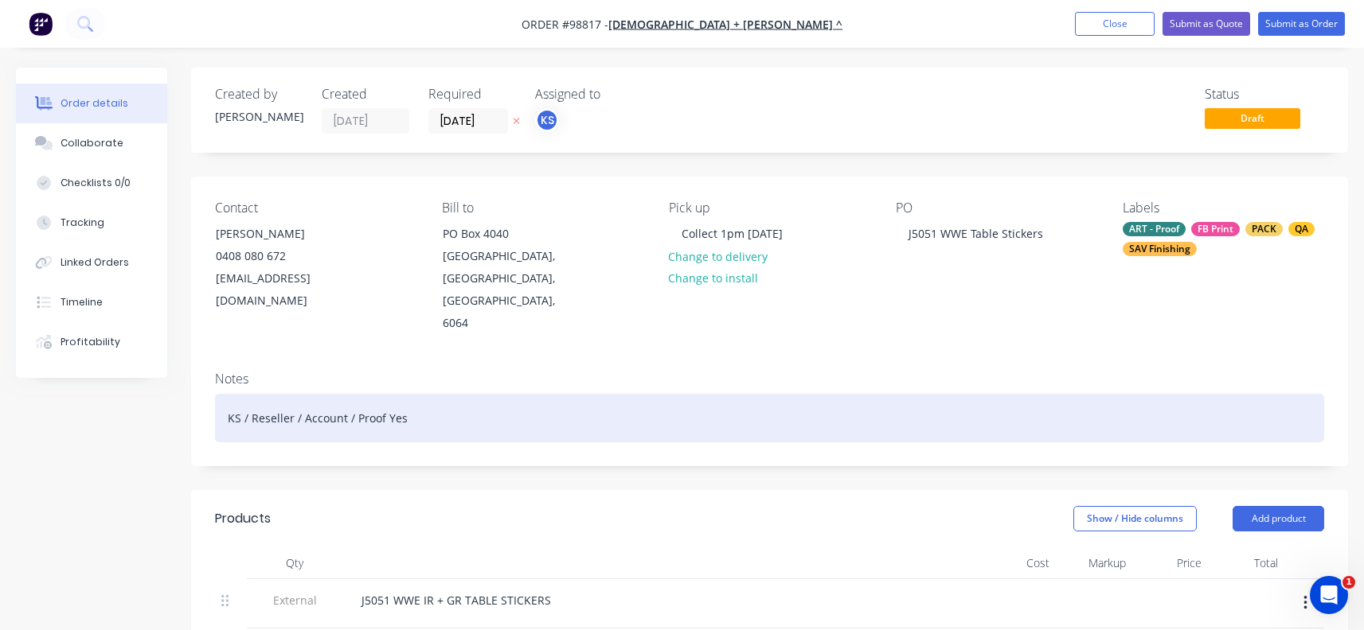
click at [236, 397] on div "KS / Reseller / Account / Proof Yes" at bounding box center [769, 418] width 1109 height 49
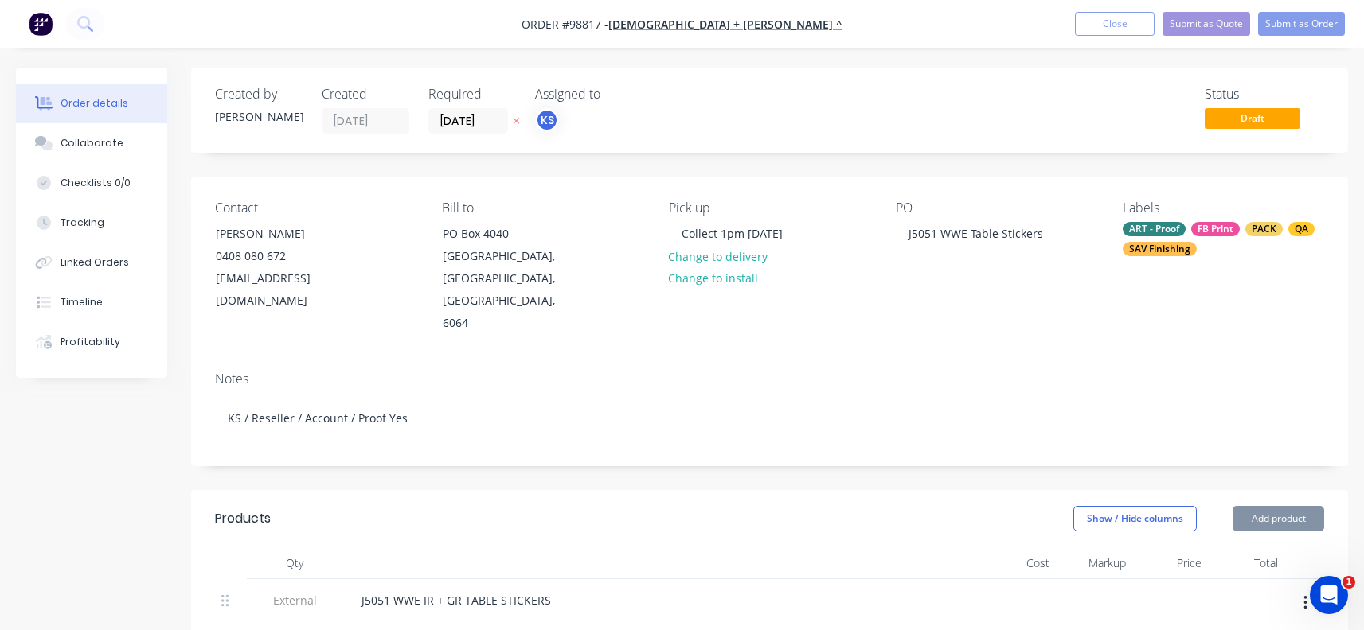
click at [273, 423] on div "Notes KS / Reseller / Account / Proof Yes" at bounding box center [769, 412] width 1157 height 107
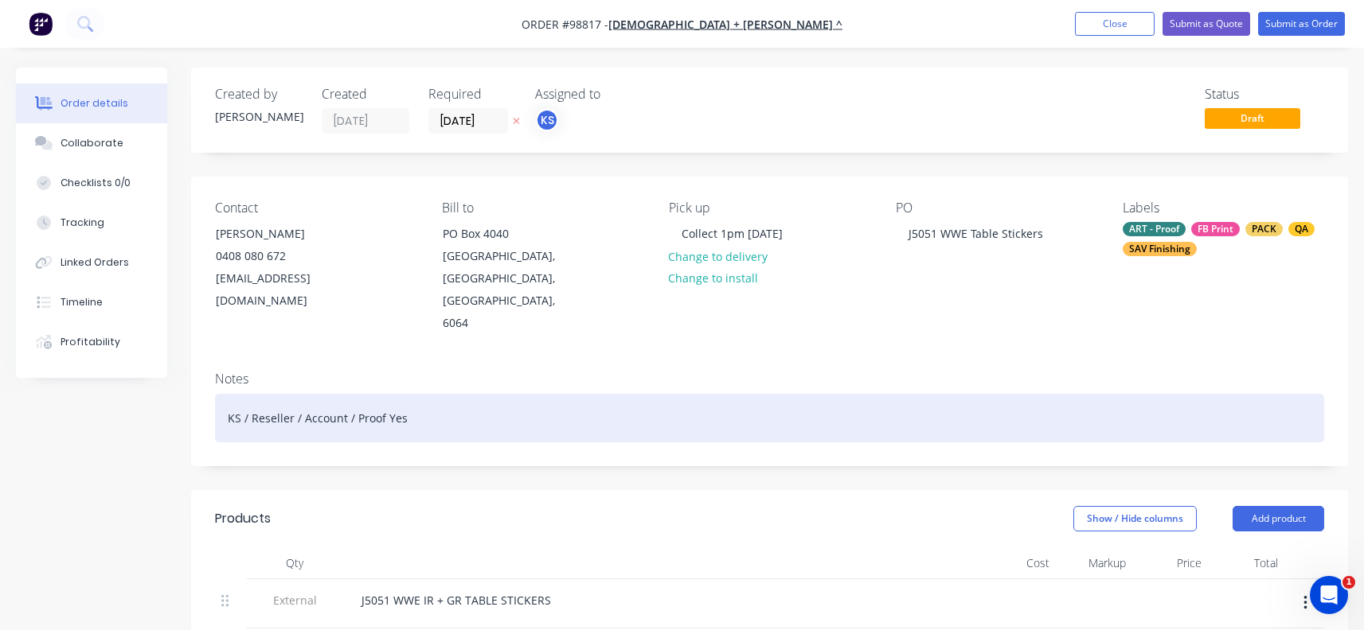
click at [595, 416] on div "KS / Reseller / Account / Proof Yes" at bounding box center [769, 418] width 1109 height 49
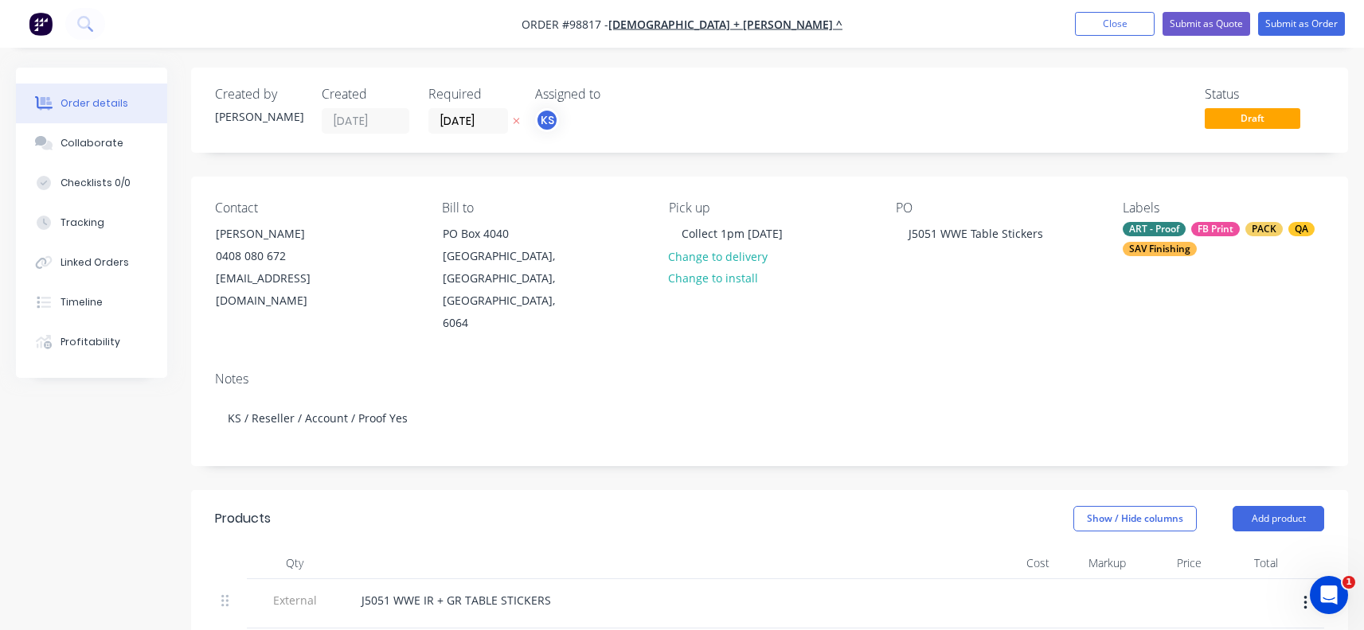
click at [340, 332] on div "Contact [PERSON_NAME] [PHONE_NUMBER] [EMAIL_ADDRESS][DOMAIN_NAME] Bill to [GEOG…" at bounding box center [769, 268] width 1157 height 182
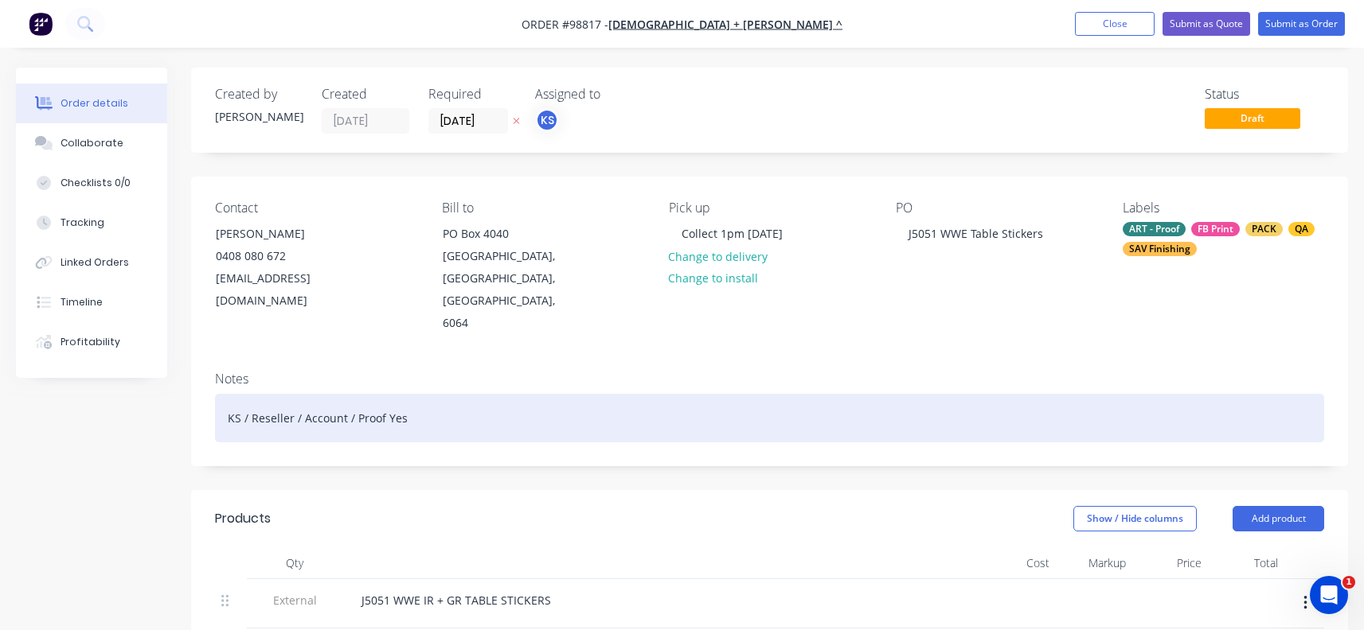
click at [492, 394] on div "KS / Reseller / Account / Proof Yes" at bounding box center [769, 418] width 1109 height 49
click at [455, 396] on div "KS / Reseller / Account / Proof Yes" at bounding box center [769, 418] width 1109 height 49
click at [391, 394] on div "KS / Reseller / Account / Proof Yes" at bounding box center [769, 418] width 1109 height 49
click at [441, 394] on div "KS / Reseller / Account / Proof Yes" at bounding box center [769, 418] width 1109 height 49
click at [440, 394] on div "KS / Reseller / Account / Proof Yes" at bounding box center [769, 418] width 1109 height 49
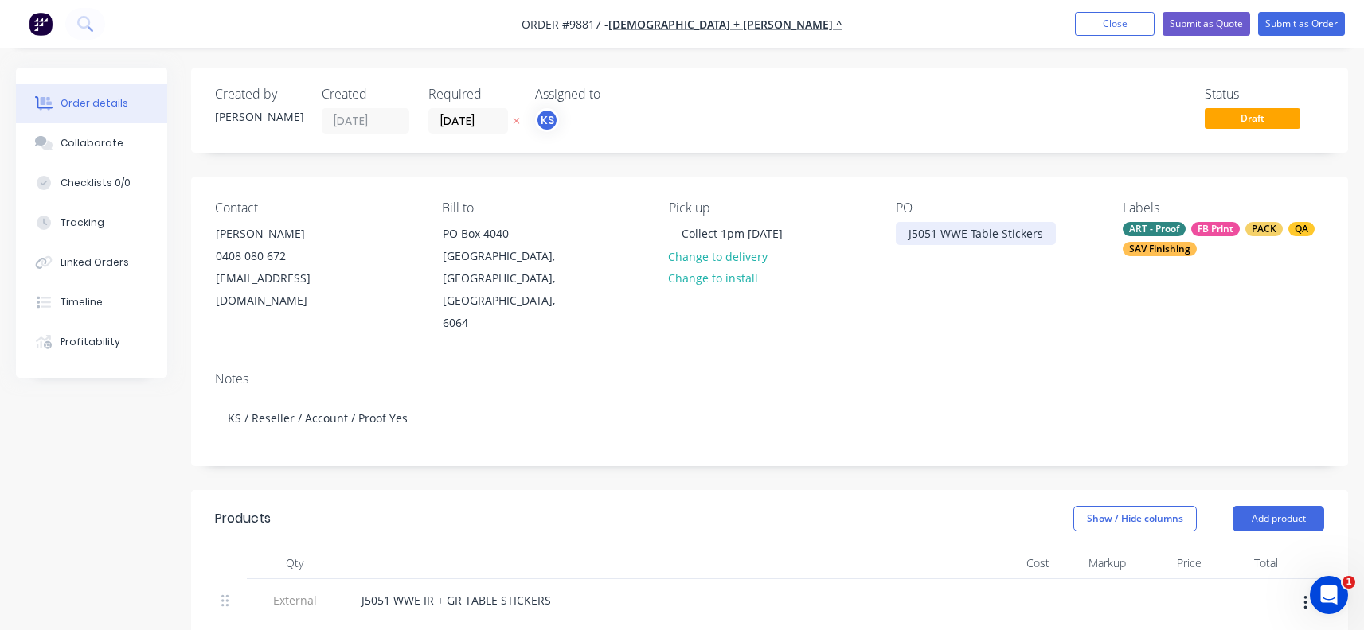
click at [1012, 229] on div "J5051 WWE Table Stickers" at bounding box center [976, 233] width 160 height 23
click at [1036, 229] on div "J5051 WWE Table Stickers" at bounding box center [976, 233] width 160 height 23
click at [681, 329] on div "Contact [PERSON_NAME] [PHONE_NUMBER] [EMAIL_ADDRESS][DOMAIN_NAME] Bill to [STRE…" at bounding box center [769, 268] width 1157 height 182
click at [1113, 22] on button "Close" at bounding box center [1115, 24] width 80 height 24
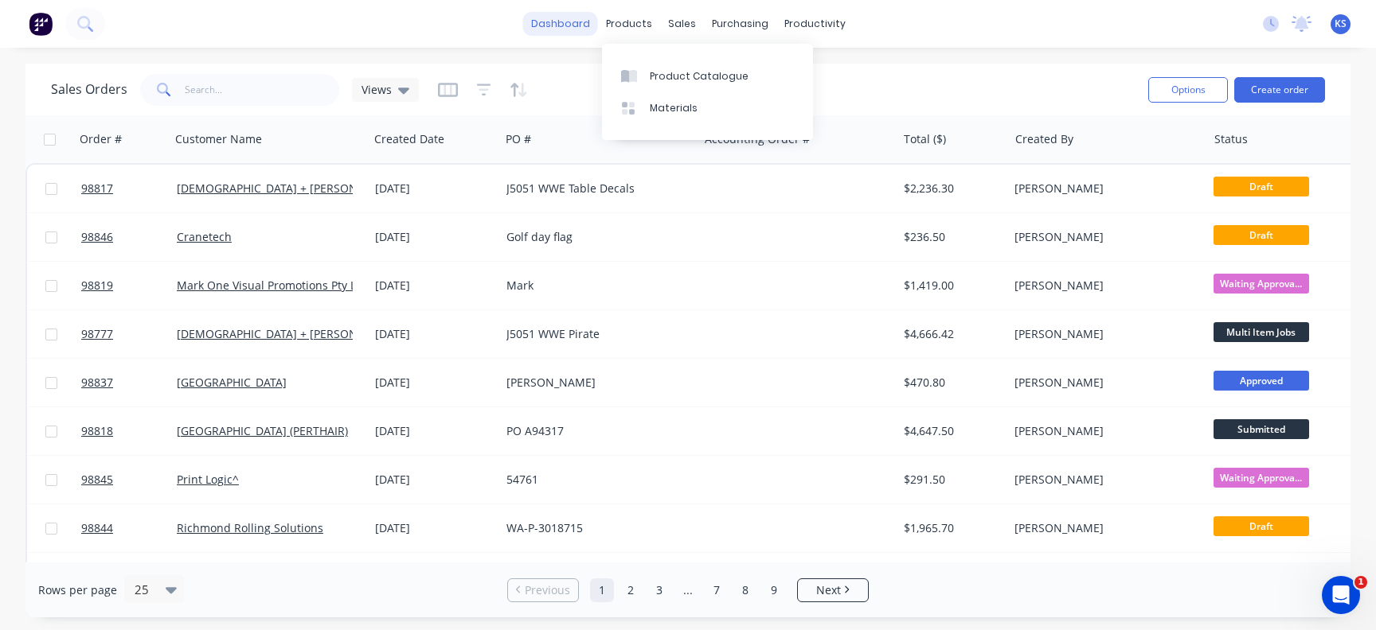
click at [549, 15] on link "dashboard" at bounding box center [560, 24] width 75 height 24
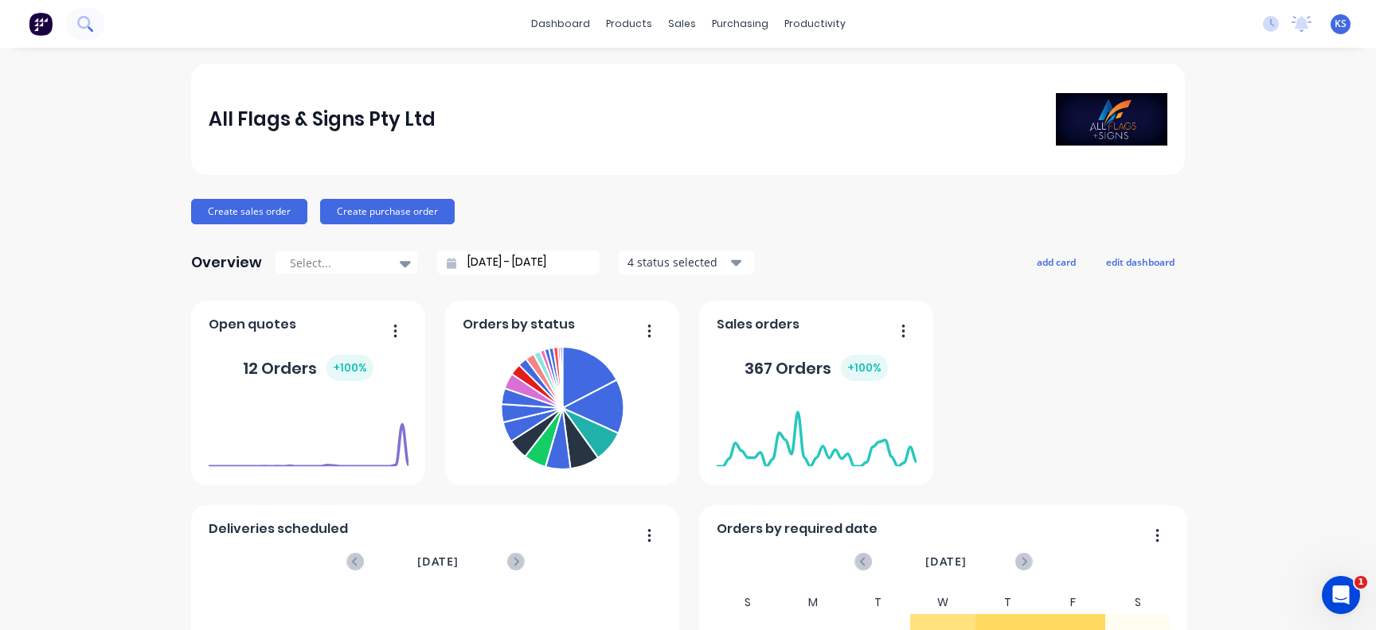
click at [92, 21] on icon at bounding box center [84, 23] width 15 height 15
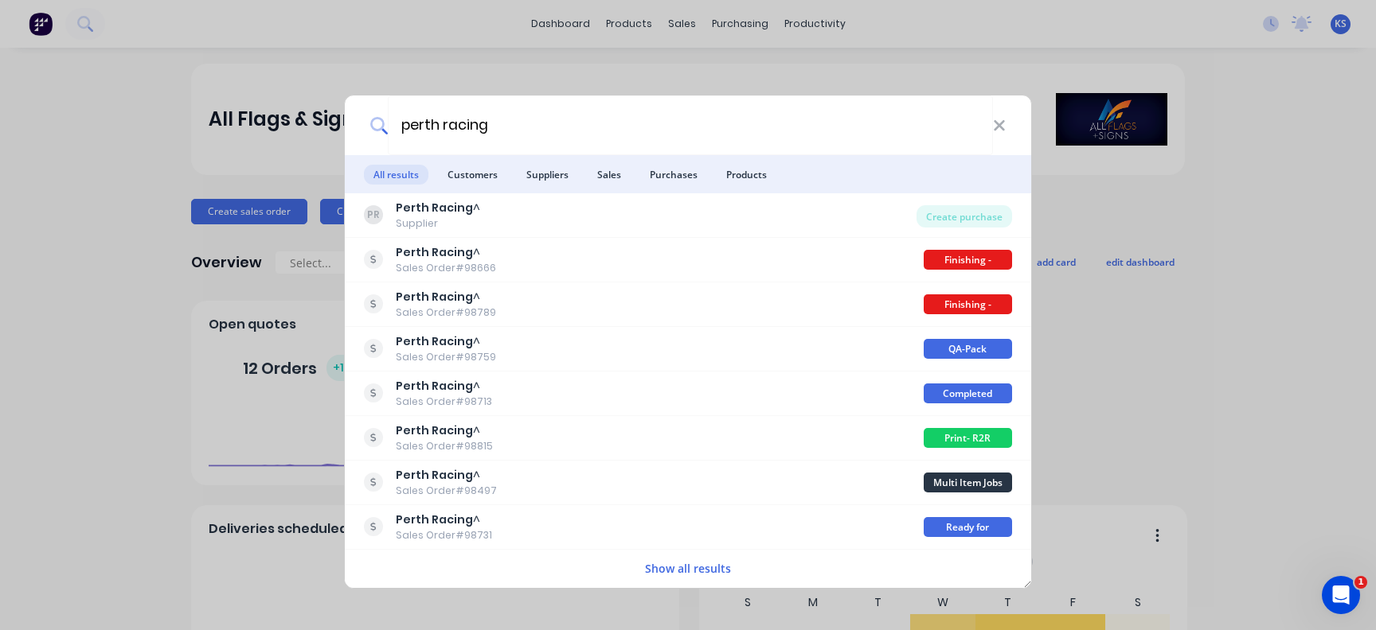
type input "perth racing"
click at [678, 560] on button "Show all results" at bounding box center [688, 569] width 96 height 18
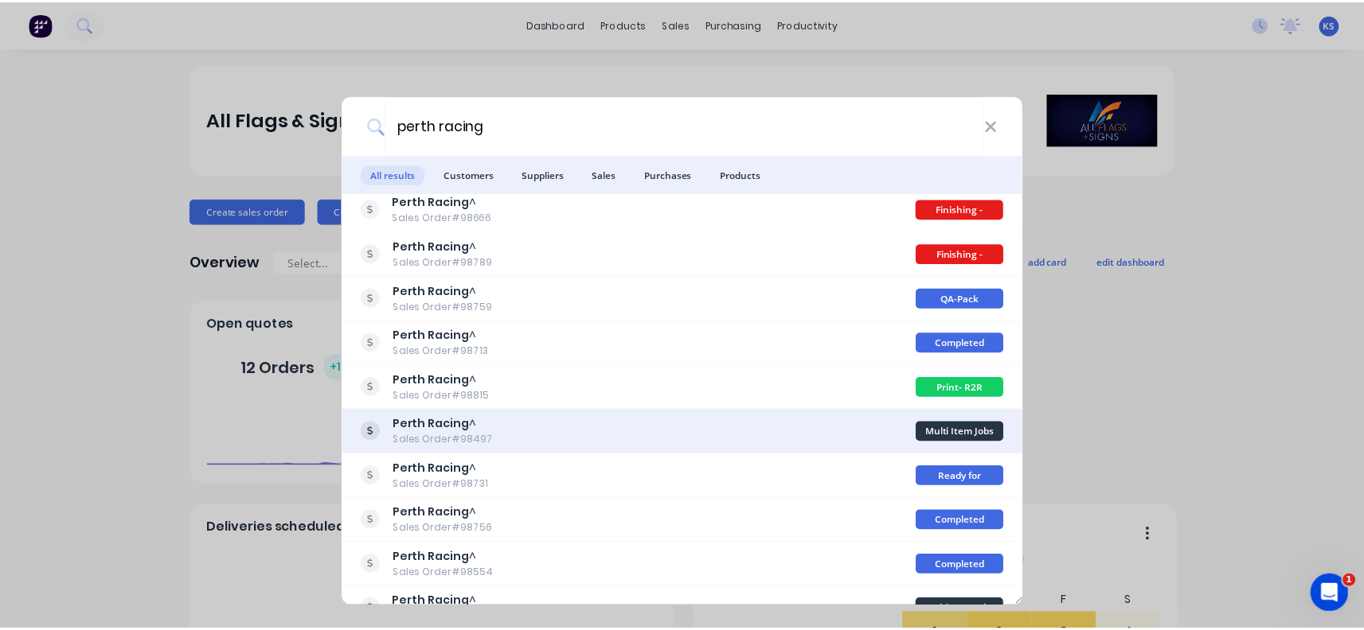
scroll to position [166, 0]
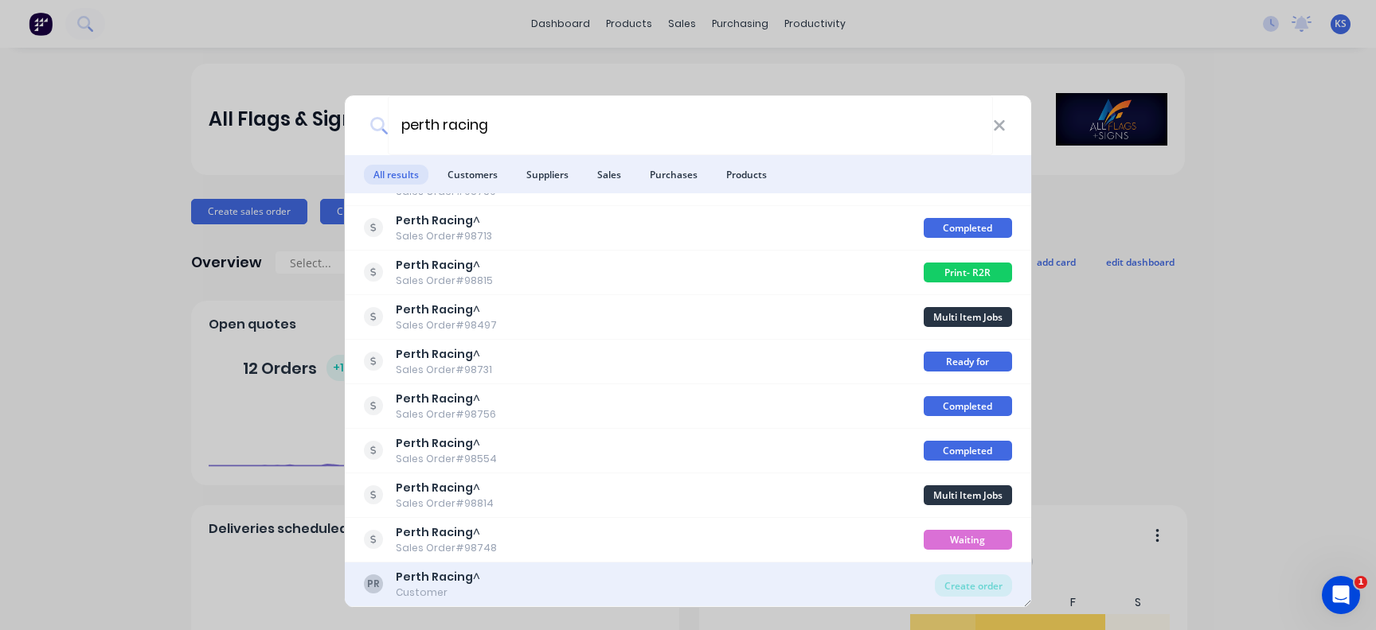
click at [412, 582] on b "Perth Racing" at bounding box center [434, 577] width 77 height 16
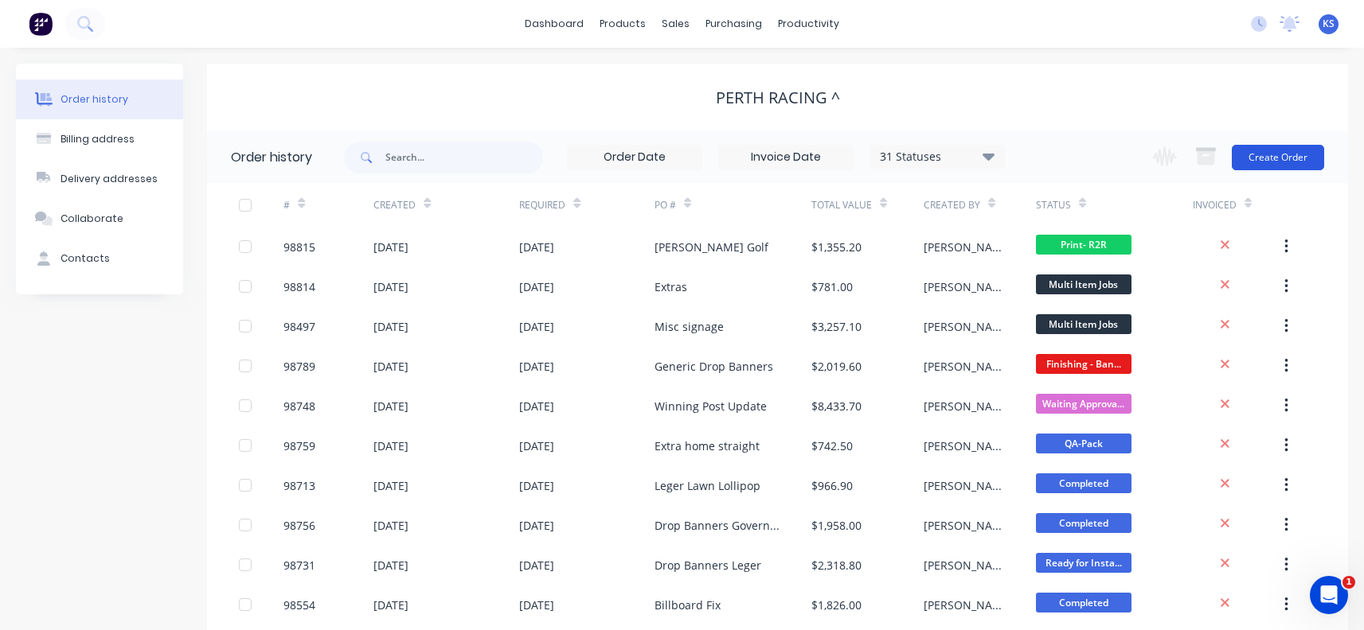
click at [1259, 154] on button "Create Order" at bounding box center [1277, 157] width 92 height 25
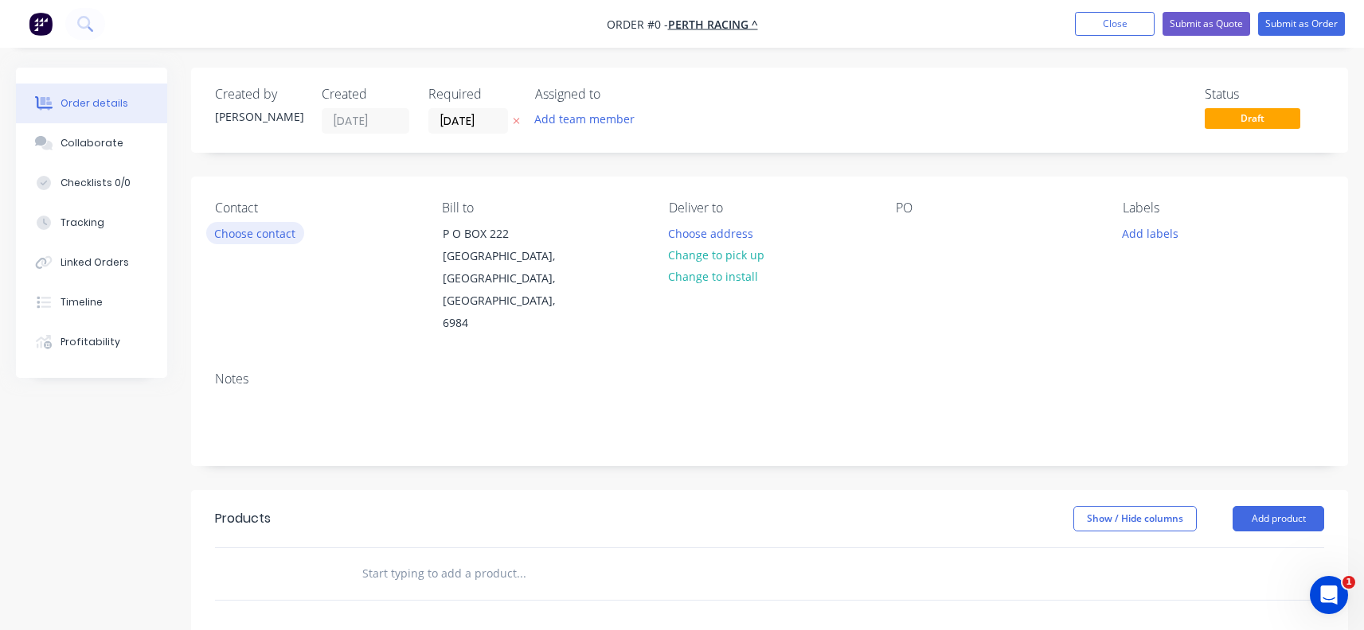
click at [242, 231] on button "Choose contact" at bounding box center [255, 232] width 98 height 21
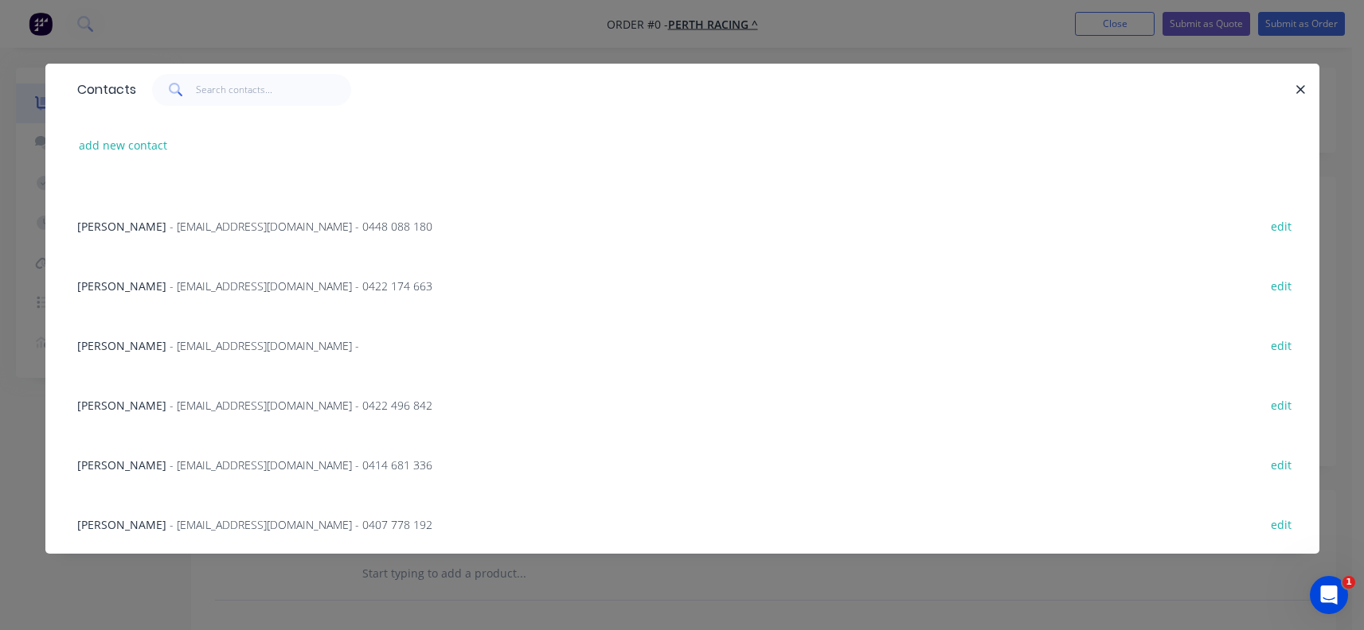
scroll to position [398, 0]
click at [156, 349] on span "[PERSON_NAME]" at bounding box center [121, 345] width 89 height 15
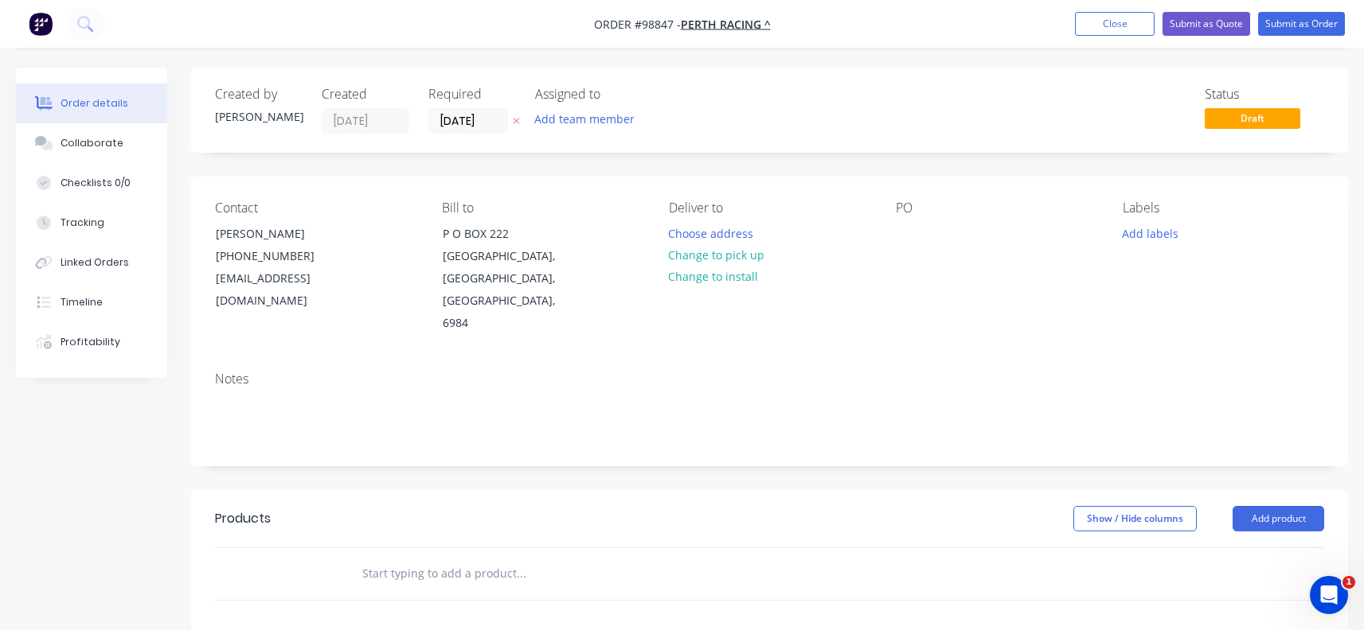
click at [214, 380] on div "Notes" at bounding box center [769, 412] width 1157 height 107
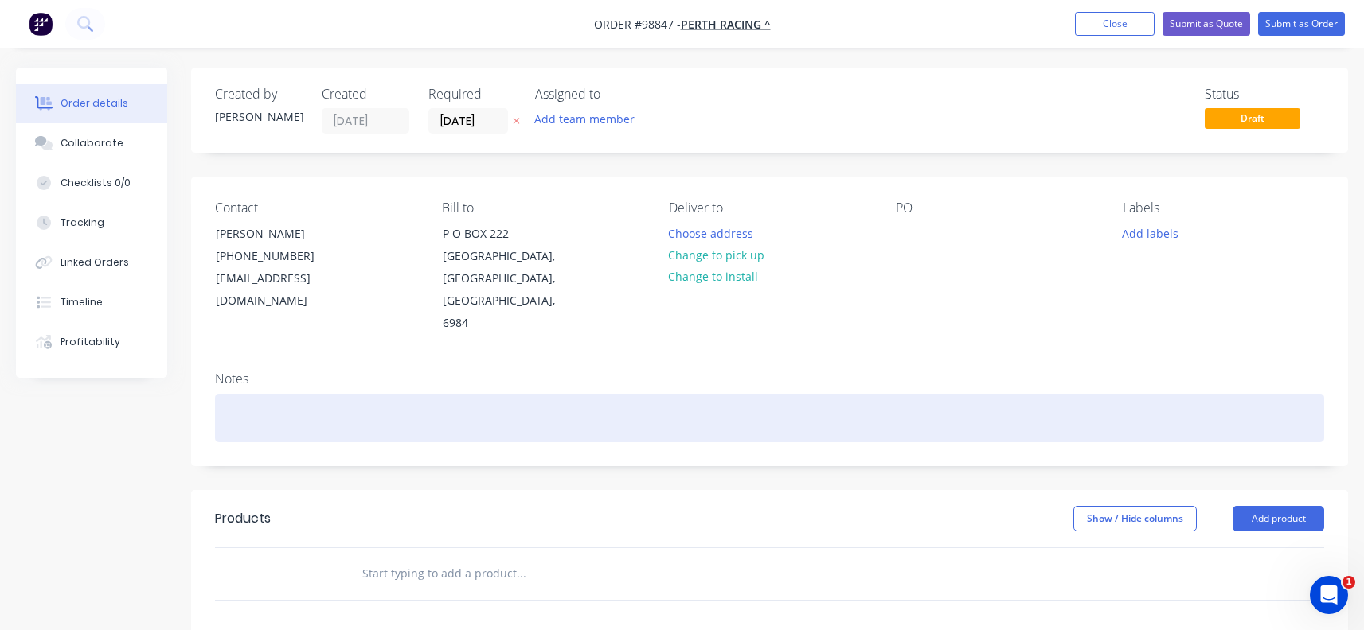
click at [236, 394] on div at bounding box center [769, 418] width 1109 height 49
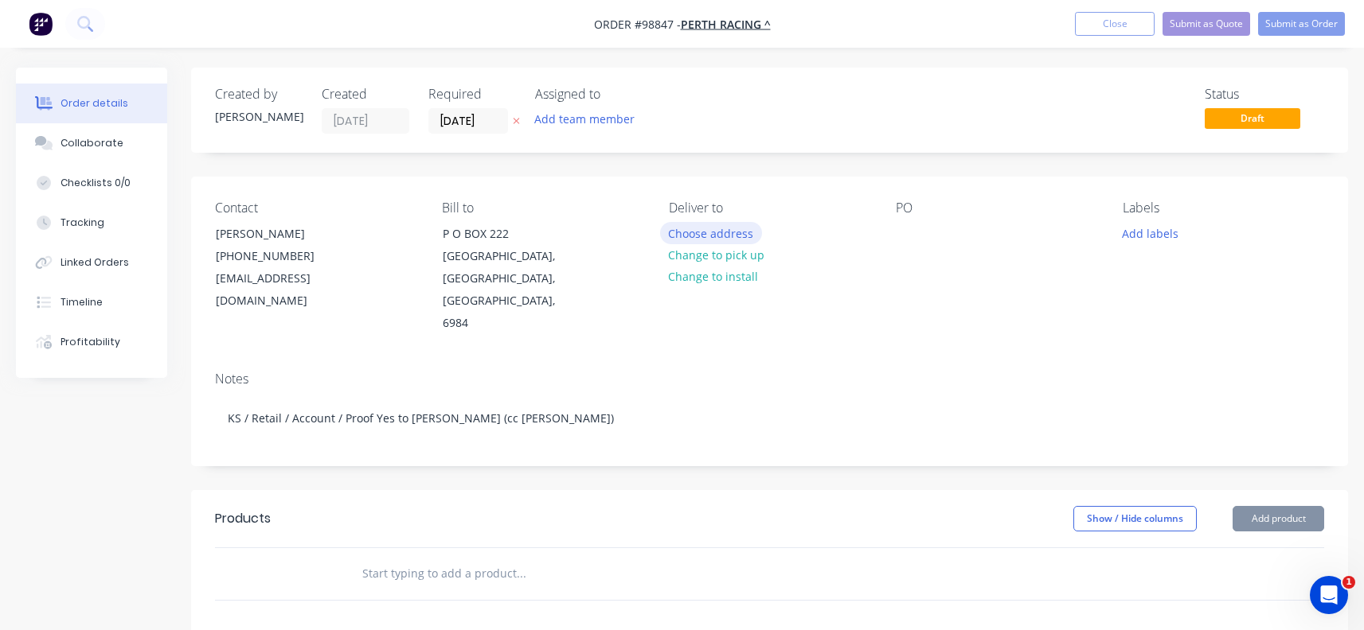
click at [724, 232] on button "Choose address" at bounding box center [711, 232] width 102 height 21
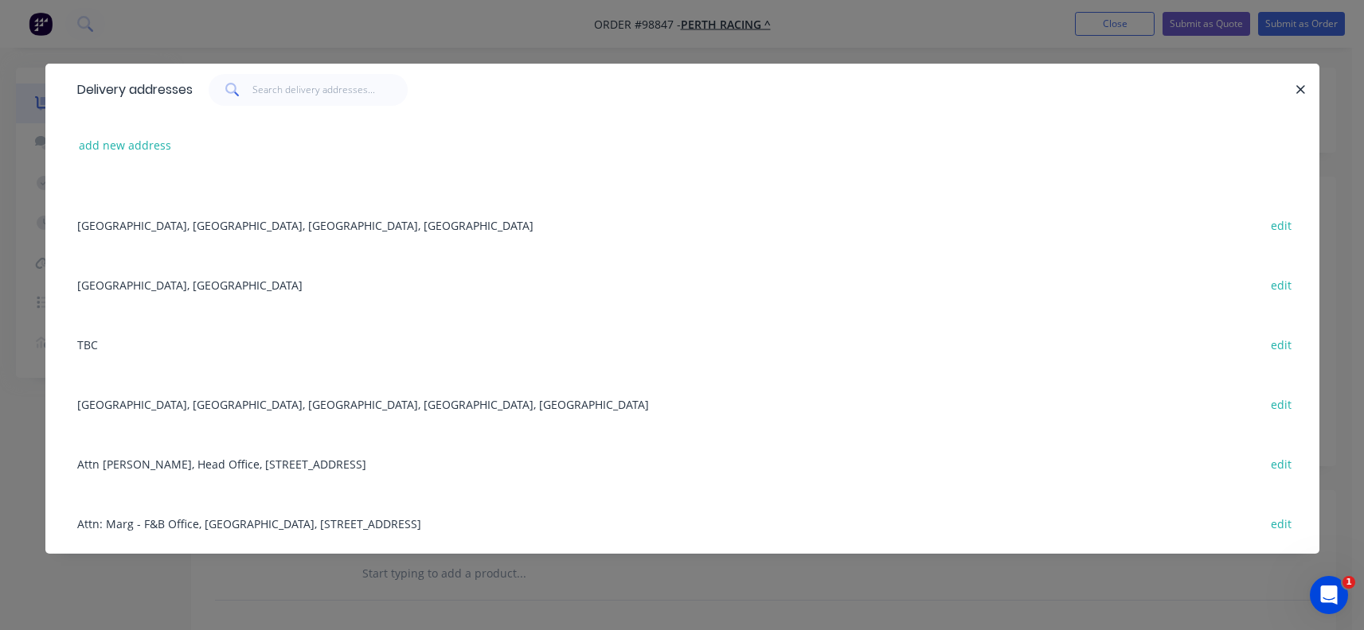
scroll to position [80, 0]
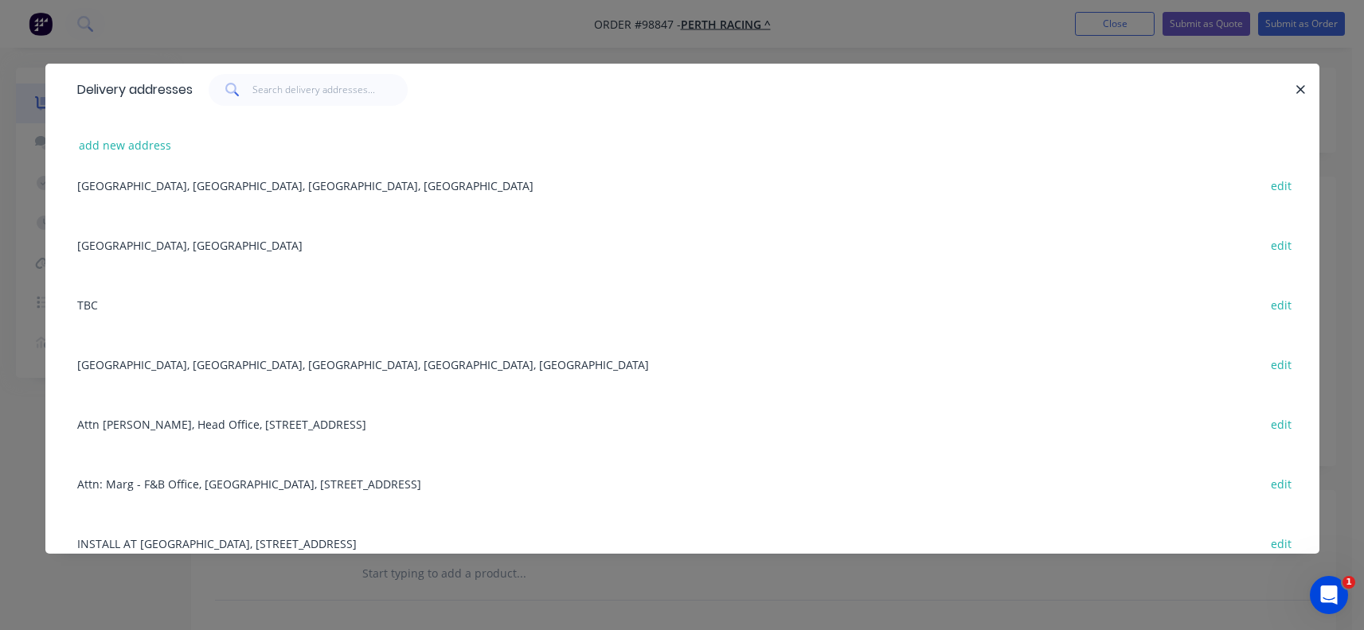
click at [160, 482] on div "Attn: Marg - F&B Office, [GEOGRAPHIC_DATA], [STREET_ADDRESS] edit" at bounding box center [682, 484] width 1226 height 60
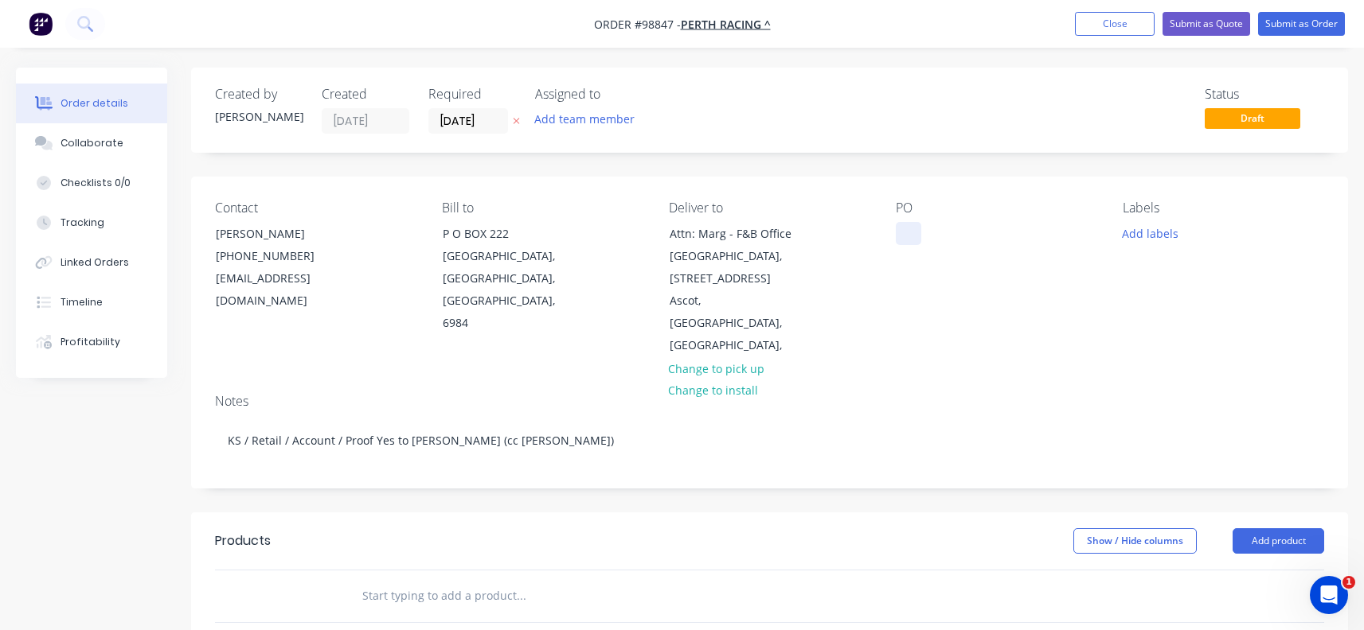
click at [904, 239] on div at bounding box center [908, 233] width 25 height 23
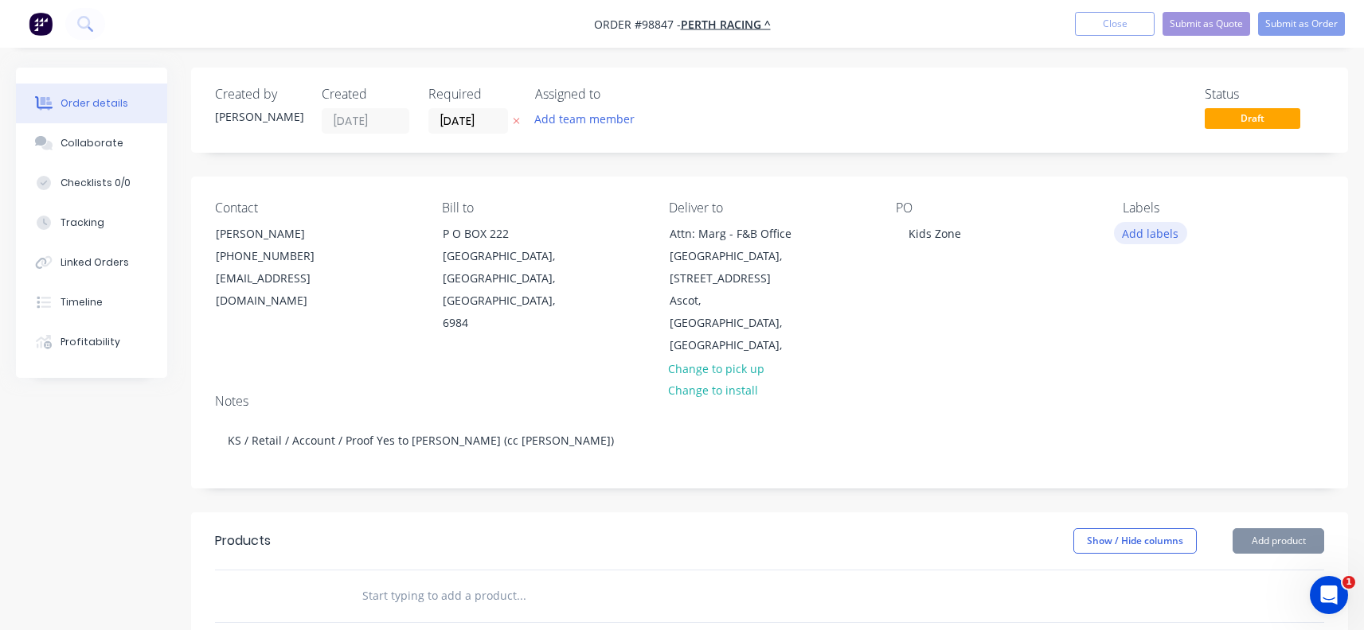
click at [1153, 222] on button "Add labels" at bounding box center [1150, 232] width 73 height 21
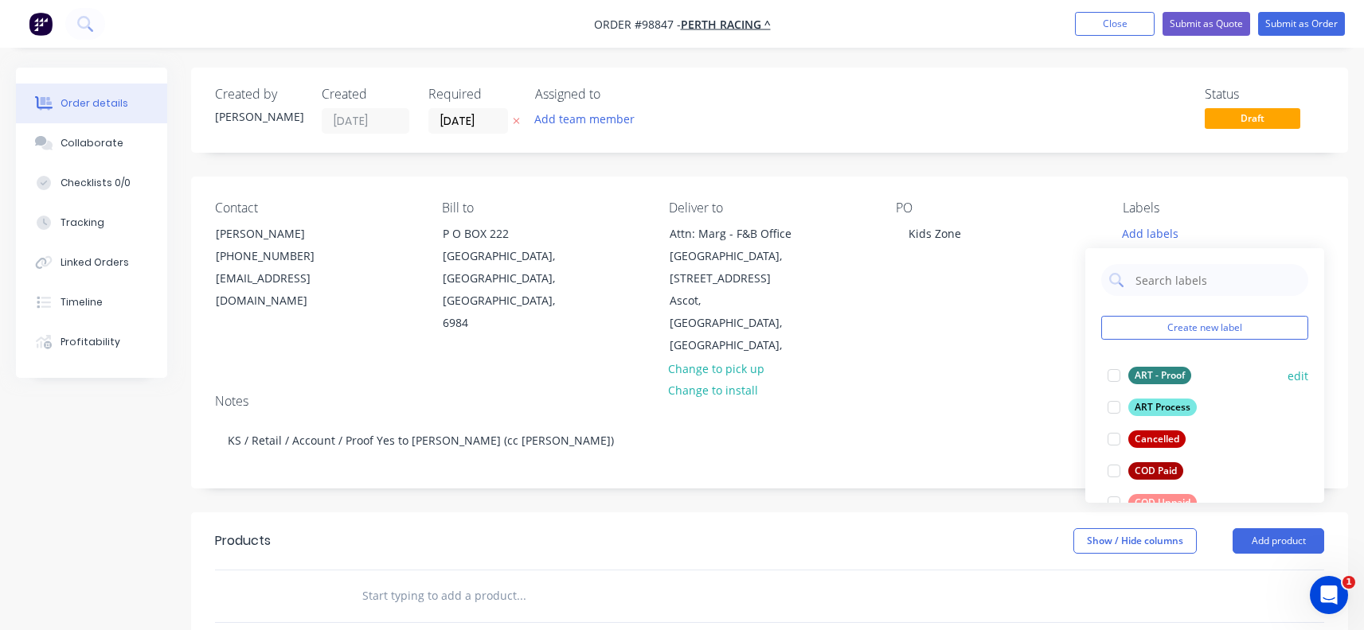
click at [1111, 376] on div at bounding box center [1114, 376] width 32 height 32
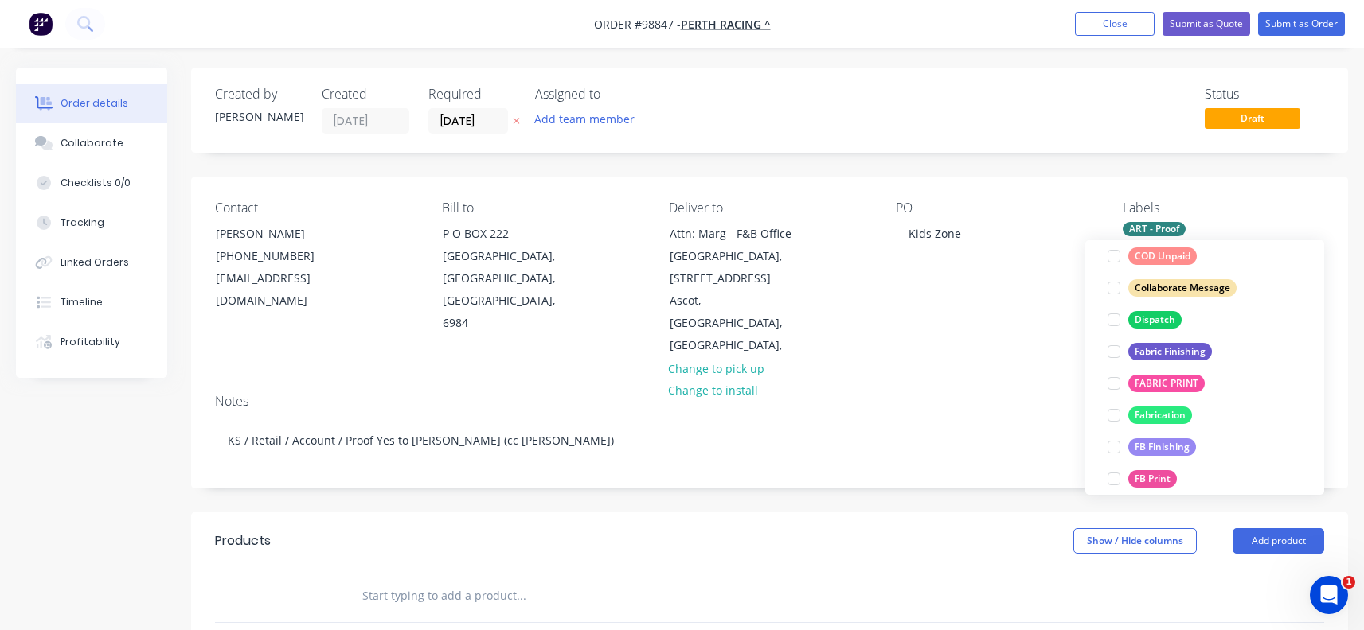
scroll to position [318, 0]
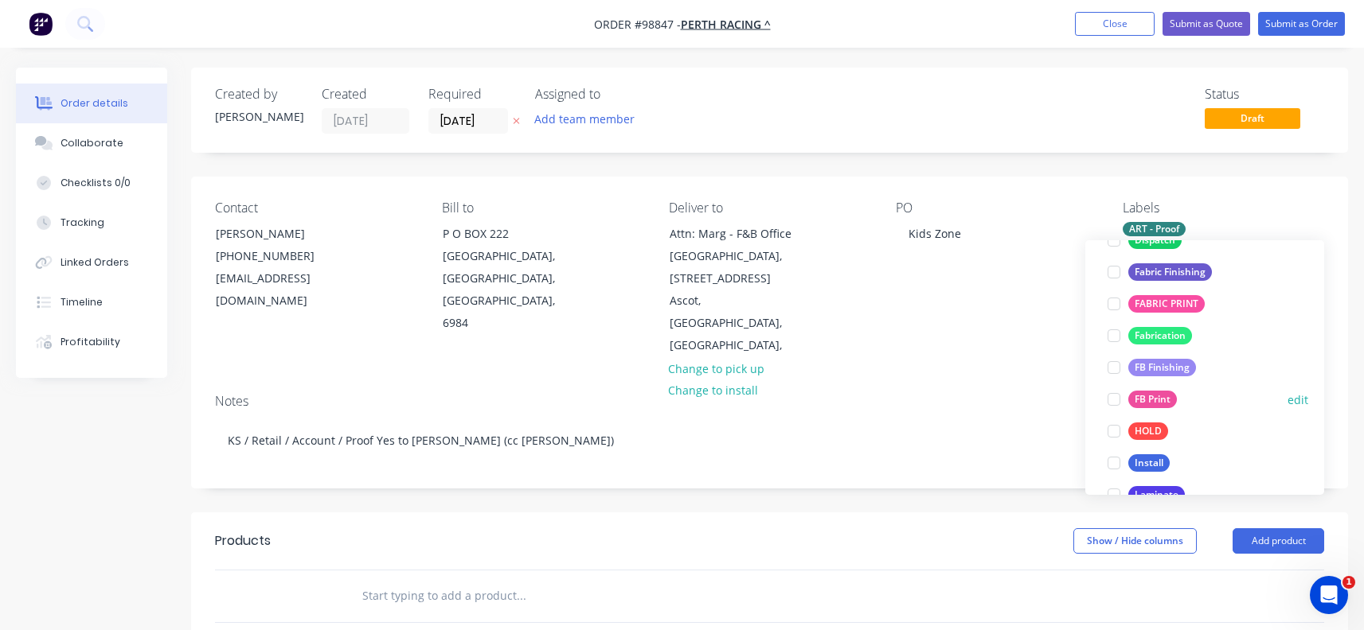
click at [1115, 396] on div at bounding box center [1114, 400] width 32 height 32
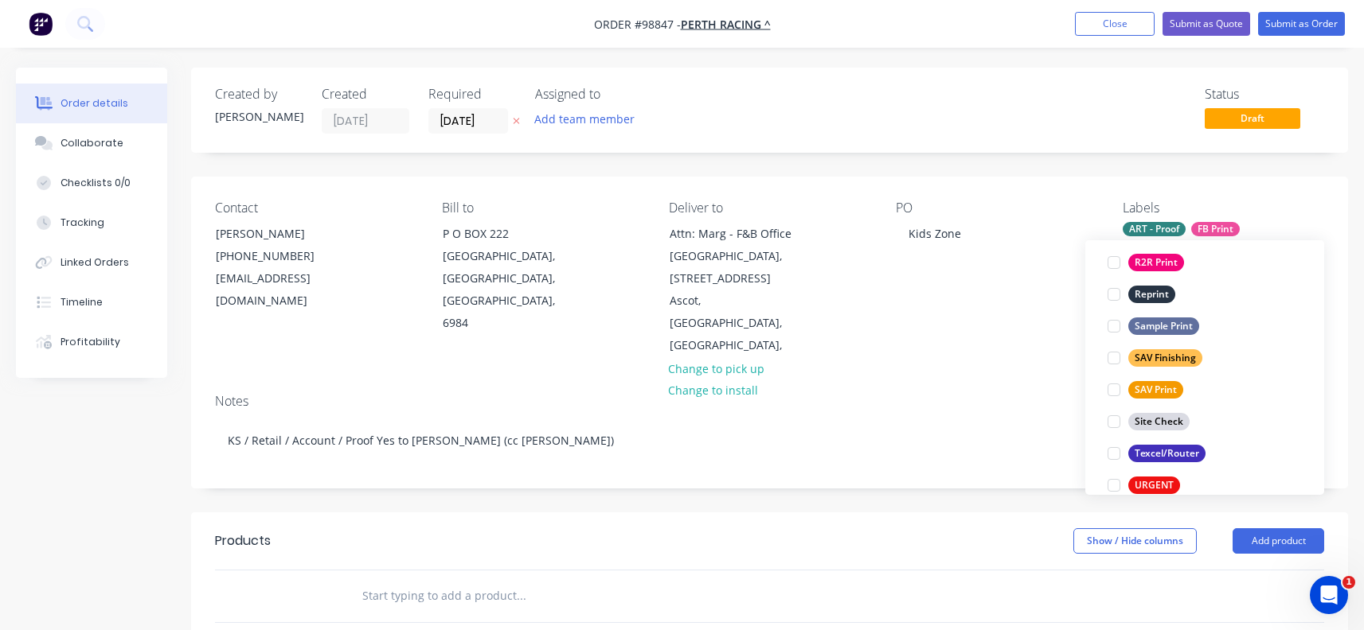
scroll to position [716, 0]
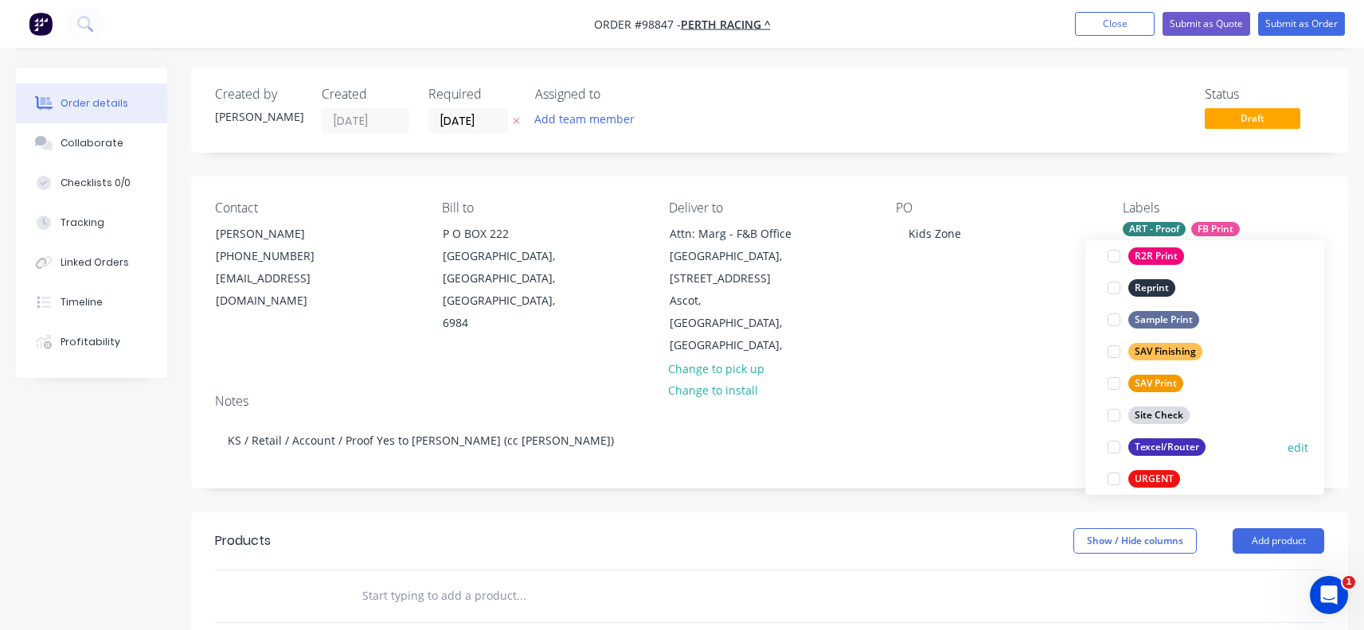
click at [1114, 448] on div at bounding box center [1114, 447] width 32 height 32
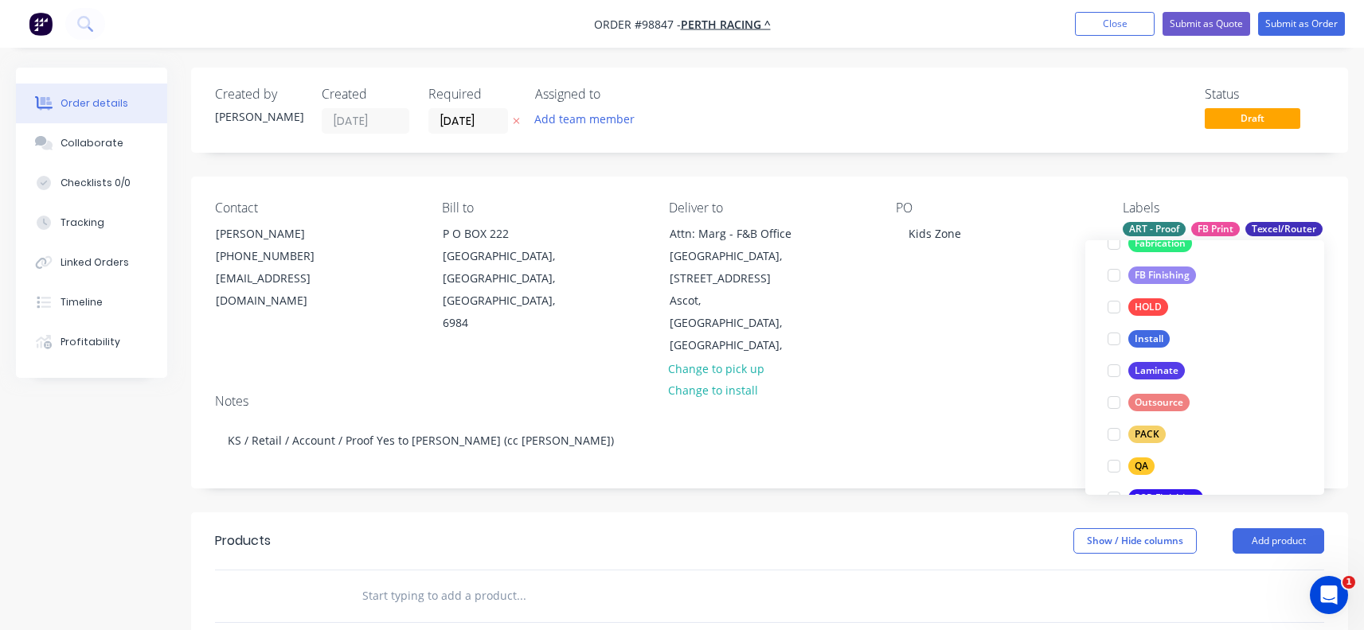
scroll to position [478, 0]
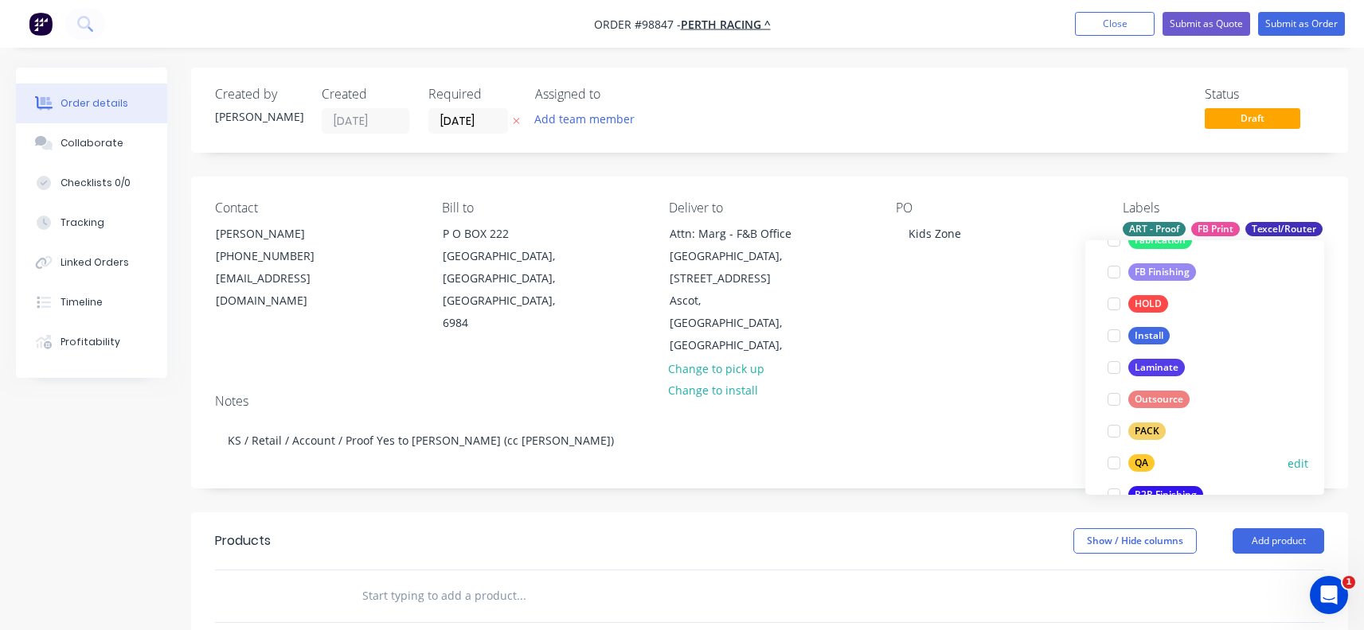
click at [1110, 462] on div at bounding box center [1114, 463] width 32 height 32
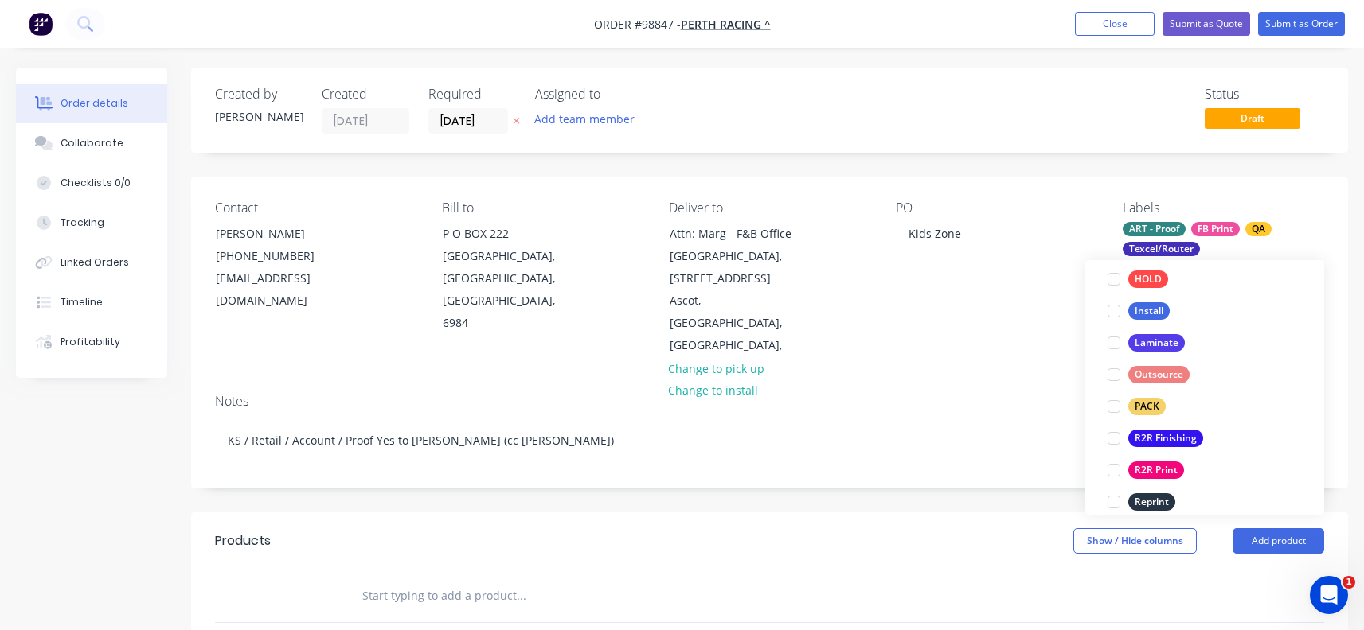
scroll to position [557, 0]
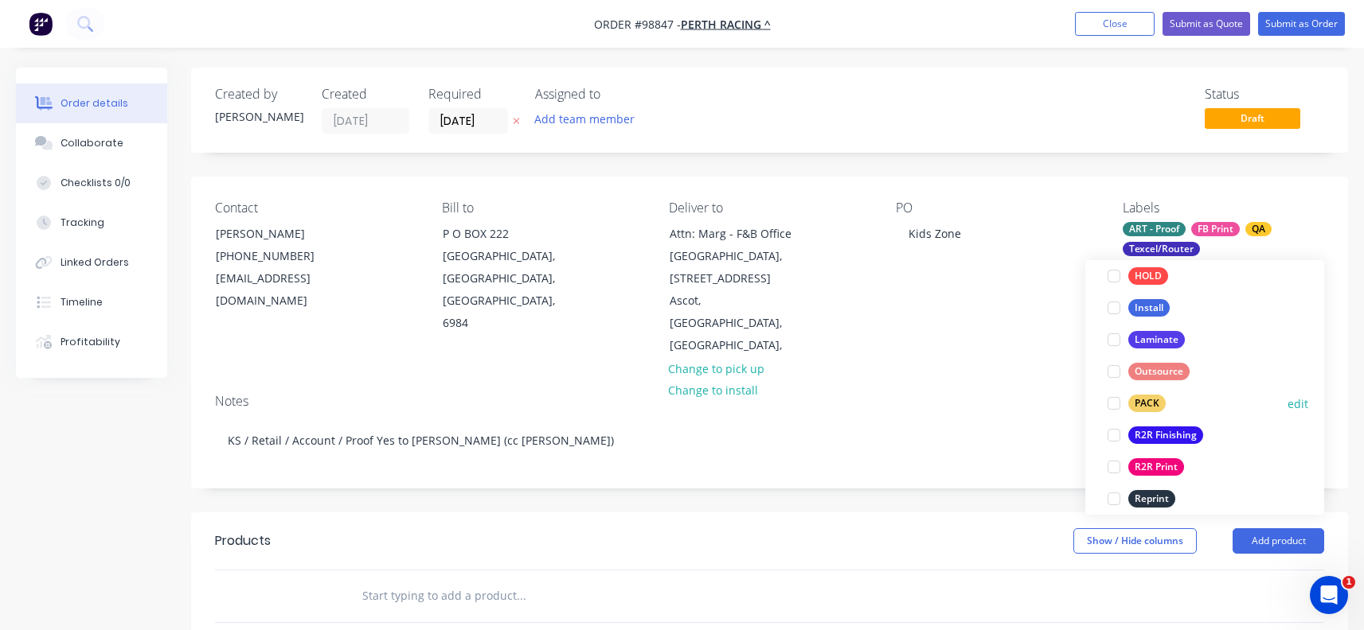
click at [1111, 404] on div at bounding box center [1114, 404] width 32 height 32
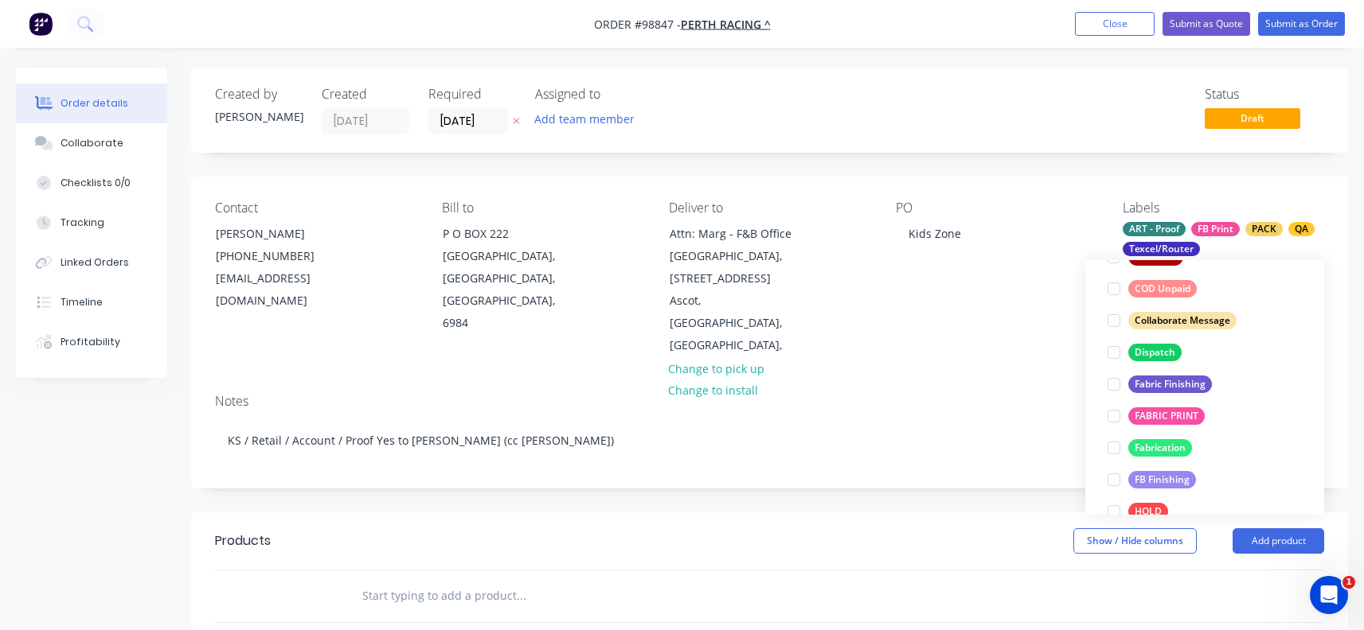
scroll to position [366, 0]
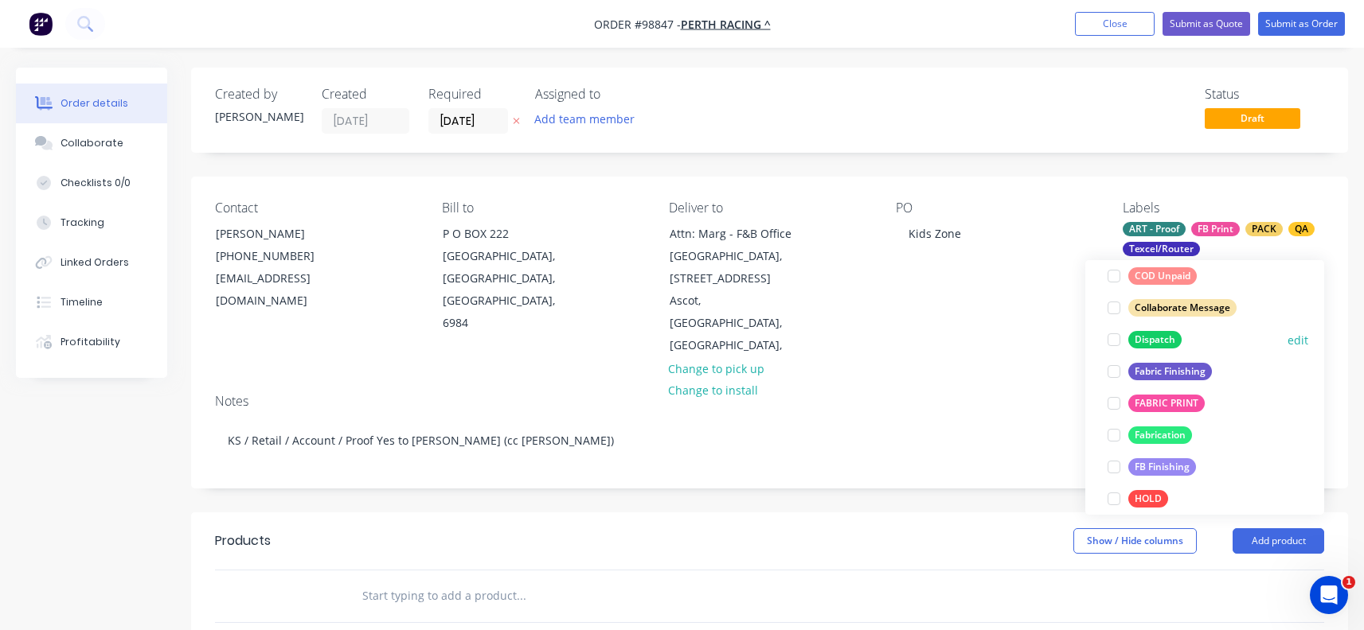
click at [1114, 340] on div at bounding box center [1114, 340] width 32 height 32
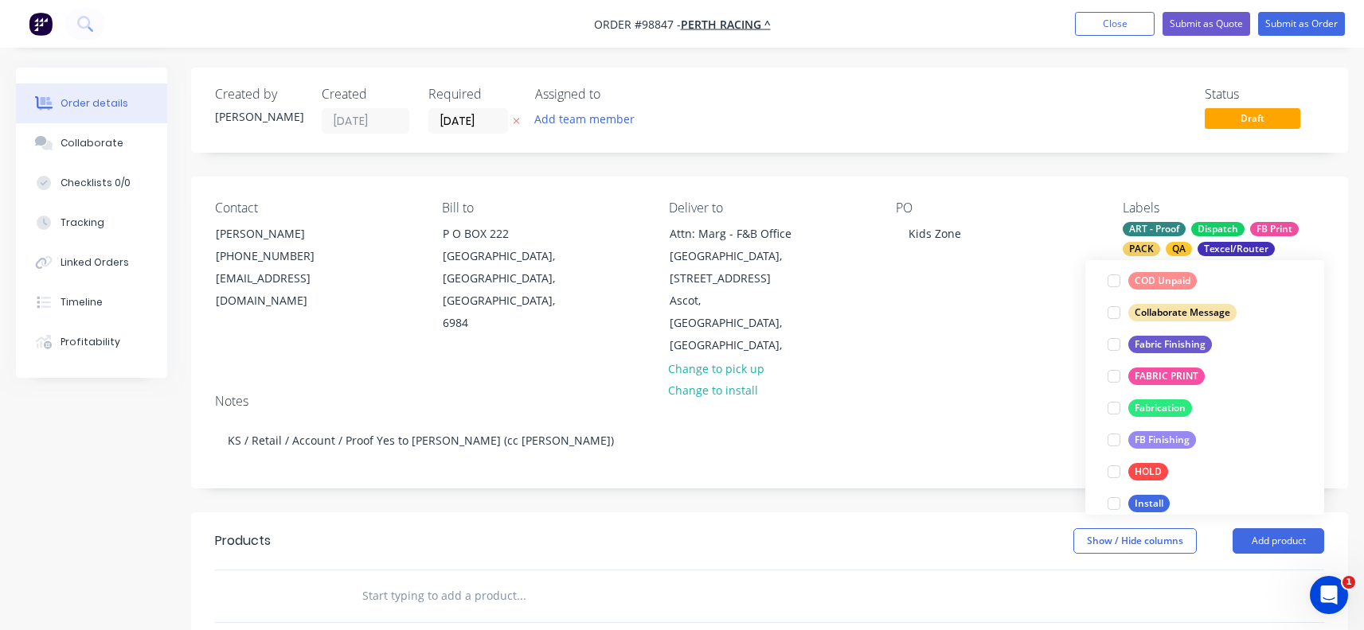
scroll to position [478, 0]
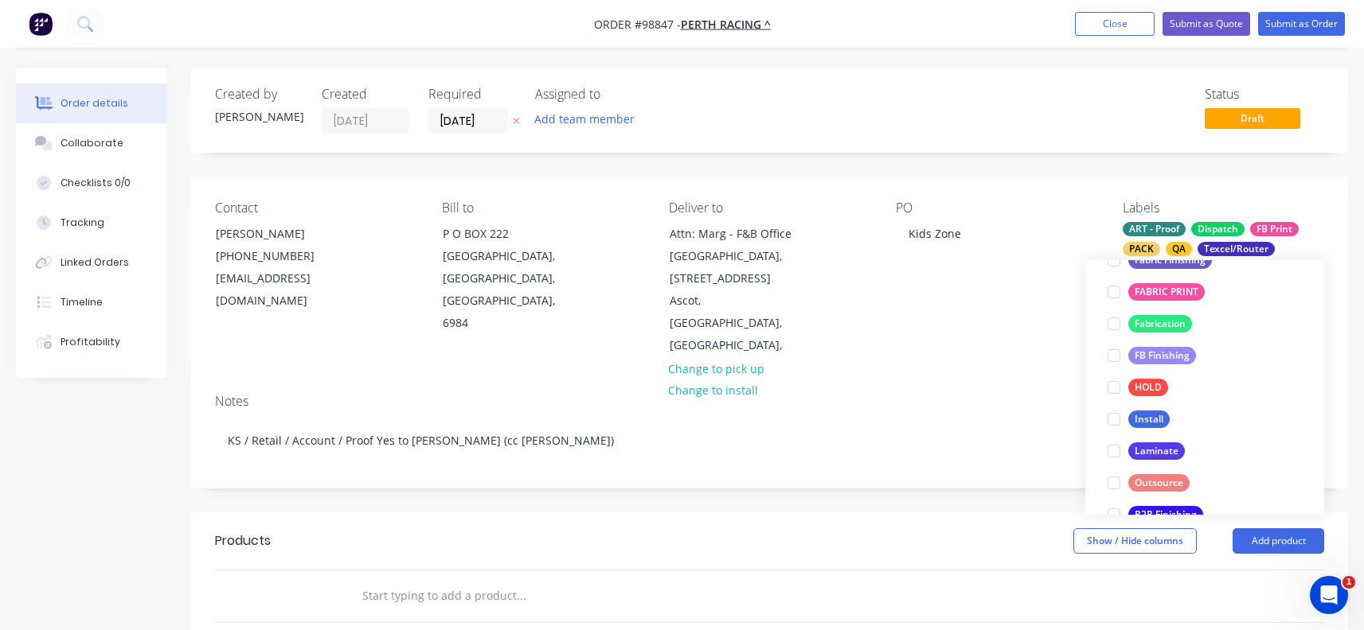
click at [1042, 357] on div "Contact [PERSON_NAME] [PHONE_NUMBER] [EMAIL_ADDRESS][DOMAIN_NAME] Bill to [GEOG…" at bounding box center [769, 279] width 1157 height 205
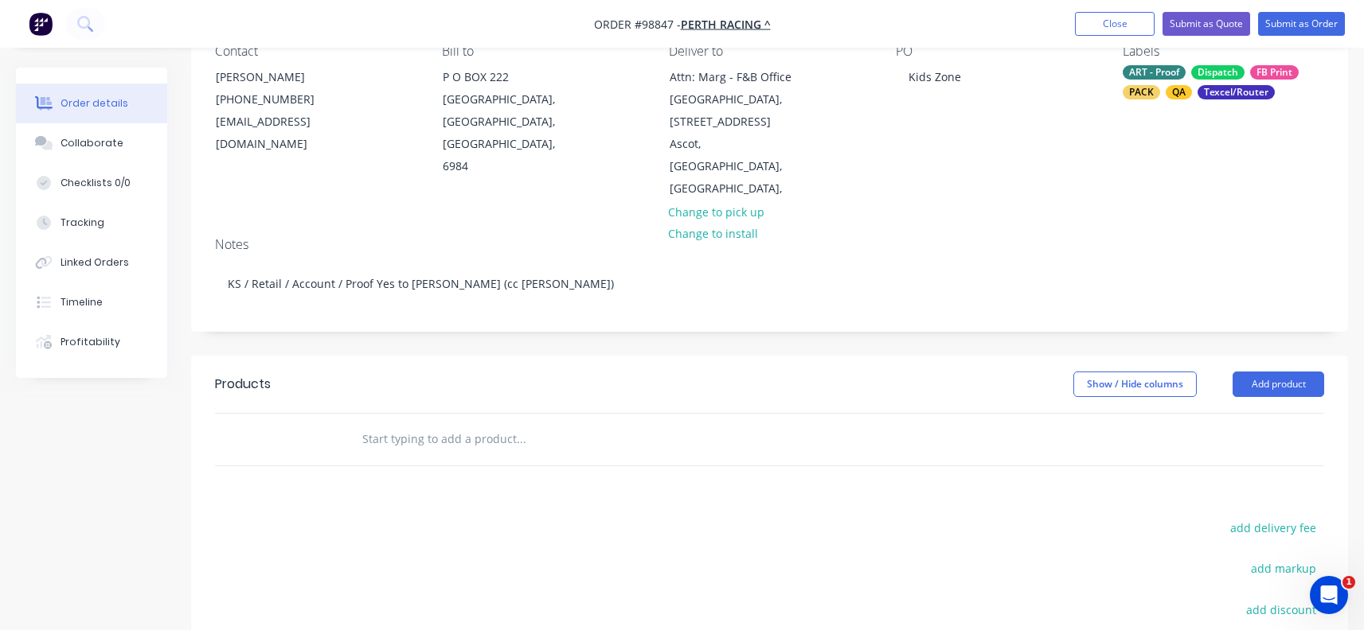
scroll to position [159, 0]
click at [429, 421] on input "text" at bounding box center [520, 437] width 318 height 32
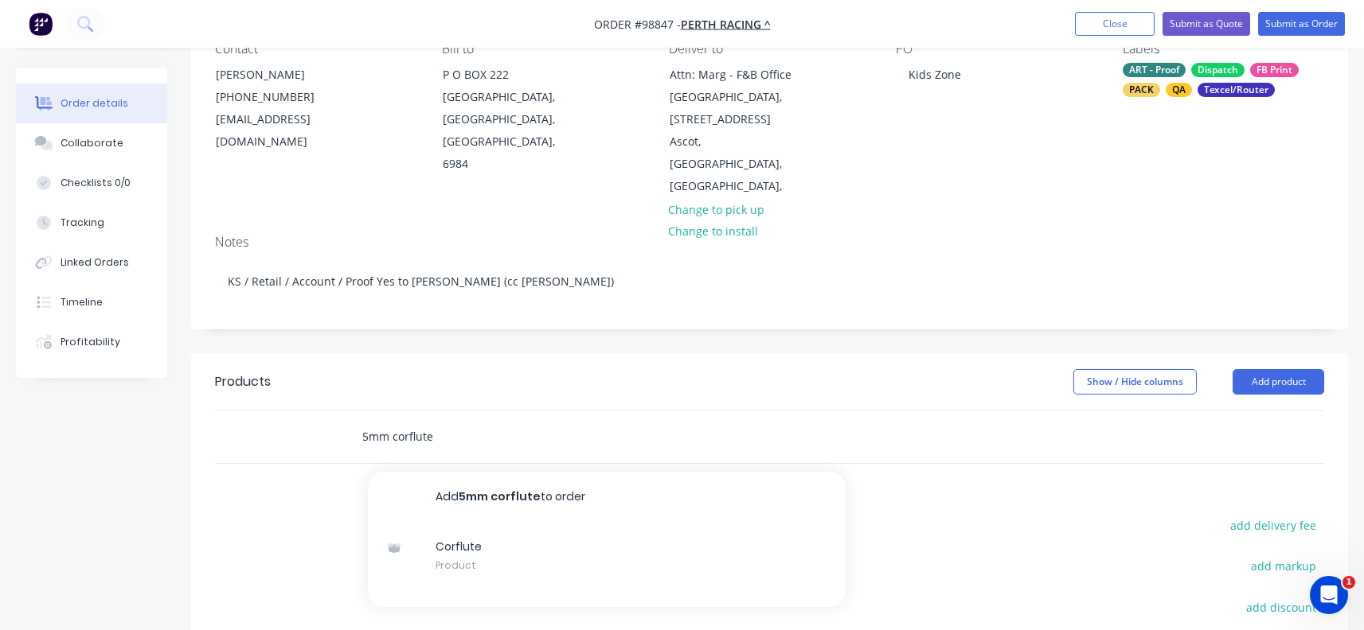
type input "5mm corflute"
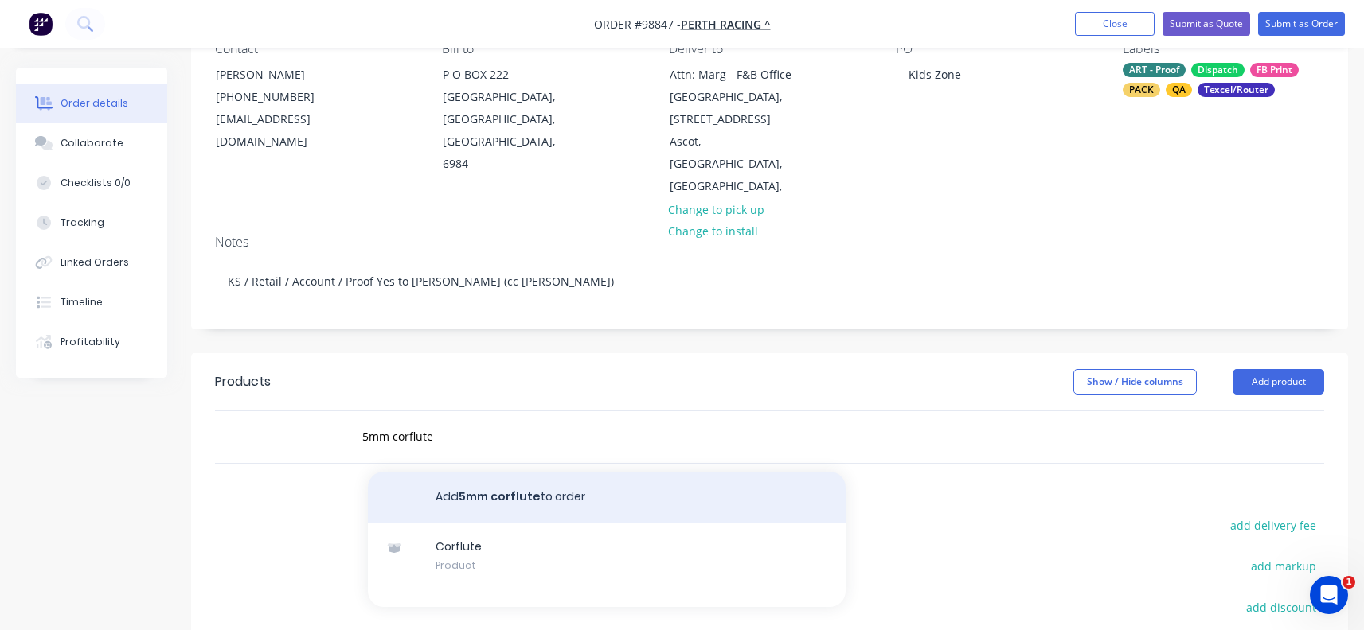
click at [496, 472] on button "Add 5mm corflute to order" at bounding box center [607, 497] width 478 height 51
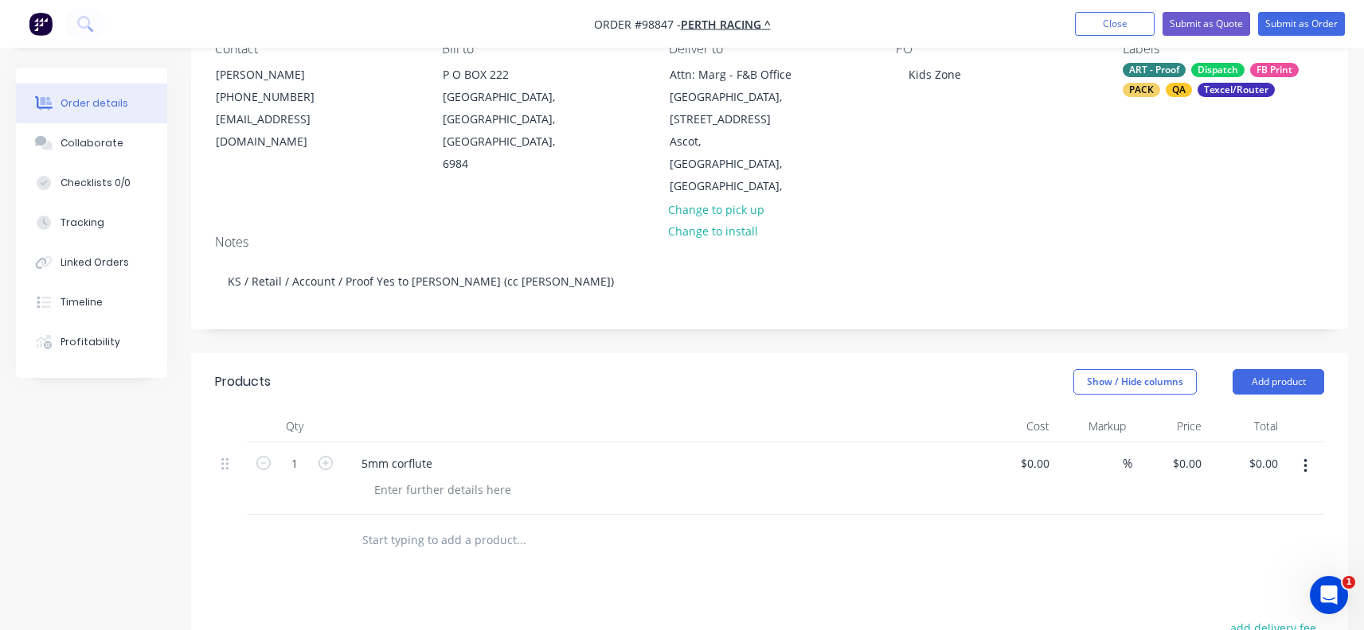
click at [449, 452] on div "5mm corflute" at bounding box center [661, 463] width 624 height 23
click at [427, 452] on div "5mm corflute" at bounding box center [397, 463] width 96 height 23
click at [432, 452] on div "5mm corflute" at bounding box center [397, 463] width 96 height 23
click at [407, 495] on div at bounding box center [442, 506] width 162 height 23
click at [399, 495] on div at bounding box center [442, 506] width 162 height 23
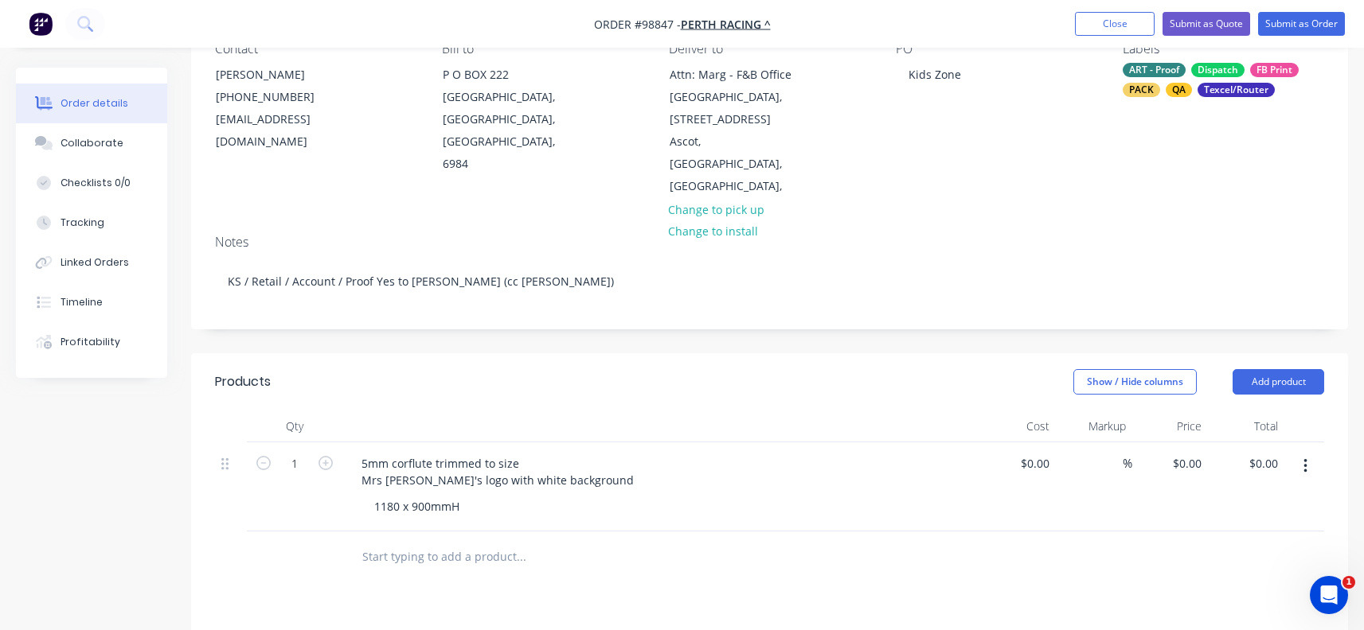
click at [427, 541] on input "text" at bounding box center [520, 557] width 318 height 32
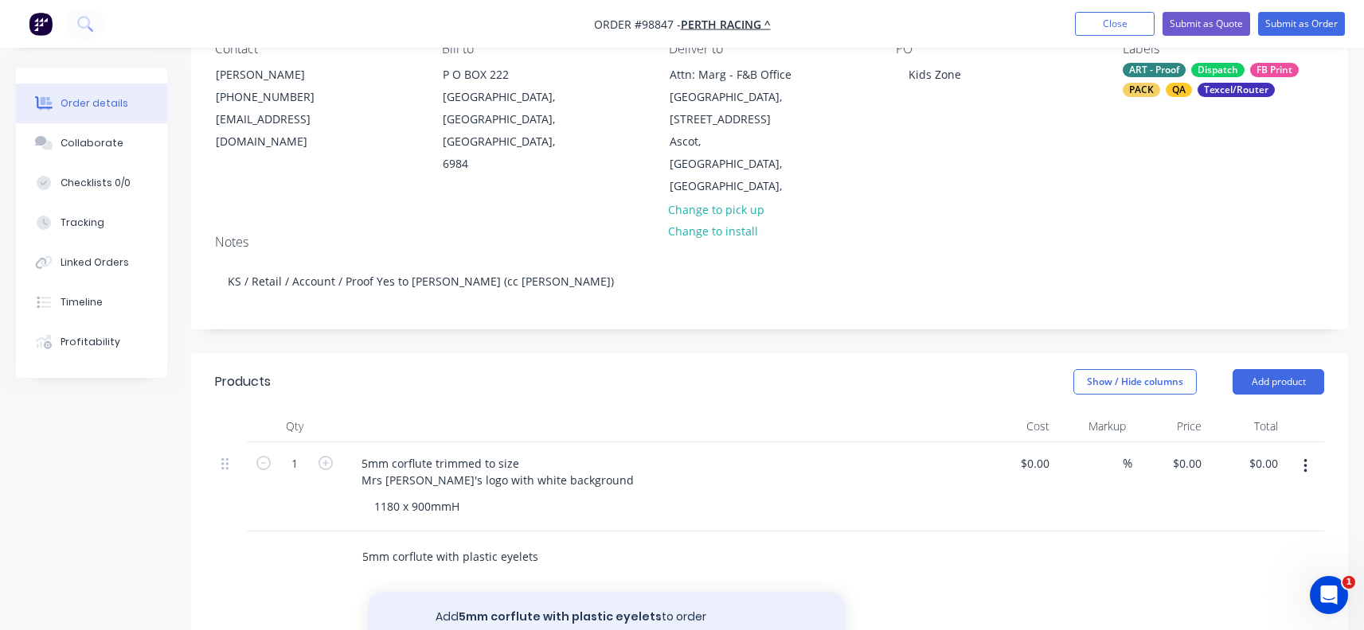
type input "5mm corflute with plastic eyelets"
click at [458, 593] on button "Add 5mm corflute with plastic eyelets to order" at bounding box center [607, 617] width 478 height 51
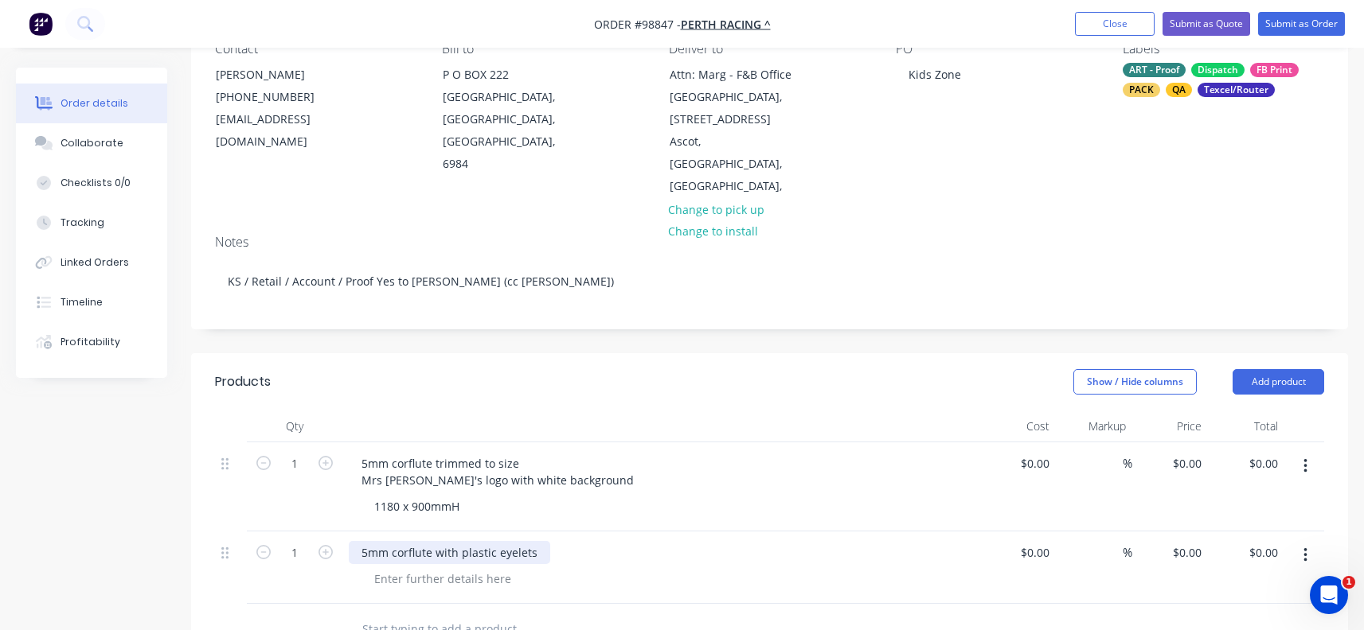
click at [533, 541] on div "5mm corflute with plastic eyelets" at bounding box center [449, 552] width 201 height 23
click at [460, 584] on div at bounding box center [442, 595] width 162 height 23
click at [301, 541] on input "1" at bounding box center [294, 553] width 41 height 24
type input "8"
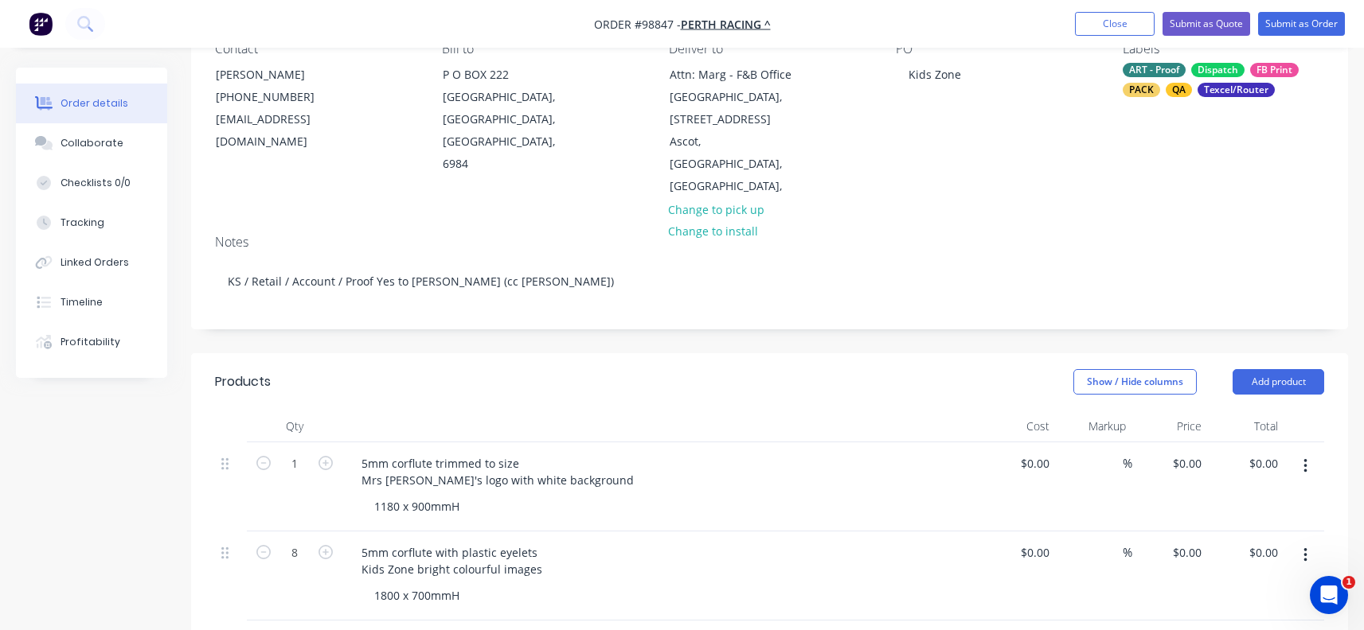
click at [550, 541] on div "5mm corflute with plastic eyelets Kids Zone bright colourful images" at bounding box center [661, 561] width 624 height 40
click at [548, 541] on div "5mm corflute with plastic eyelets Kids Zone bright colourful images" at bounding box center [661, 561] width 624 height 40
click at [548, 541] on div "5mm corflute with plastic eyelets Kids Zone bright colourful images" at bounding box center [452, 561] width 206 height 40
click at [502, 584] on div "1800 x 700mmH" at bounding box center [666, 595] width 611 height 23
